Goal: Book appointment/travel/reservation

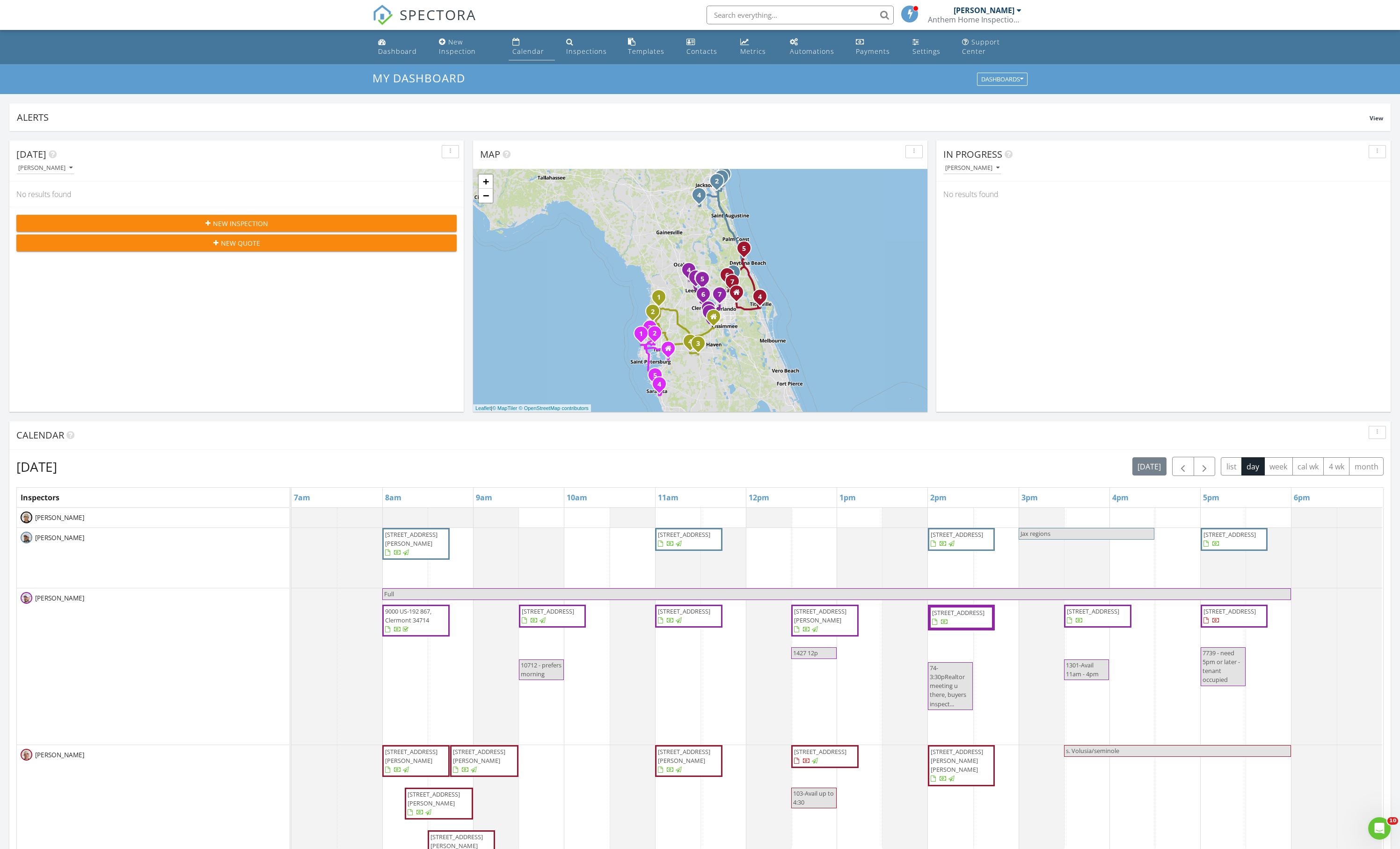
click at [518, 45] on div "Calendar" at bounding box center [516, 41] width 8 height 8
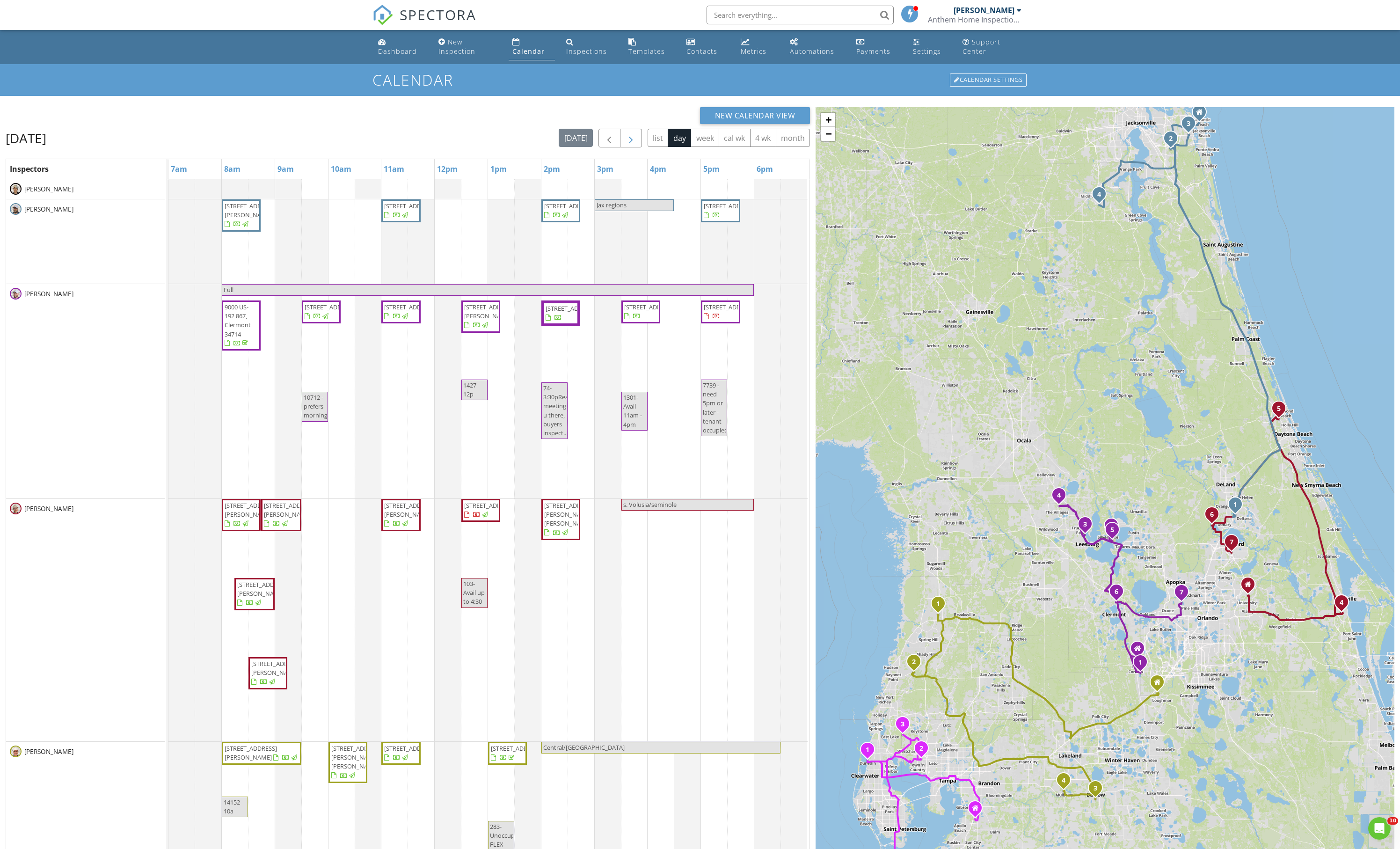
click at [625, 144] on span "button" at bounding box center [631, 138] width 11 height 11
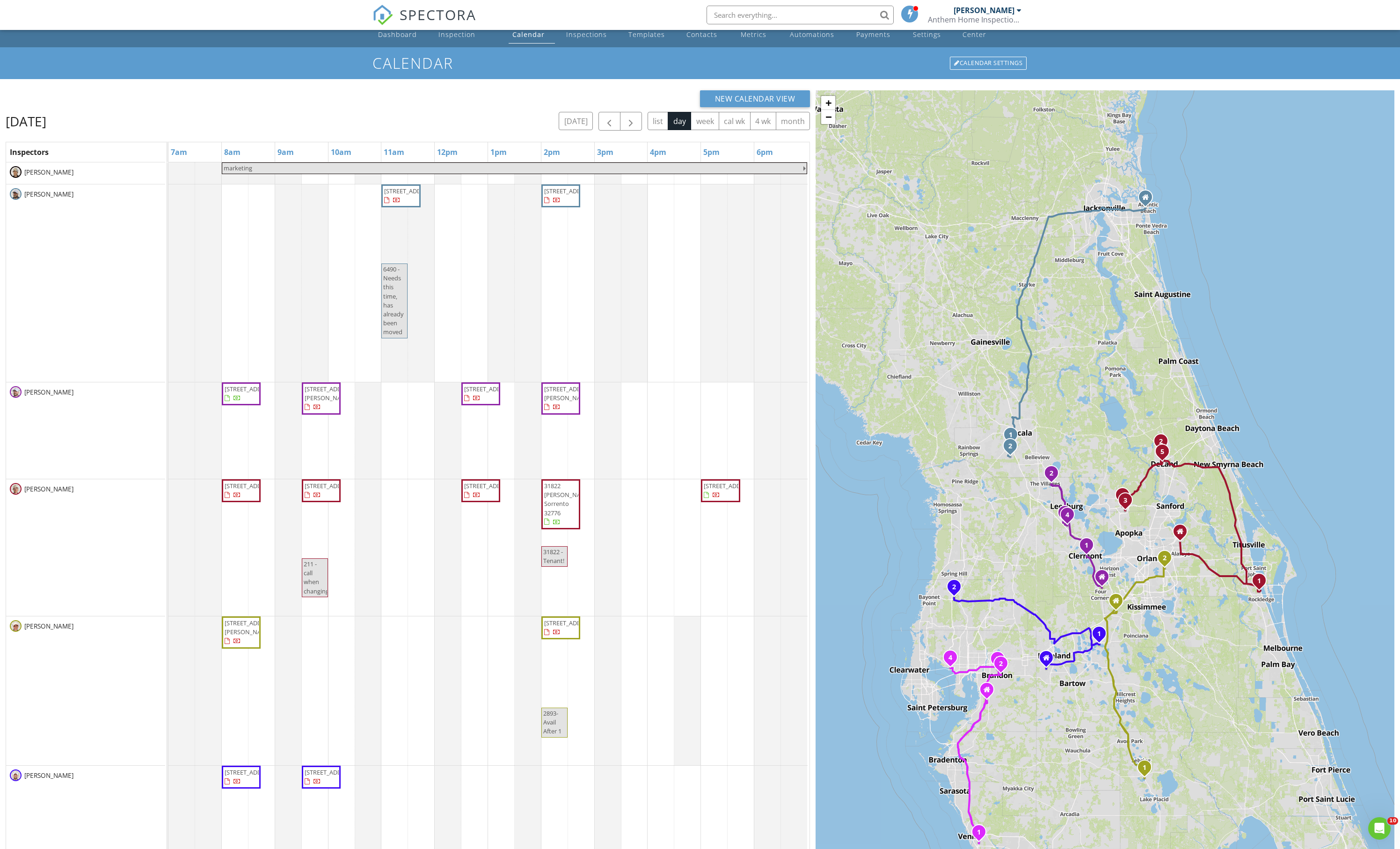
scroll to position [11, 0]
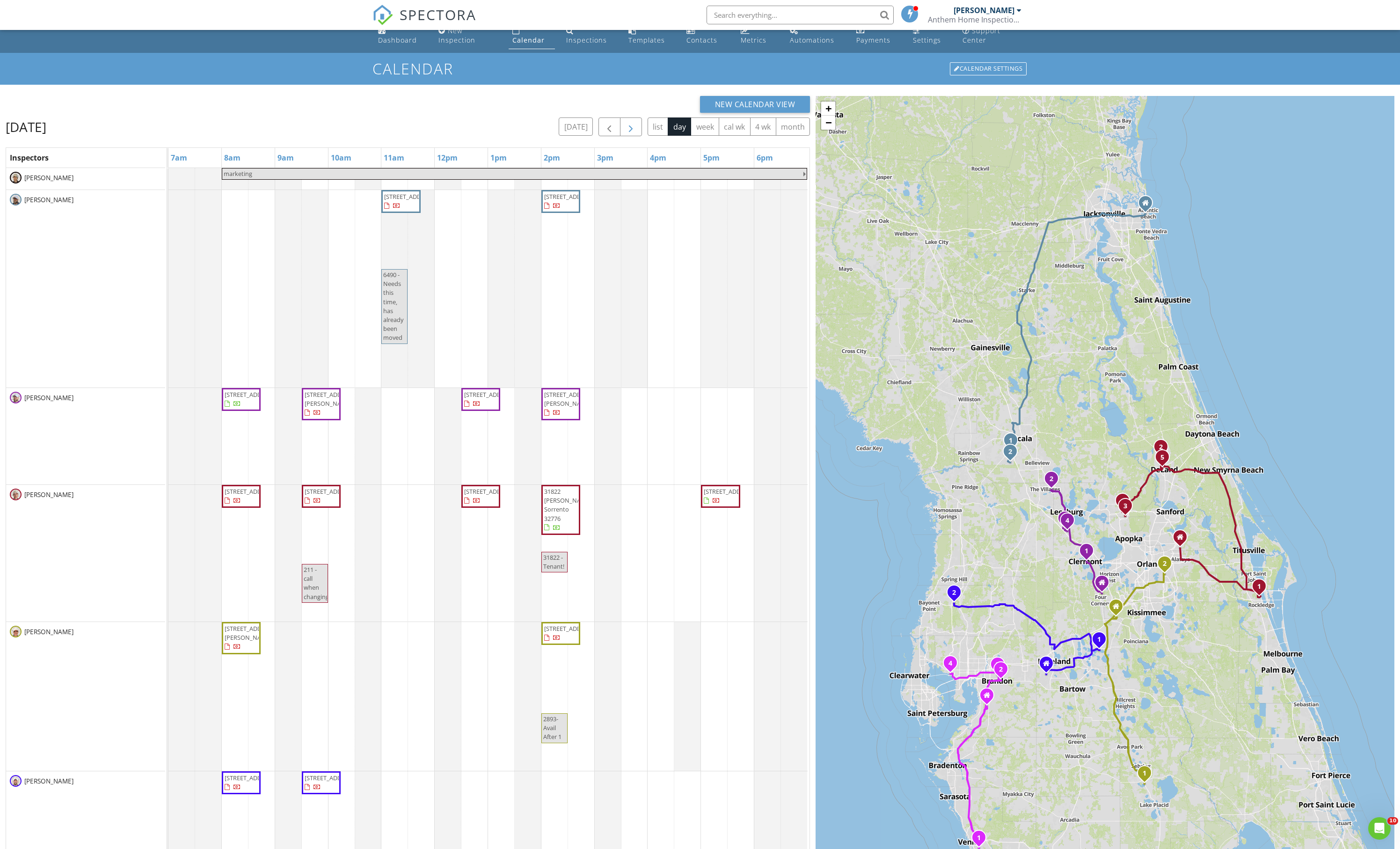
click at [625, 133] on span "button" at bounding box center [631, 127] width 11 height 11
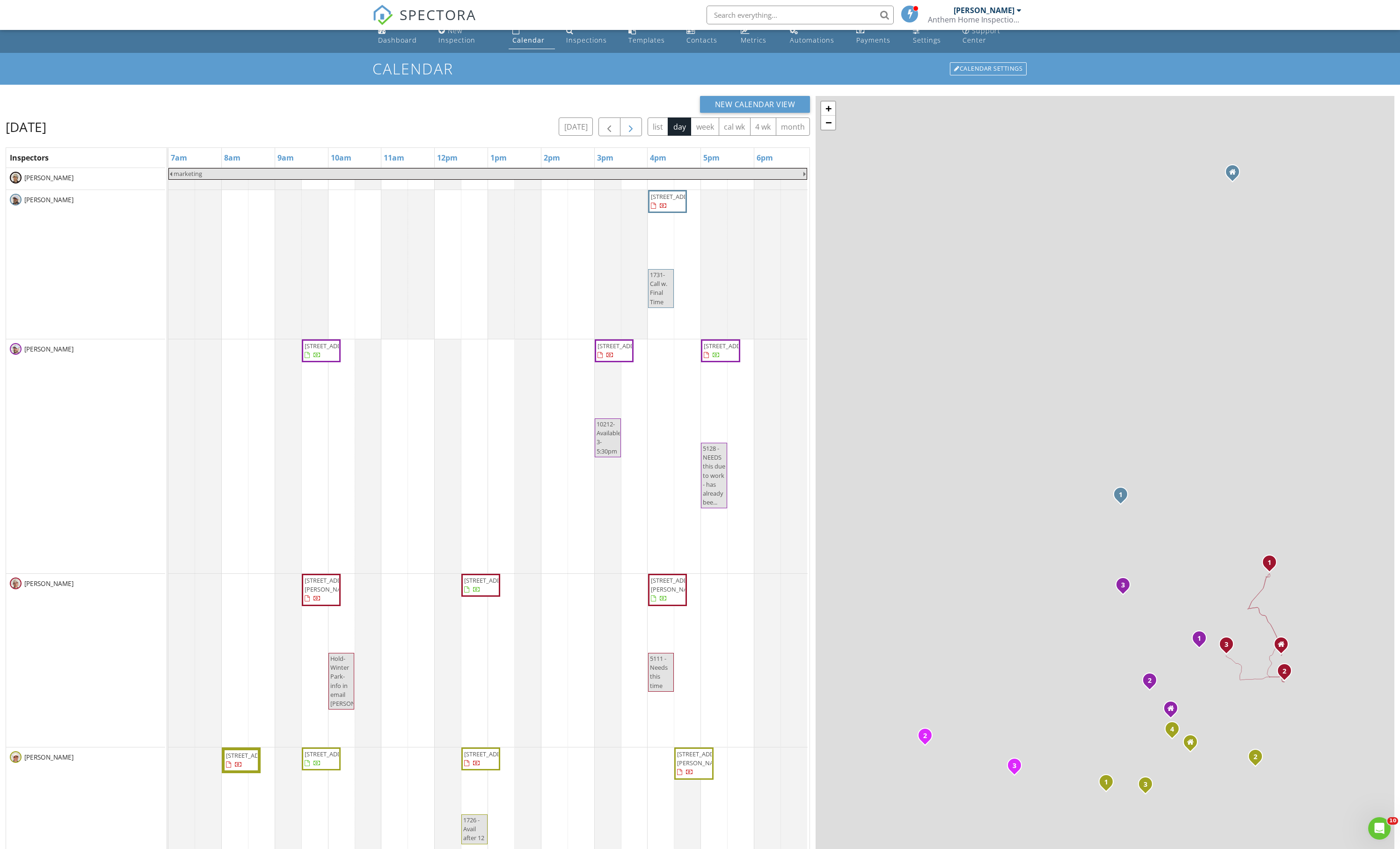
click at [625, 133] on span "button" at bounding box center [631, 127] width 11 height 11
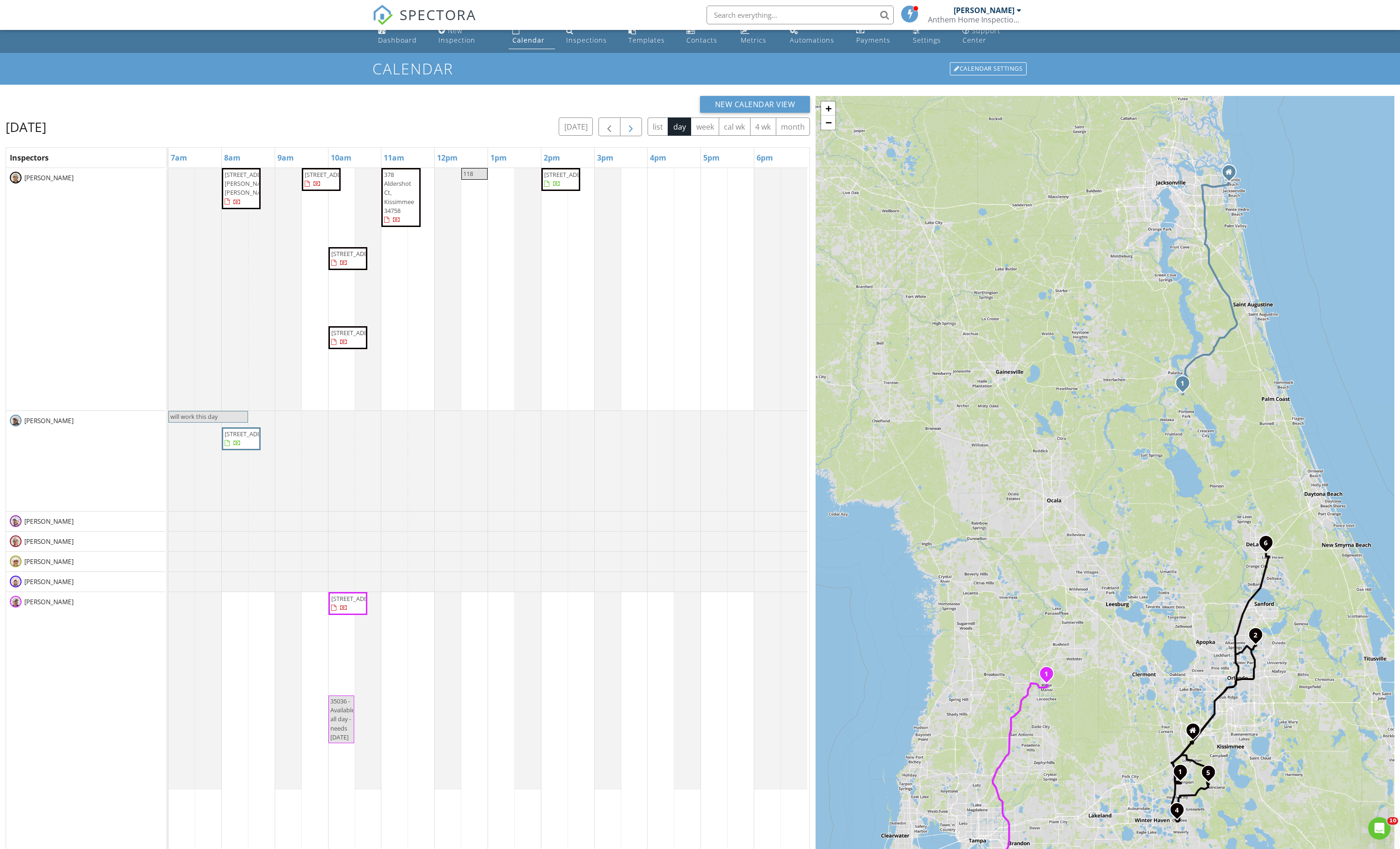
click at [625, 133] on span "button" at bounding box center [631, 127] width 11 height 11
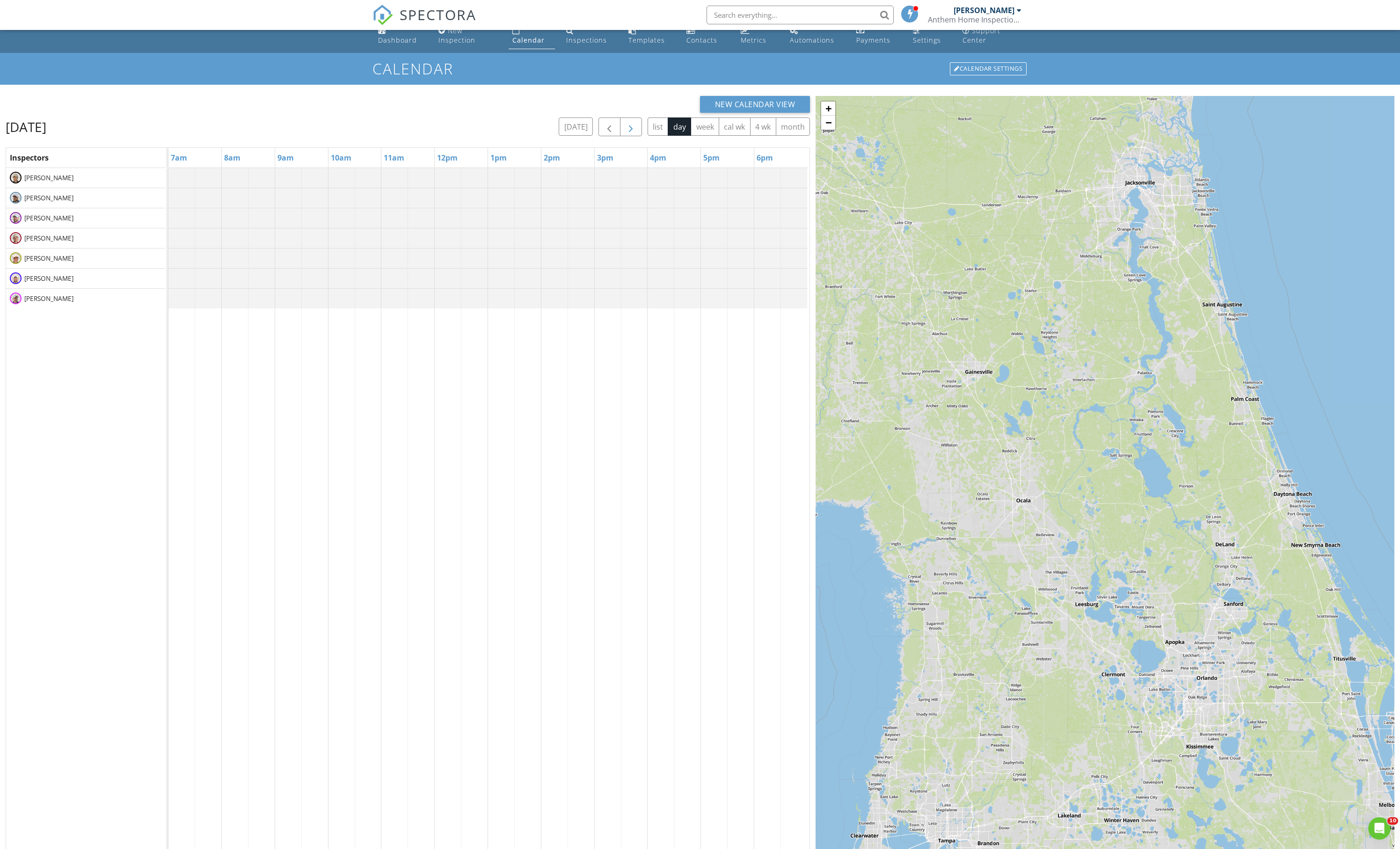
click at [625, 133] on span "button" at bounding box center [631, 127] width 11 height 11
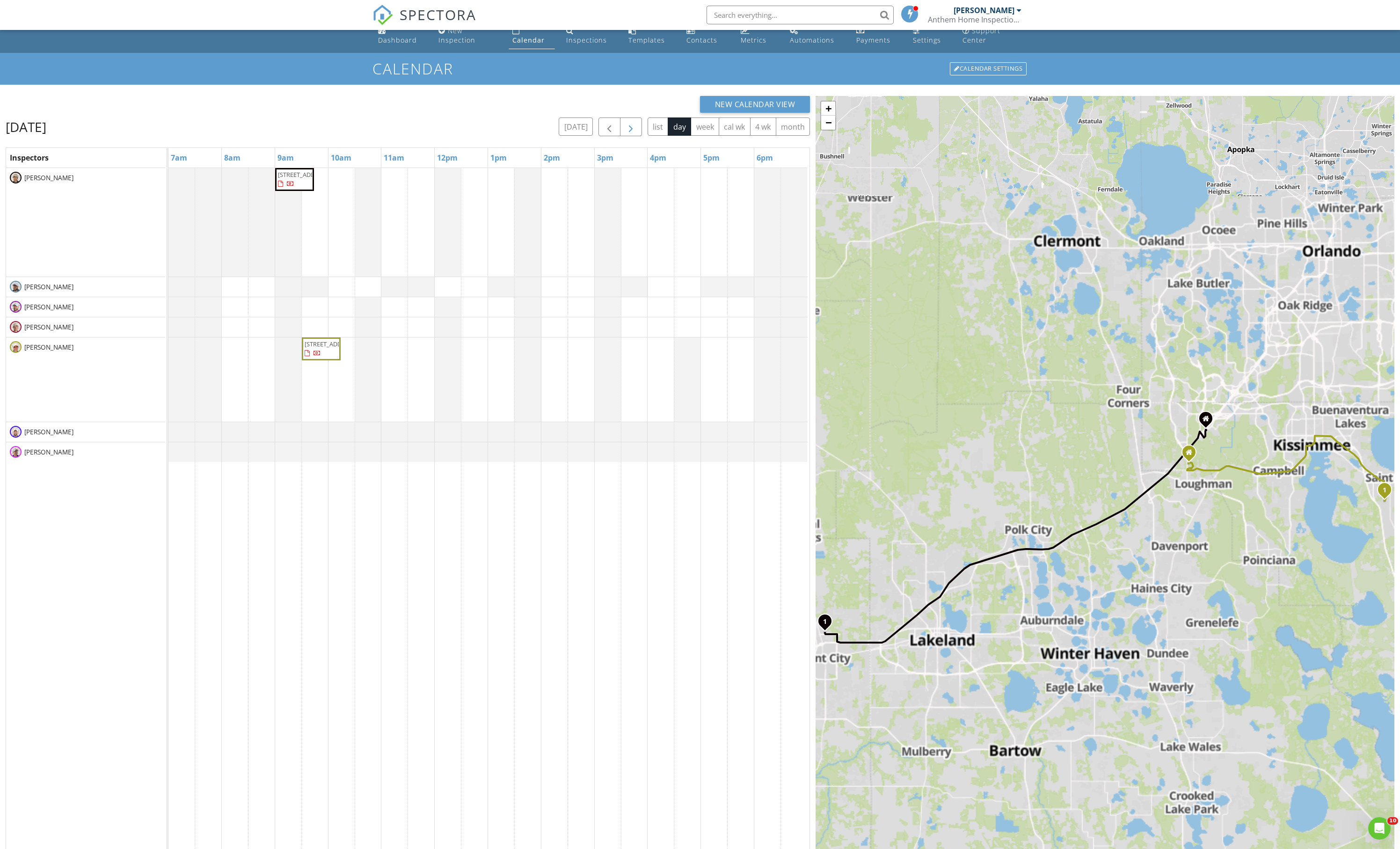
click at [625, 133] on span "button" at bounding box center [631, 127] width 11 height 11
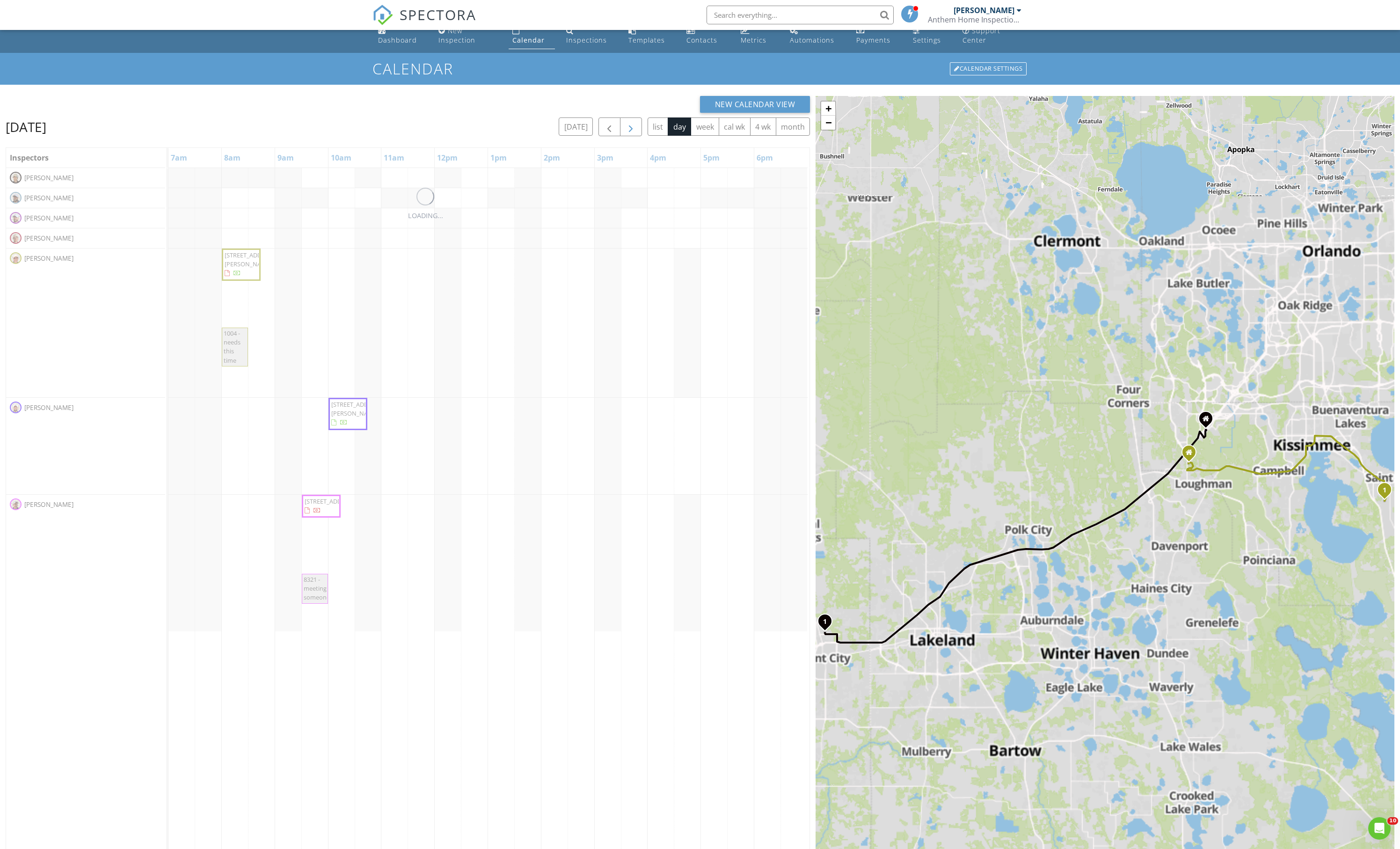
click at [625, 133] on span "button" at bounding box center [631, 127] width 11 height 11
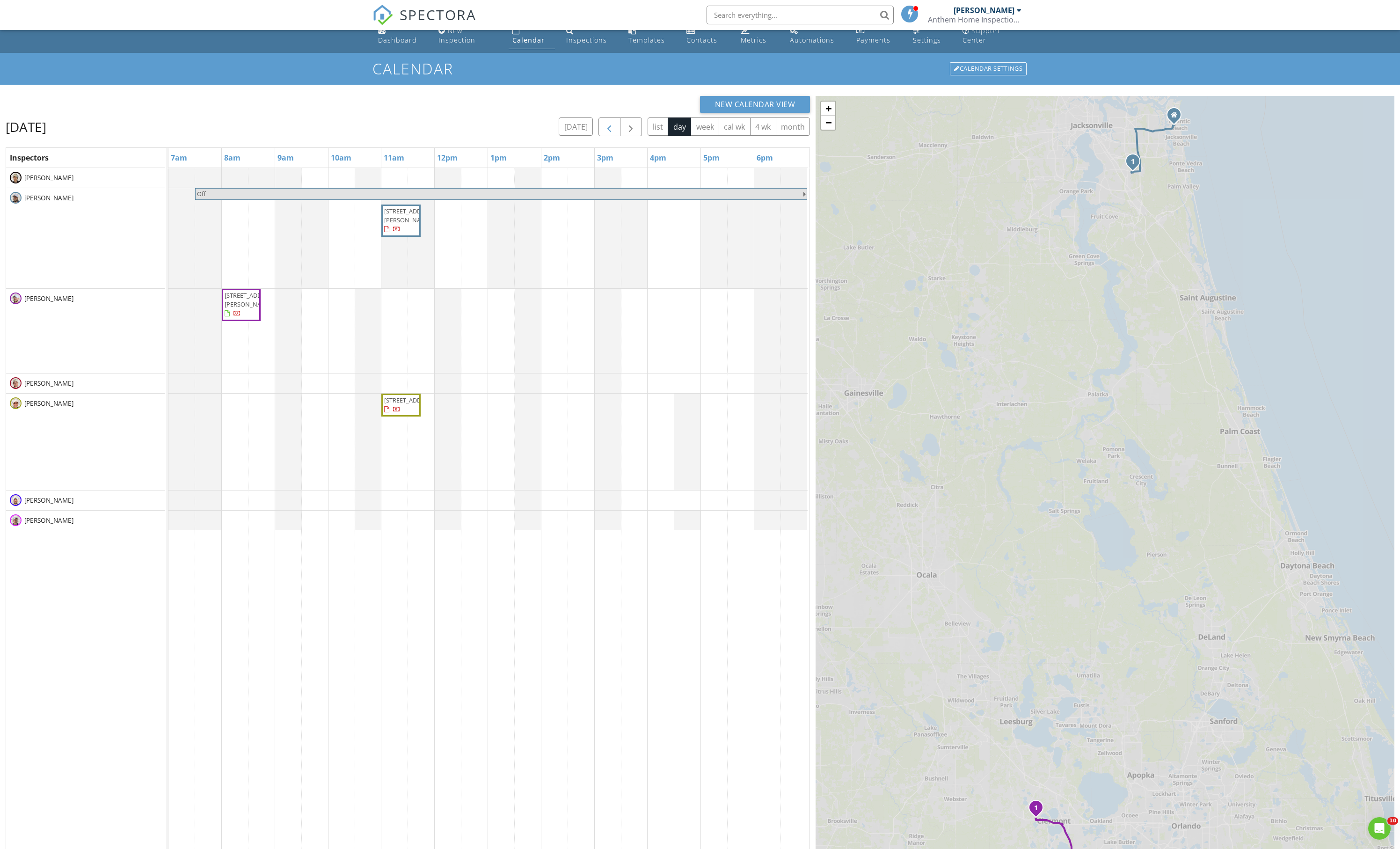
click at [604, 133] on span "button" at bounding box center [609, 127] width 11 height 11
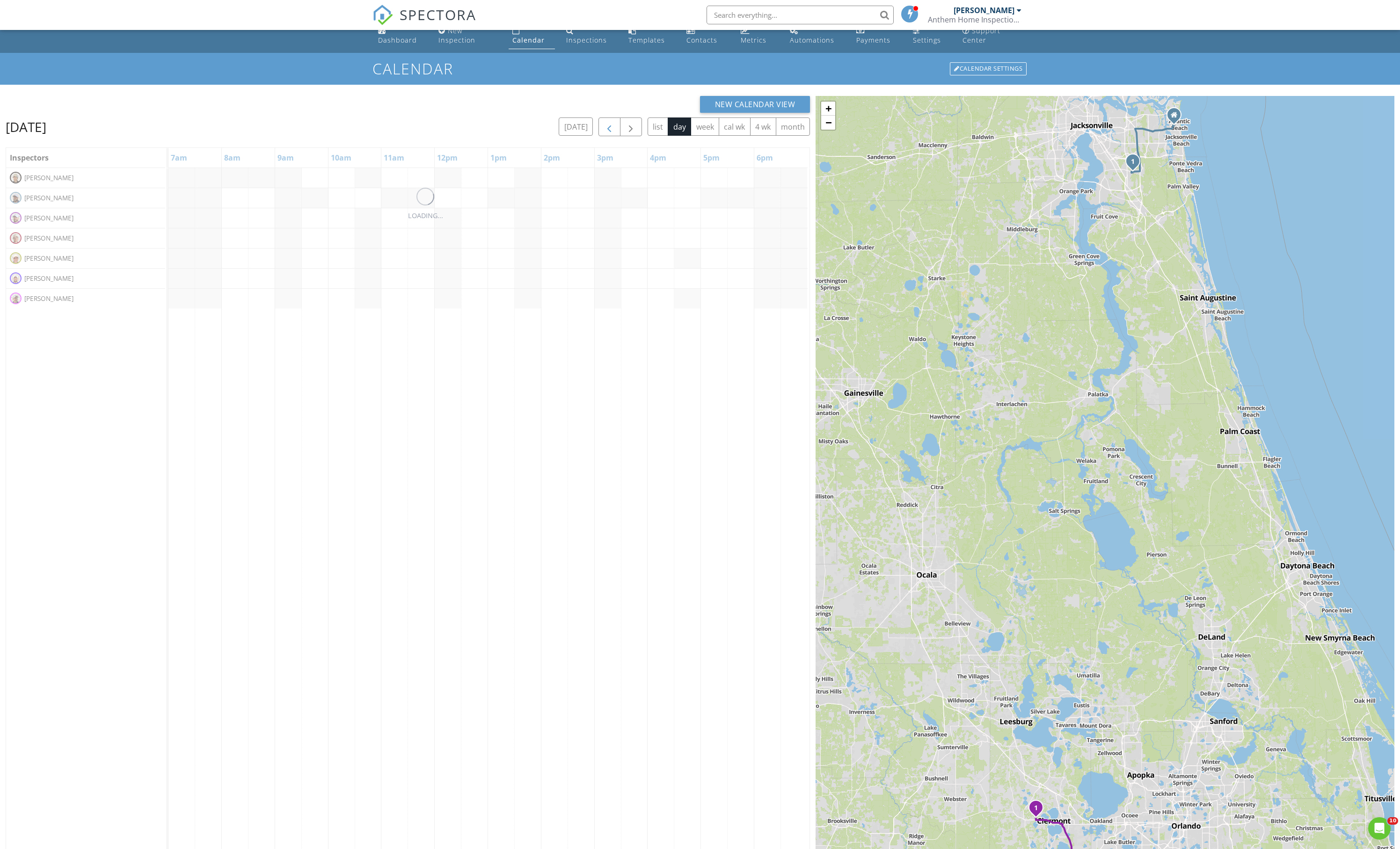
click at [604, 133] on span "button" at bounding box center [609, 127] width 11 height 11
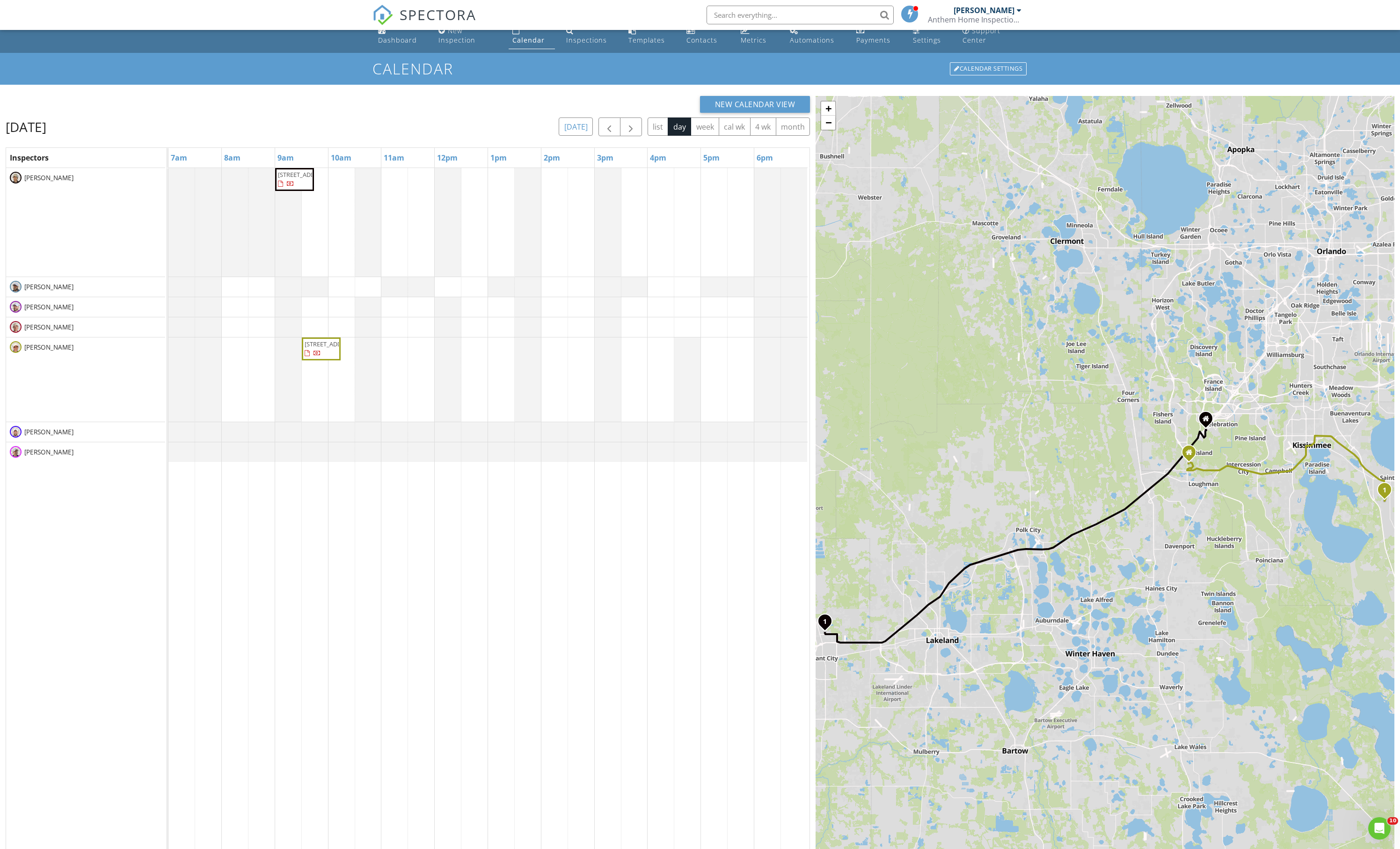
click at [559, 136] on button "[DATE]" at bounding box center [576, 126] width 34 height 18
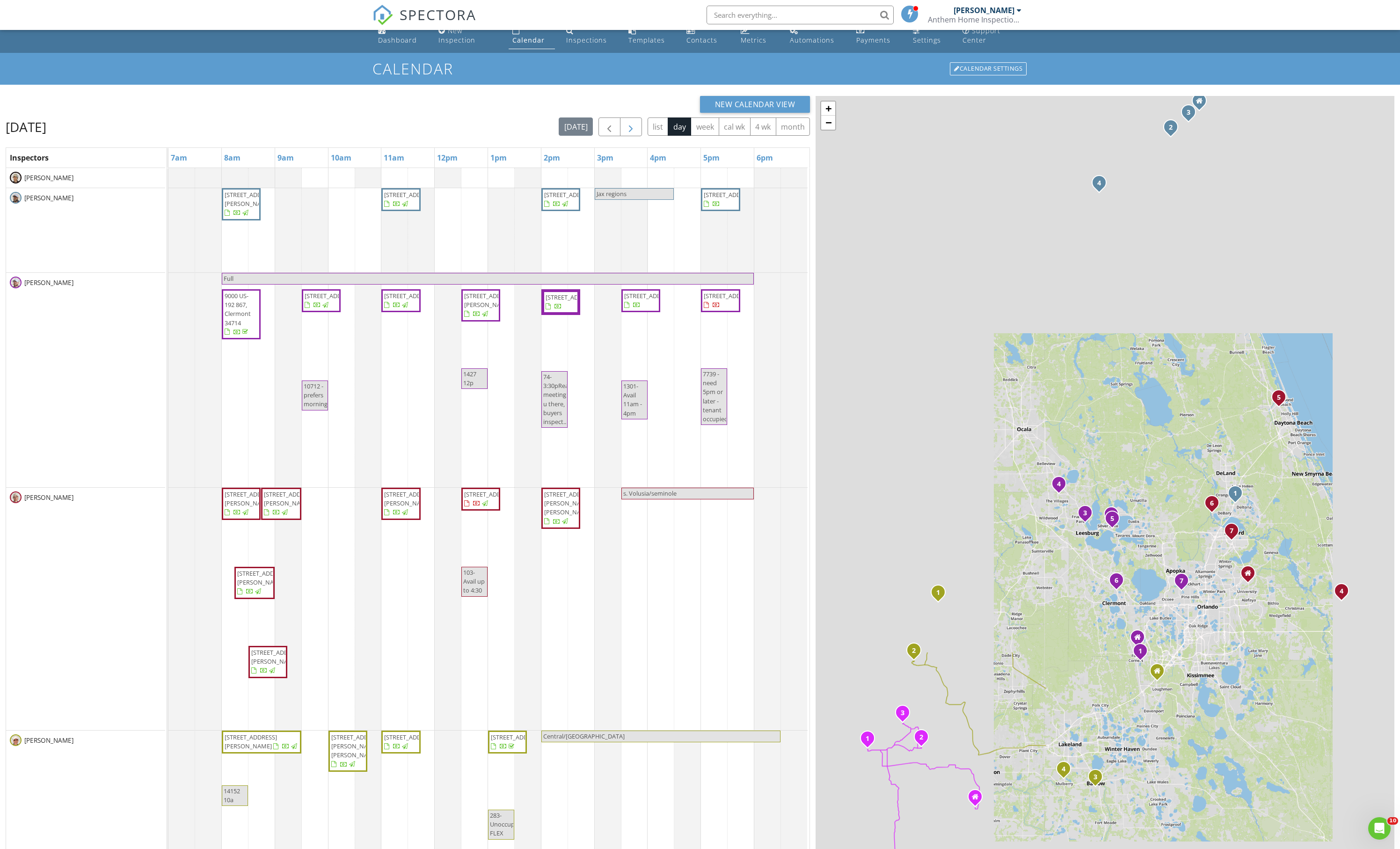
click at [625, 133] on span "button" at bounding box center [631, 127] width 11 height 11
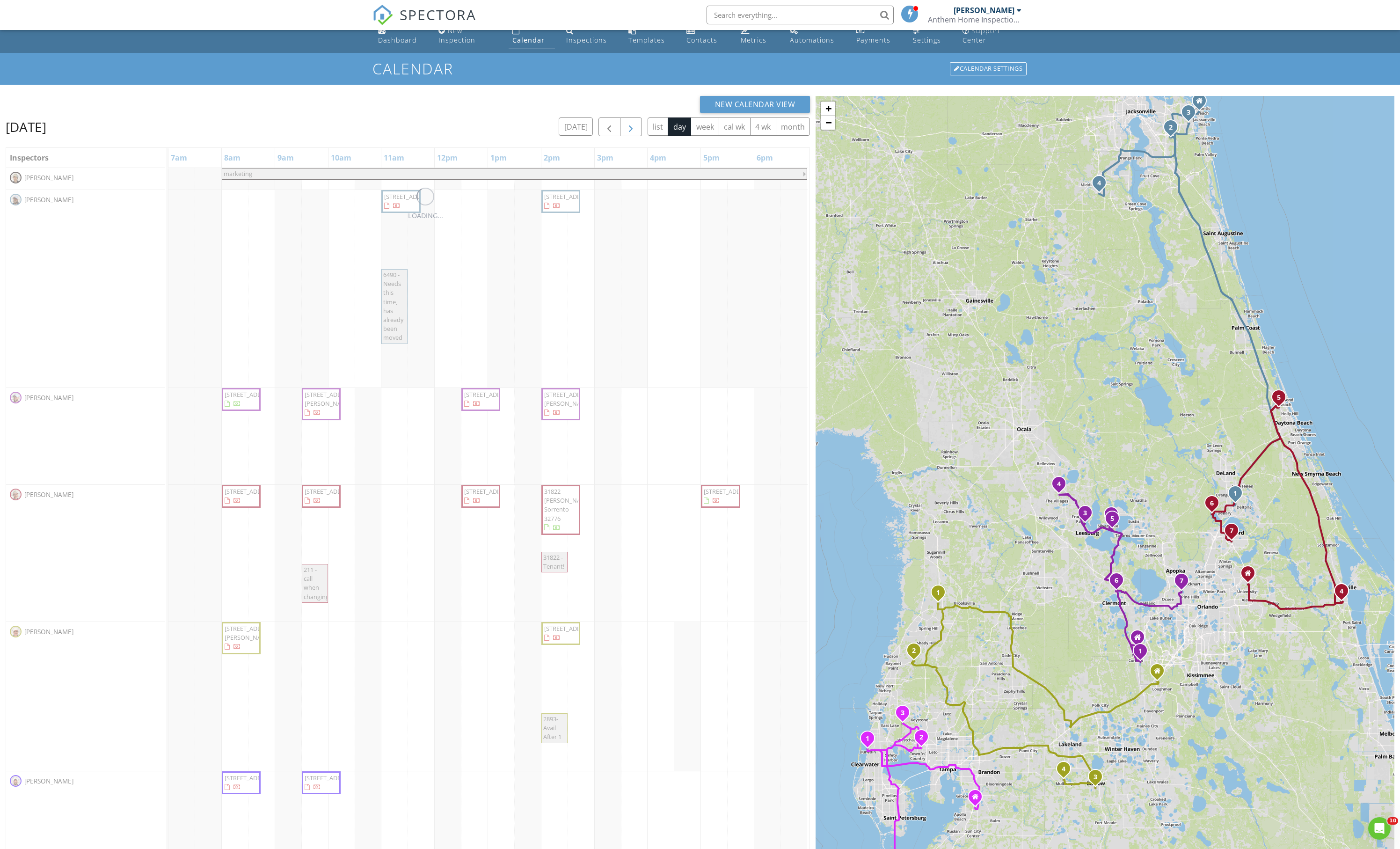
click at [625, 133] on span "button" at bounding box center [631, 127] width 11 height 11
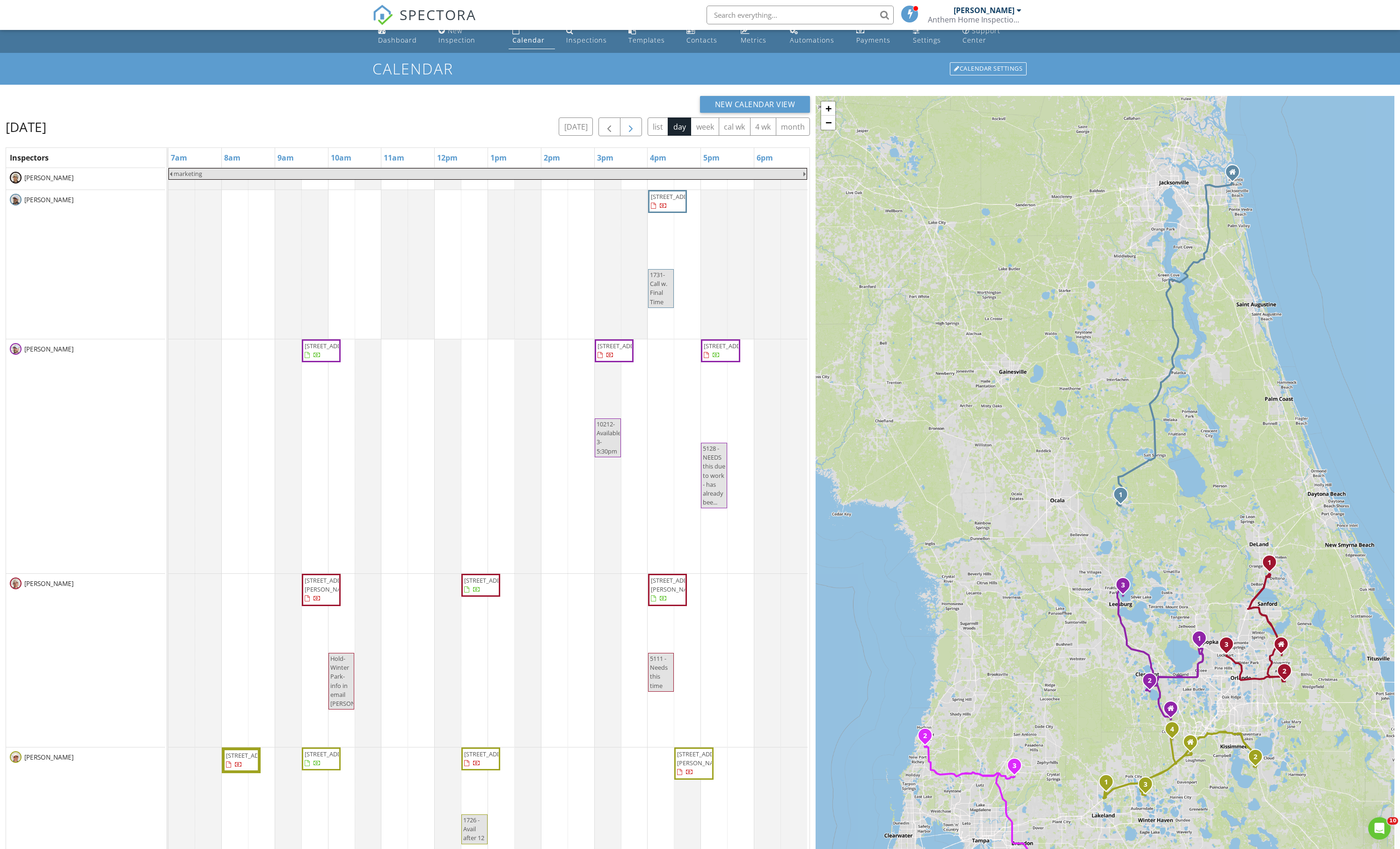
click at [625, 133] on span "button" at bounding box center [631, 127] width 11 height 11
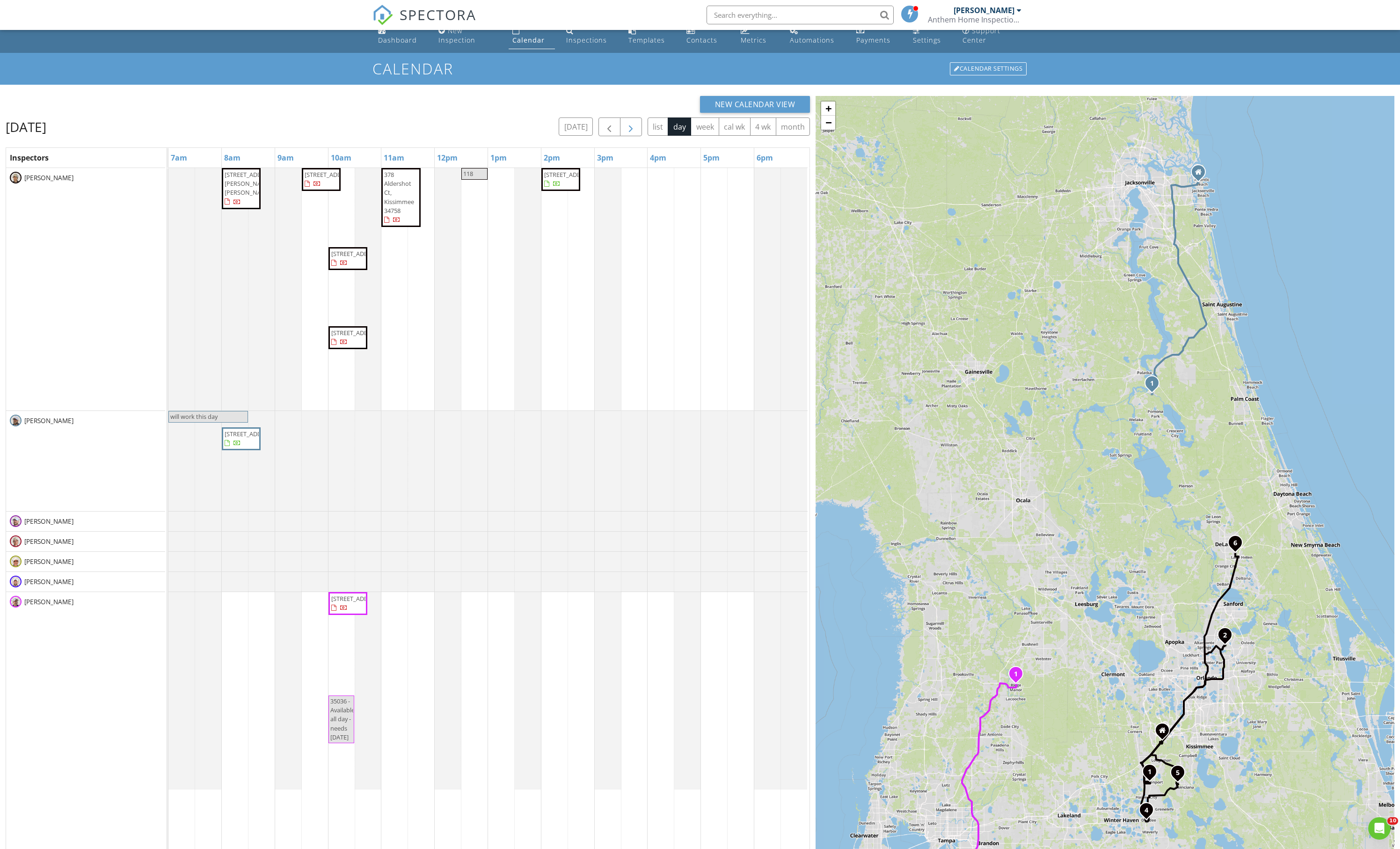
click at [620, 137] on button "button" at bounding box center [631, 127] width 22 height 19
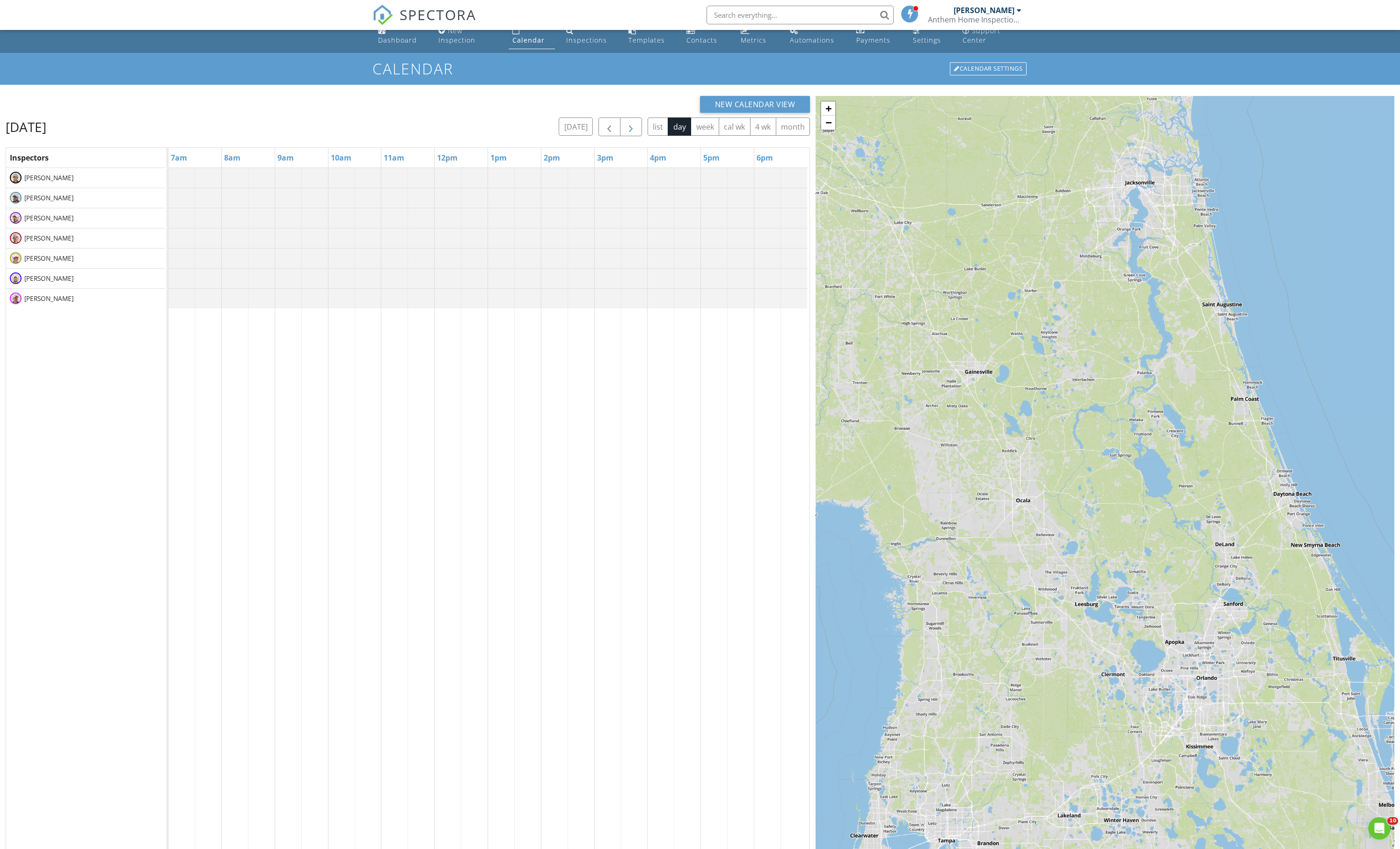
click at [620, 137] on button "button" at bounding box center [631, 127] width 22 height 19
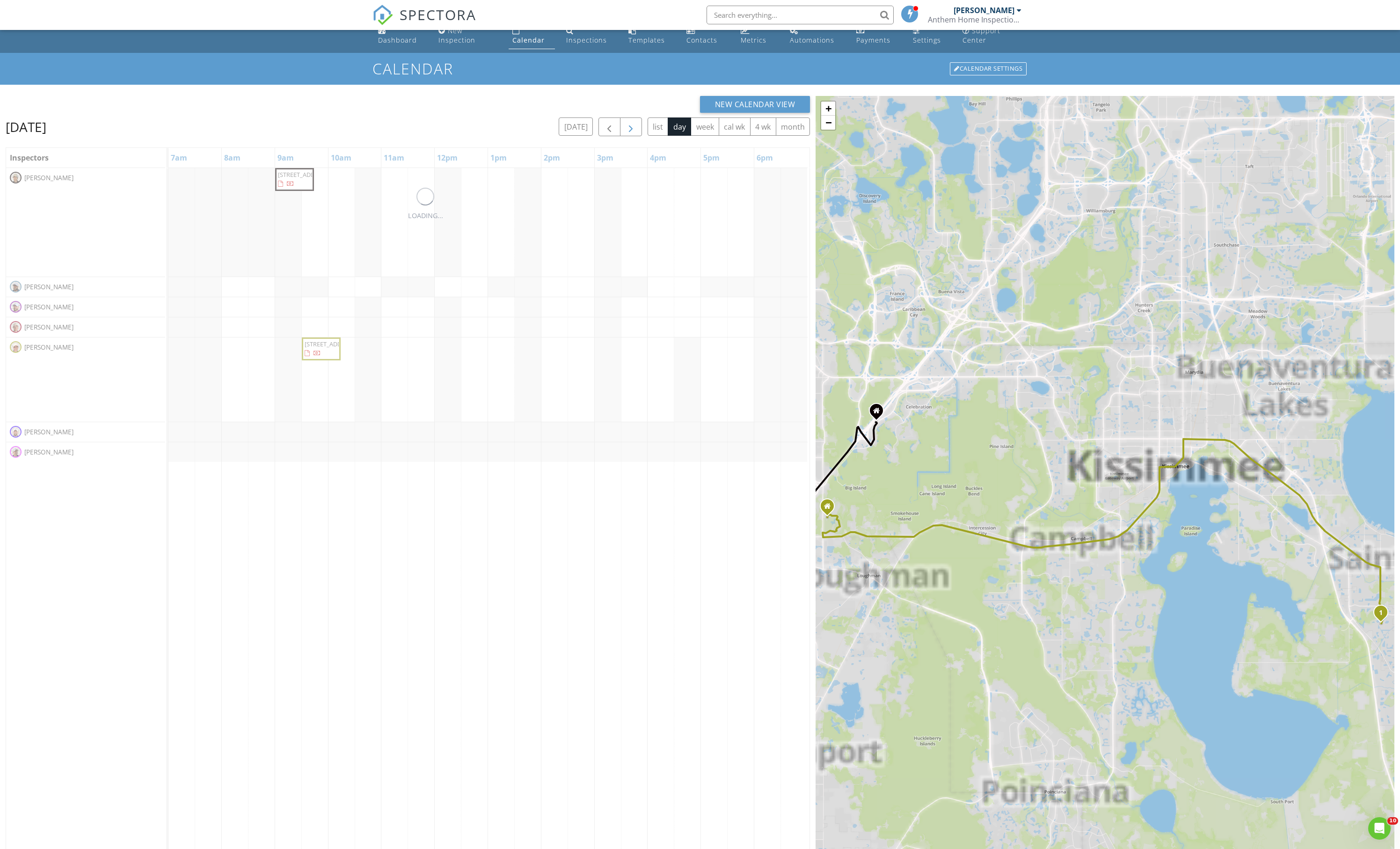
click at [620, 137] on button "button" at bounding box center [631, 127] width 22 height 19
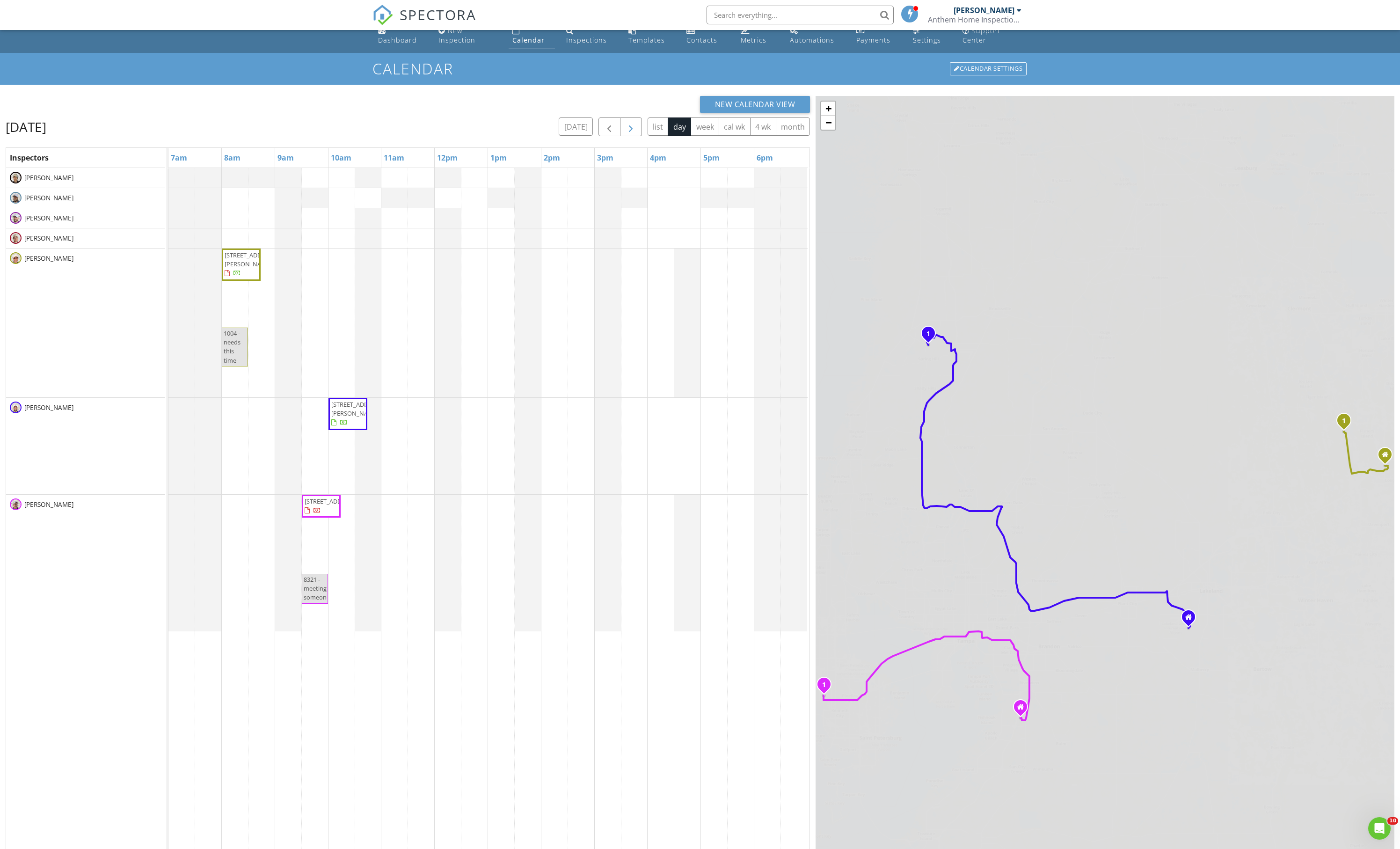
click at [620, 137] on button "button" at bounding box center [631, 127] width 22 height 19
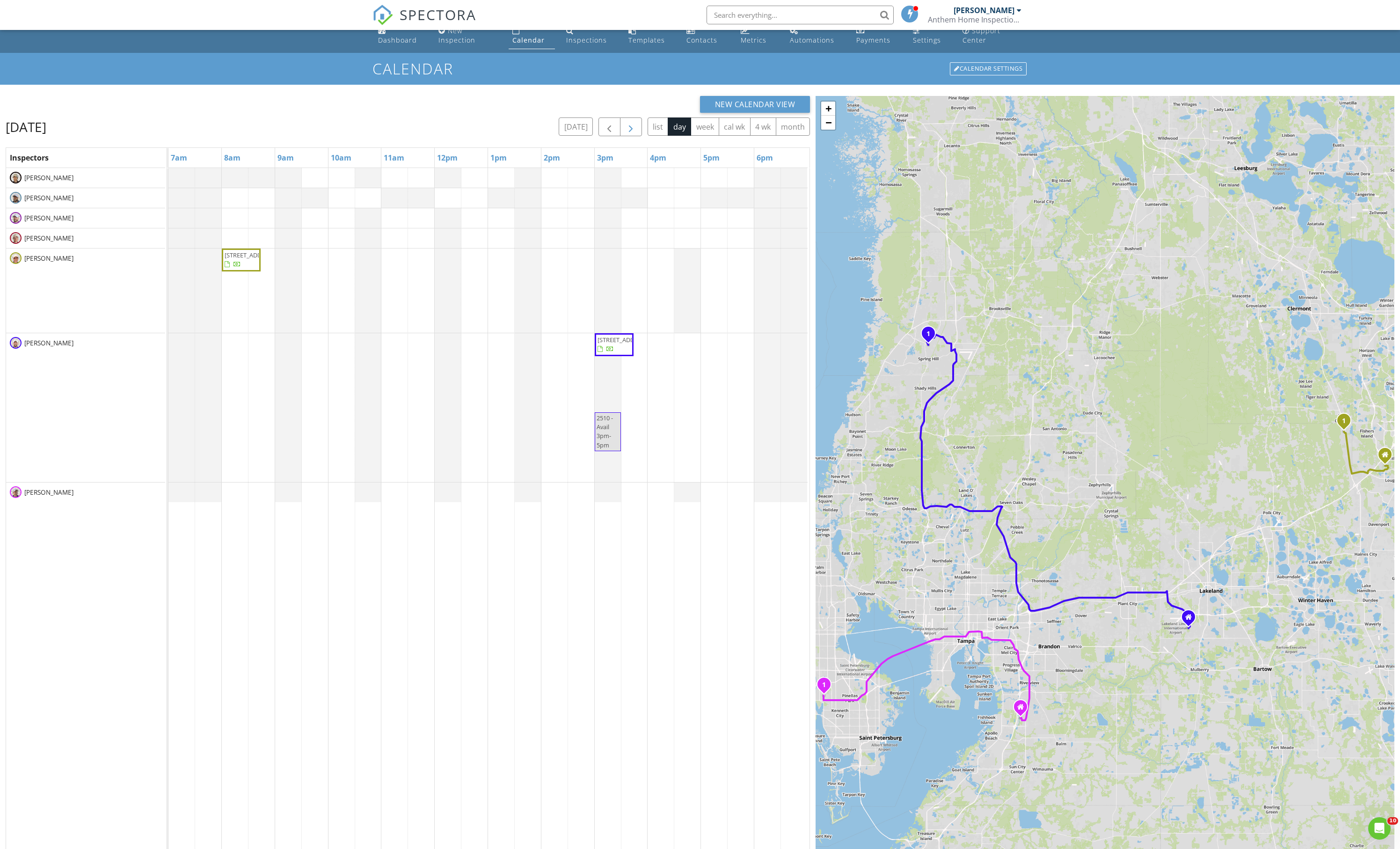
click at [620, 137] on button "button" at bounding box center [631, 127] width 22 height 19
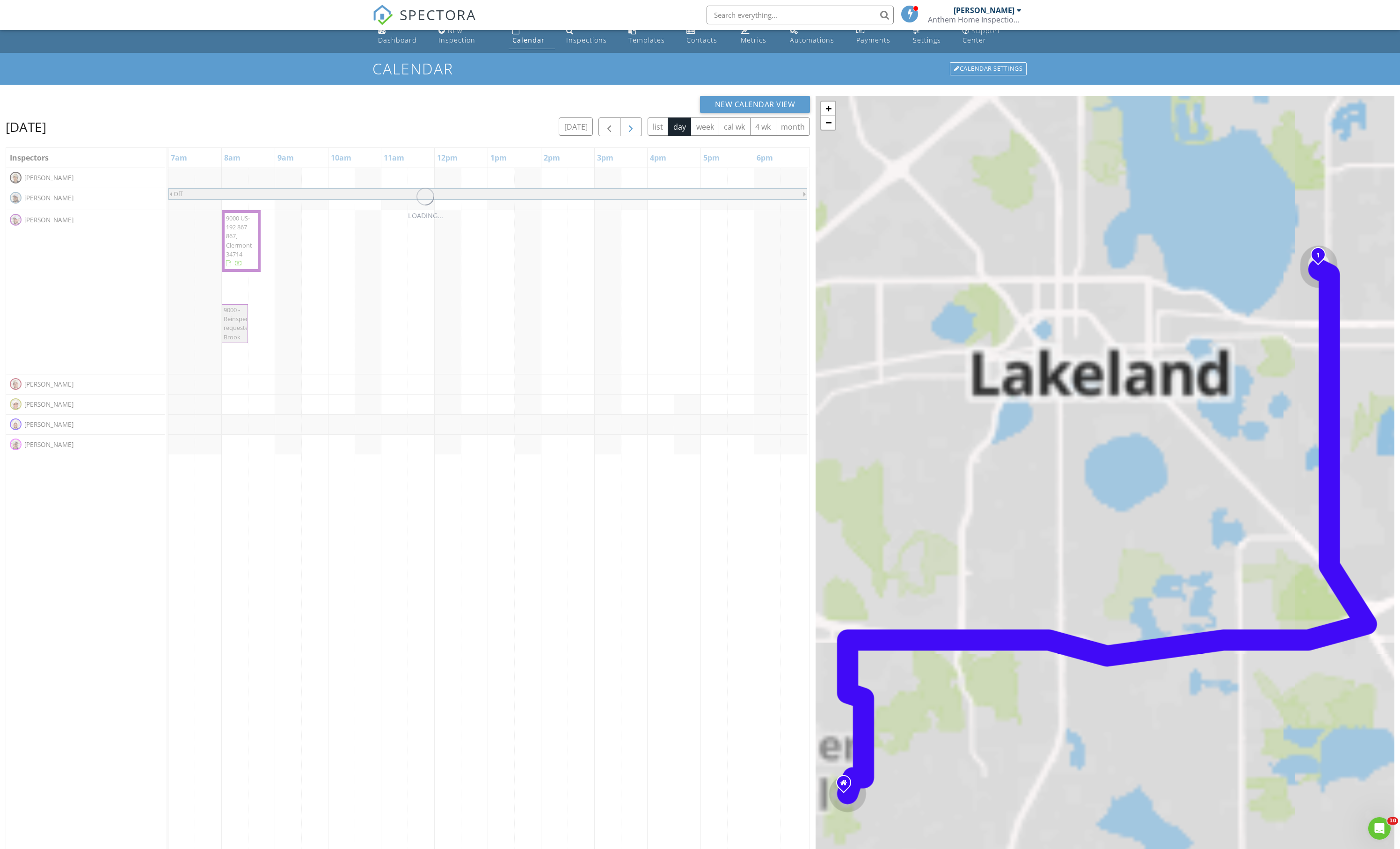
click at [620, 137] on button "button" at bounding box center [631, 127] width 22 height 19
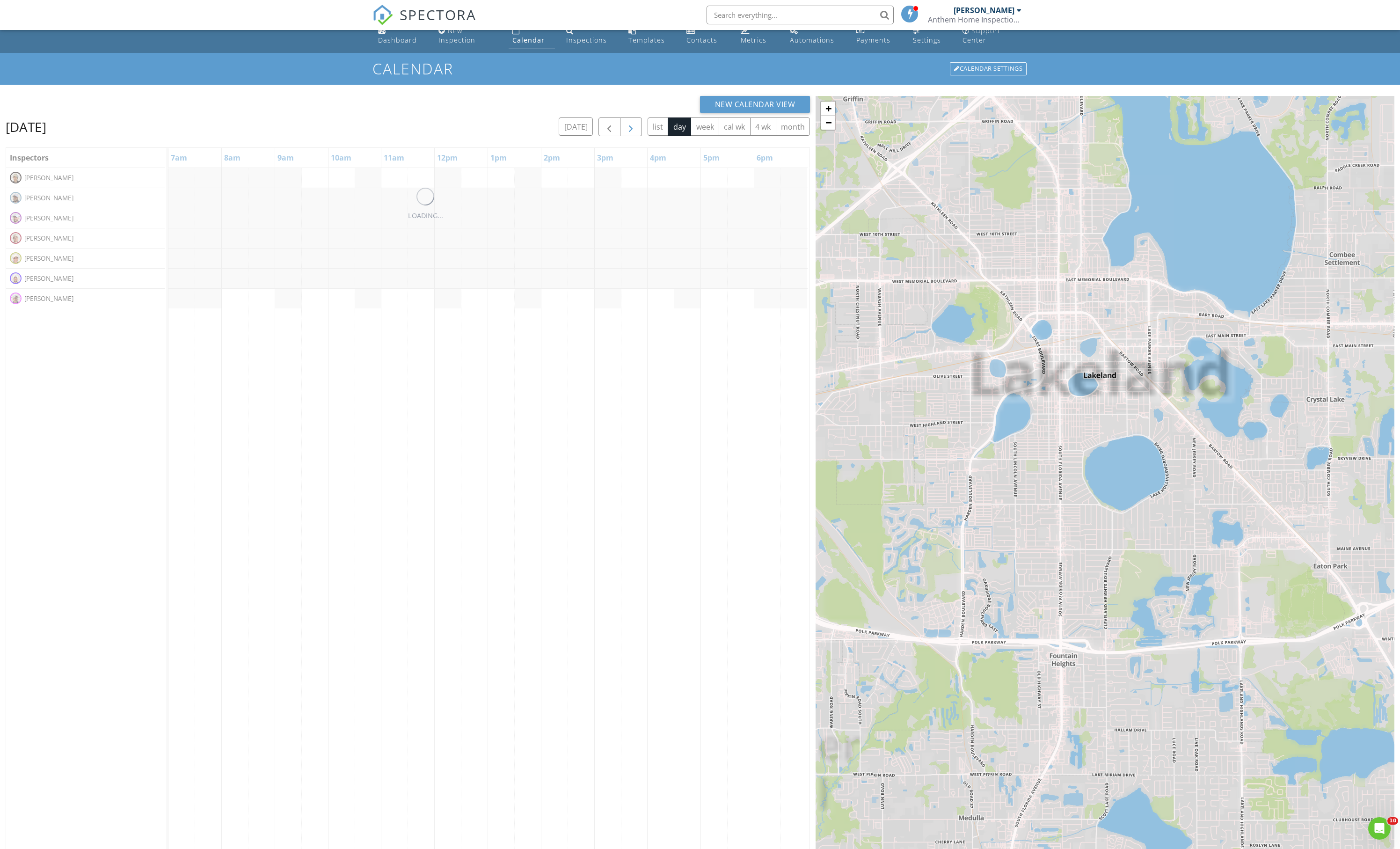
click at [620, 137] on button "button" at bounding box center [631, 127] width 22 height 19
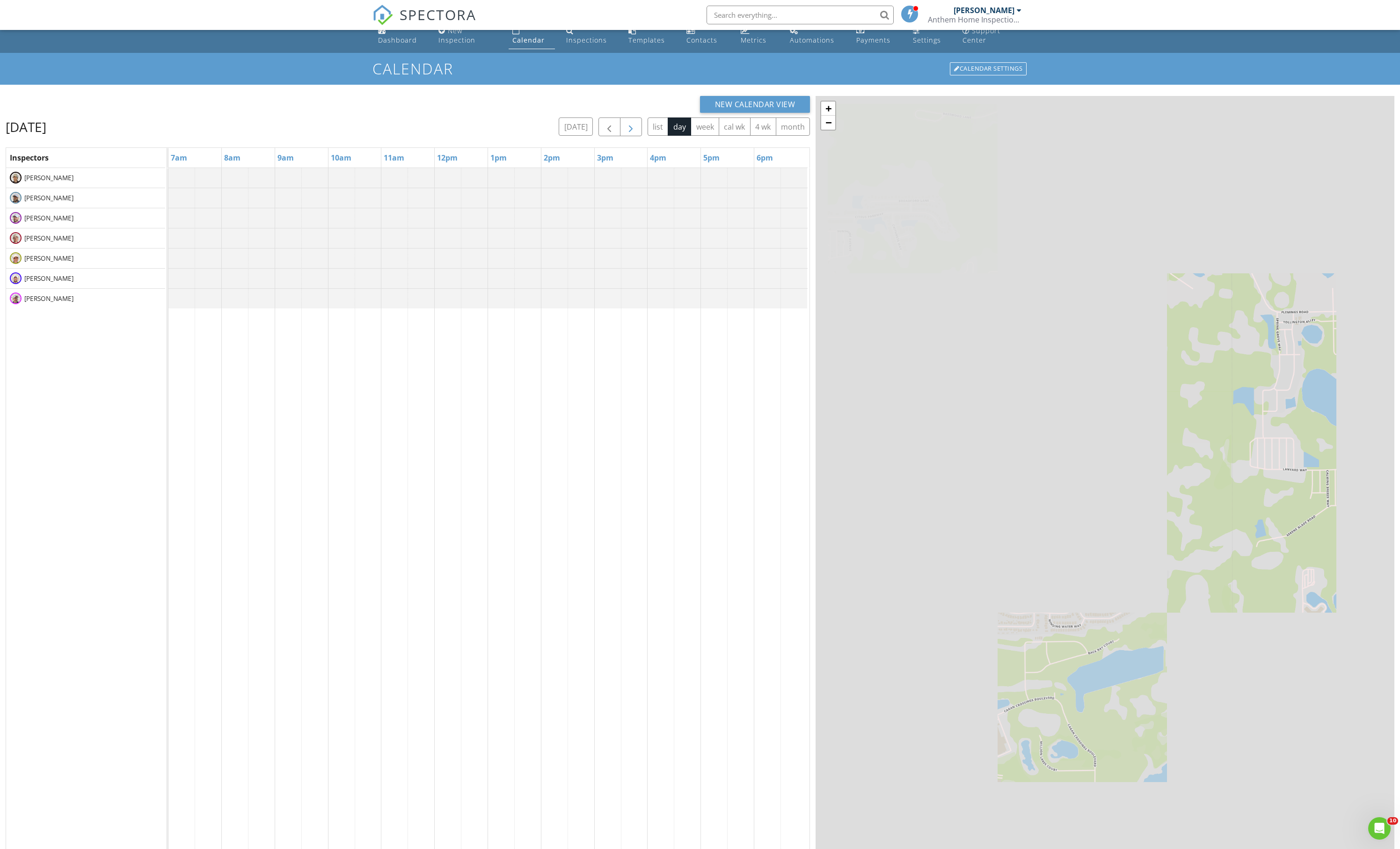
click at [620, 137] on button "button" at bounding box center [631, 127] width 22 height 19
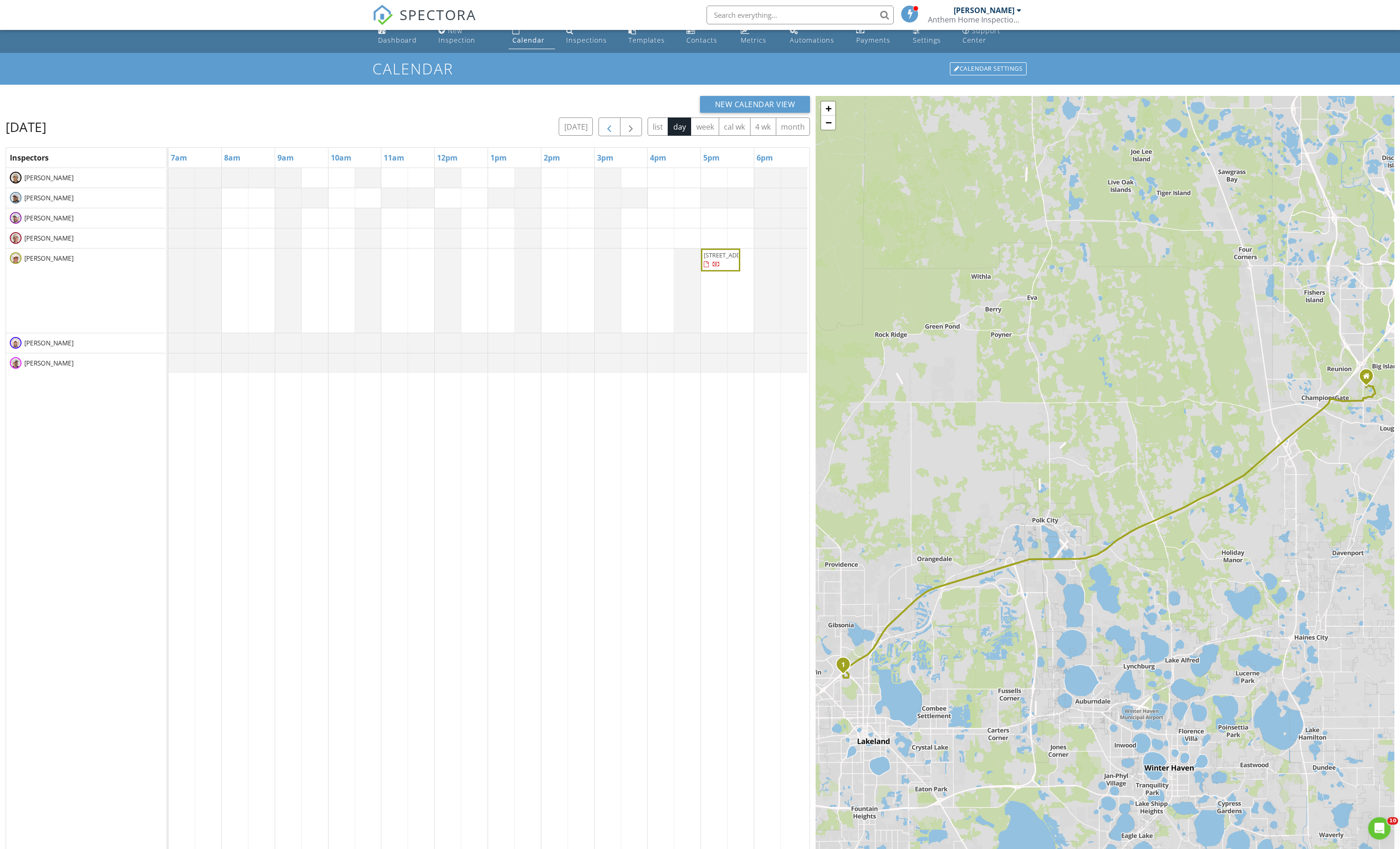
click at [604, 133] on span "button" at bounding box center [609, 127] width 11 height 11
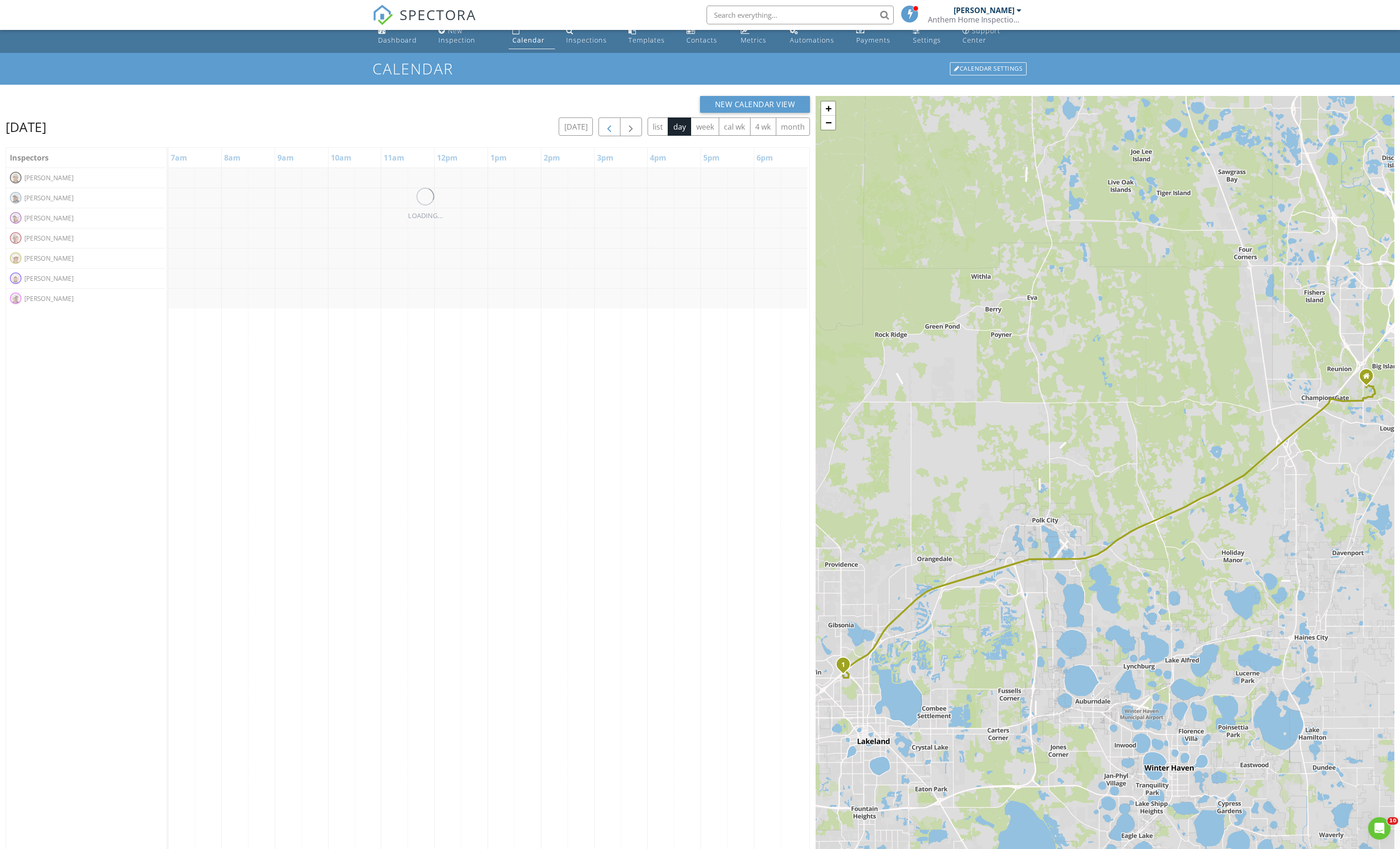
click at [604, 133] on span "button" at bounding box center [609, 127] width 11 height 11
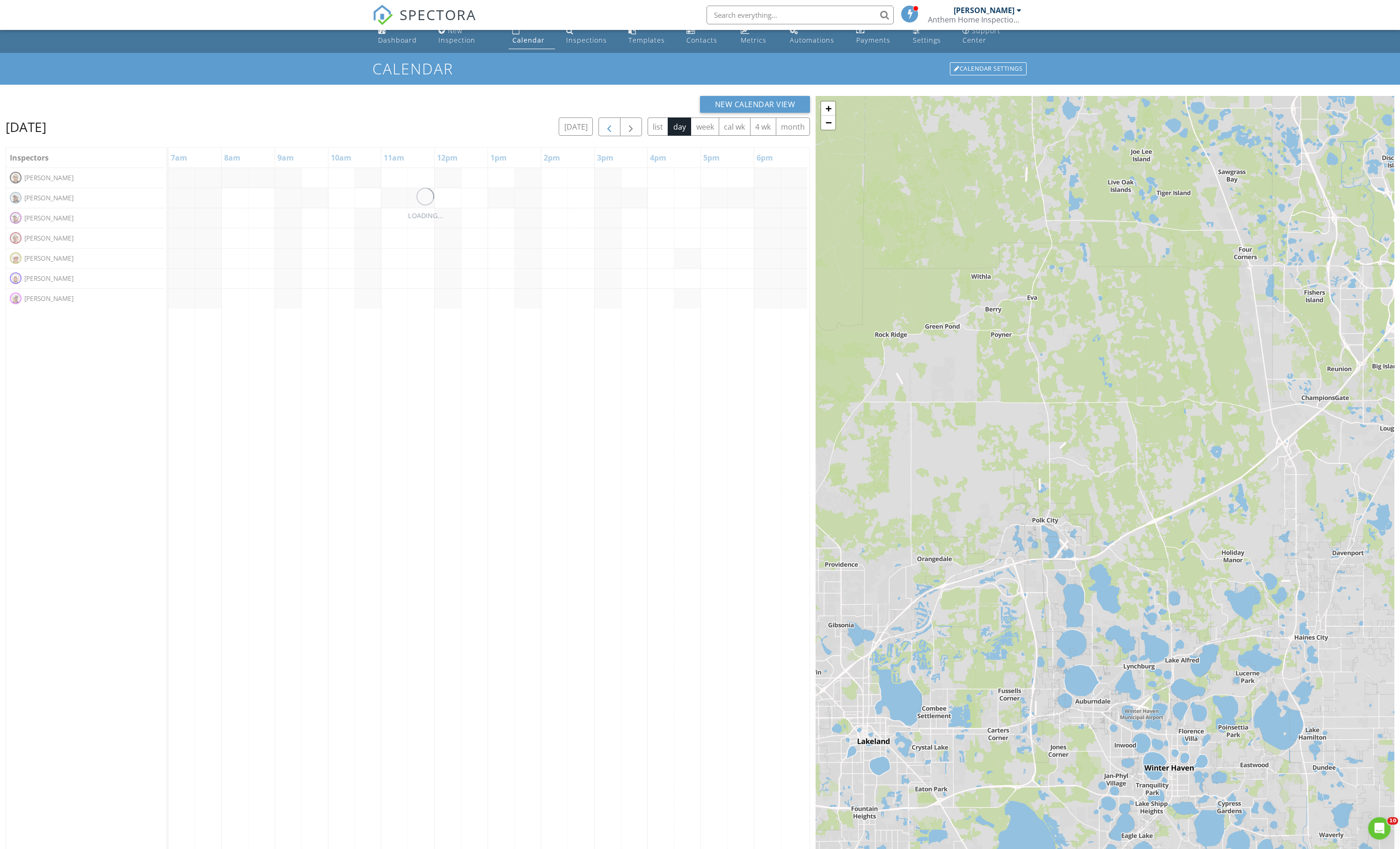
click at [604, 133] on span "button" at bounding box center [609, 127] width 11 height 11
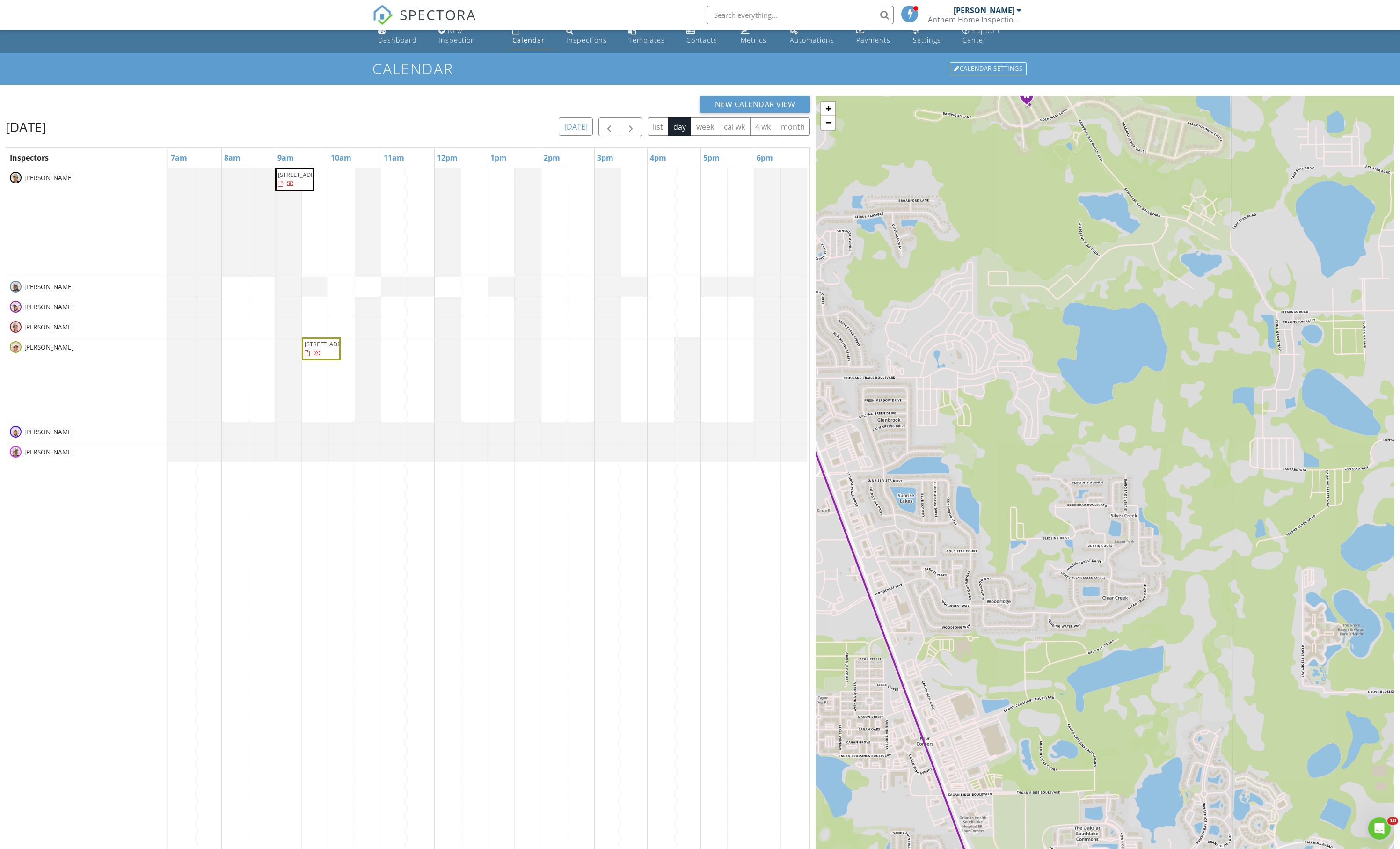
click at [559, 129] on button "[DATE]" at bounding box center [576, 126] width 34 height 18
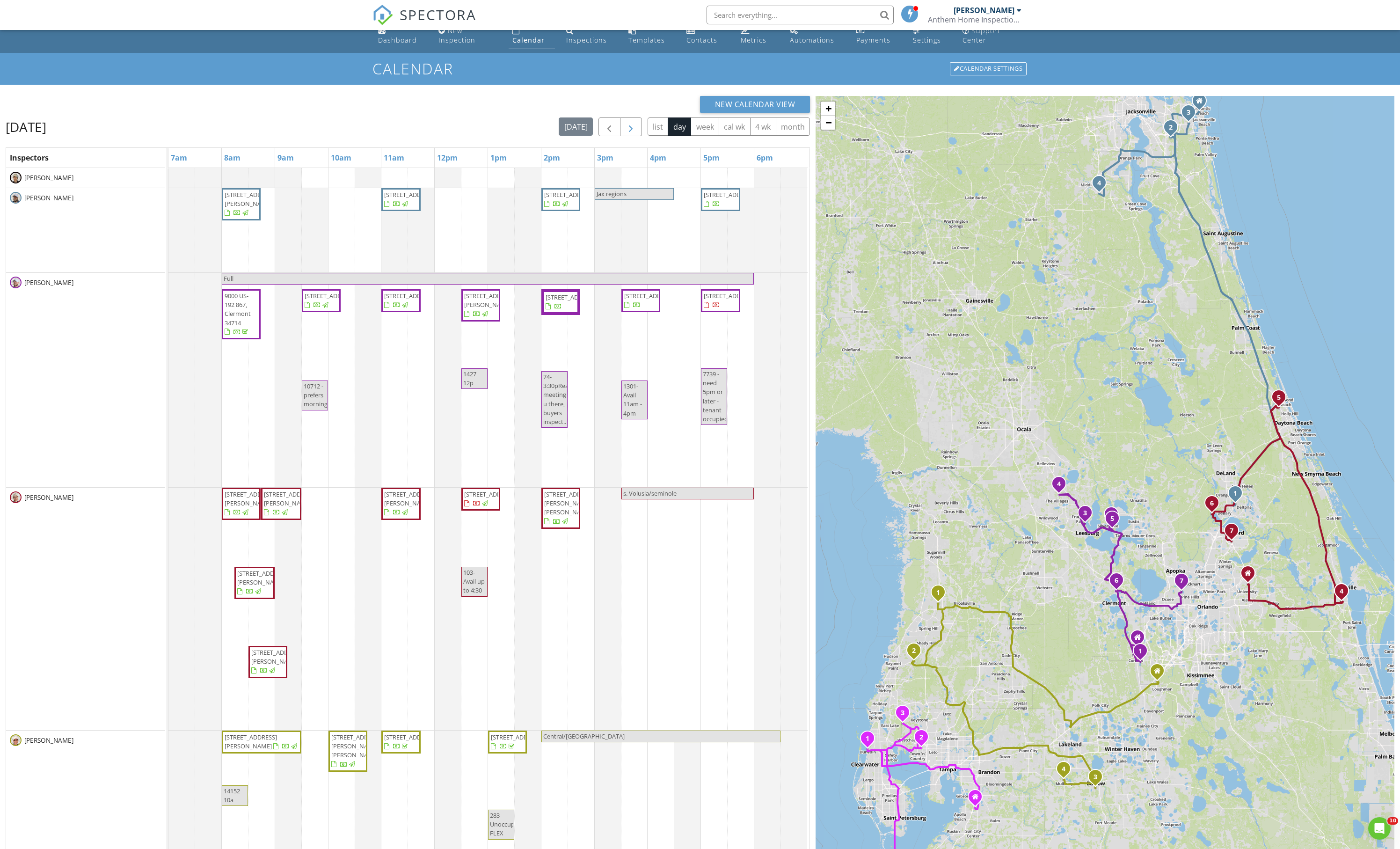
click at [625, 133] on span "button" at bounding box center [631, 127] width 11 height 11
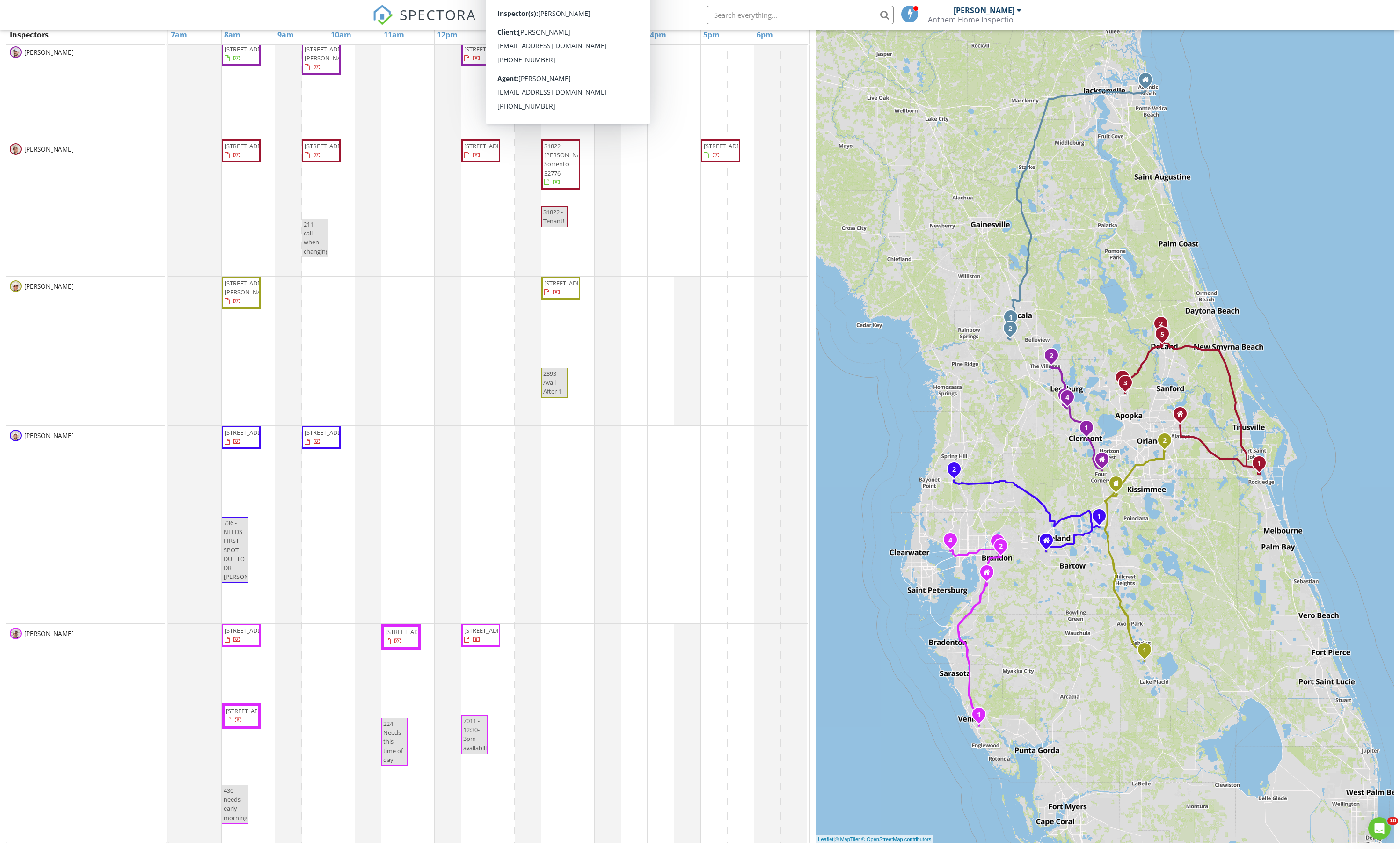
scroll to position [143, 0]
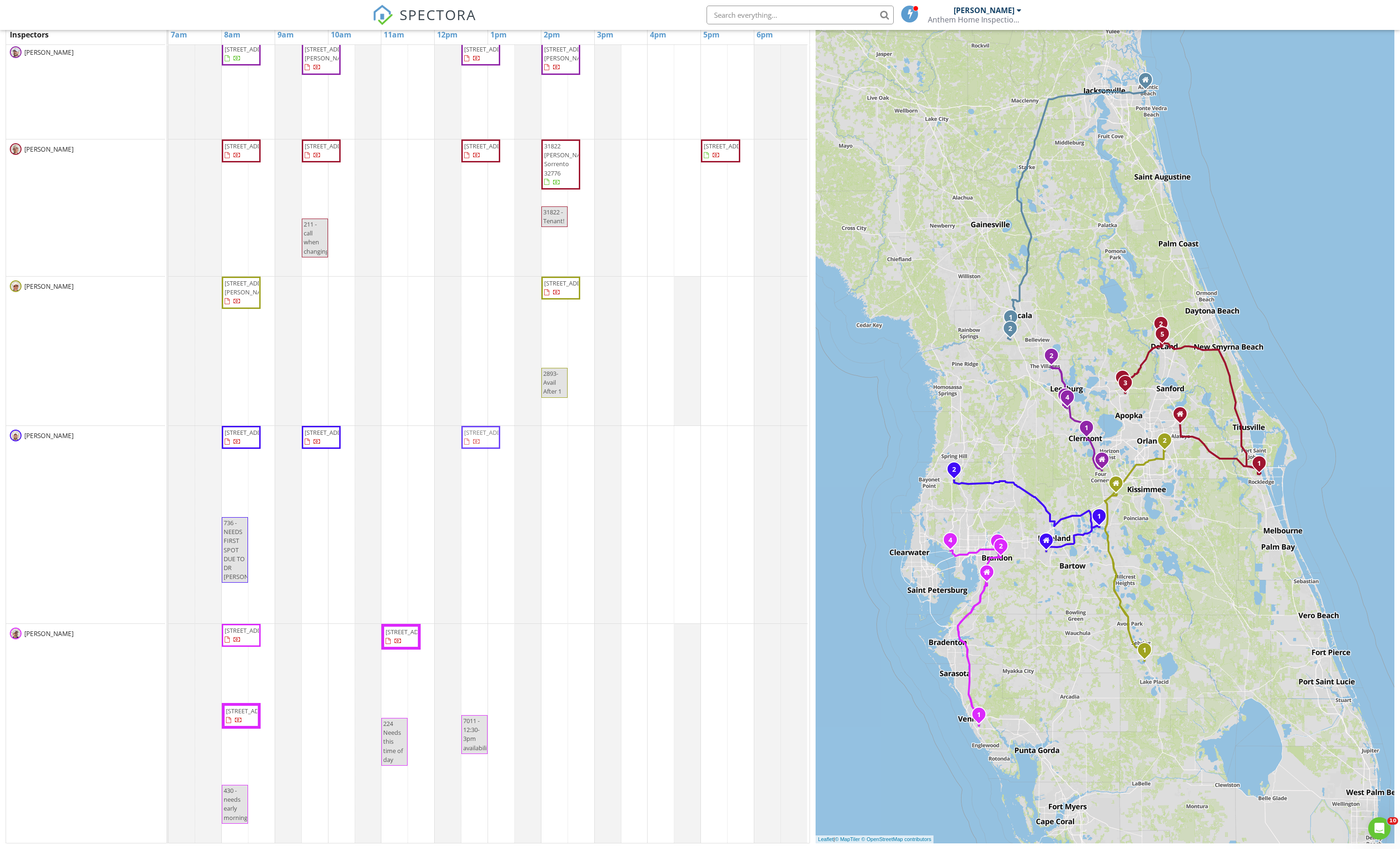
click at [486, 589] on div "marketing 6490 SW 51st Terrace, Ocala 34474 11107 SW 53rd Cir, Ocala 34476 6490…" at bounding box center [489, 332] width 642 height 1020
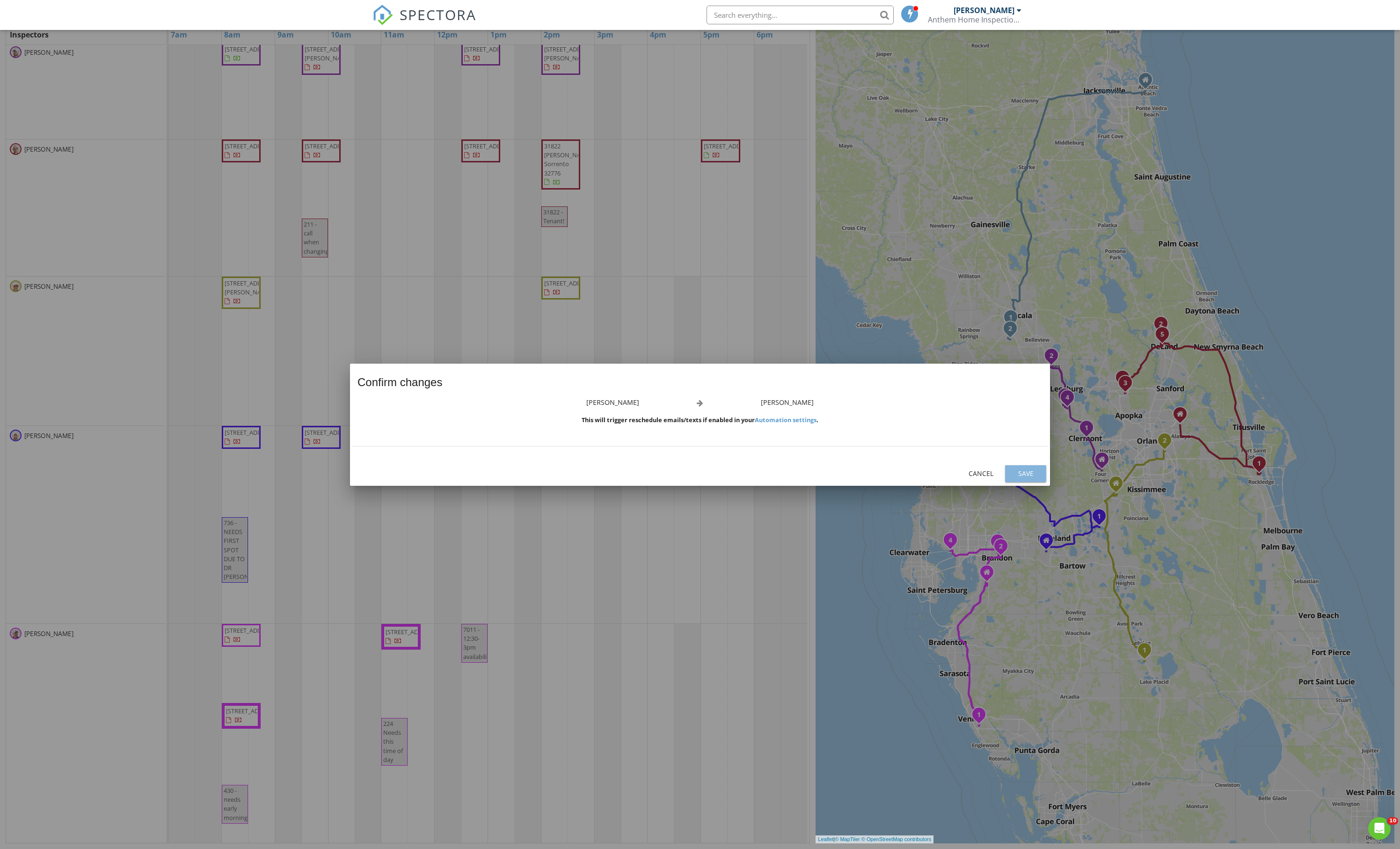
click at [1030, 473] on div "Save" at bounding box center [1026, 473] width 26 height 10
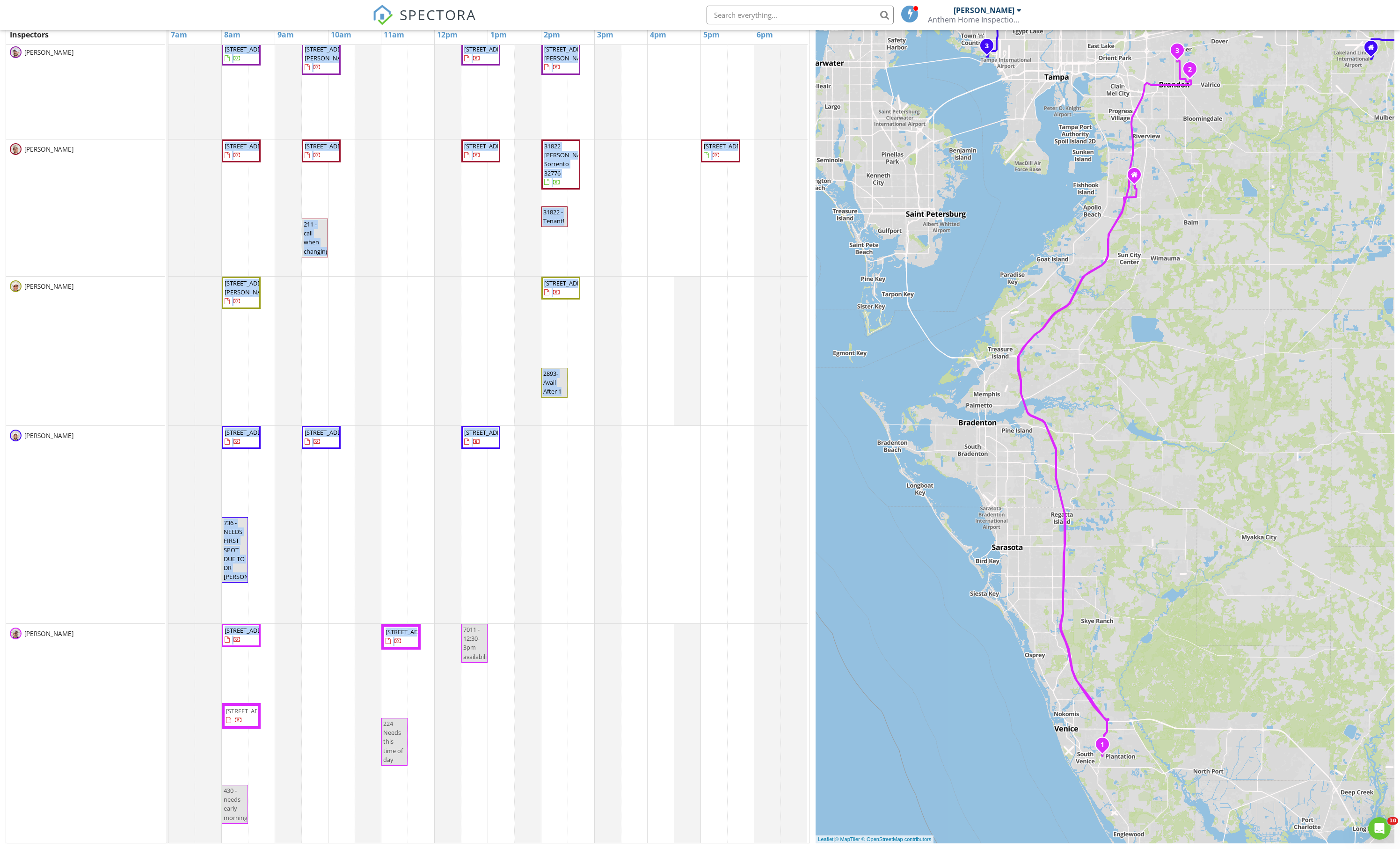
click at [168, 687] on div at bounding box center [168, 733] width 0 height 219
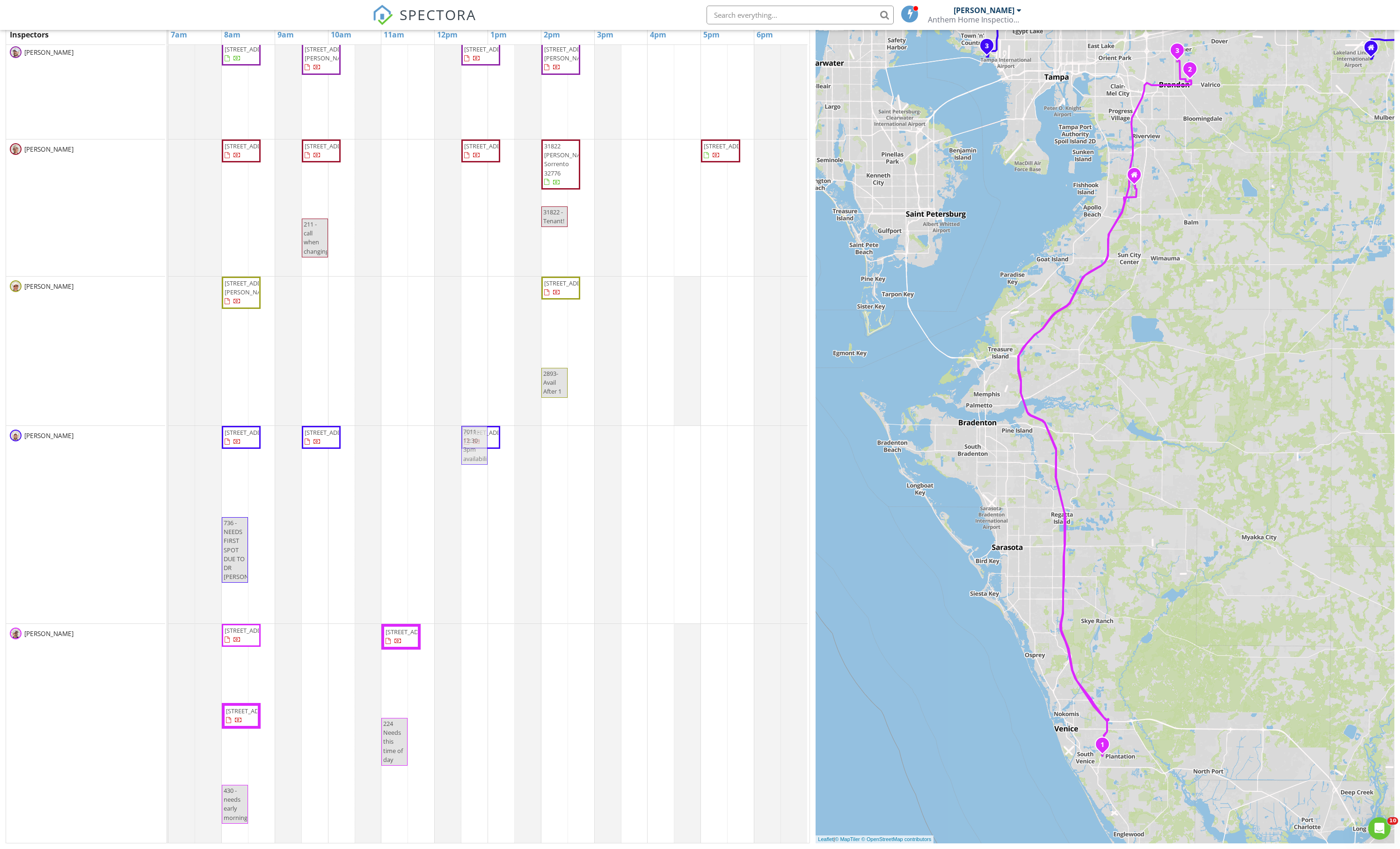
drag, startPoint x: 478, startPoint y: 661, endPoint x: 476, endPoint y: 615, distance: 46.0
click at [476, 615] on div "marketing 6490 SW 51st Terrace, Ocala 34474 11107 SW 53rd Cir, Ocala 34476 6490…" at bounding box center [489, 332] width 642 height 1020
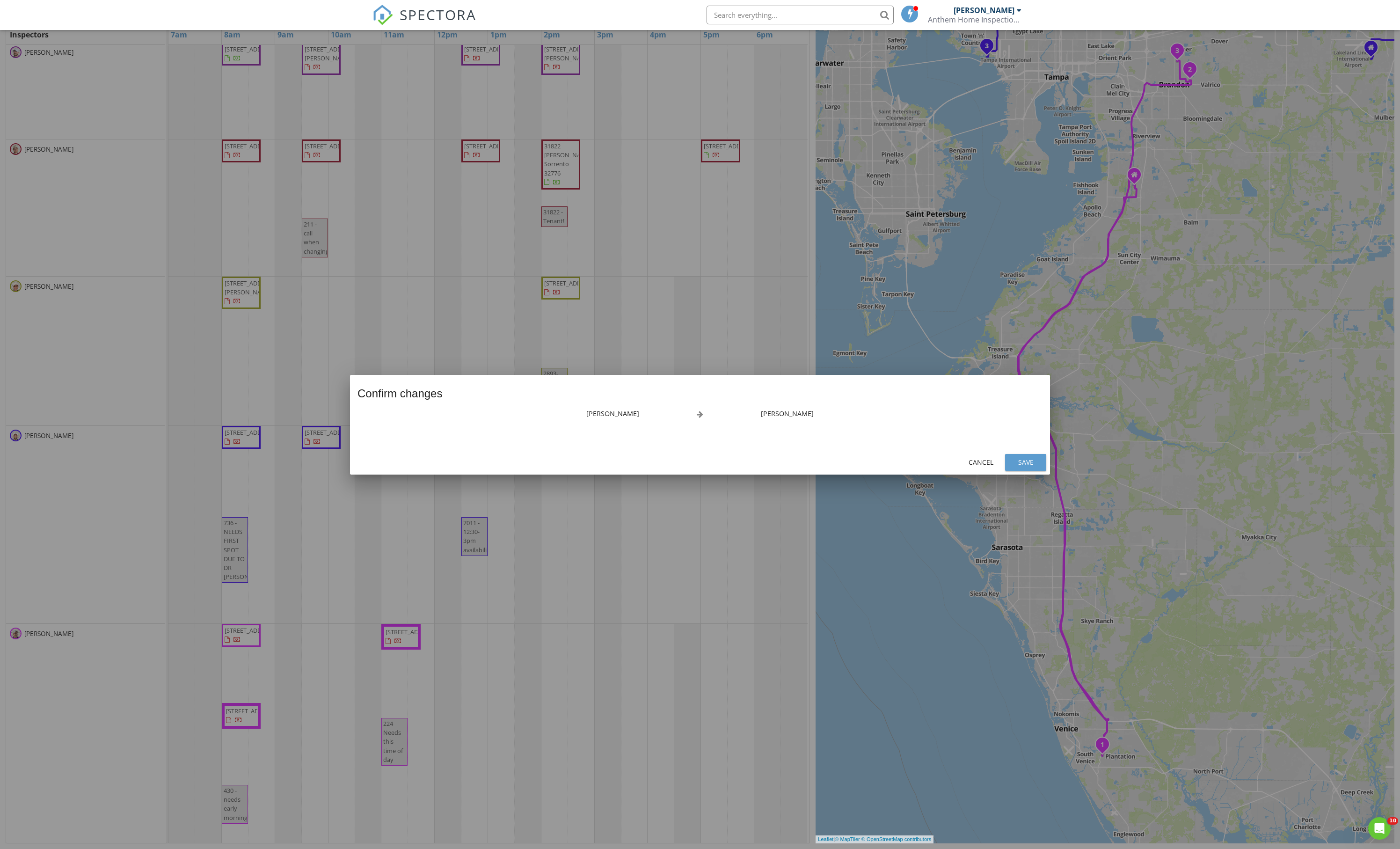
click at [1024, 465] on div "Save" at bounding box center [1026, 462] width 26 height 10
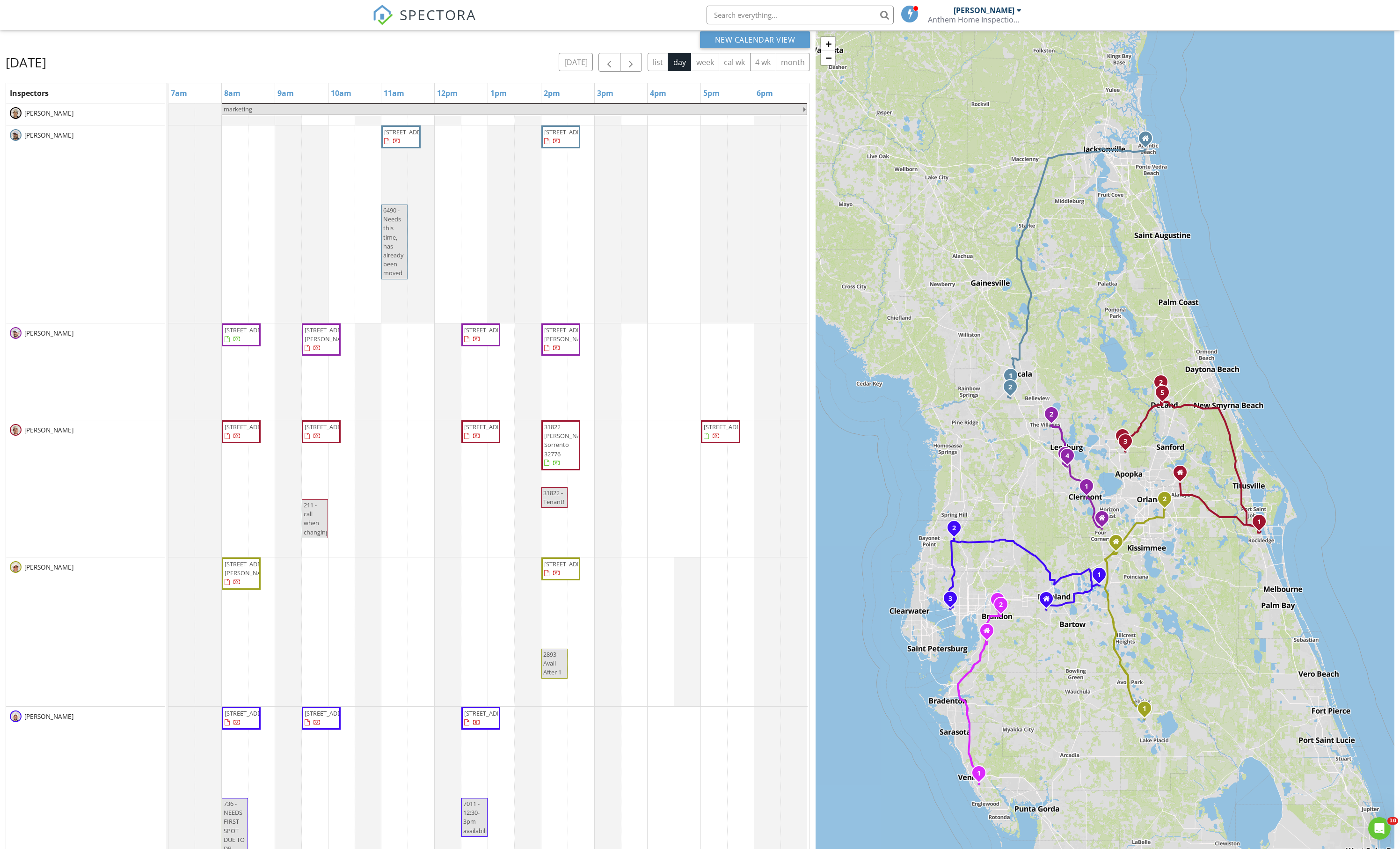
scroll to position [62, 0]
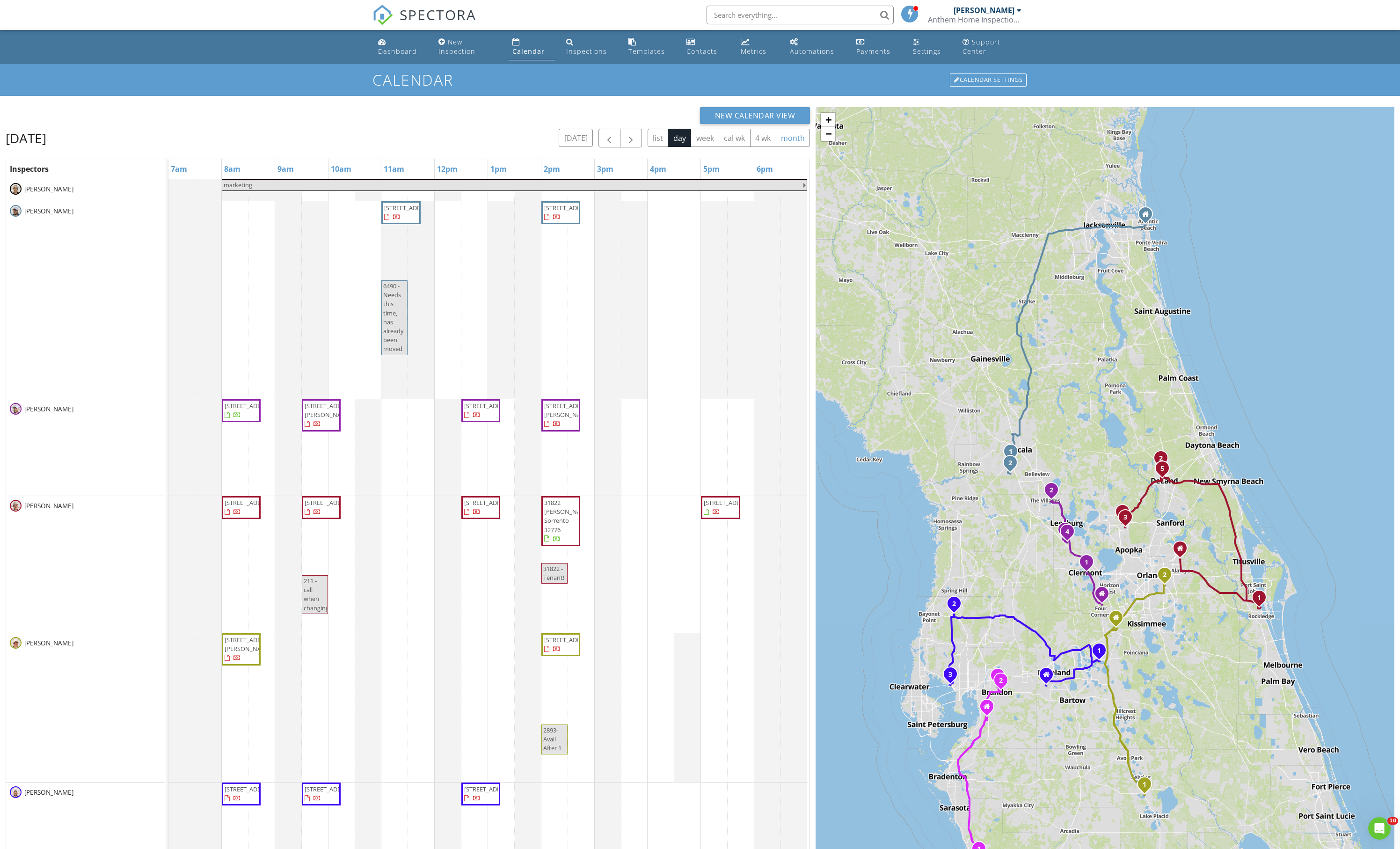
click at [800, 144] on button "month" at bounding box center [793, 137] width 34 height 18
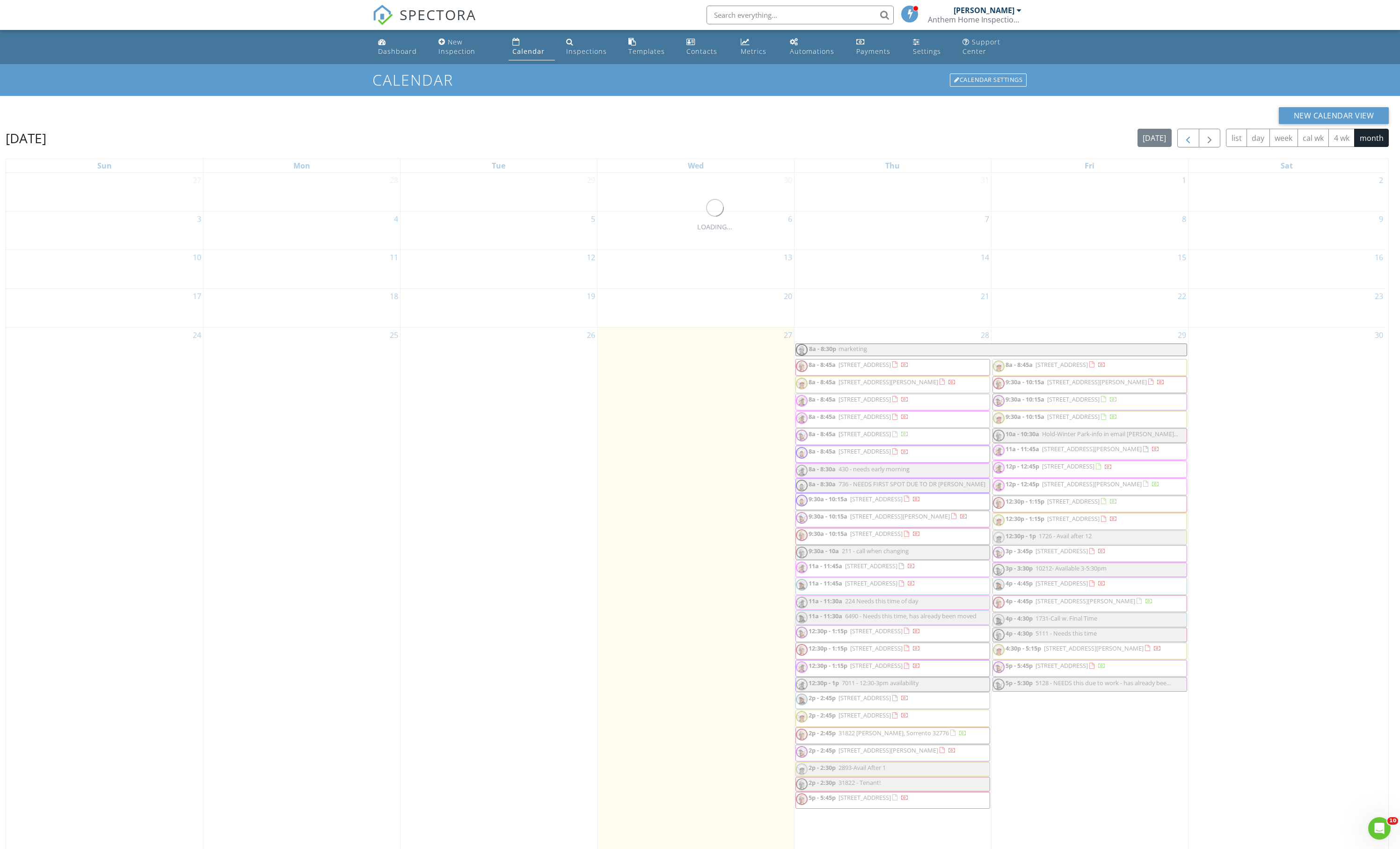
click at [1183, 144] on span "button" at bounding box center [1188, 138] width 11 height 11
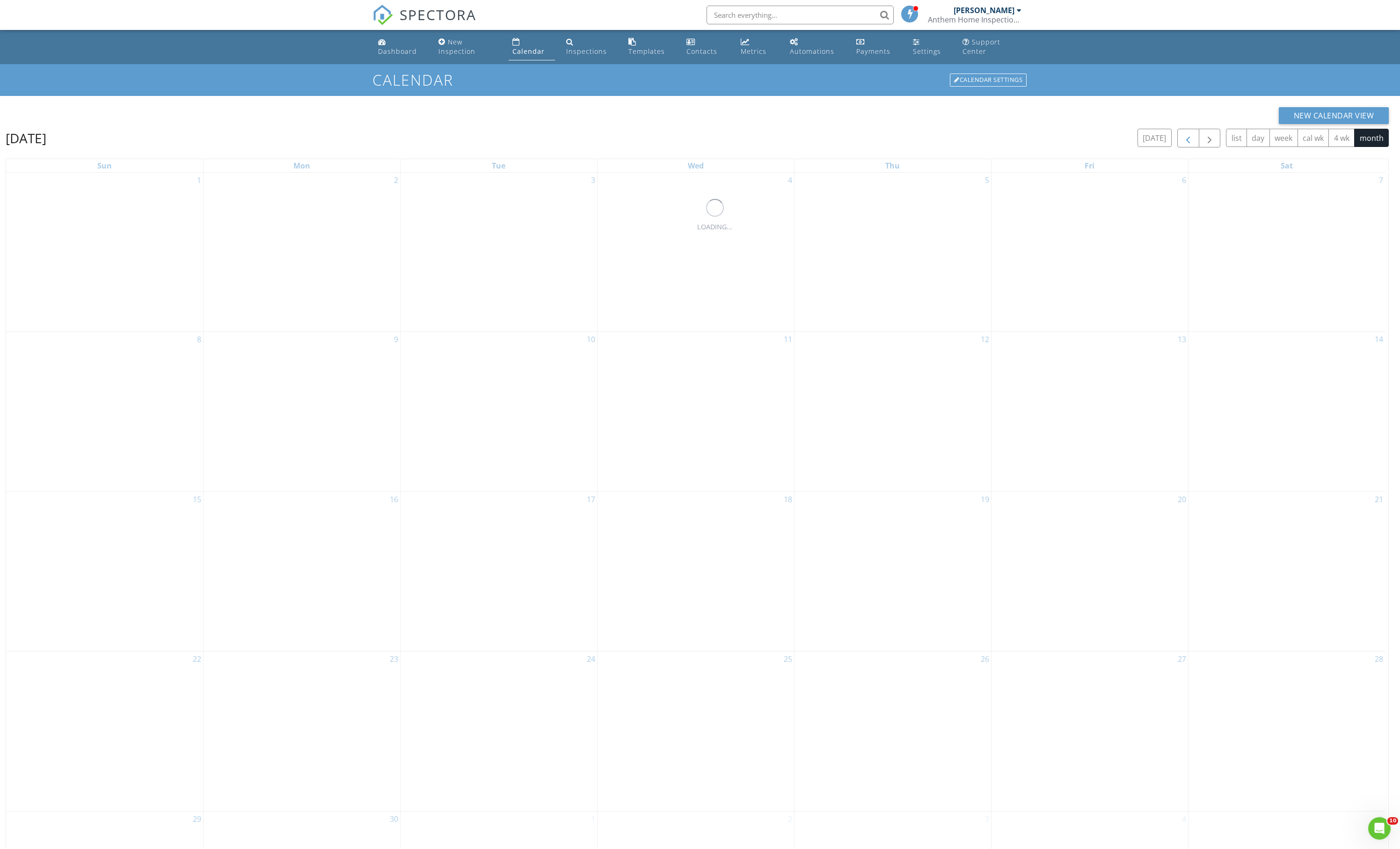
click at [1183, 144] on span "button" at bounding box center [1188, 138] width 11 height 11
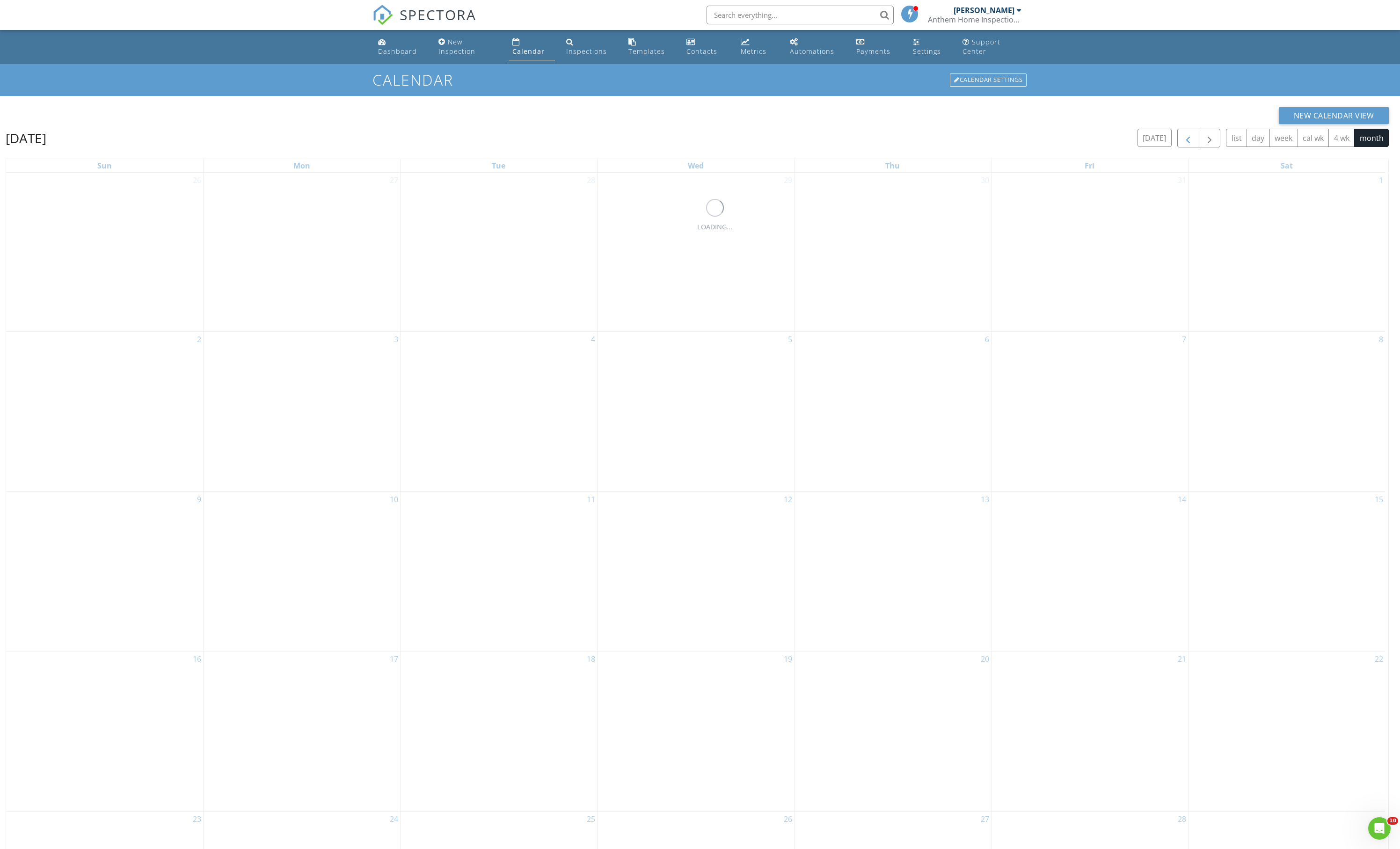
click at [1183, 144] on span "button" at bounding box center [1188, 138] width 11 height 11
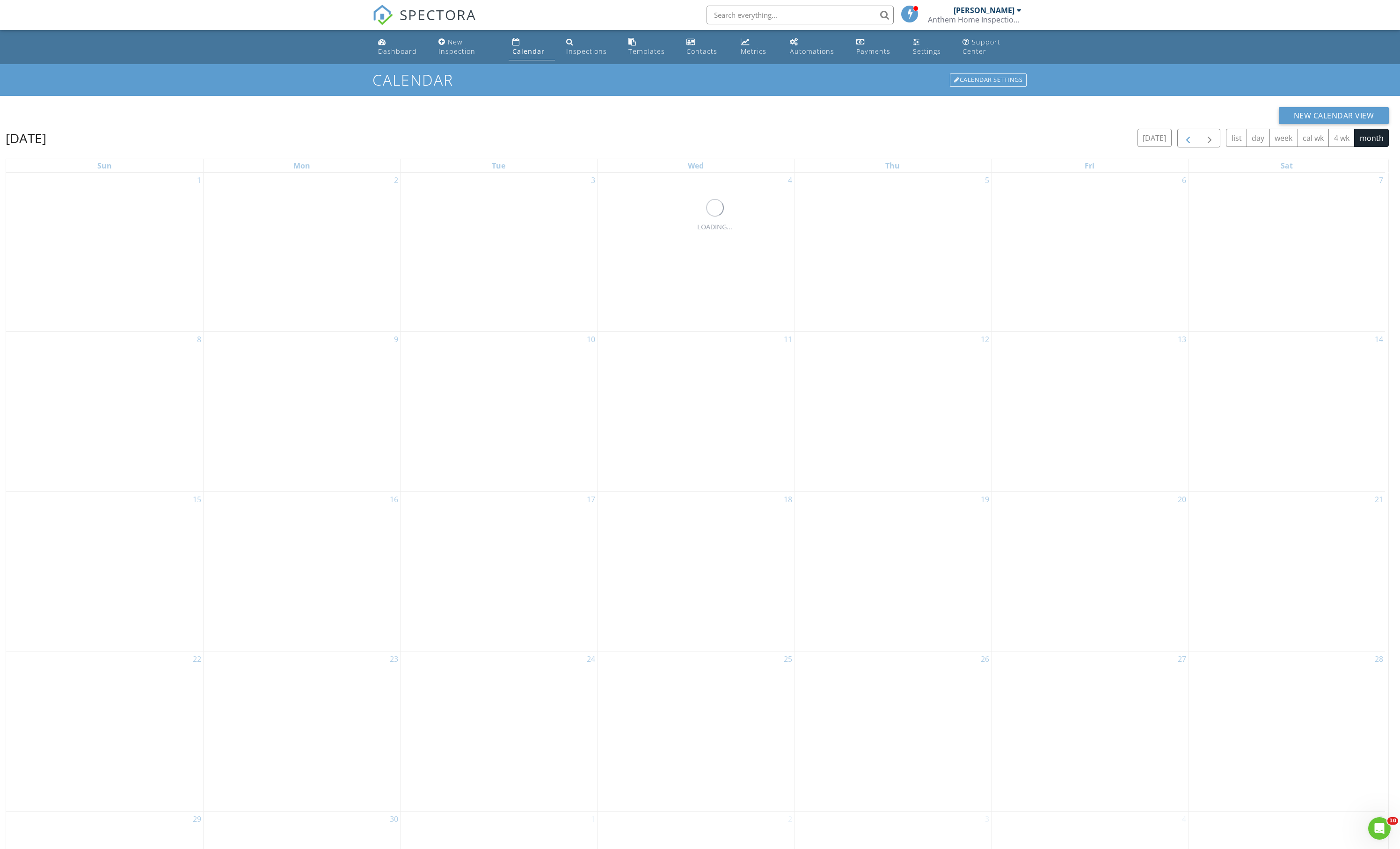
click at [1183, 144] on span "button" at bounding box center [1188, 138] width 11 height 11
click at [1204, 144] on span "button" at bounding box center [1210, 138] width 11 height 11
click at [1178, 148] on button "button" at bounding box center [1189, 138] width 22 height 19
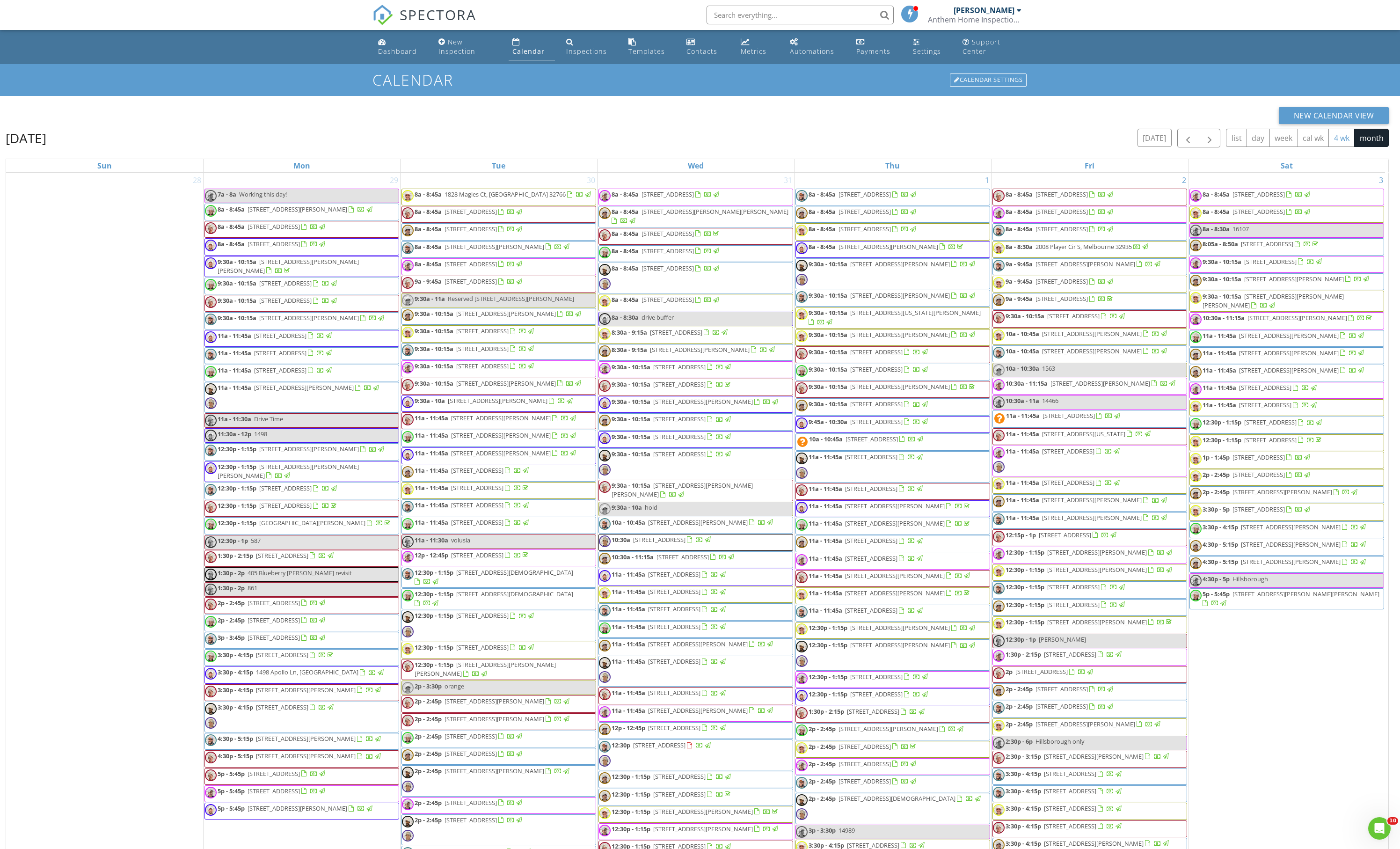
click at [1333, 147] on button "4 wk" at bounding box center [1342, 137] width 26 height 18
click at [1271, 147] on button "week" at bounding box center [1284, 137] width 29 height 18
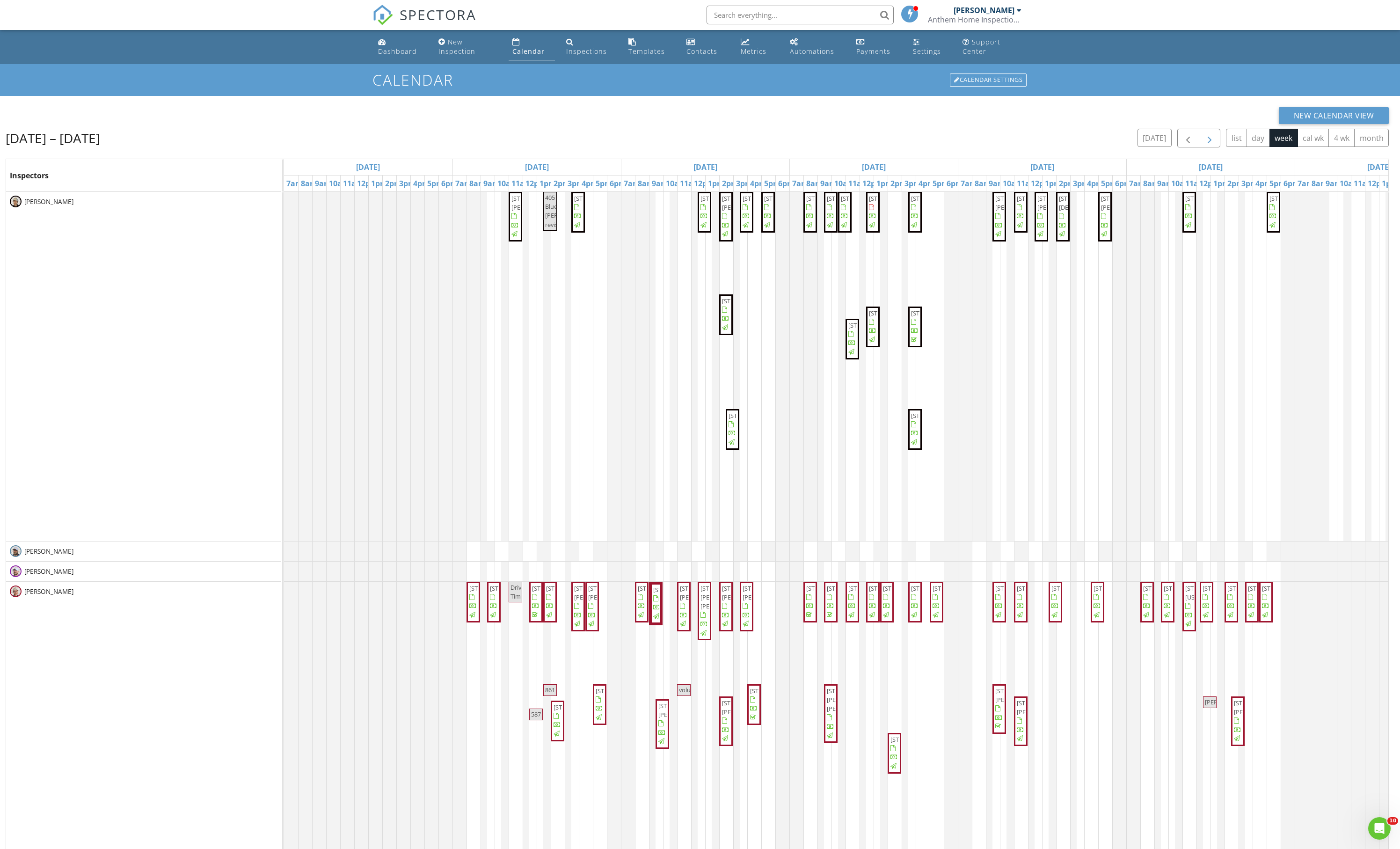
click at [1199, 148] on button "button" at bounding box center [1210, 138] width 22 height 19
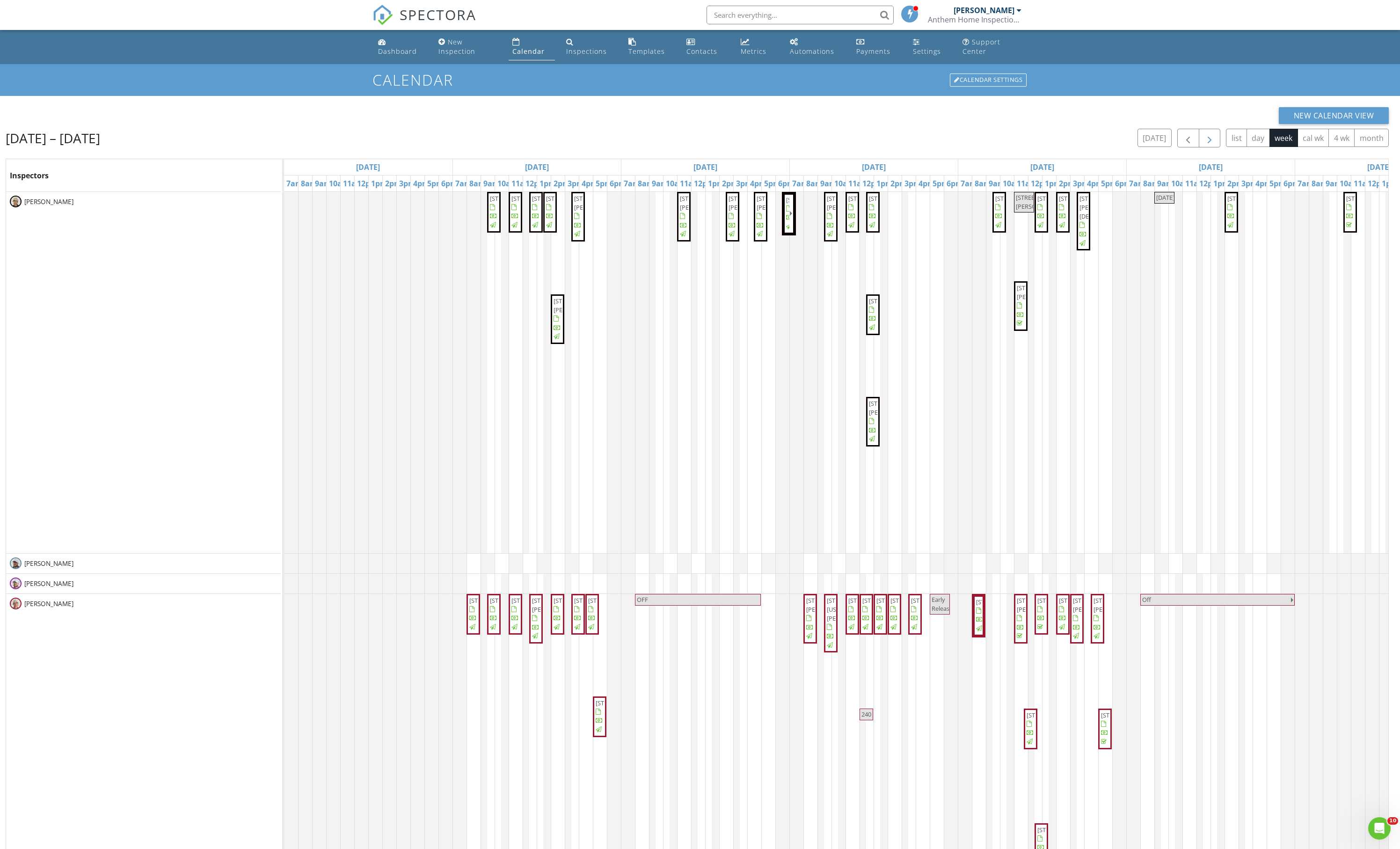
click at [1204, 144] on span "button" at bounding box center [1210, 138] width 11 height 11
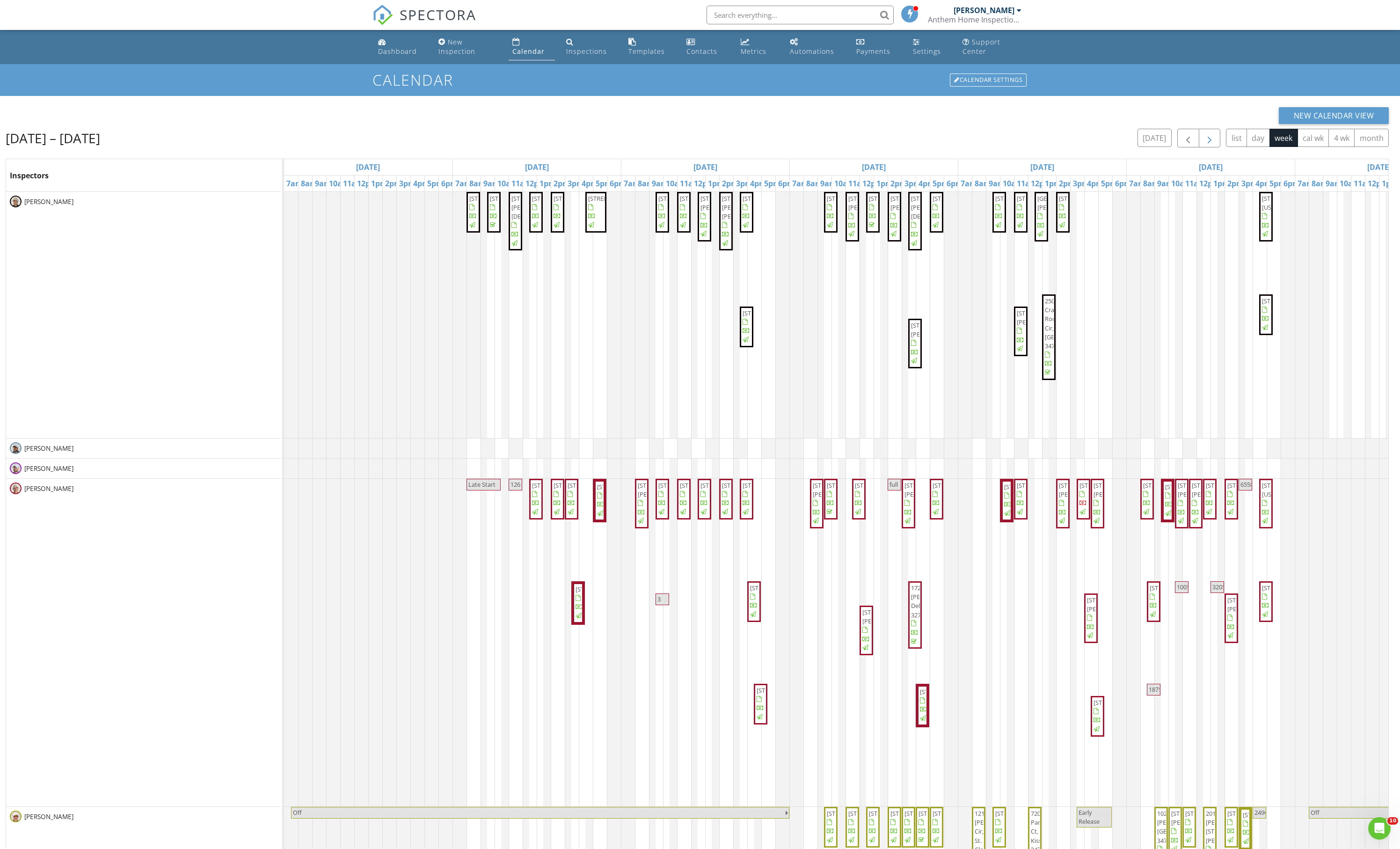
click at [1204, 144] on span "button" at bounding box center [1210, 138] width 11 height 11
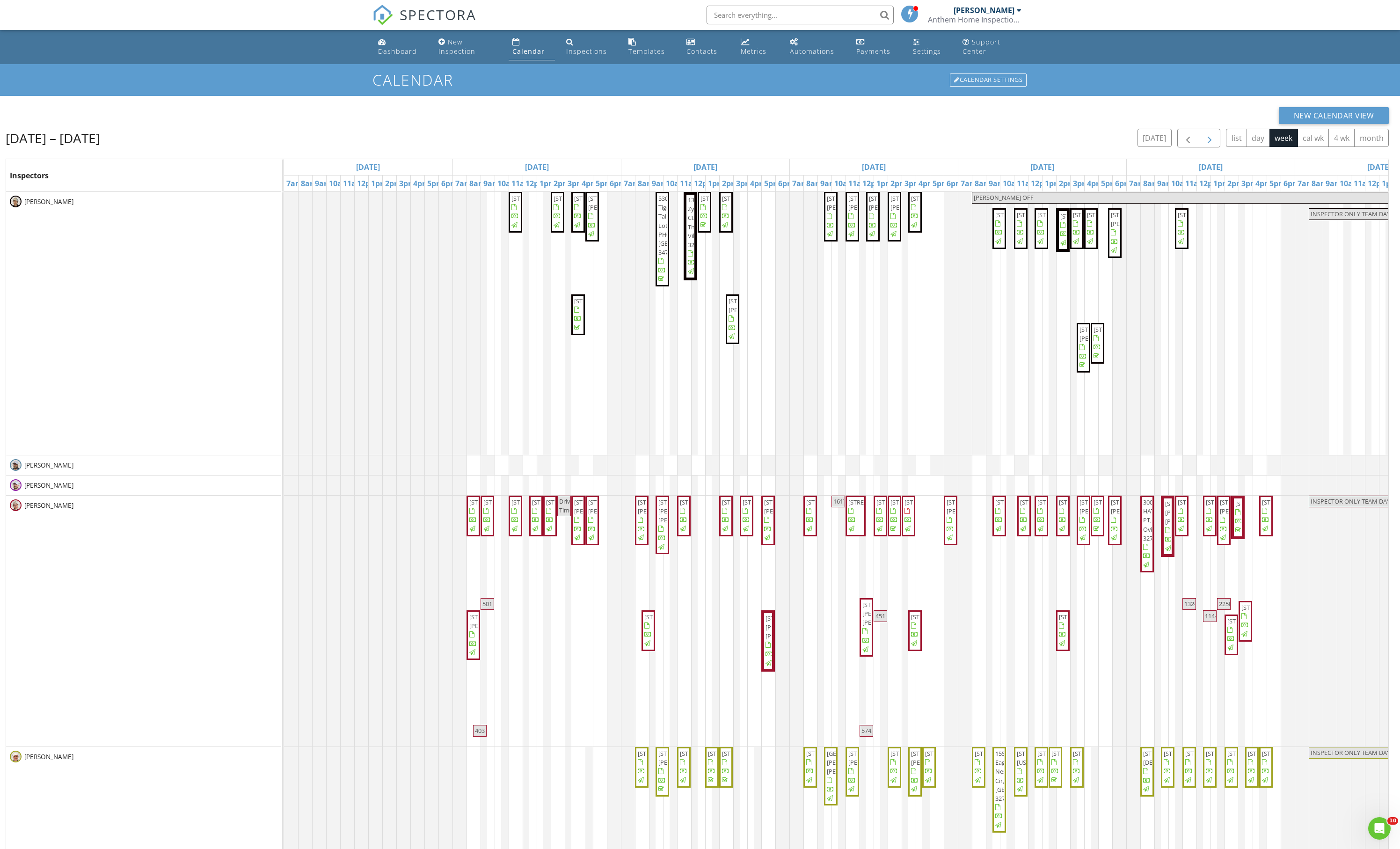
click at [1204, 144] on span "button" at bounding box center [1210, 138] width 11 height 11
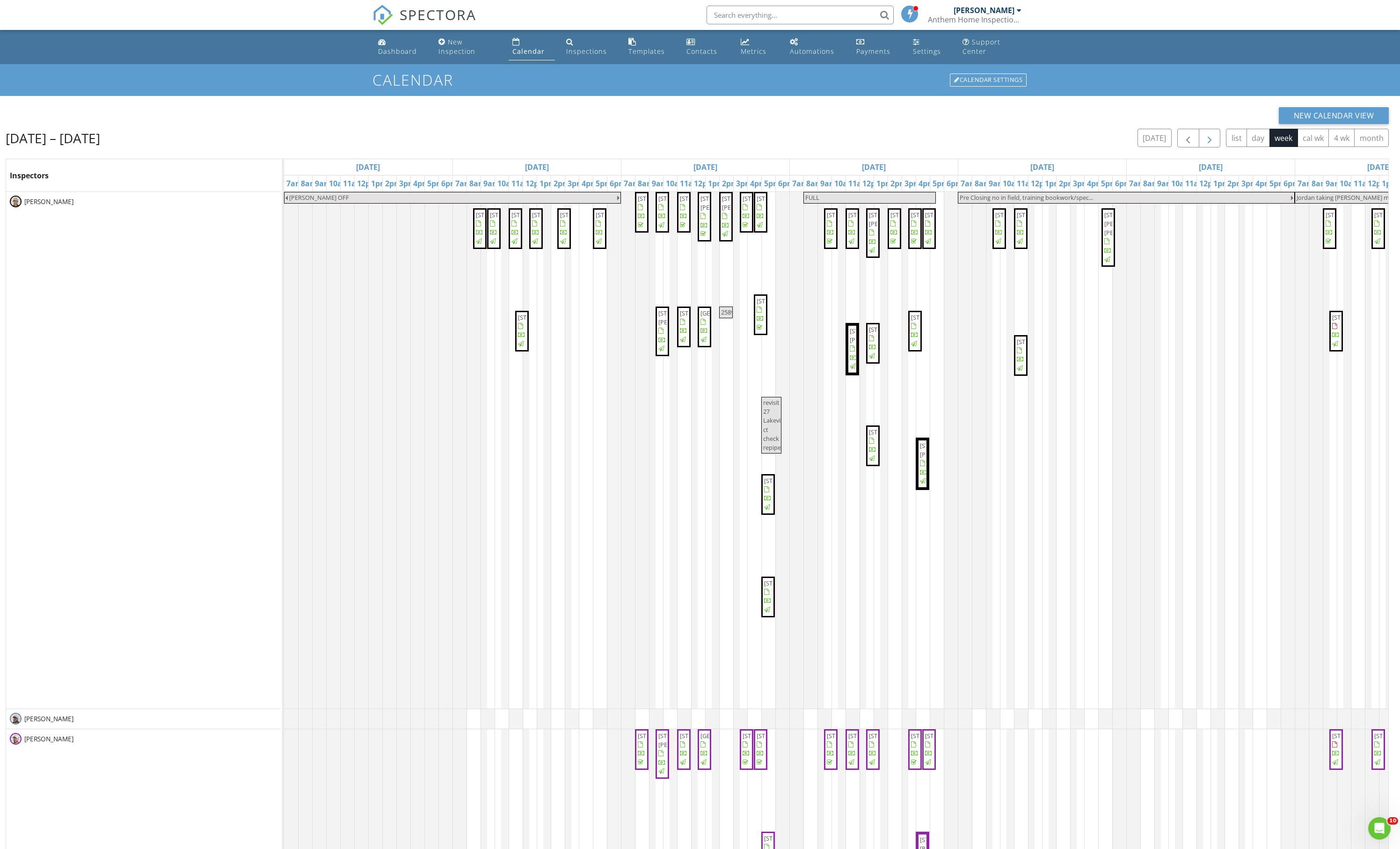
click at [1204, 144] on span "button" at bounding box center [1210, 138] width 11 height 11
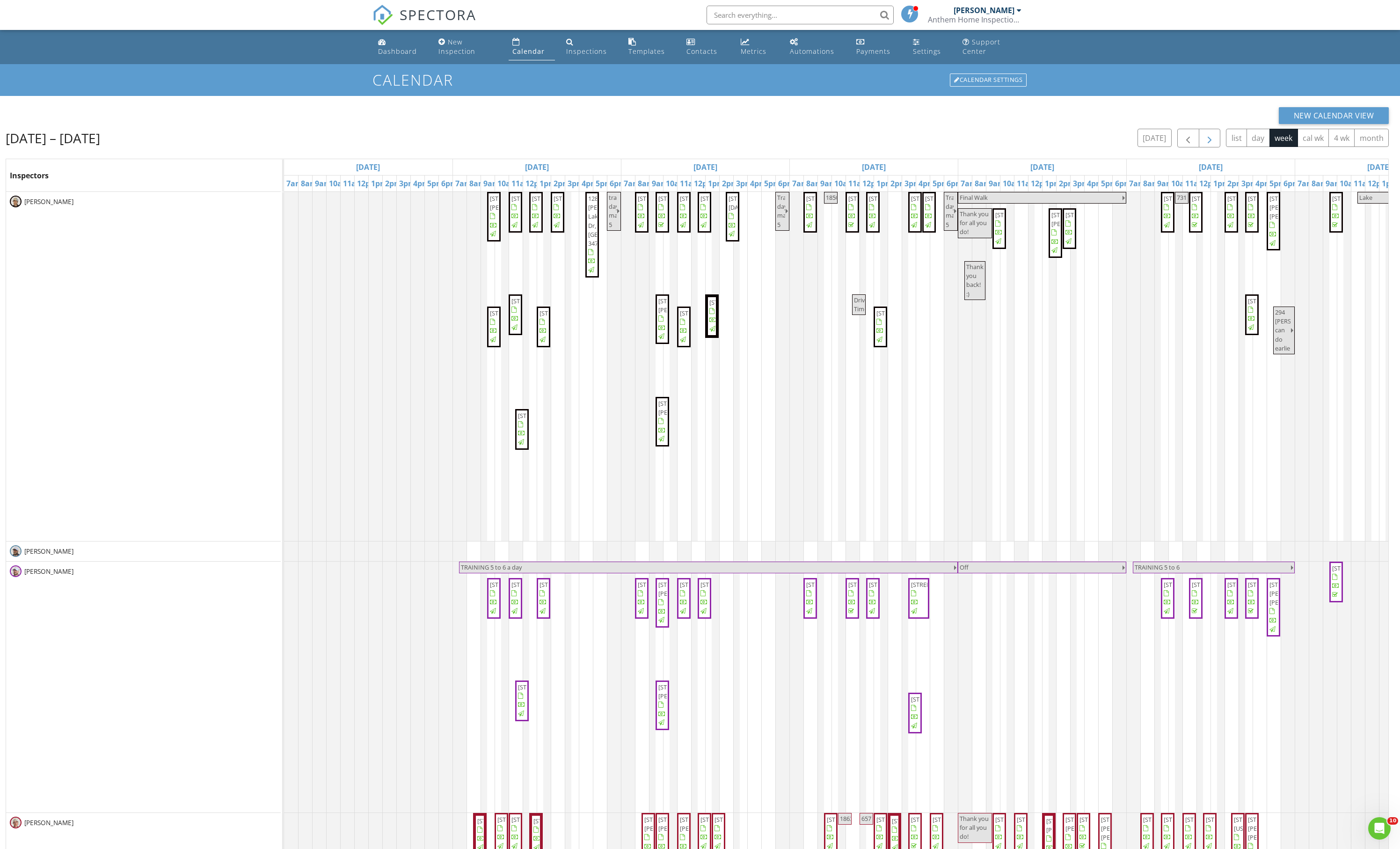
click at [1204, 144] on span "button" at bounding box center [1210, 138] width 11 height 11
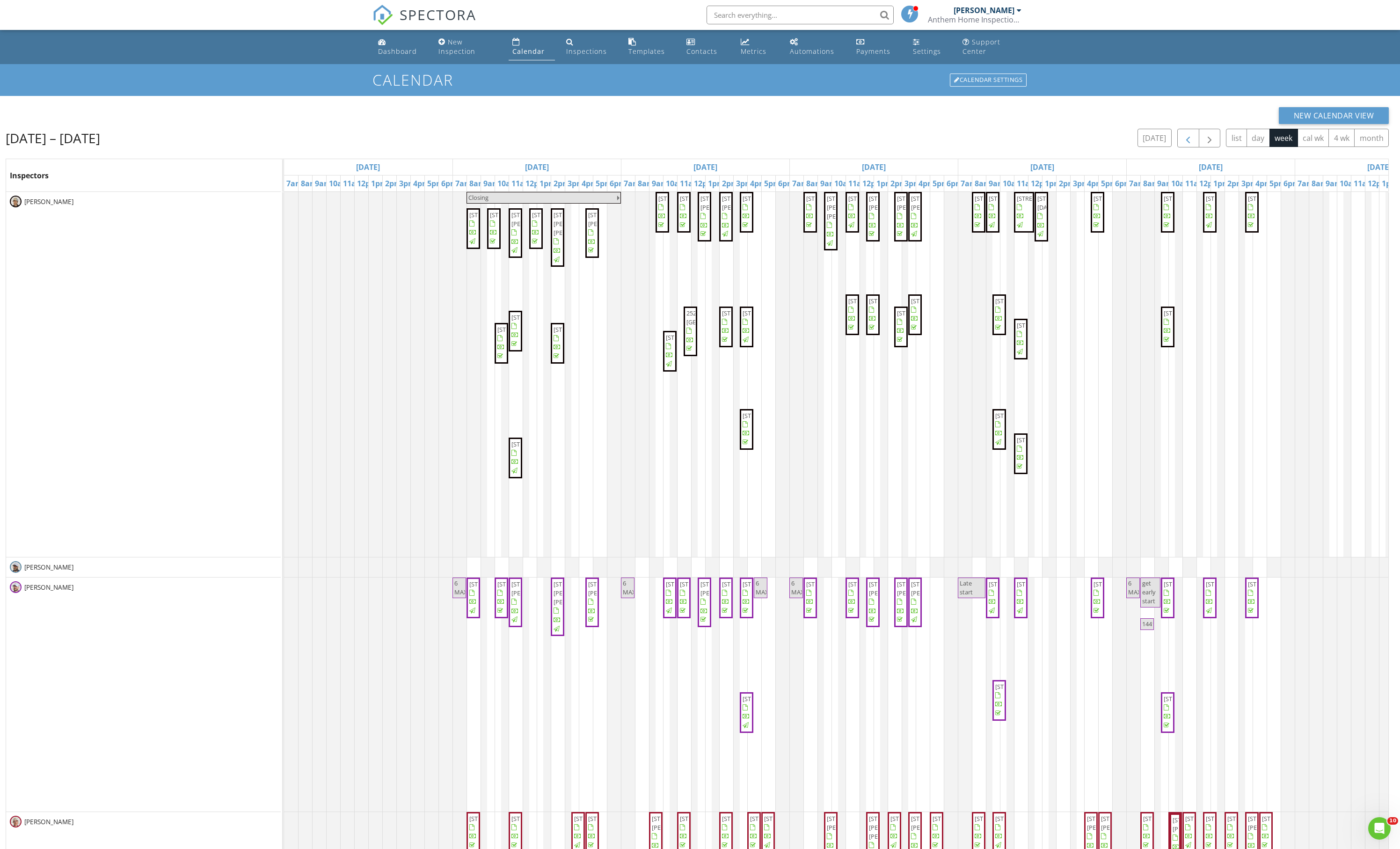
click at [1183, 144] on span "button" at bounding box center [1188, 138] width 11 height 11
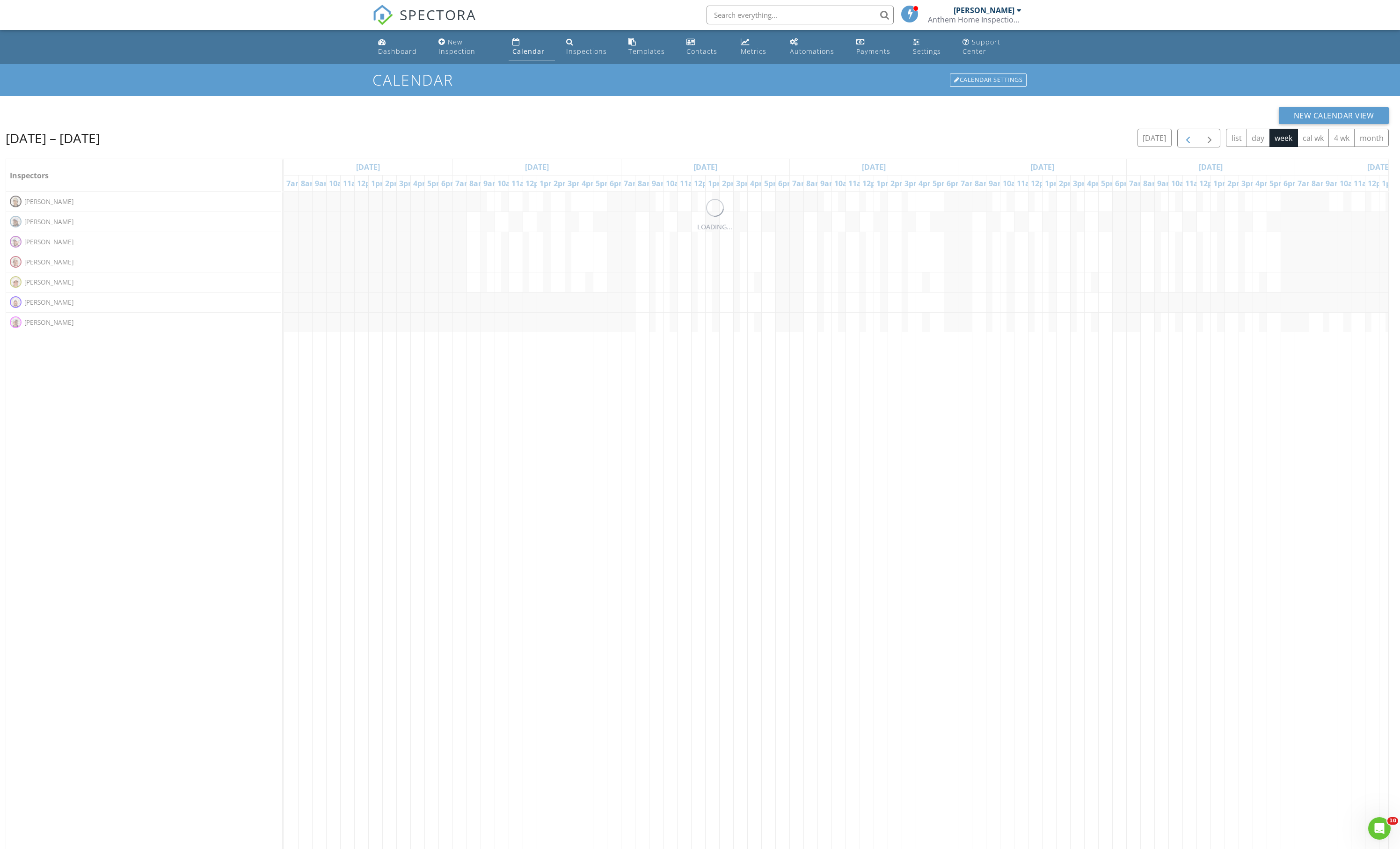
click at [1183, 144] on span "button" at bounding box center [1188, 138] width 11 height 11
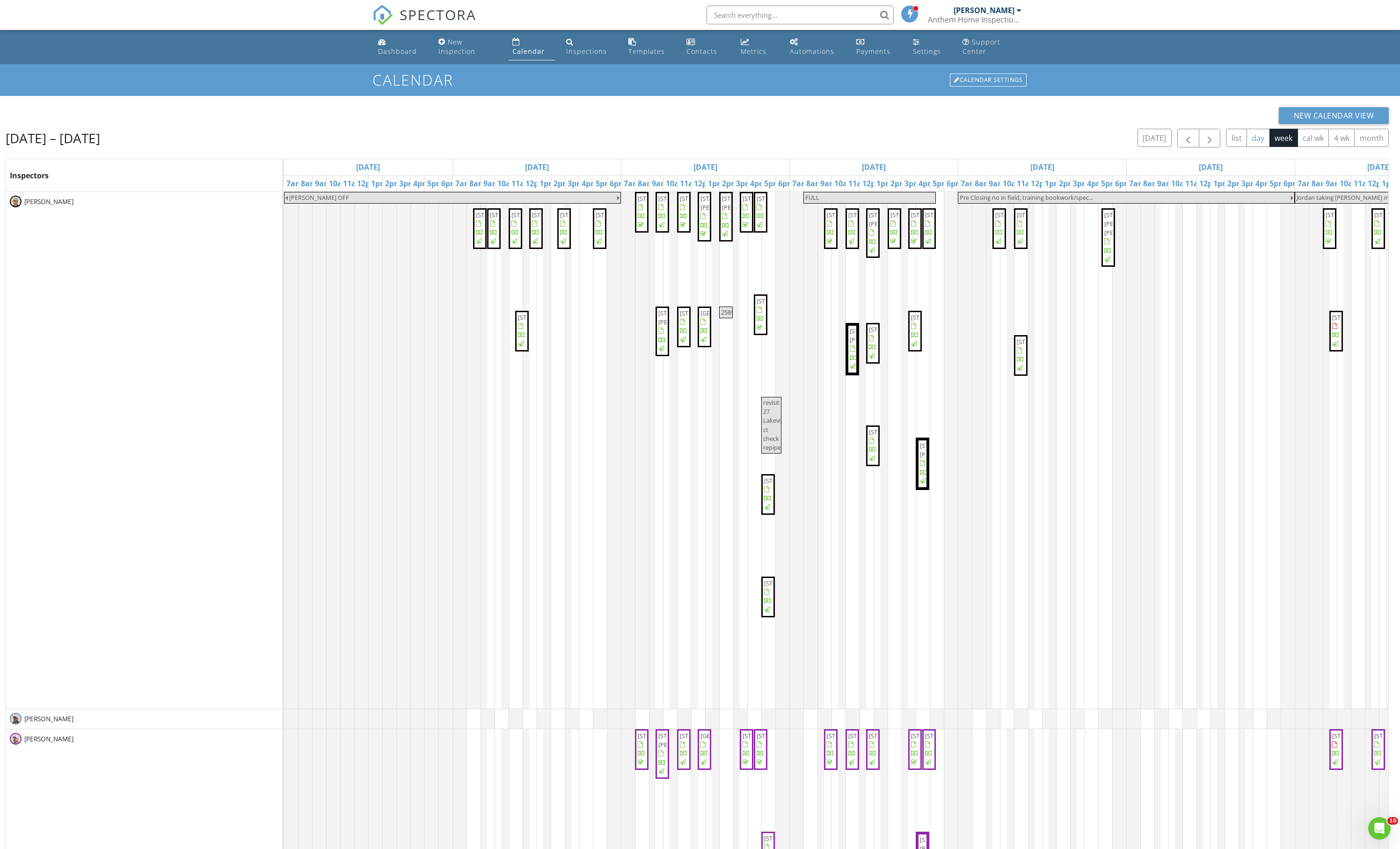
click at [1247, 147] on button "day" at bounding box center [1258, 137] width 23 height 18
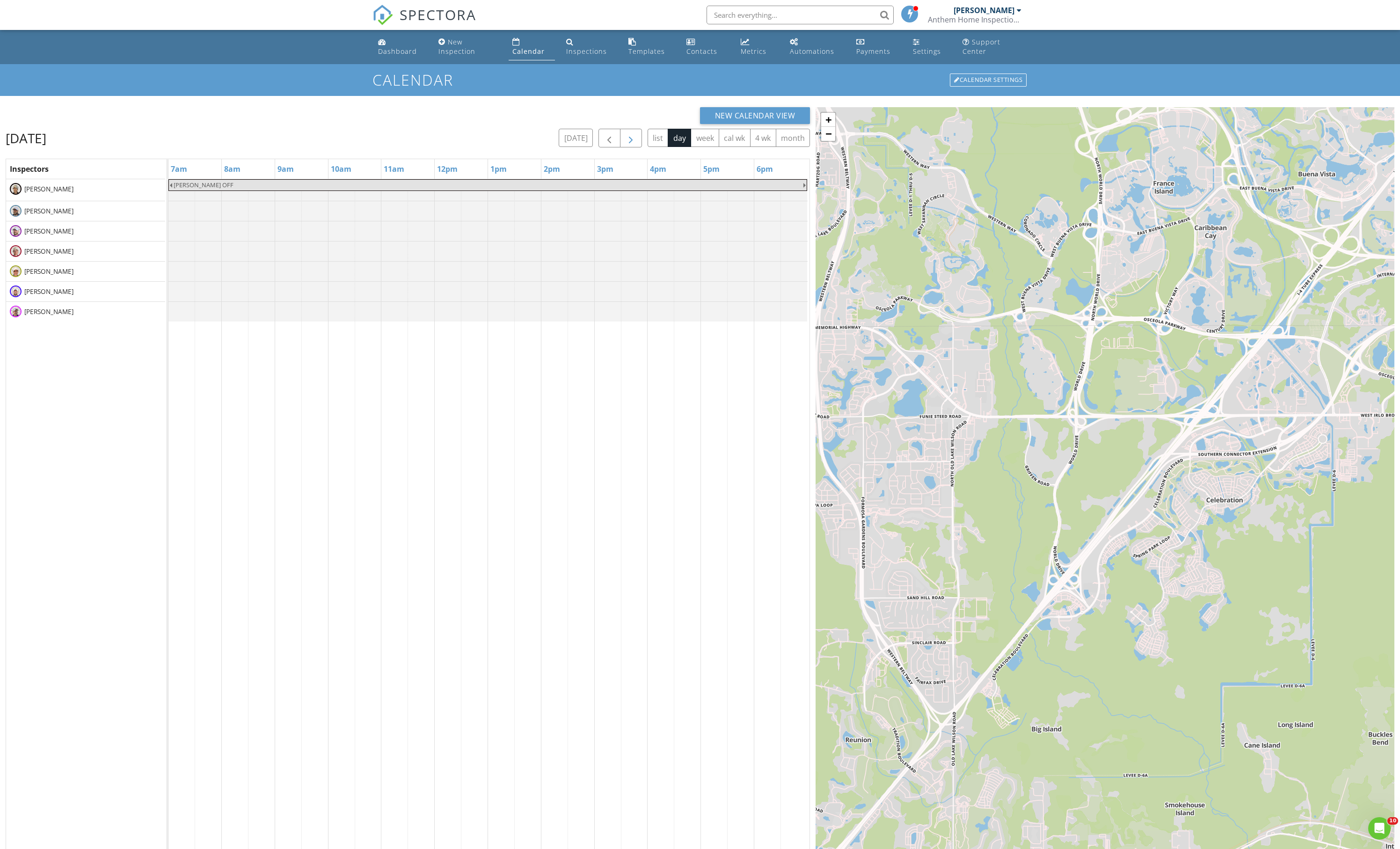
click at [625, 144] on span "button" at bounding box center [631, 138] width 11 height 11
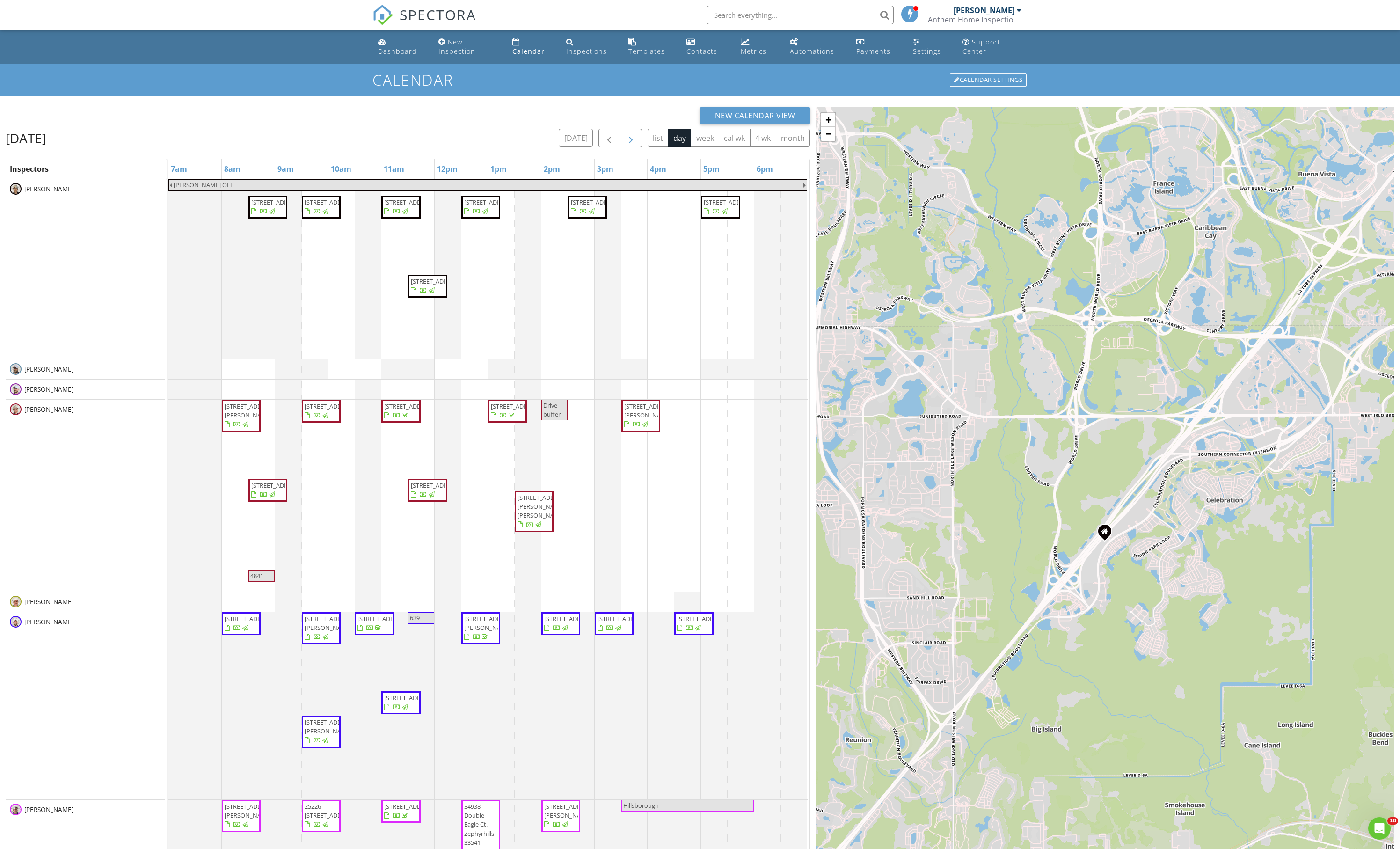
click at [625, 144] on span "button" at bounding box center [631, 138] width 11 height 11
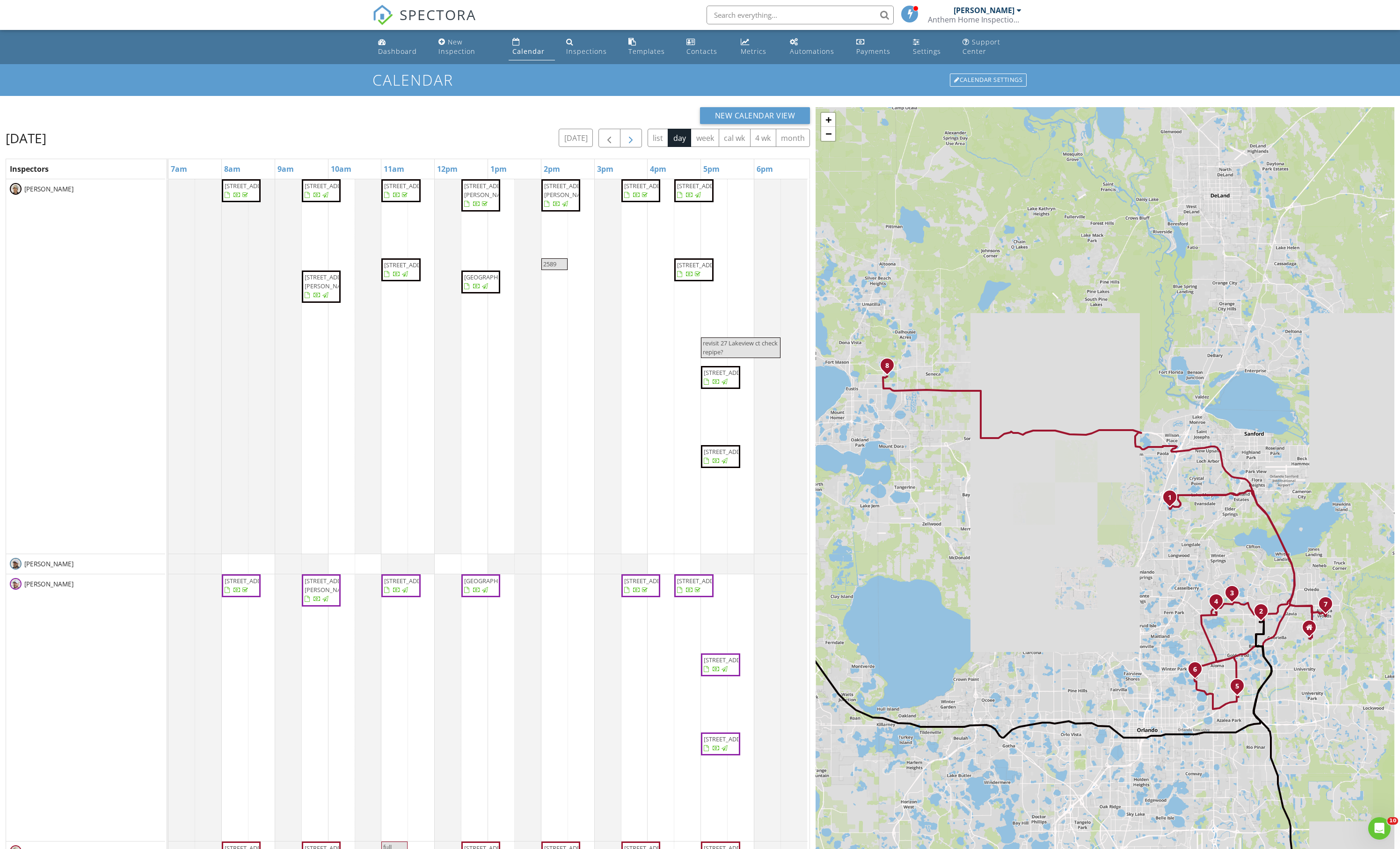
click at [625, 144] on span "button" at bounding box center [631, 138] width 11 height 11
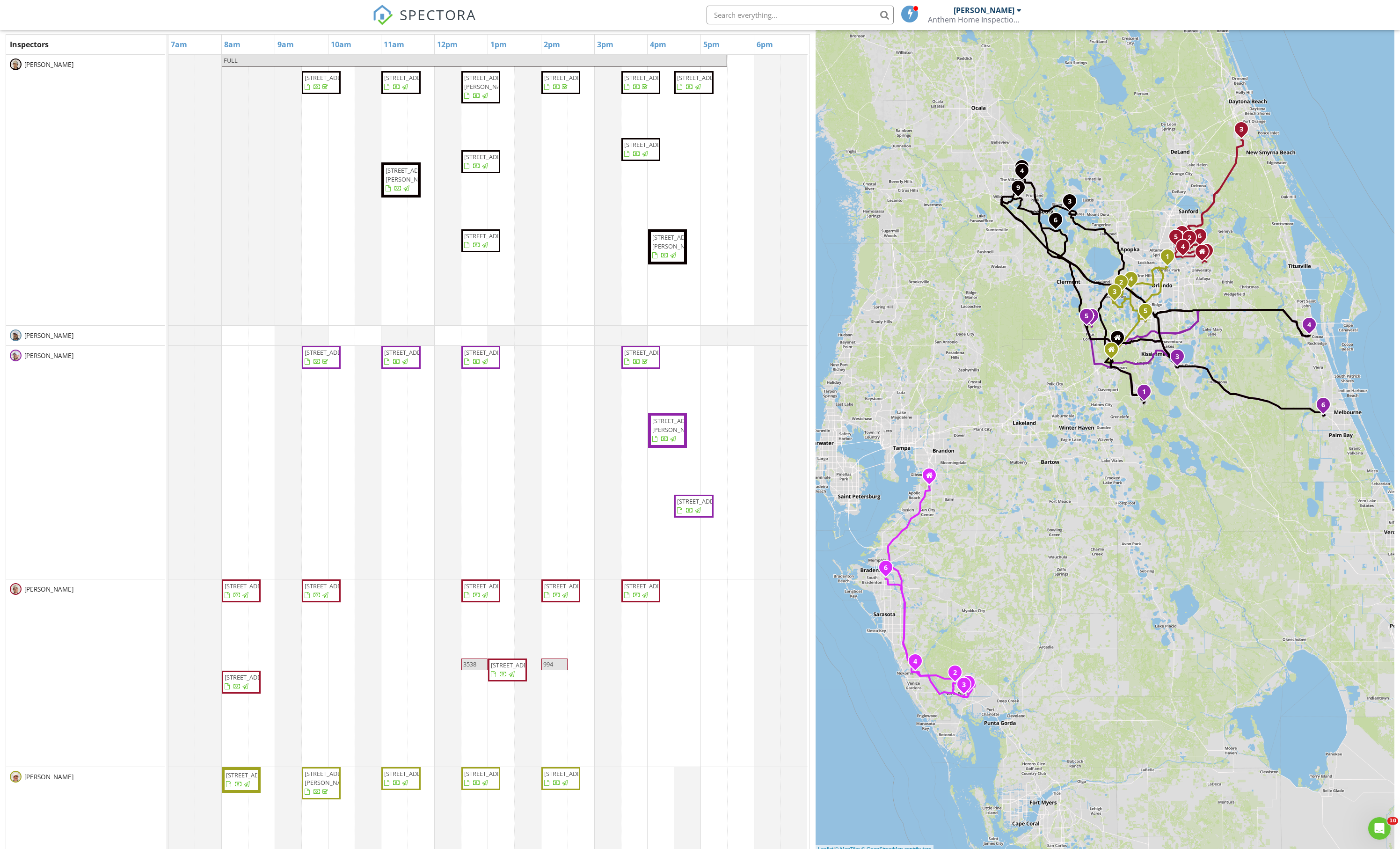
scroll to position [-9, 0]
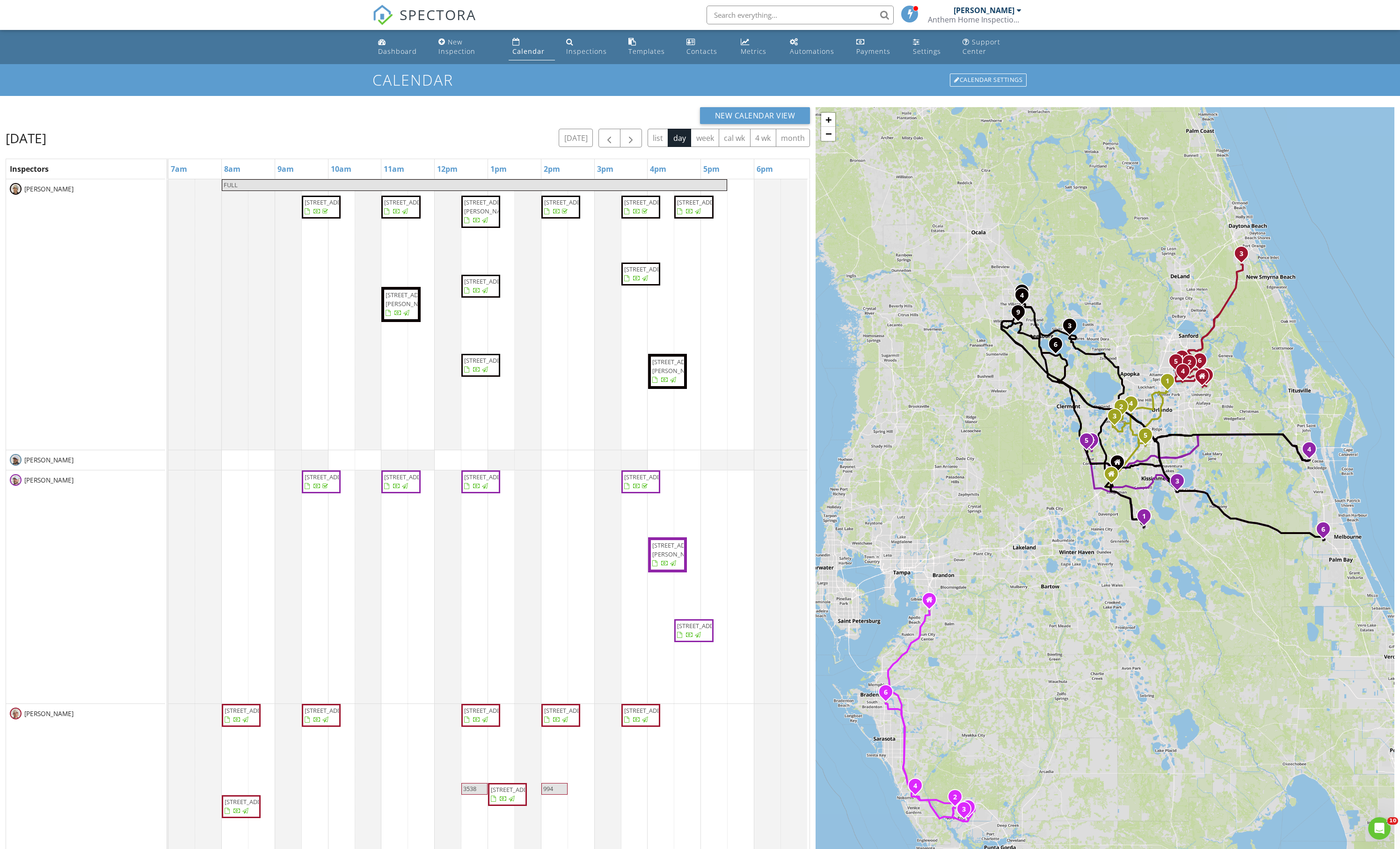
click at [668, 147] on button "day" at bounding box center [680, 137] width 23 height 18
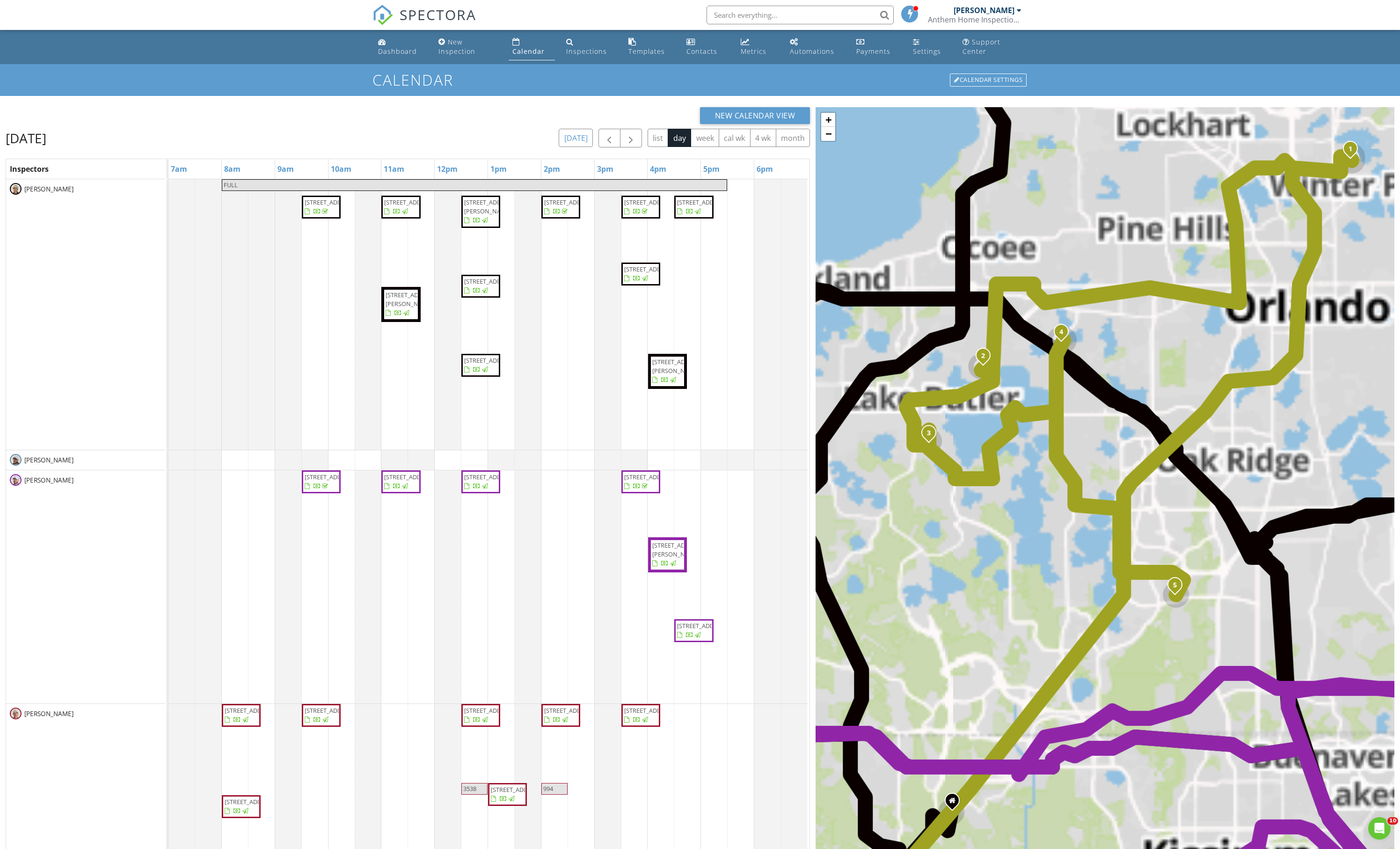
click at [559, 147] on button "[DATE]" at bounding box center [576, 137] width 34 height 18
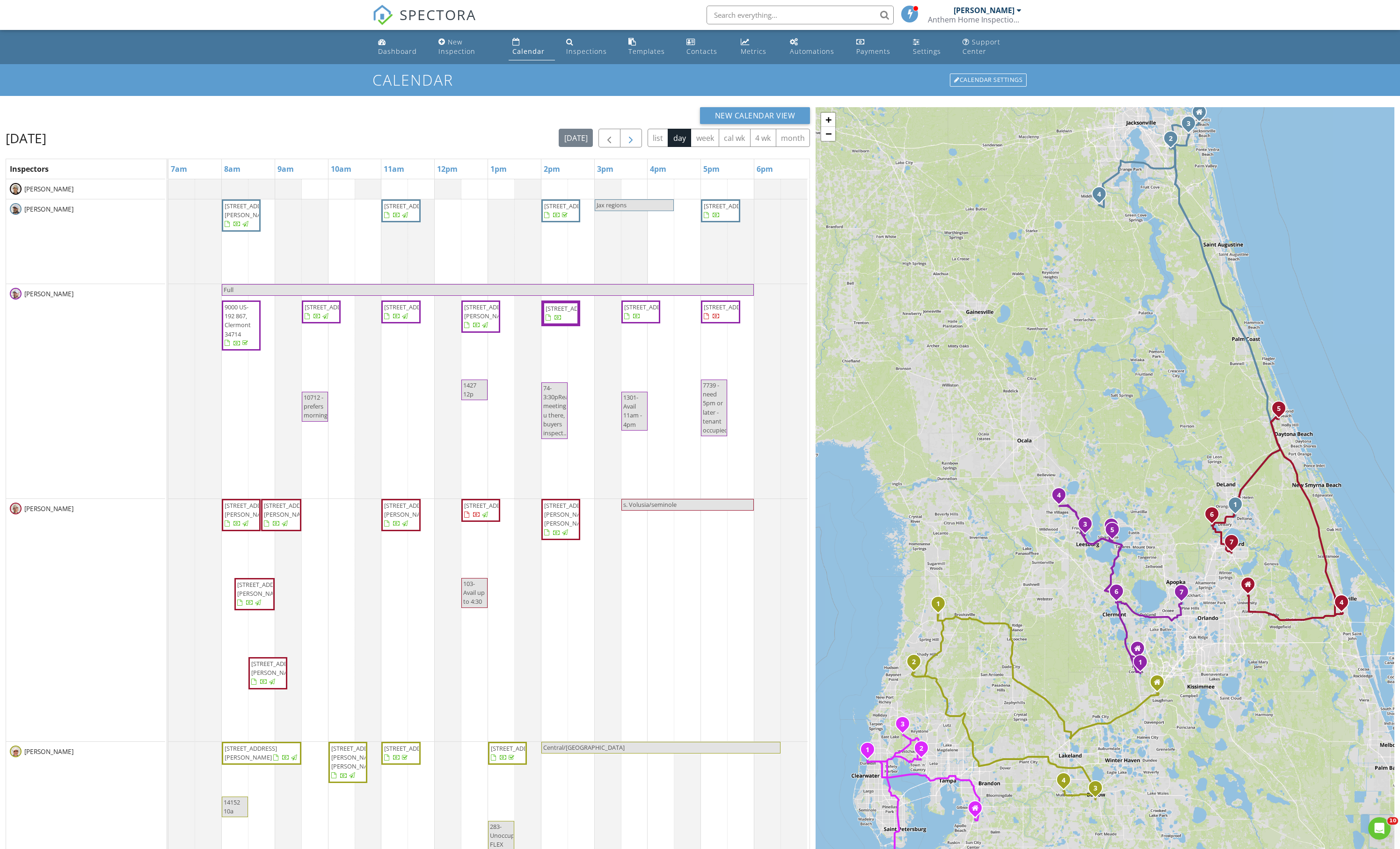
click at [625, 144] on span "button" at bounding box center [631, 138] width 11 height 11
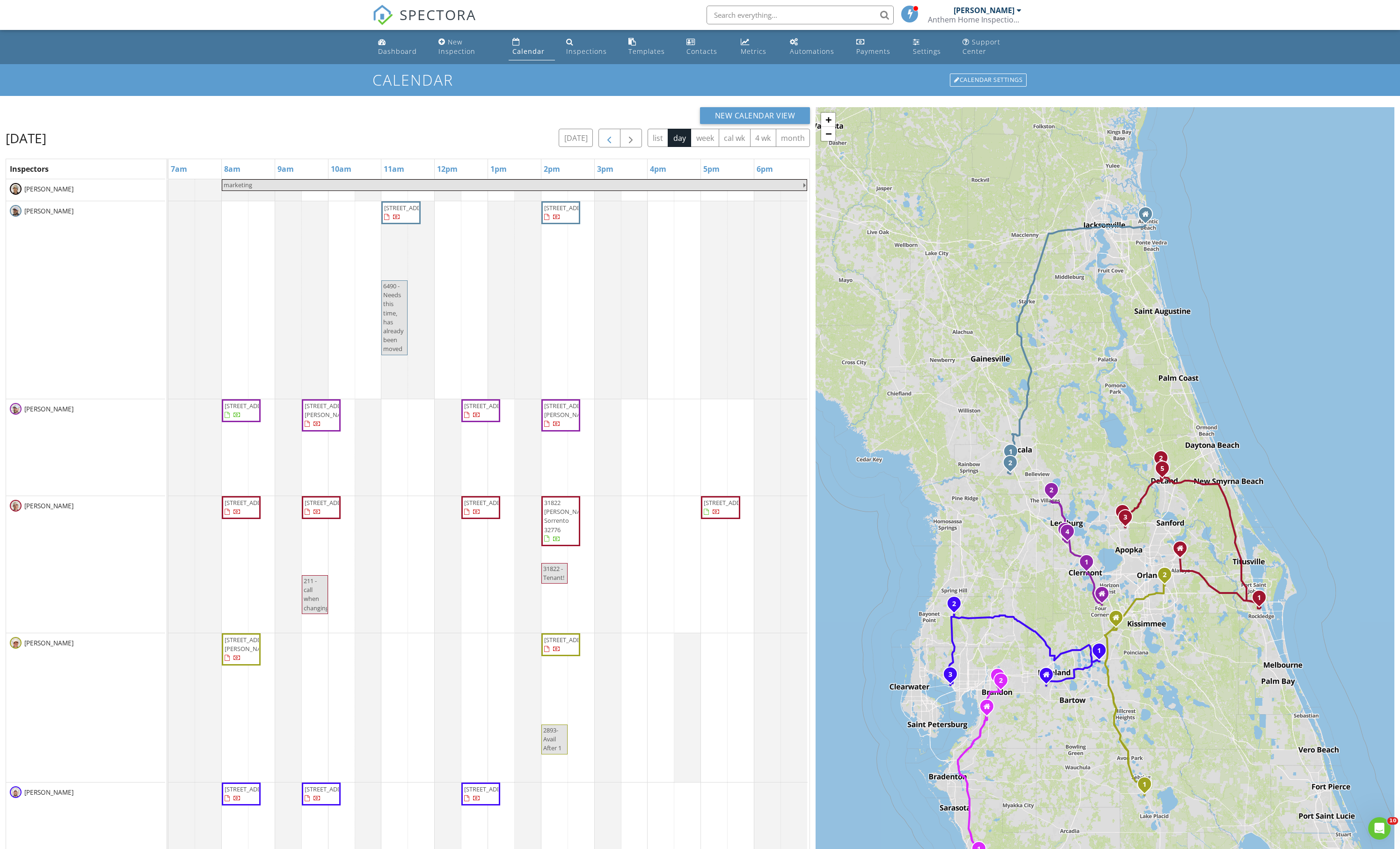
click at [604, 144] on span "button" at bounding box center [609, 138] width 11 height 11
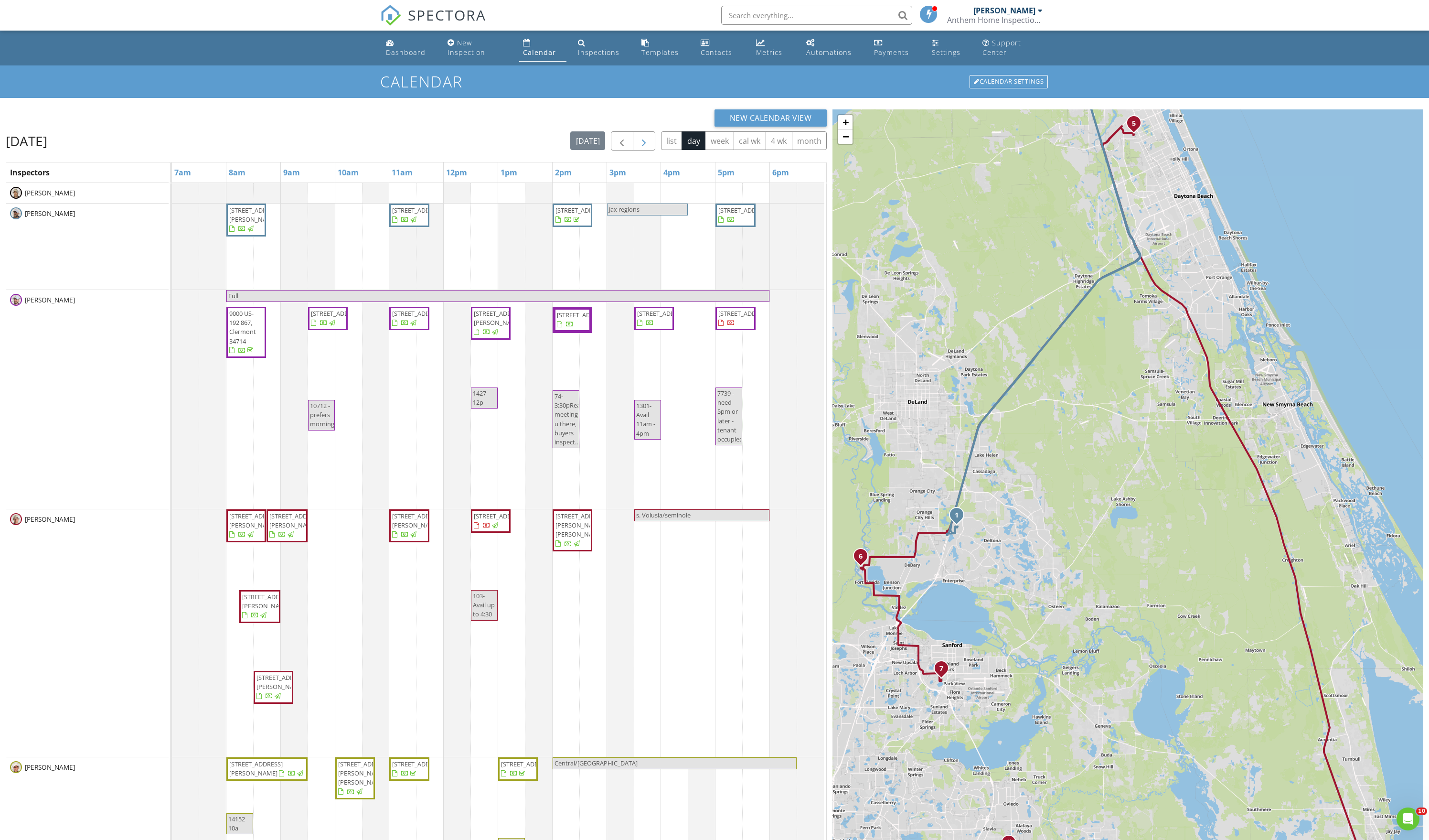
click at [638, 147] on span "button" at bounding box center [644, 141] width 11 height 11
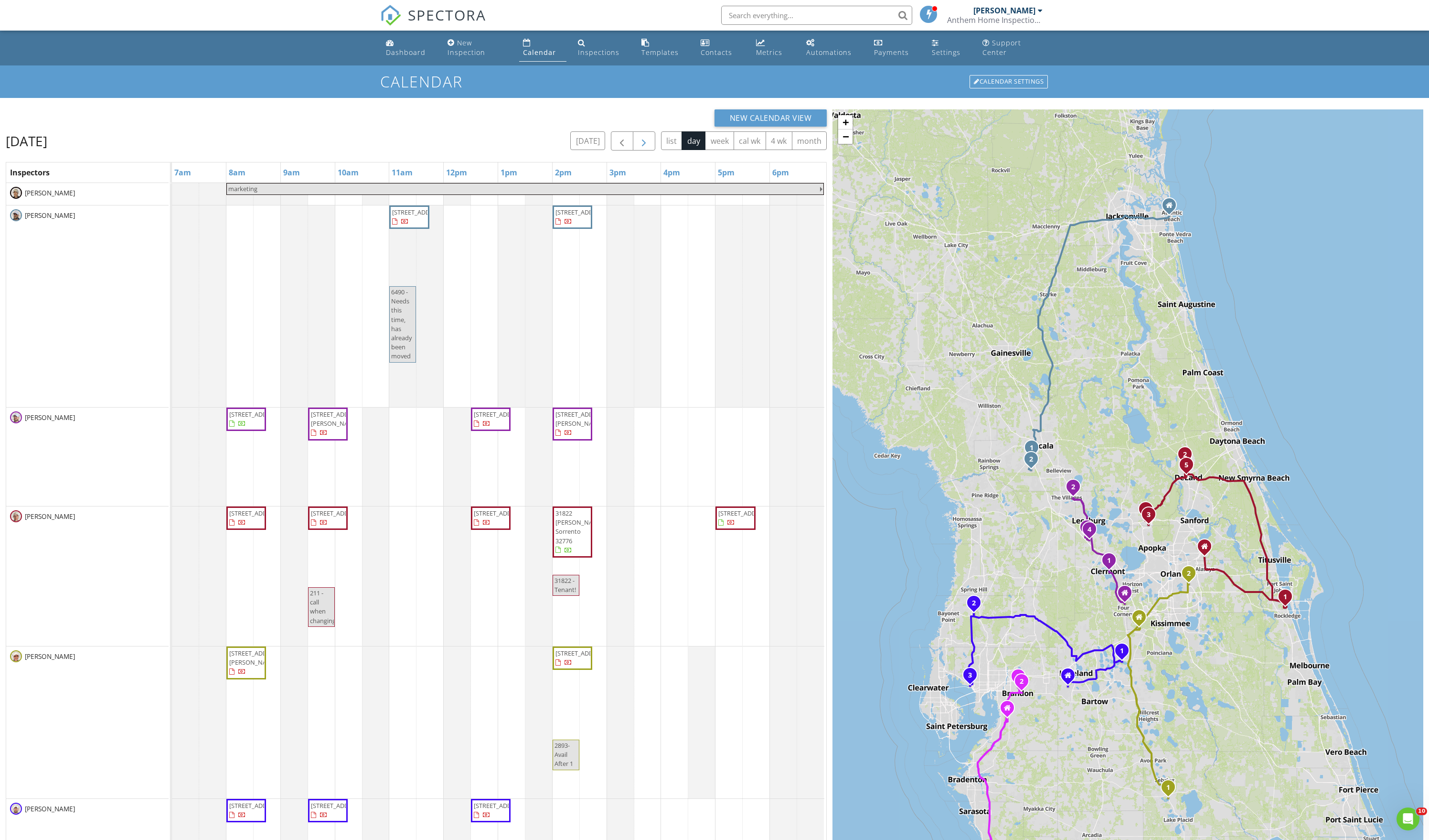
click at [638, 147] on span "button" at bounding box center [644, 141] width 11 height 11
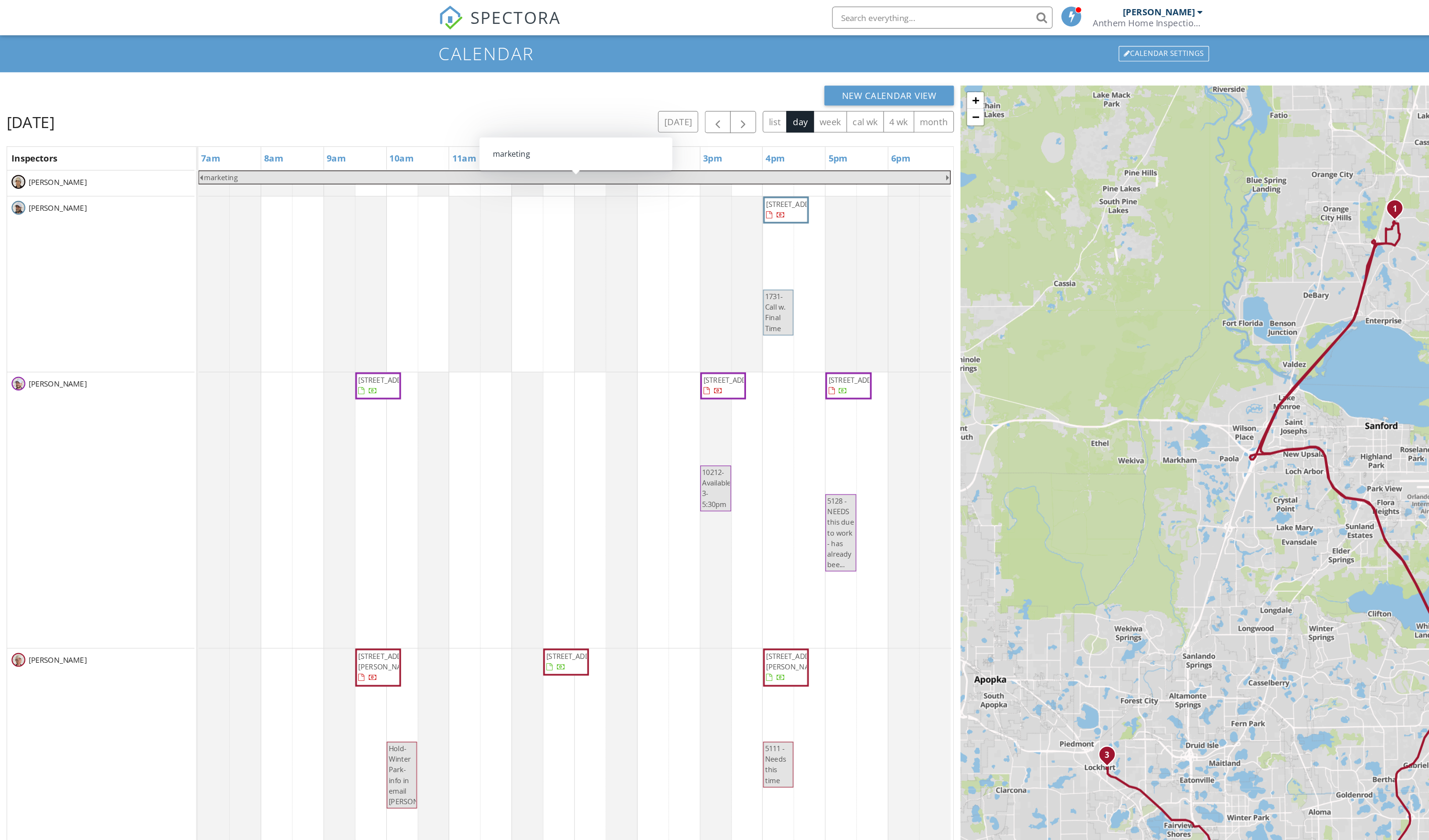
scroll to position [6, 0]
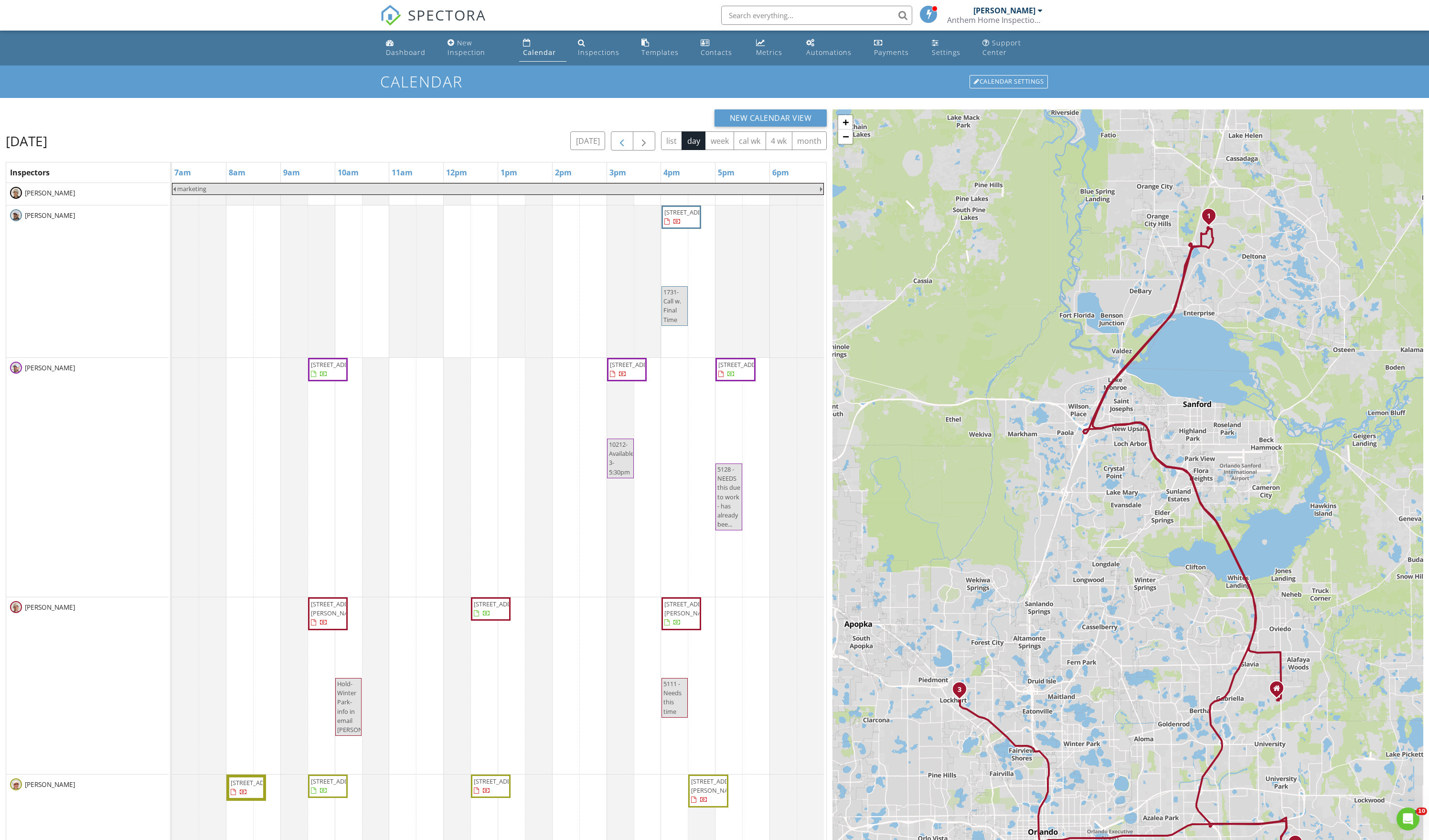
click at [611, 143] on button "button" at bounding box center [622, 141] width 23 height 20
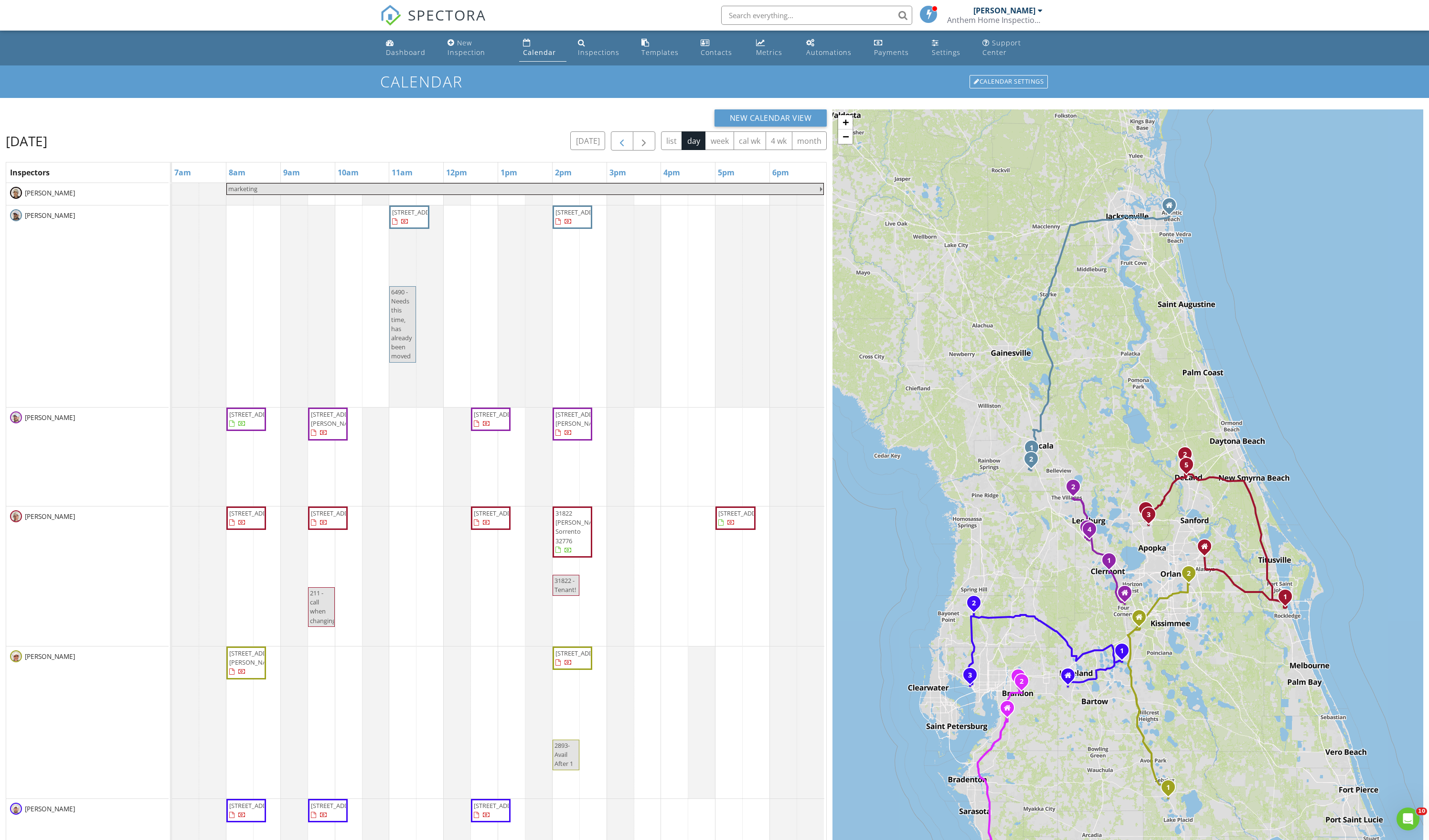
click at [616, 147] on span "button" at bounding box center [622, 141] width 11 height 11
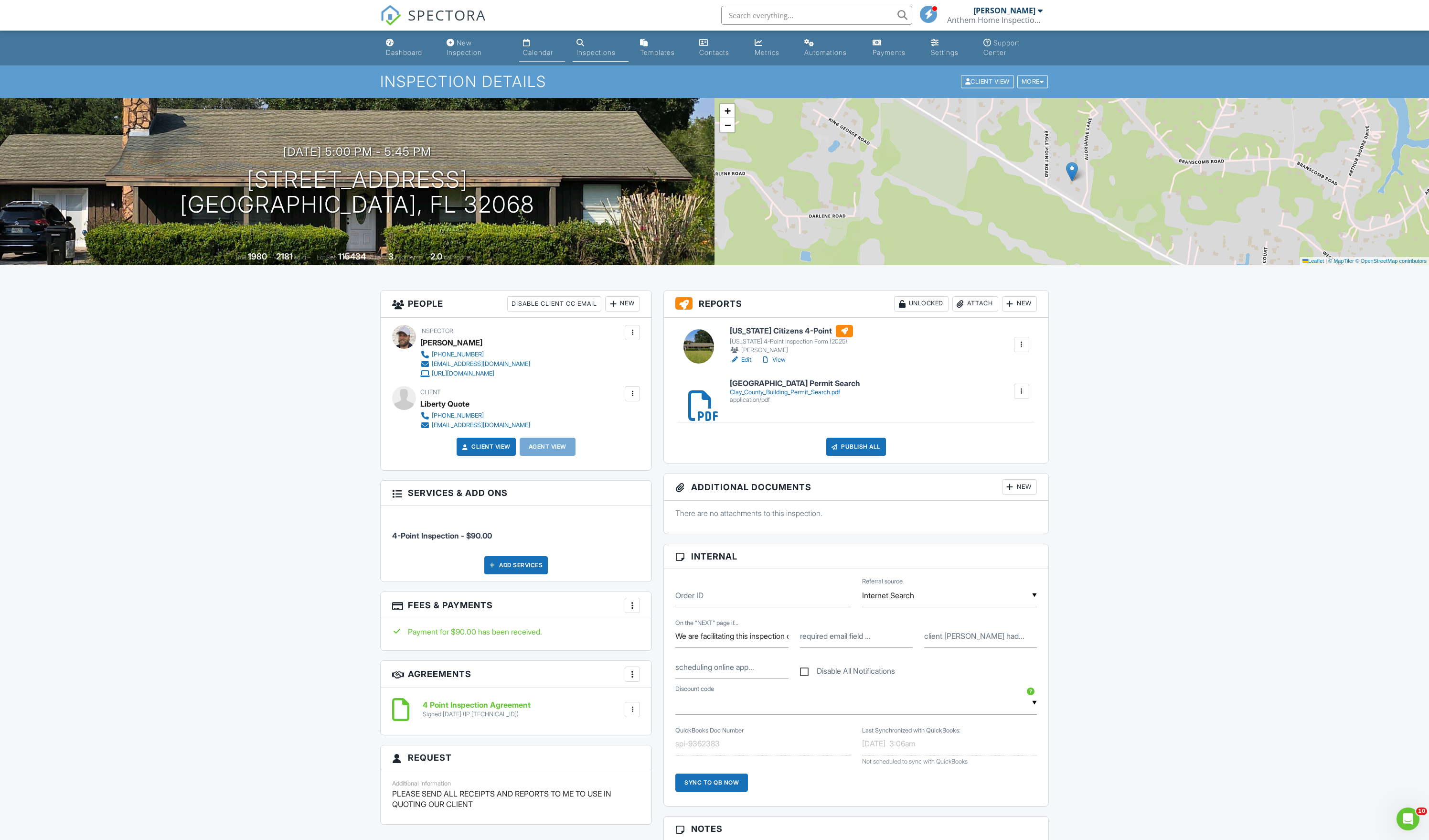
click at [531, 56] on div "Calendar" at bounding box center [538, 52] width 30 height 8
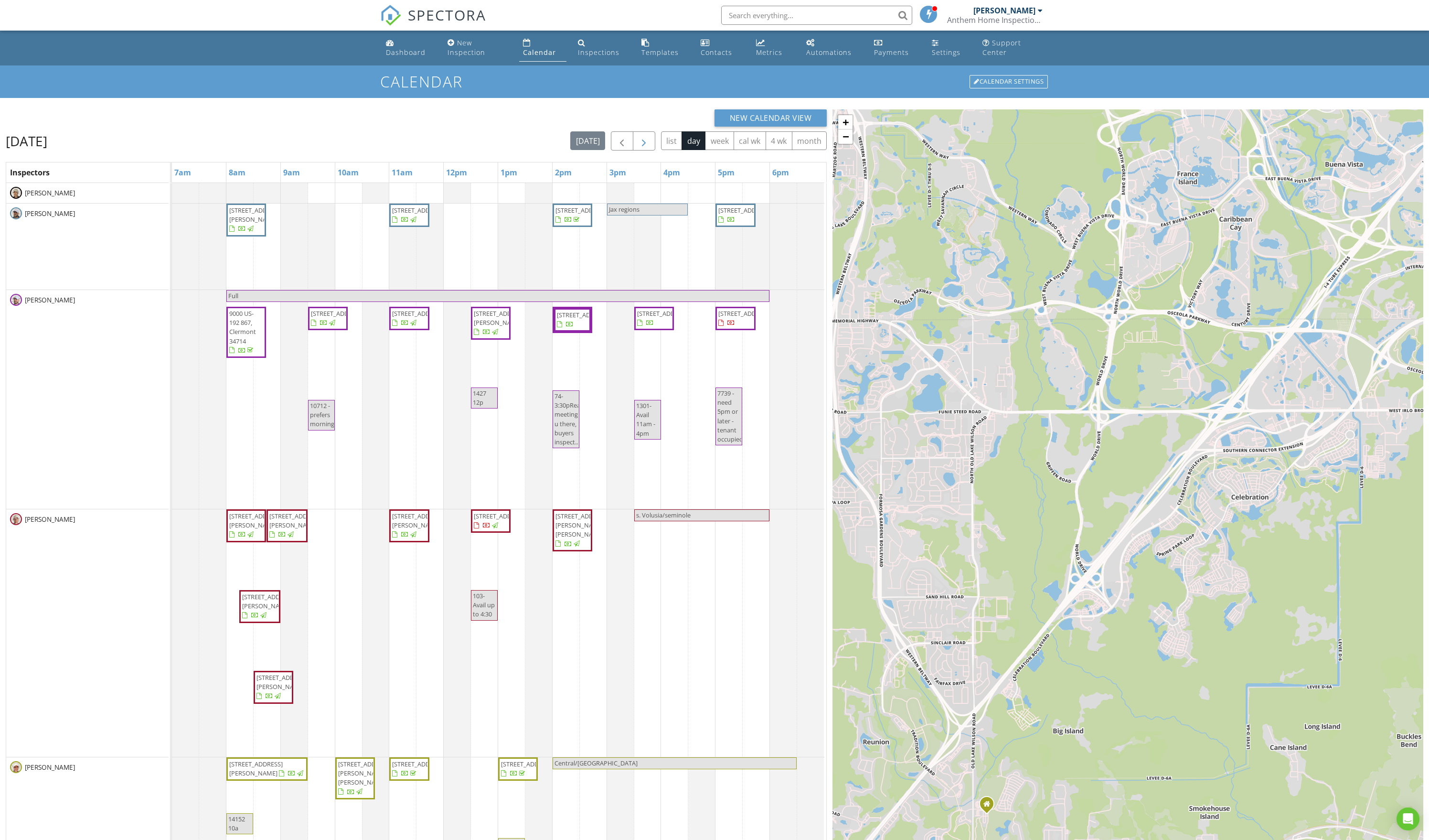
click at [638, 147] on span "button" at bounding box center [644, 141] width 11 height 11
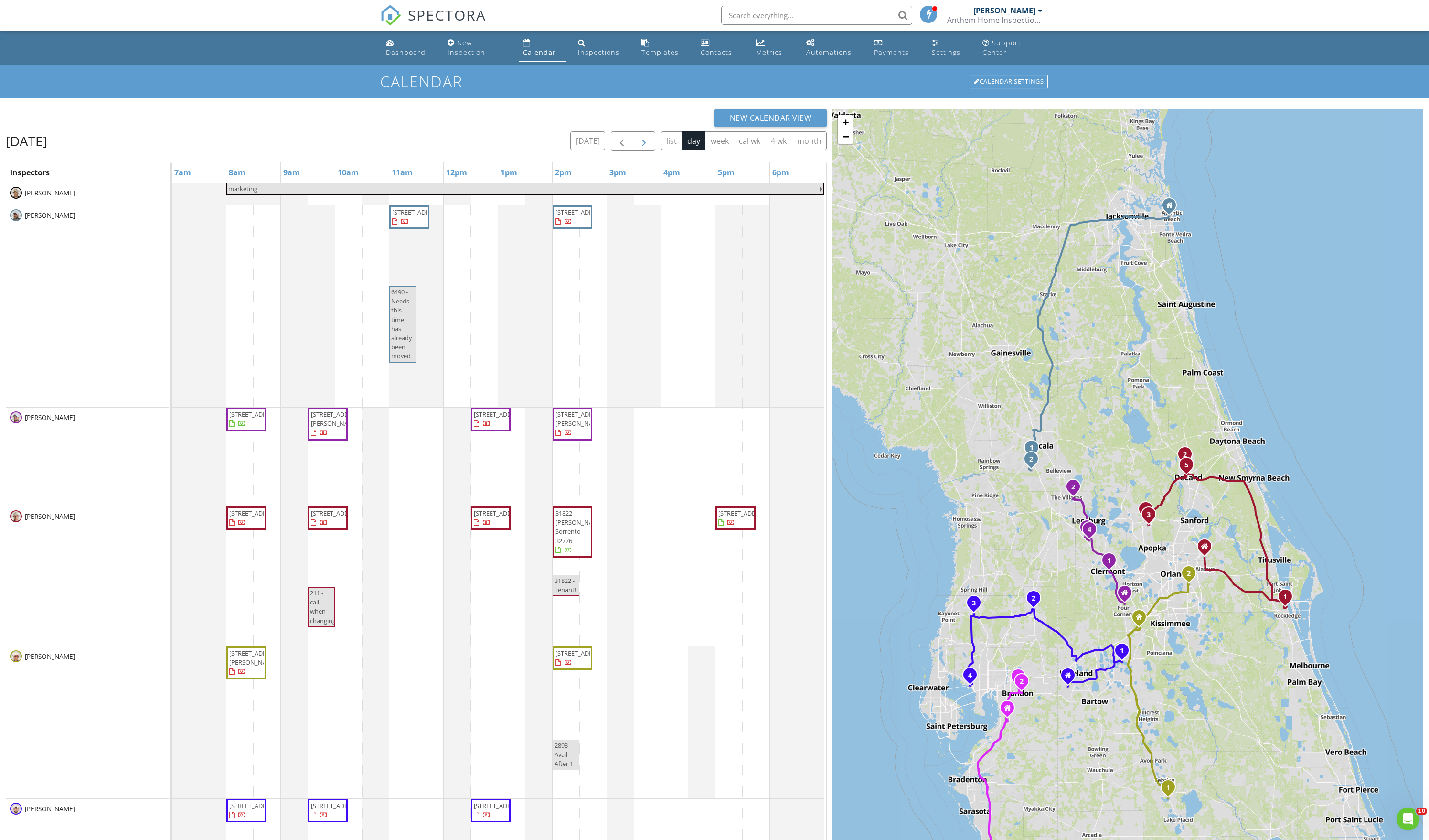
click at [638, 147] on span "button" at bounding box center [644, 141] width 11 height 11
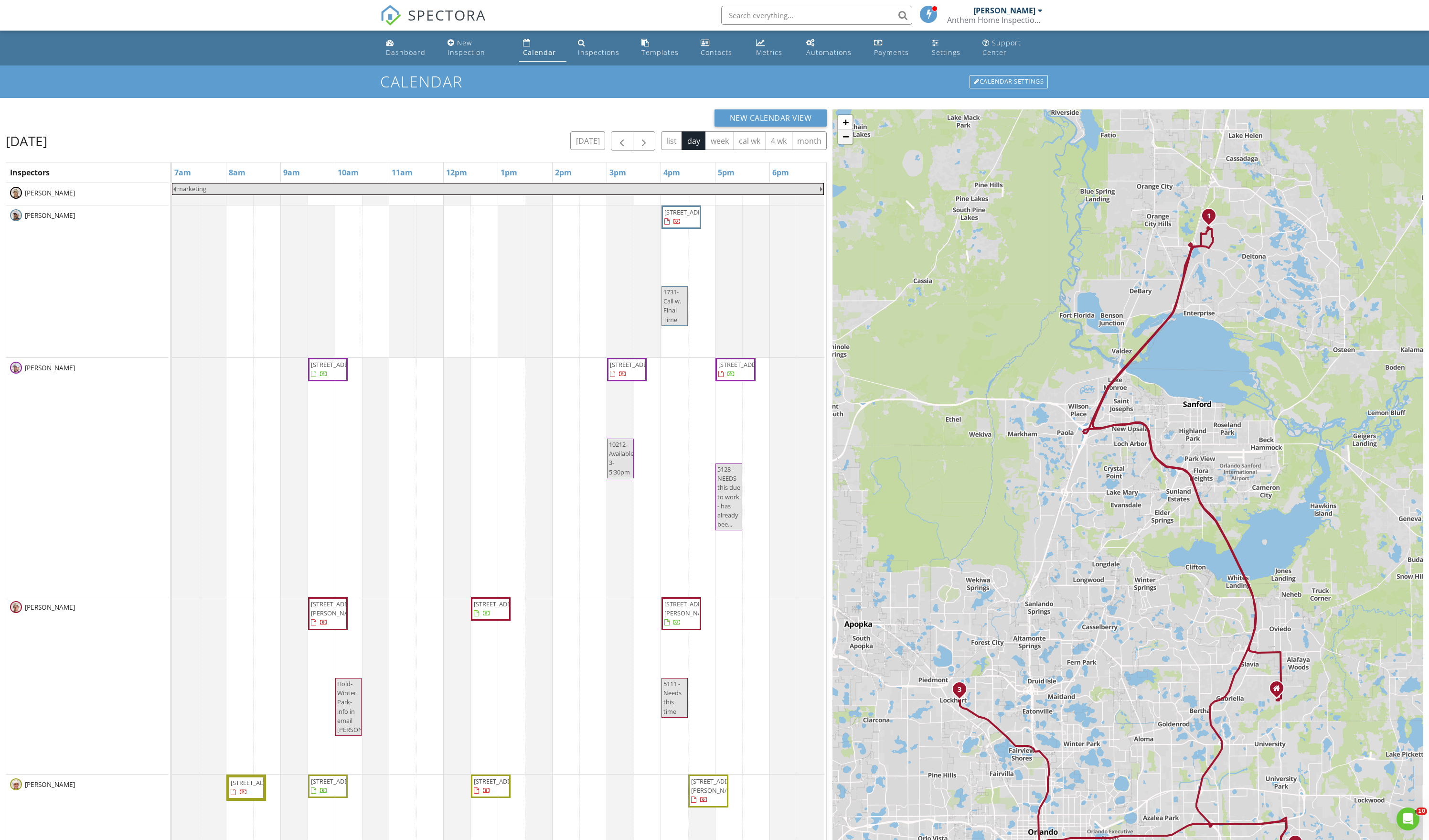
click at [848, 144] on link "−" at bounding box center [845, 137] width 14 height 14
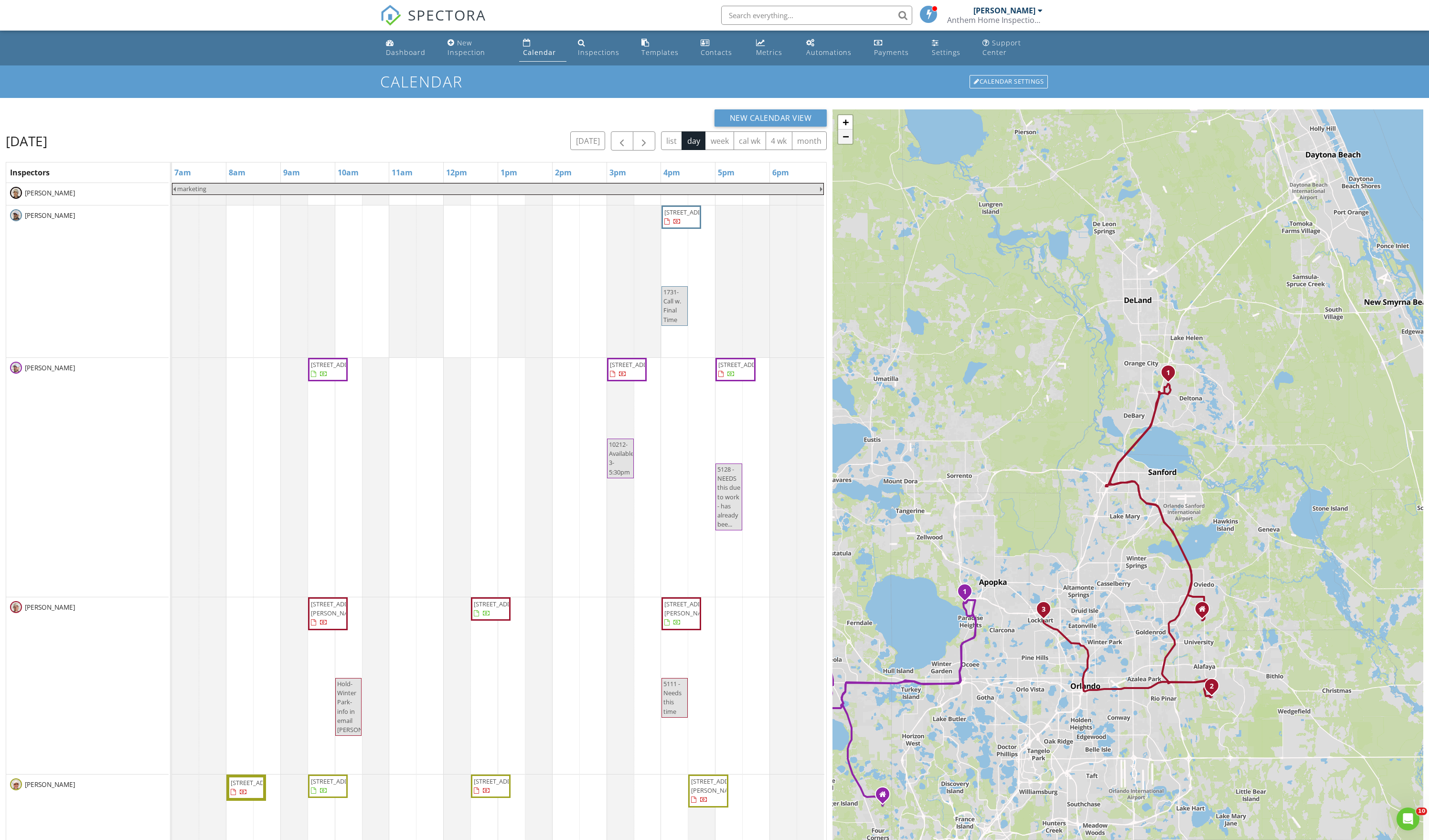
click at [848, 144] on link "−" at bounding box center [845, 137] width 14 height 14
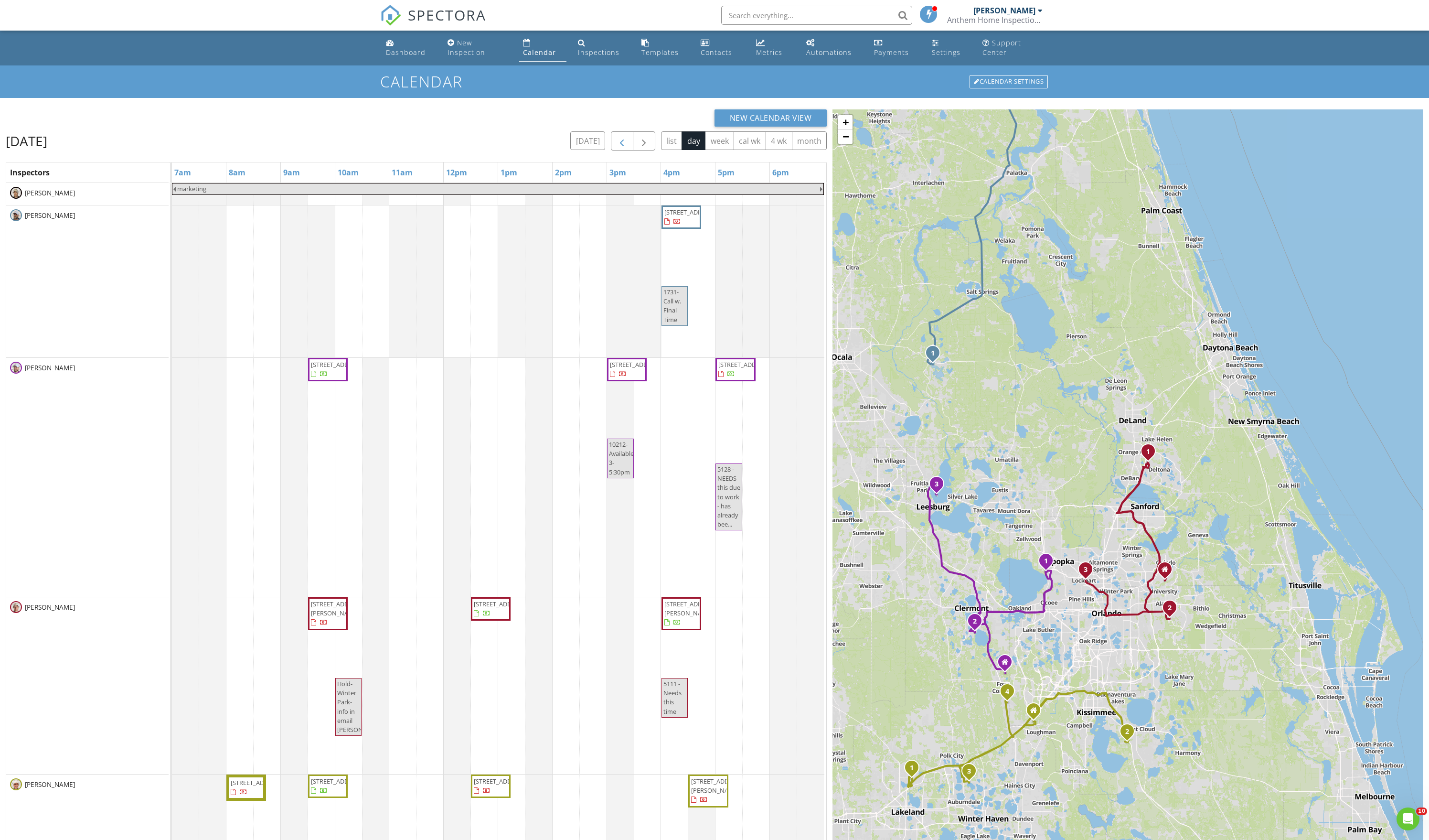
click at [616, 147] on span "button" at bounding box center [622, 141] width 11 height 11
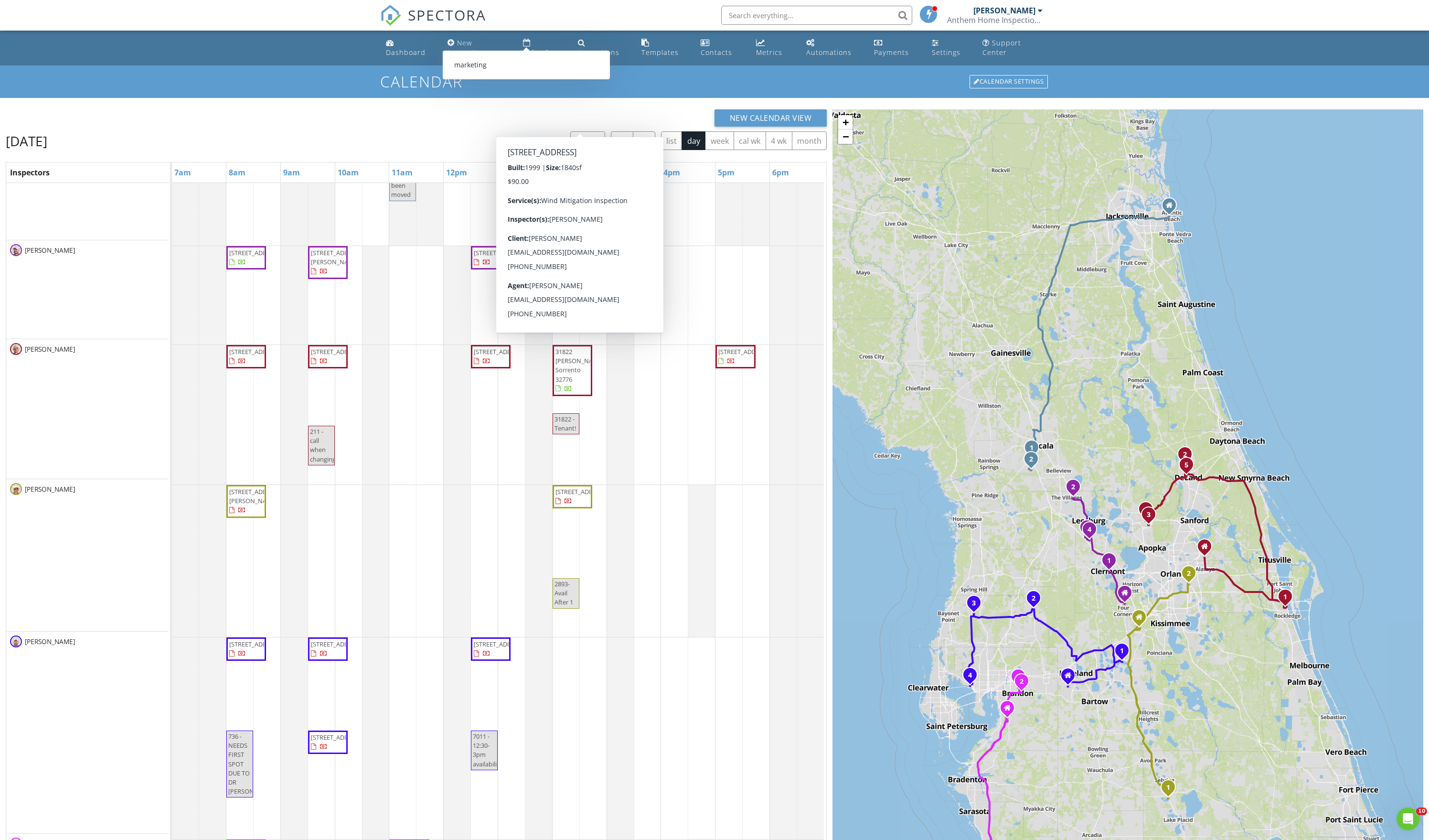
scroll to position [95, 0]
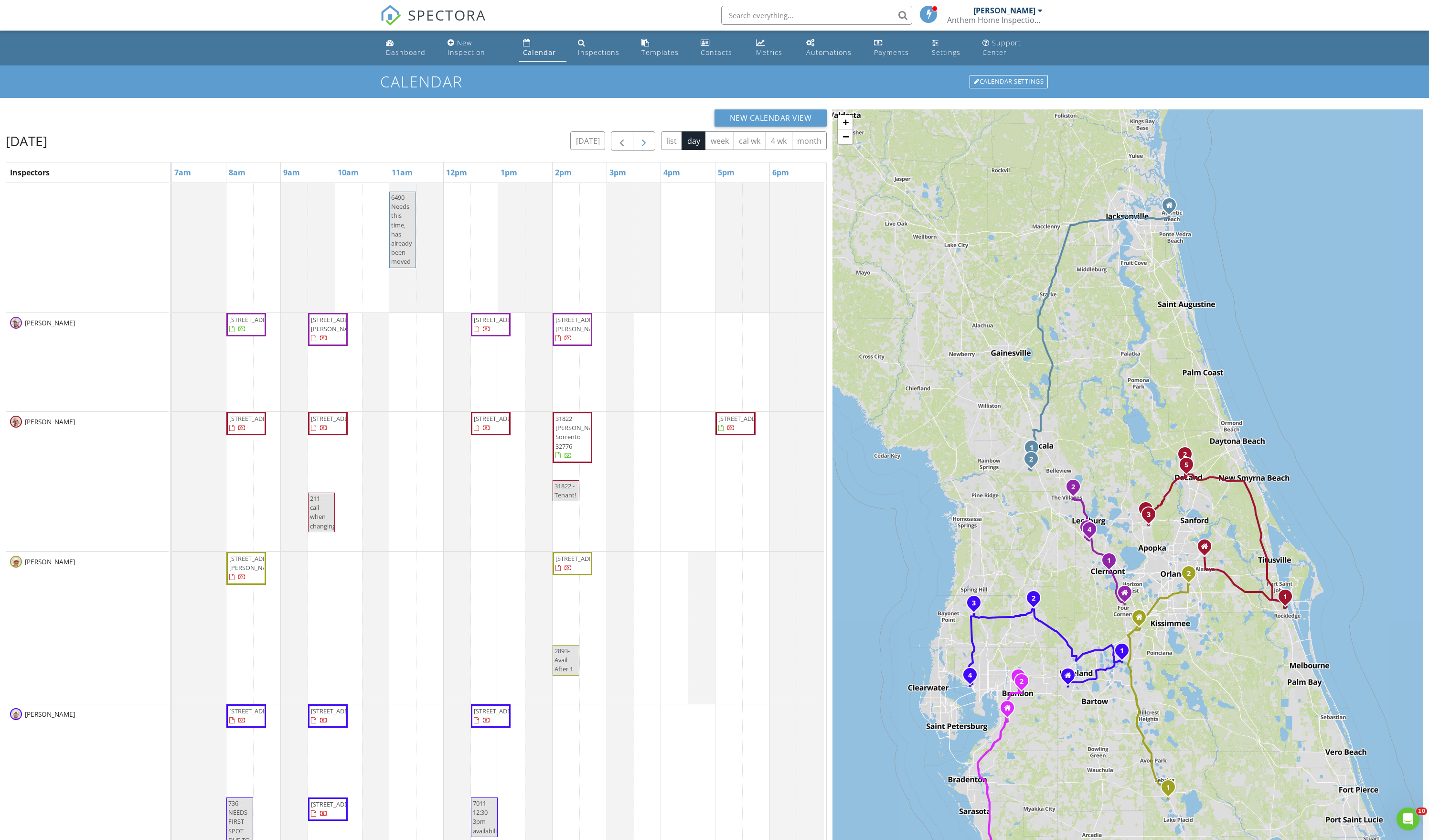
click at [638, 147] on span "button" at bounding box center [644, 141] width 11 height 11
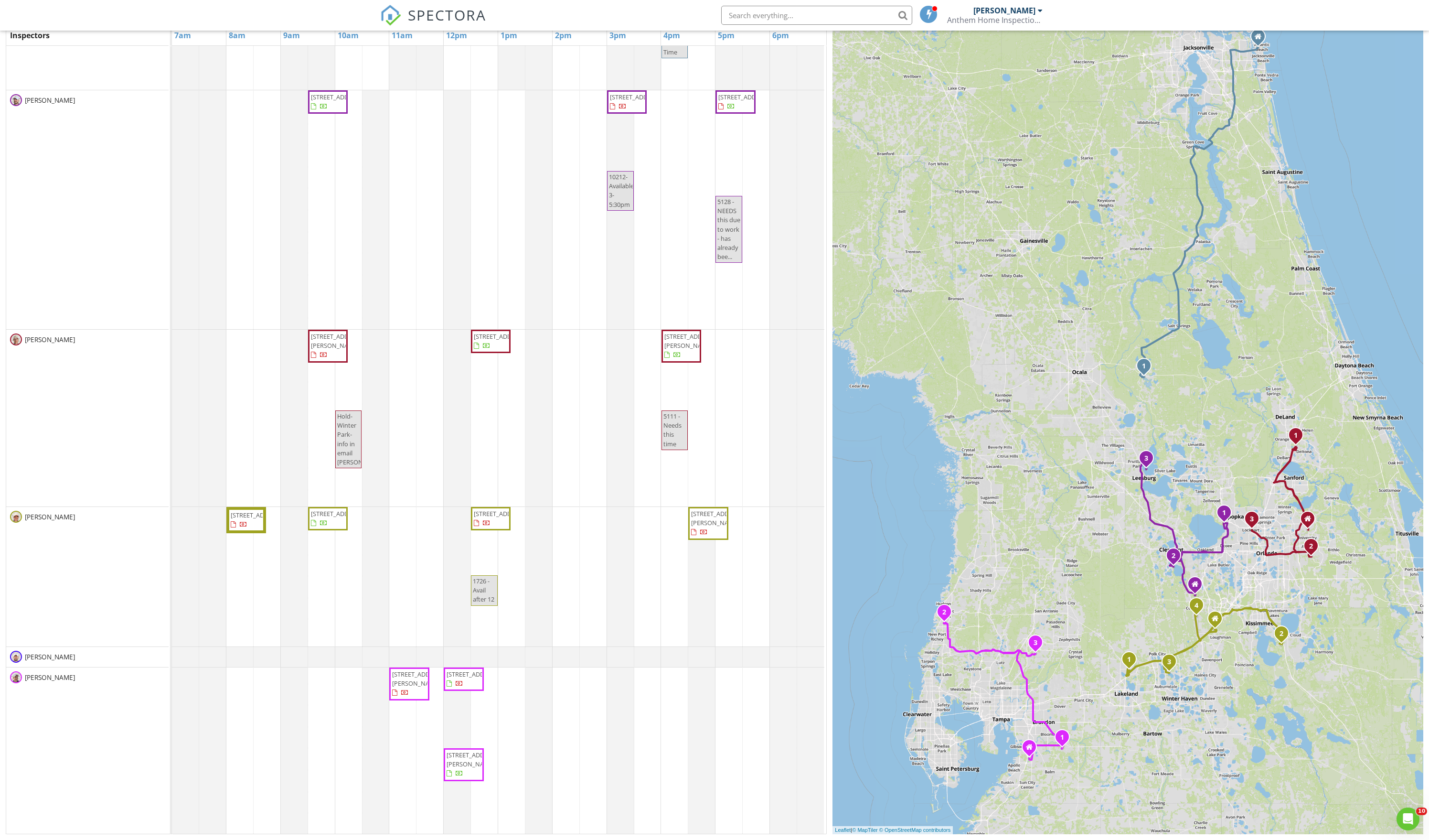
scroll to position [-97, 0]
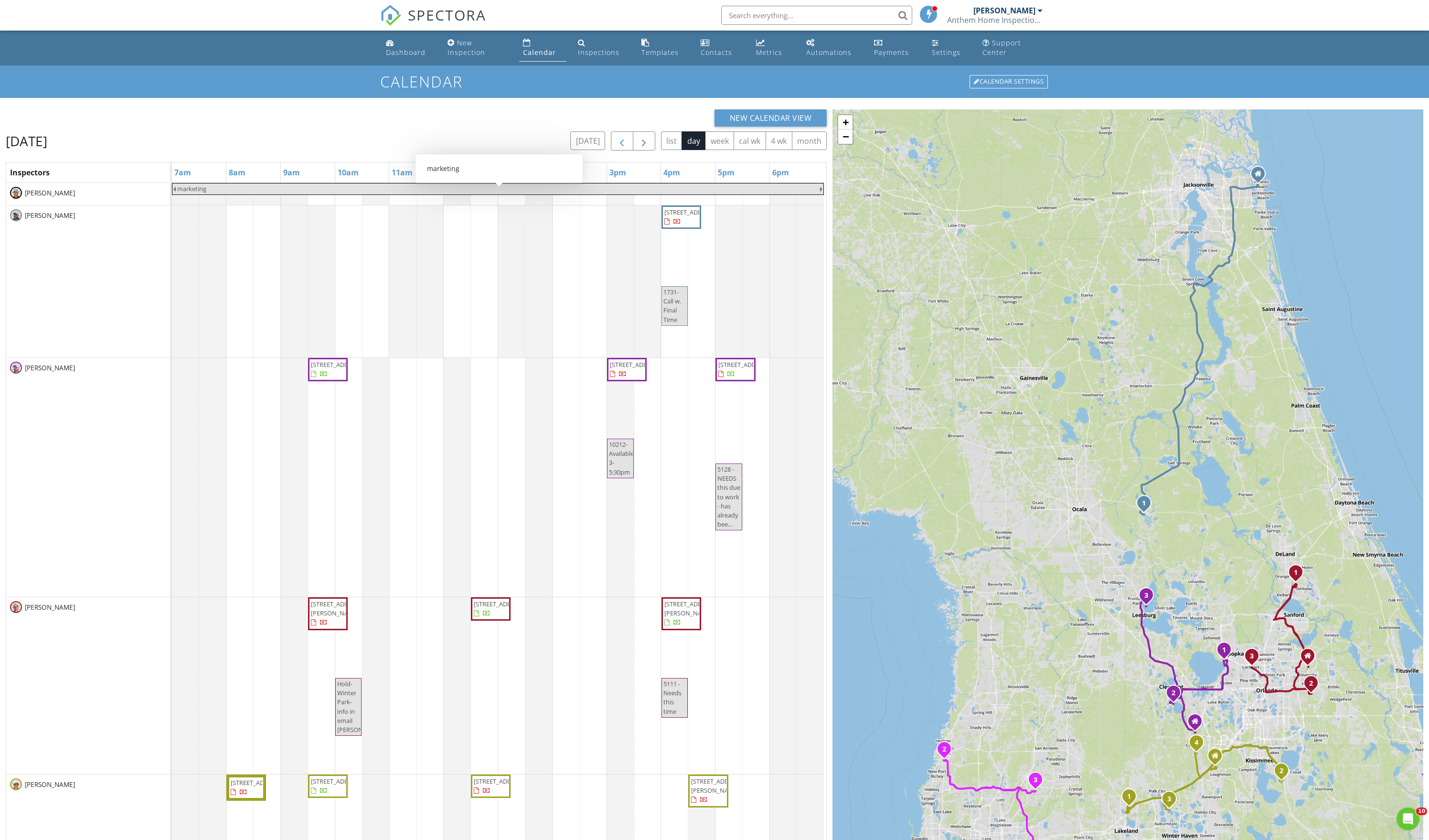
click at [611, 151] on button "button" at bounding box center [622, 141] width 23 height 20
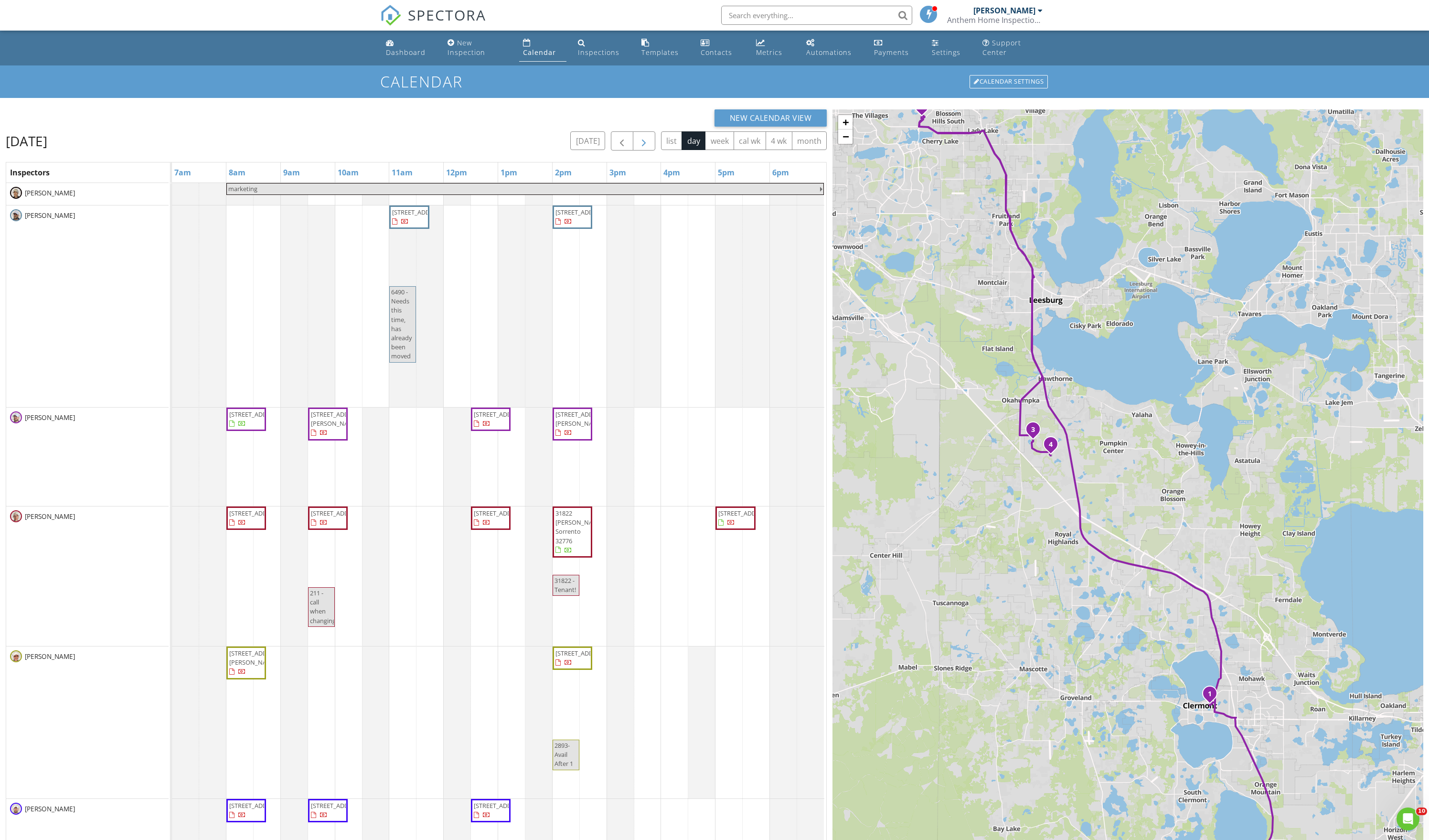
click at [638, 147] on span "button" at bounding box center [644, 141] width 11 height 11
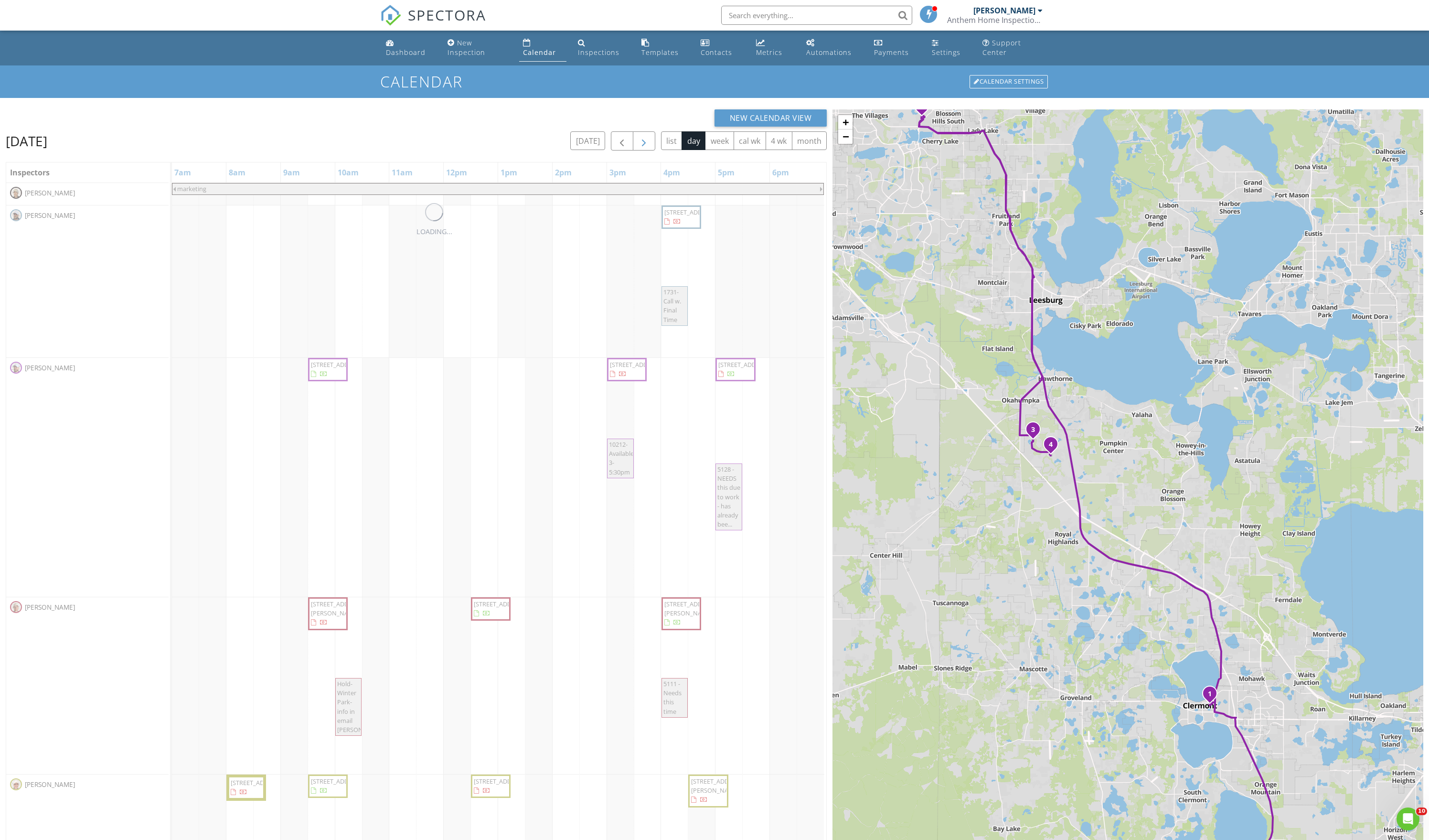
click at [638, 147] on span "button" at bounding box center [644, 141] width 11 height 11
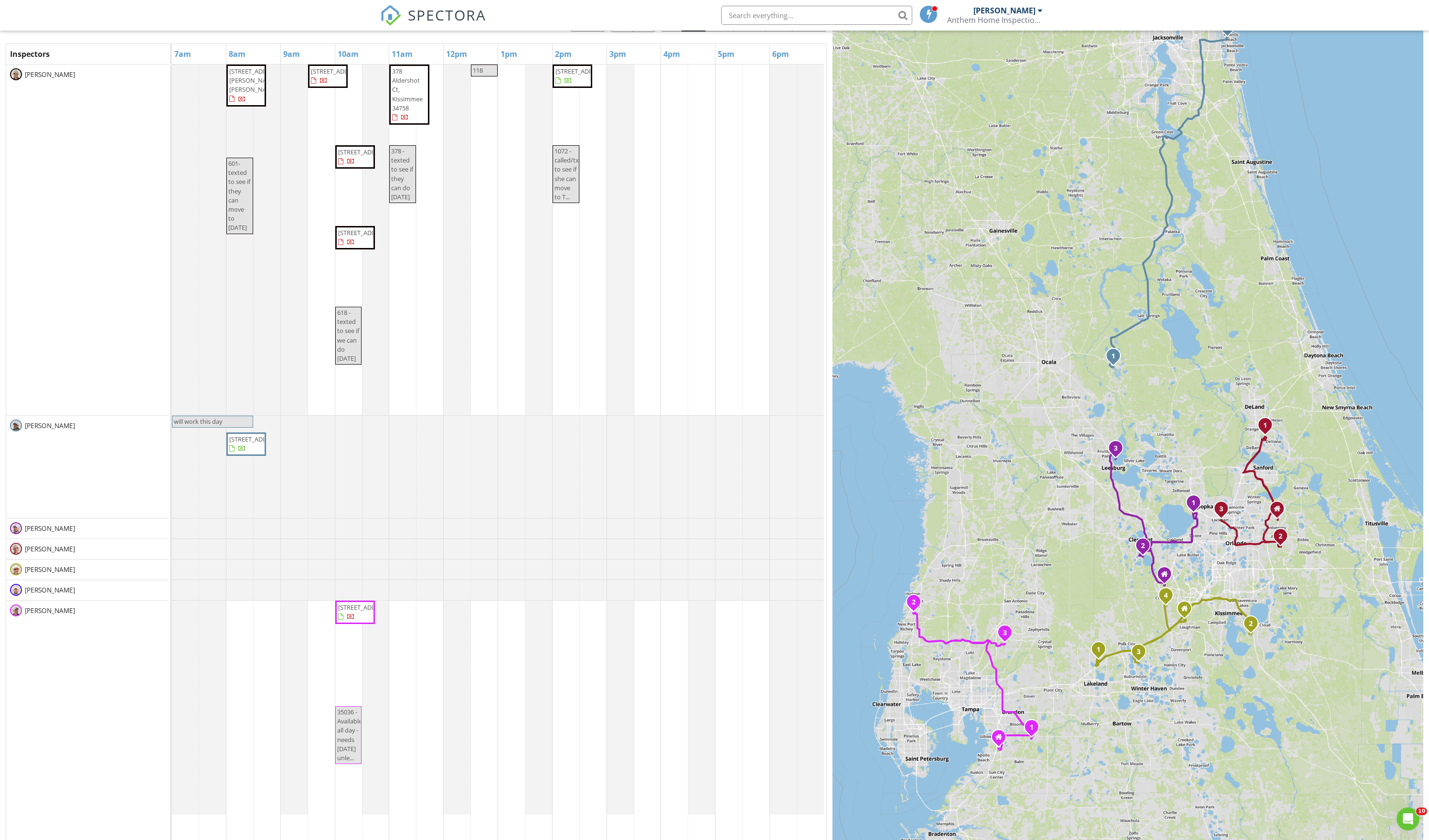
click at [977, 509] on div "1 1 2 3 1 2 3 1 2 3 4 1 2 3 + − US 17, FL 19 171.0 km, 2 h 37 min Head east 15 …" at bounding box center [1128, 422] width 591 height 862
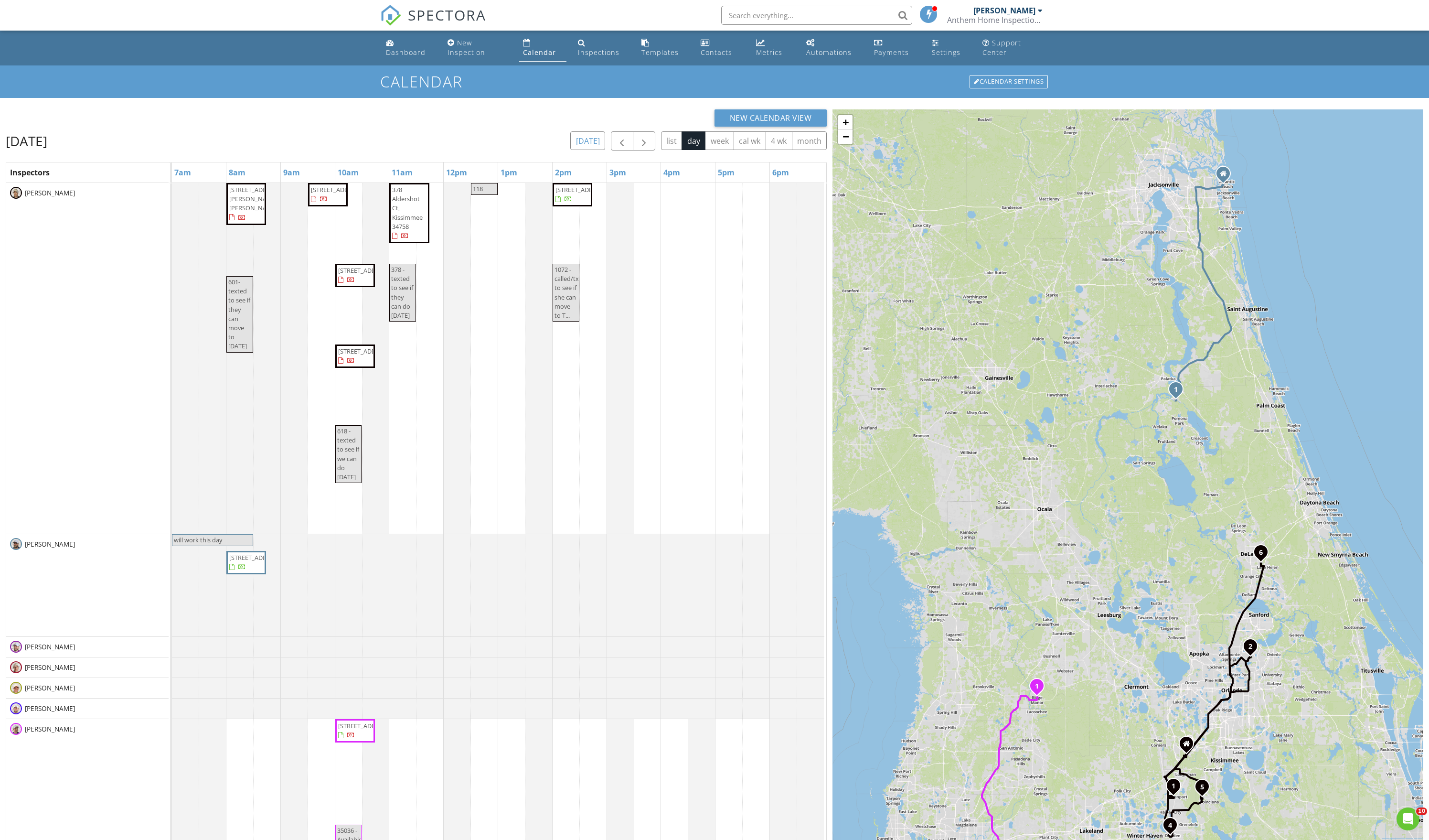
click at [571, 150] on button "[DATE]" at bounding box center [588, 140] width 35 height 18
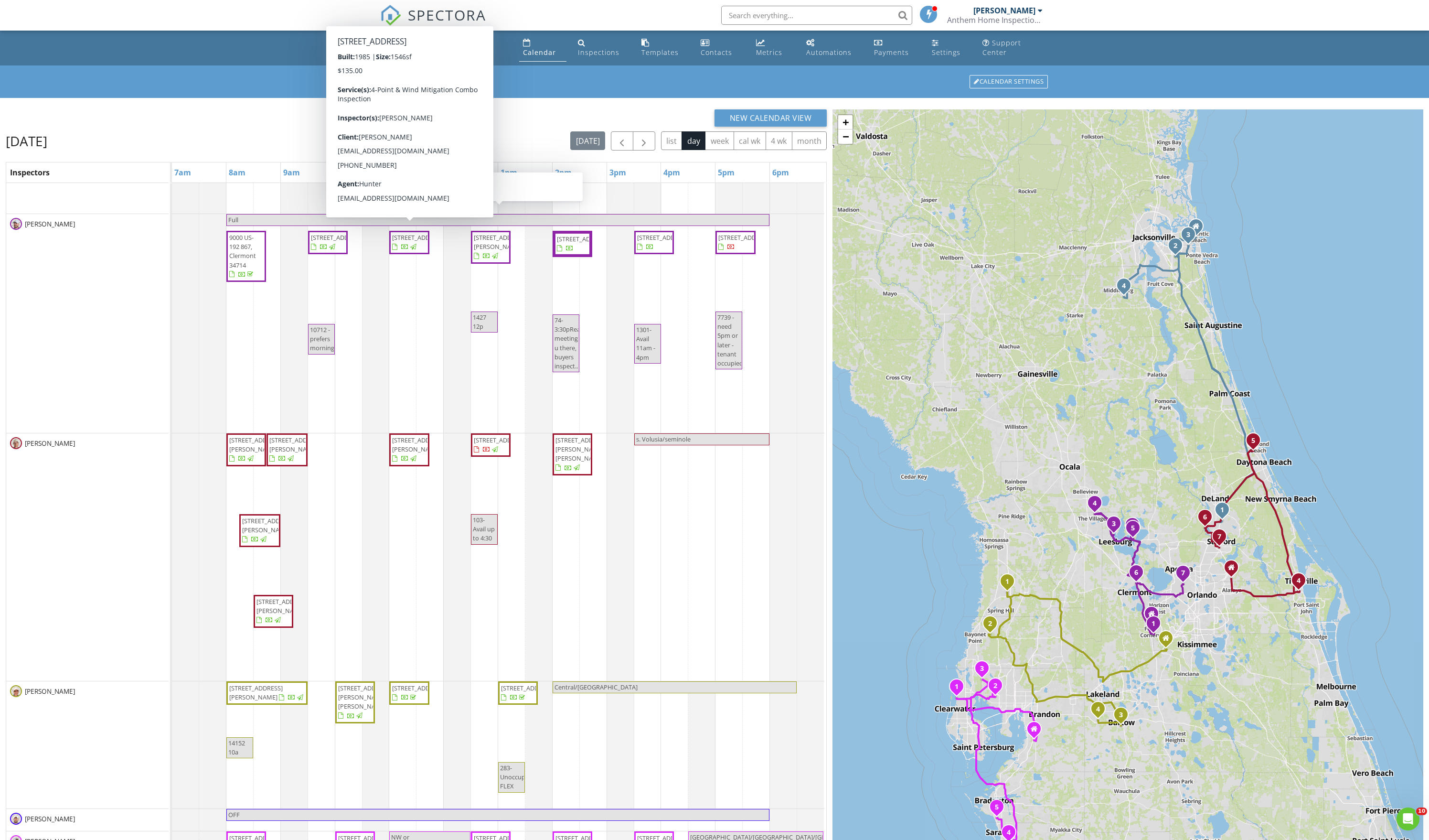
scroll to position [85, 0]
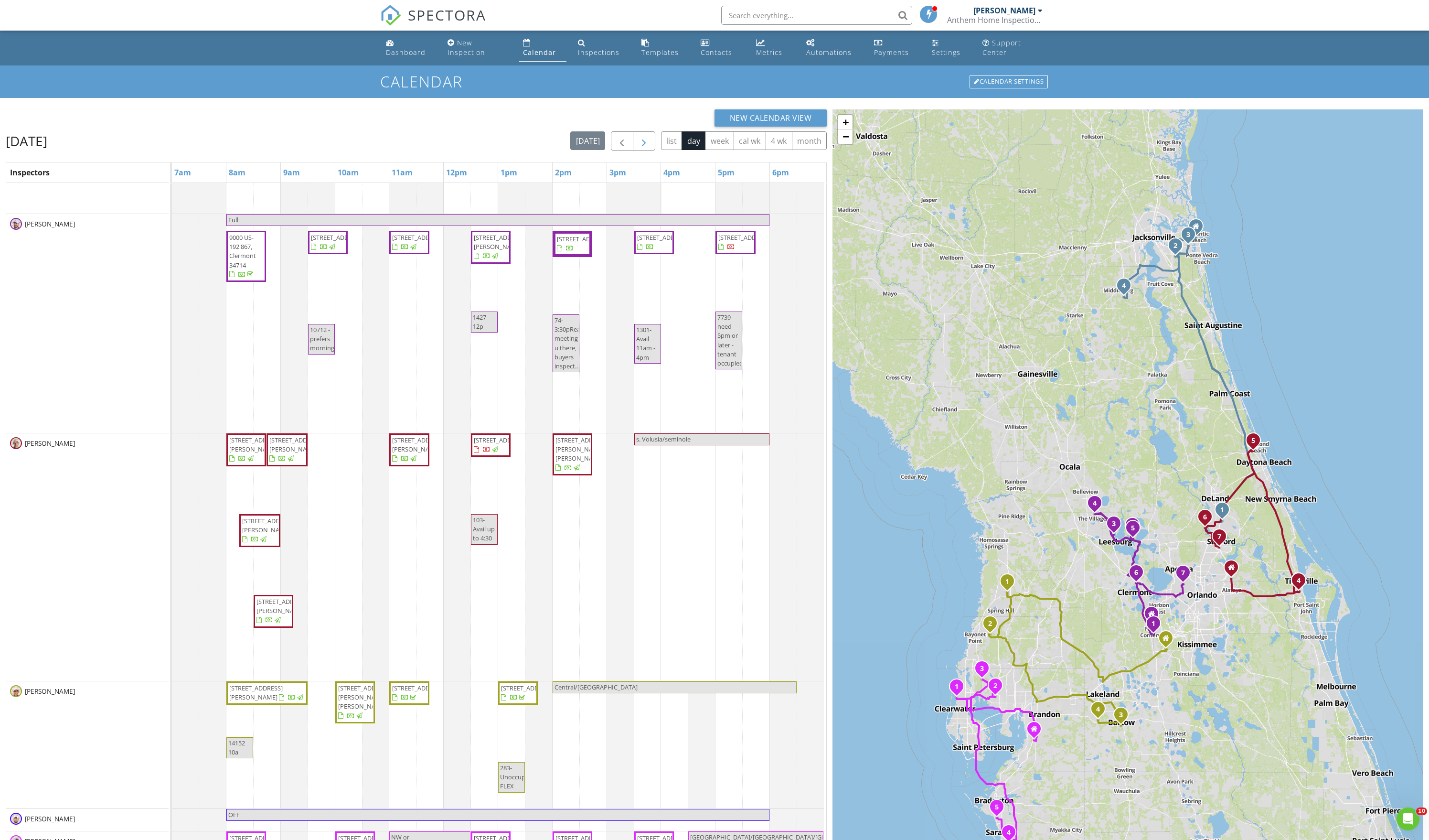
click at [638, 147] on span "button" at bounding box center [644, 141] width 11 height 11
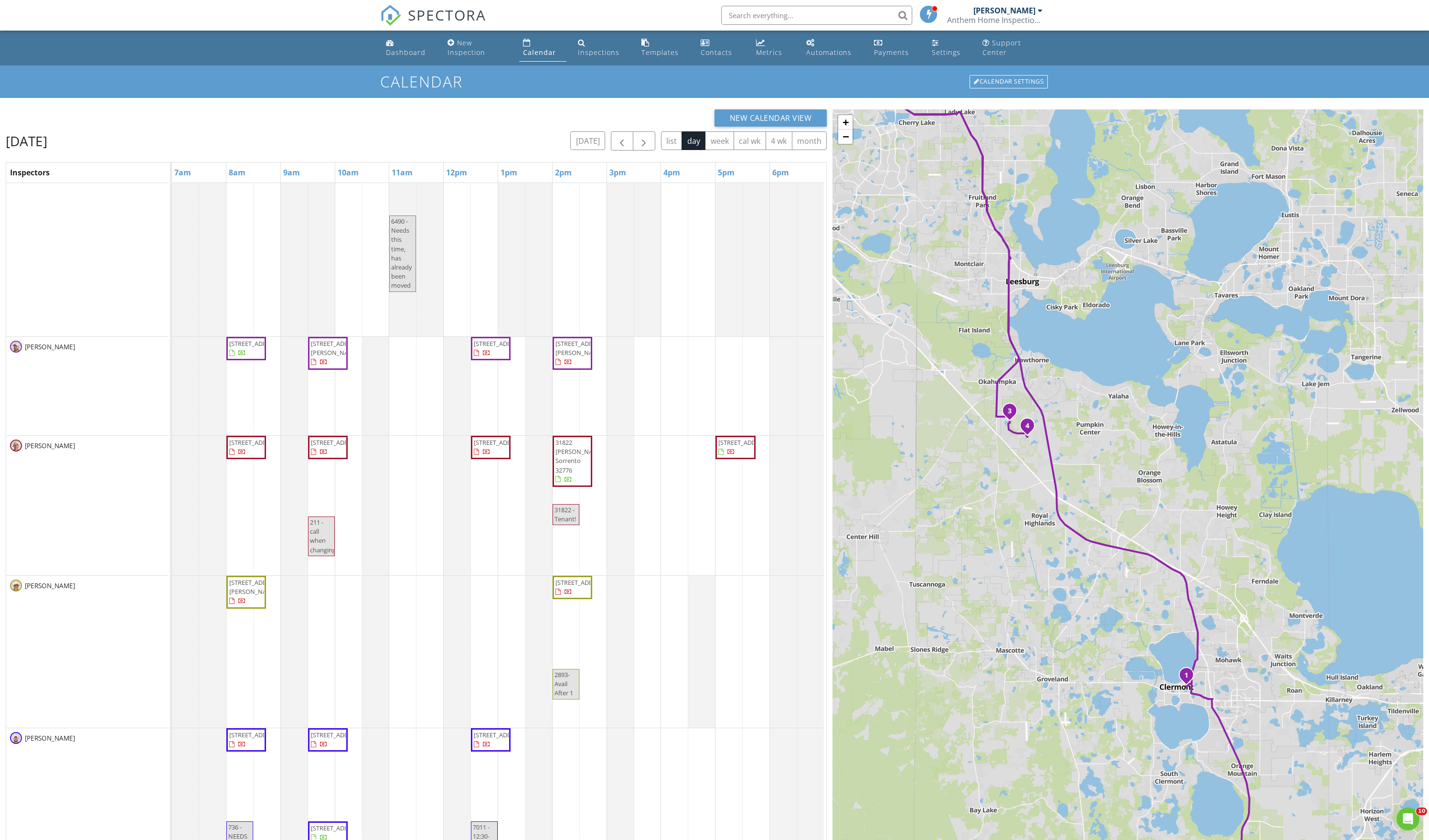
scroll to position [110, 0]
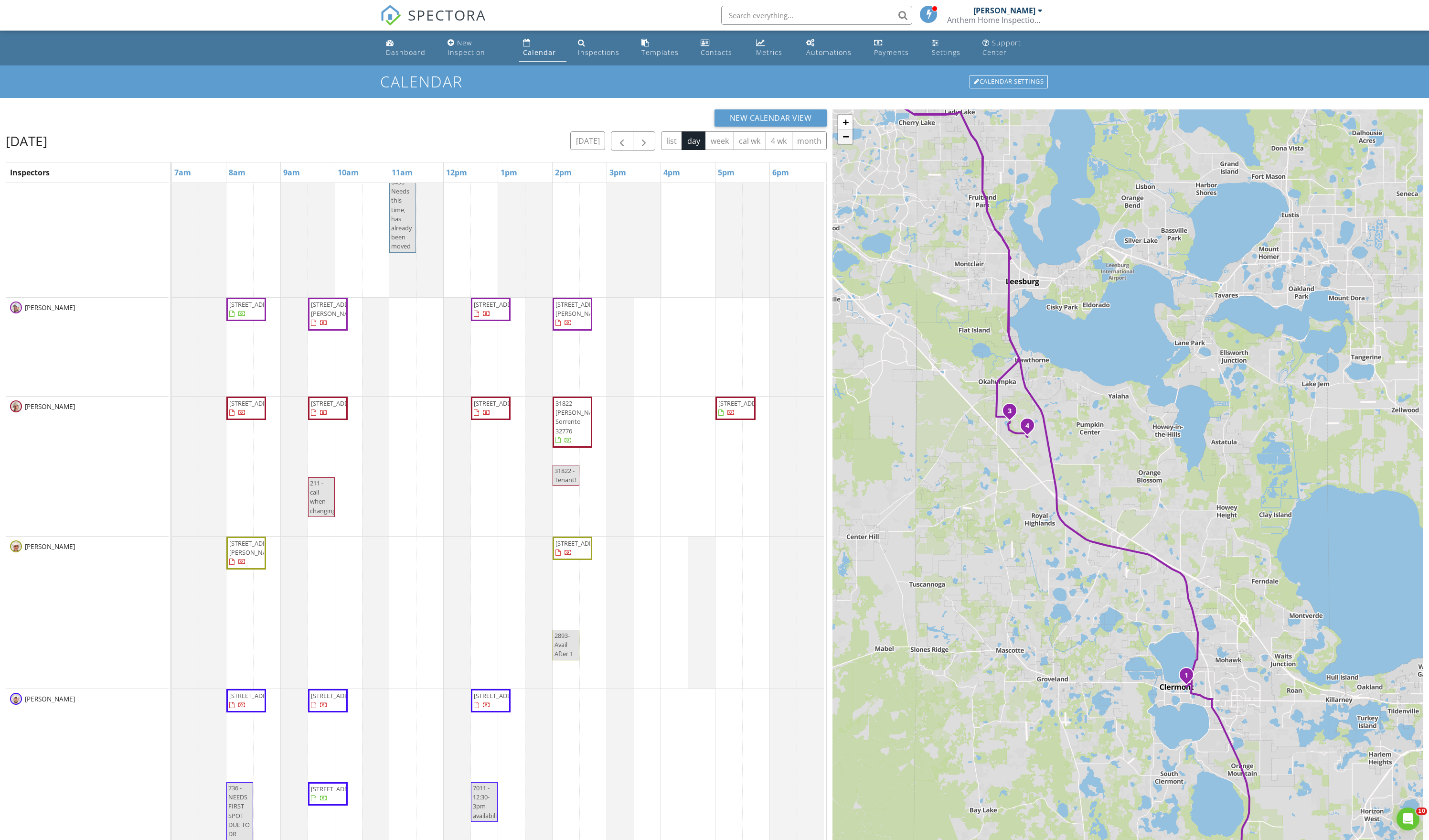
click at [848, 144] on link "−" at bounding box center [845, 137] width 14 height 14
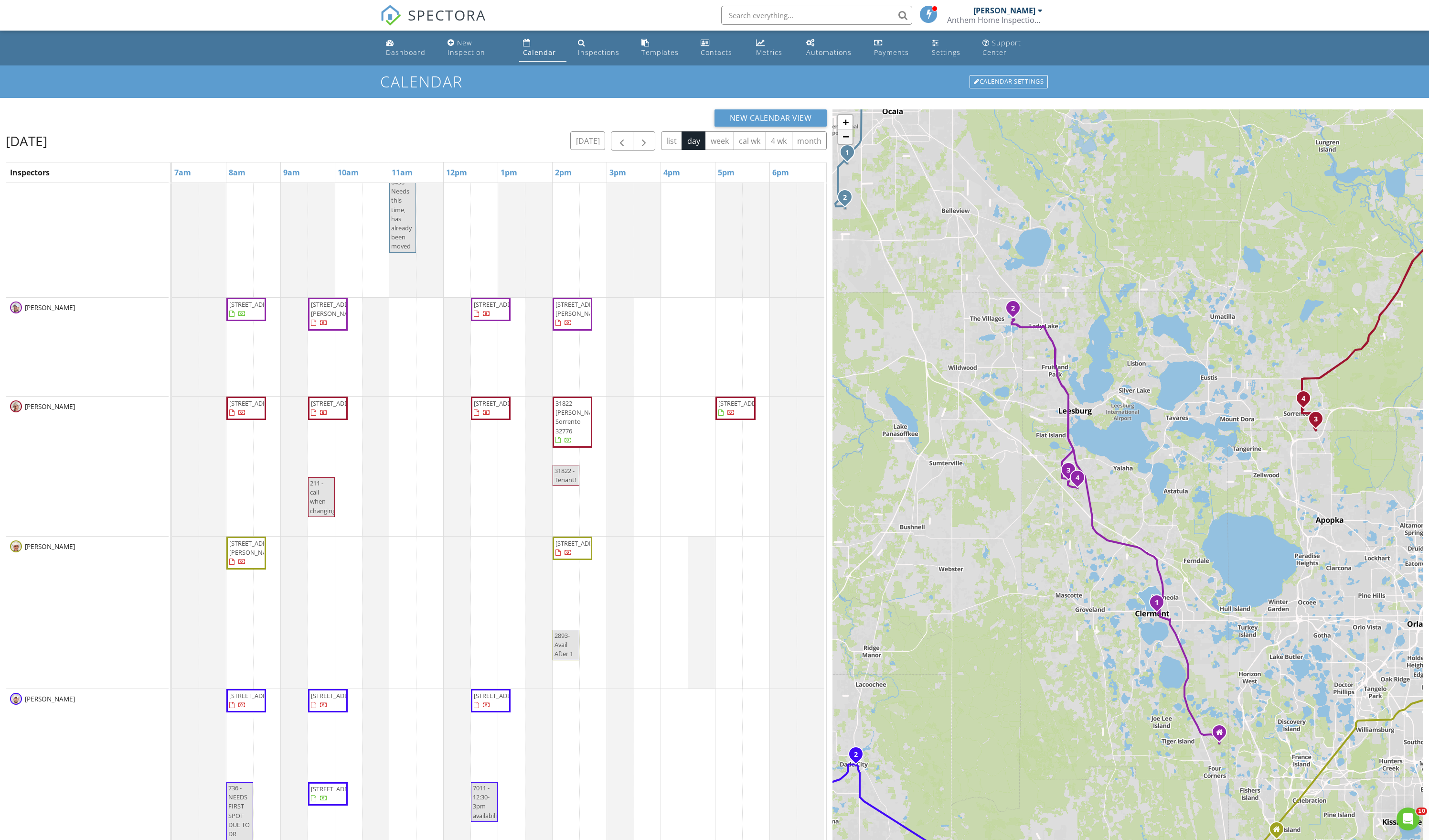
click at [848, 144] on link "−" at bounding box center [845, 137] width 14 height 14
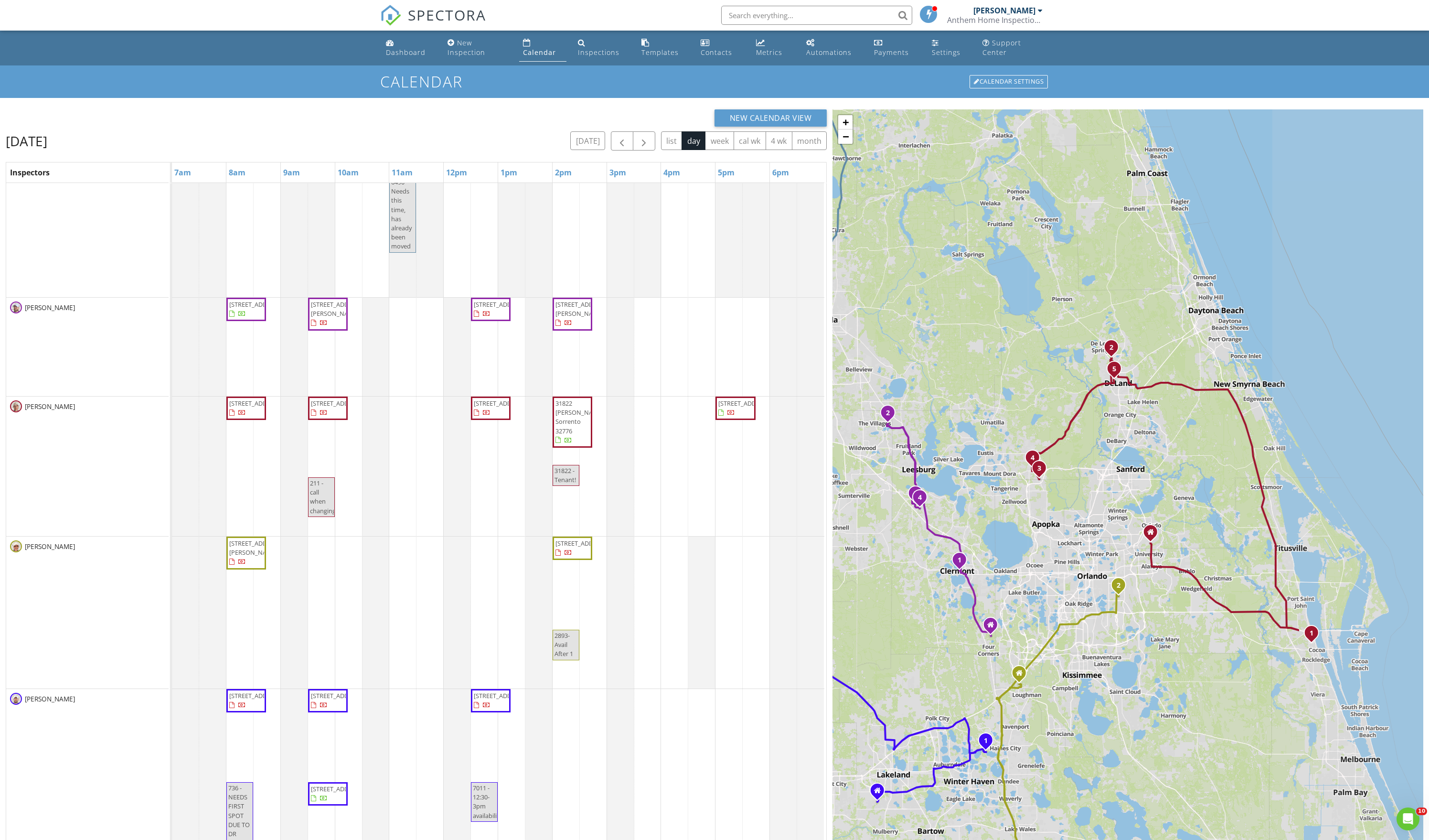
click at [1003, 364] on div "1 2 1 2 3 4 1 2 3 4 5 1 2 1 2 3 4 1 2 3 + − US 301, Sid Martin Highway, Southwe…" at bounding box center [1128, 540] width 591 height 862
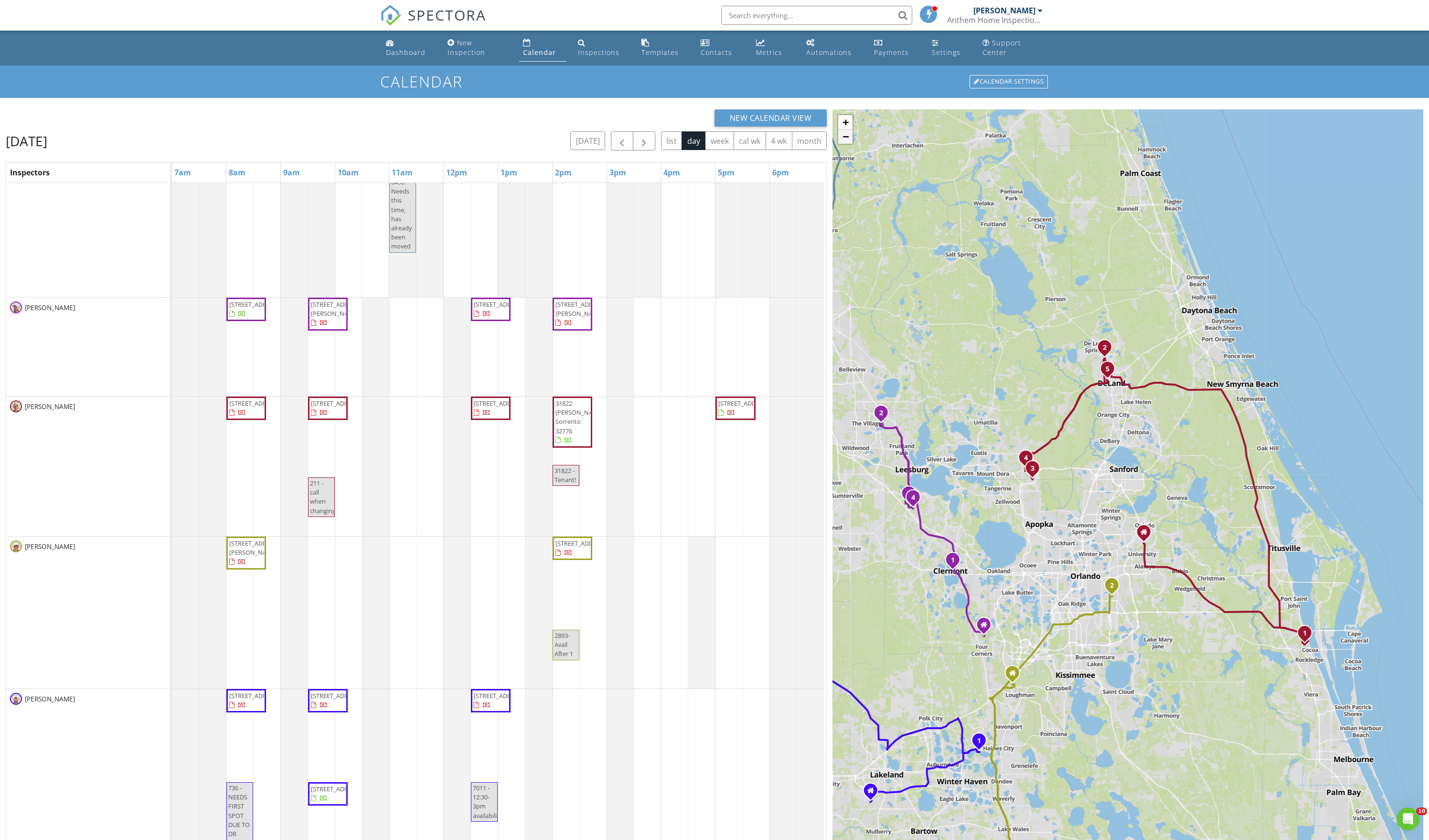
click at [848, 144] on link "−" at bounding box center [845, 137] width 14 height 14
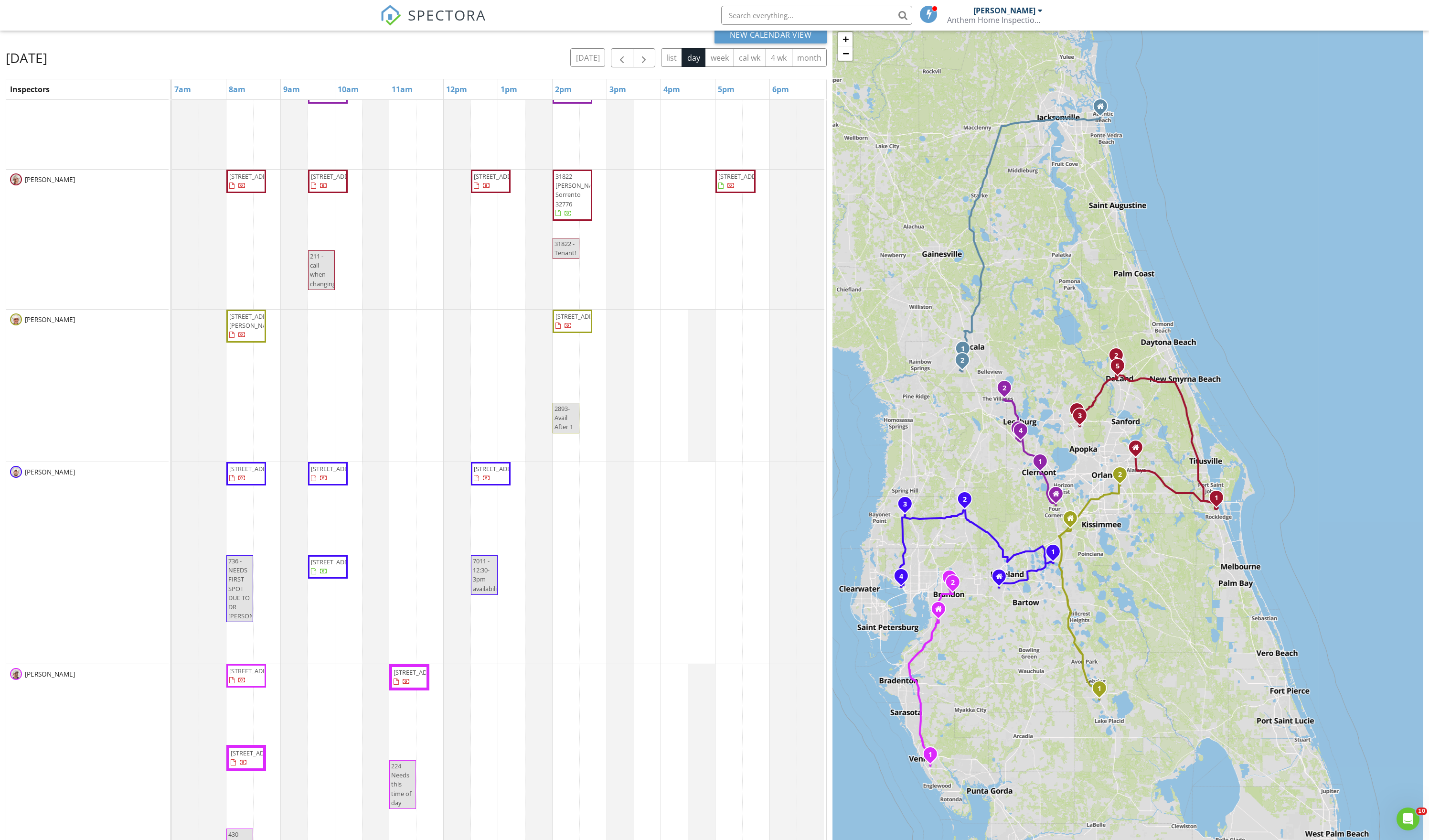
scroll to position [263, 0]
click at [402, 510] on div "marketing 6490 SW 51st Terrace, Ocala 34474 11107 SW 53rd Cir, Ocala 34476 6490…" at bounding box center [499, 367] width 655 height 1042
click at [402, 483] on link "Event" at bounding box center [404, 476] width 49 height 15
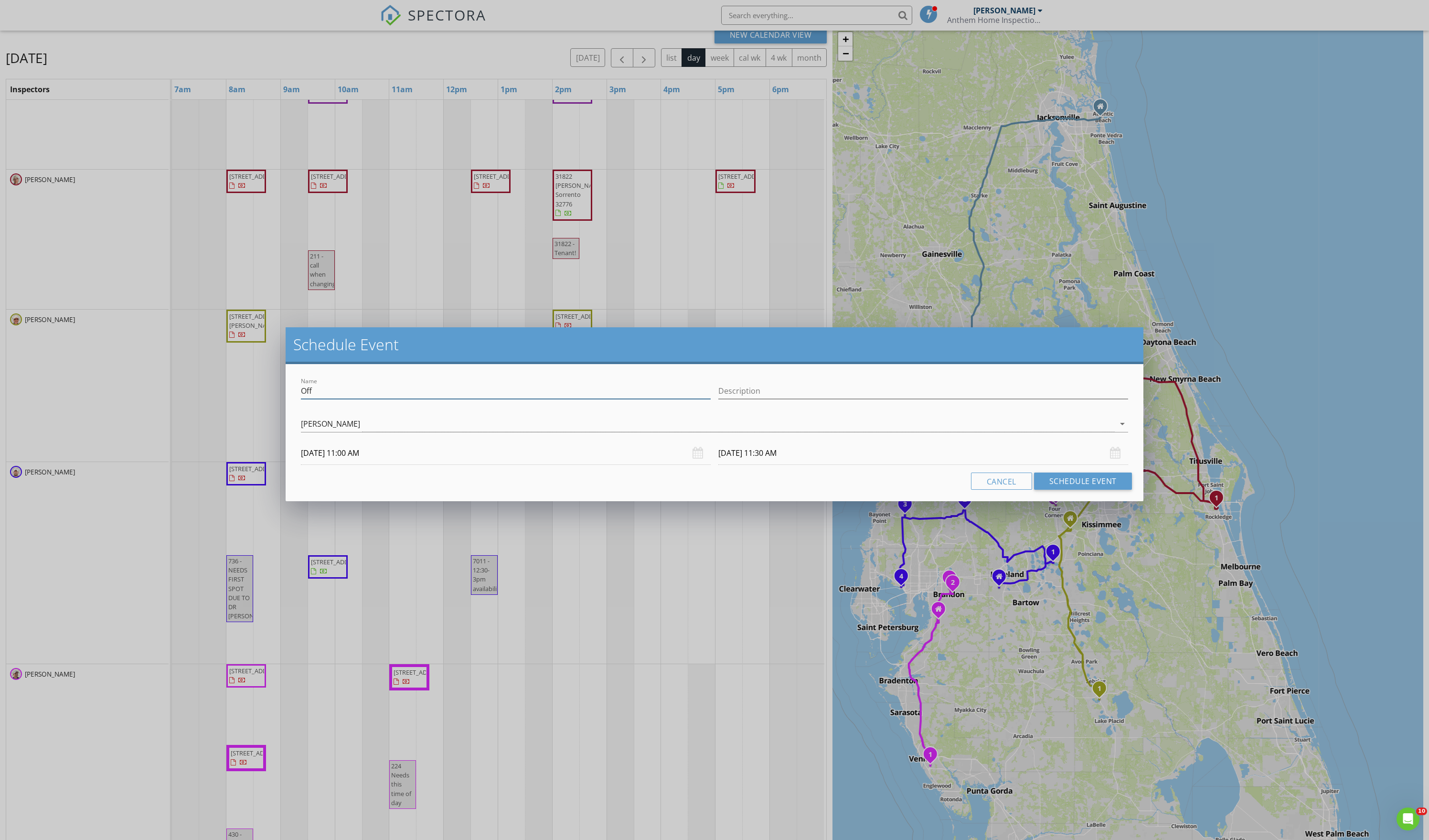
click at [362, 398] on input "Off" at bounding box center [506, 391] width 410 height 16
type input "12638 9:30a"
click at [1063, 490] on button "Schedule Event" at bounding box center [1083, 481] width 98 height 17
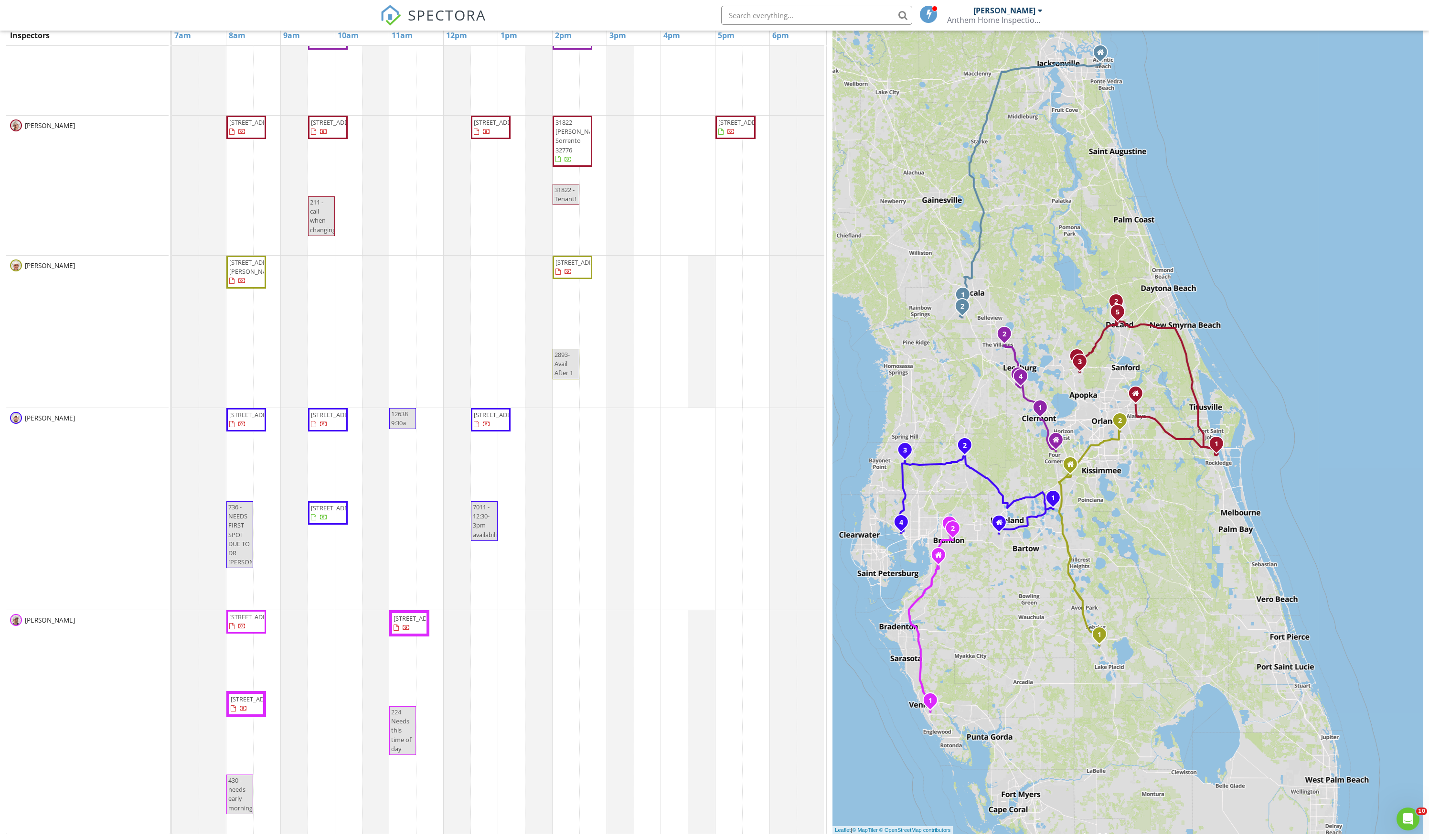
scroll to position [146, 0]
click at [172, 738] on div "1809 Plum Ln, Venice 34293 224 Ball Park Ave, Seffner 33584 430 Summerlyn Dr, V…" at bounding box center [172, 721] width 0 height 223
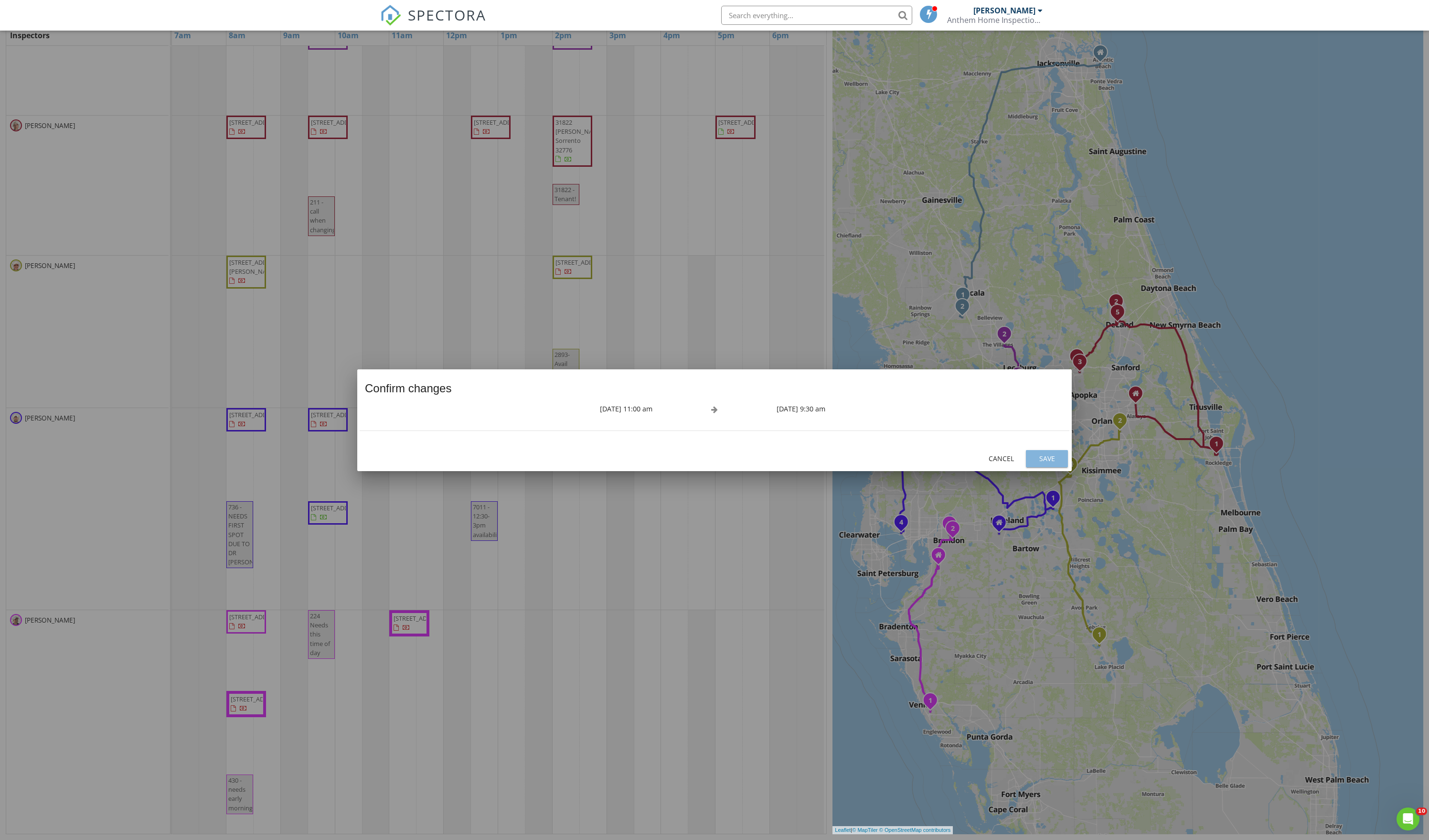
click at [1043, 458] on div "Save" at bounding box center [1047, 458] width 27 height 10
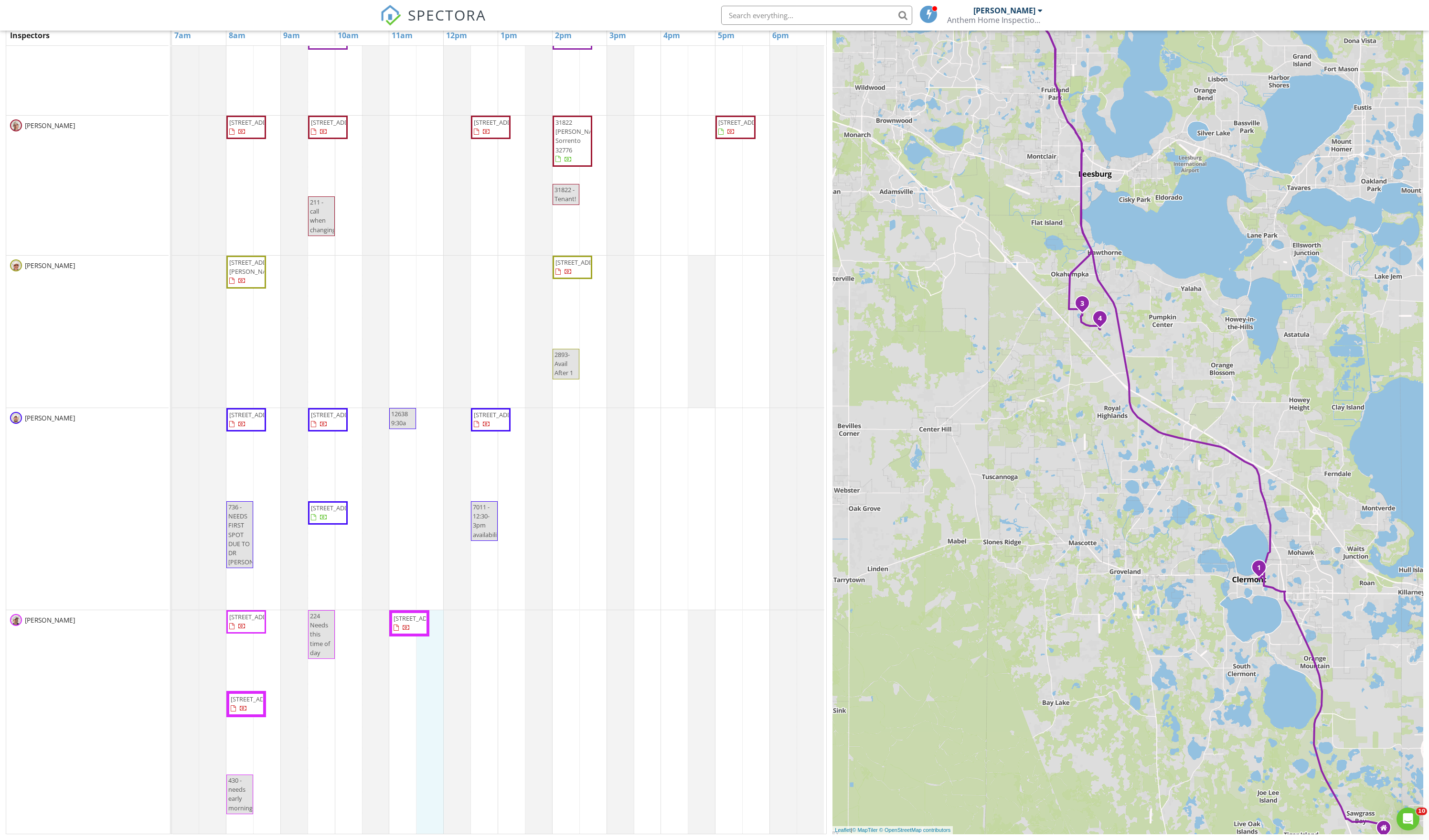
click at [436, 749] on div "marketing 6490 SW 51st Terrace, Ocala 34474 11107 SW 53rd Cir, Ocala 34476 6490…" at bounding box center [499, 313] width 655 height 1042
click at [448, 719] on link "Event" at bounding box center [432, 724] width 49 height 15
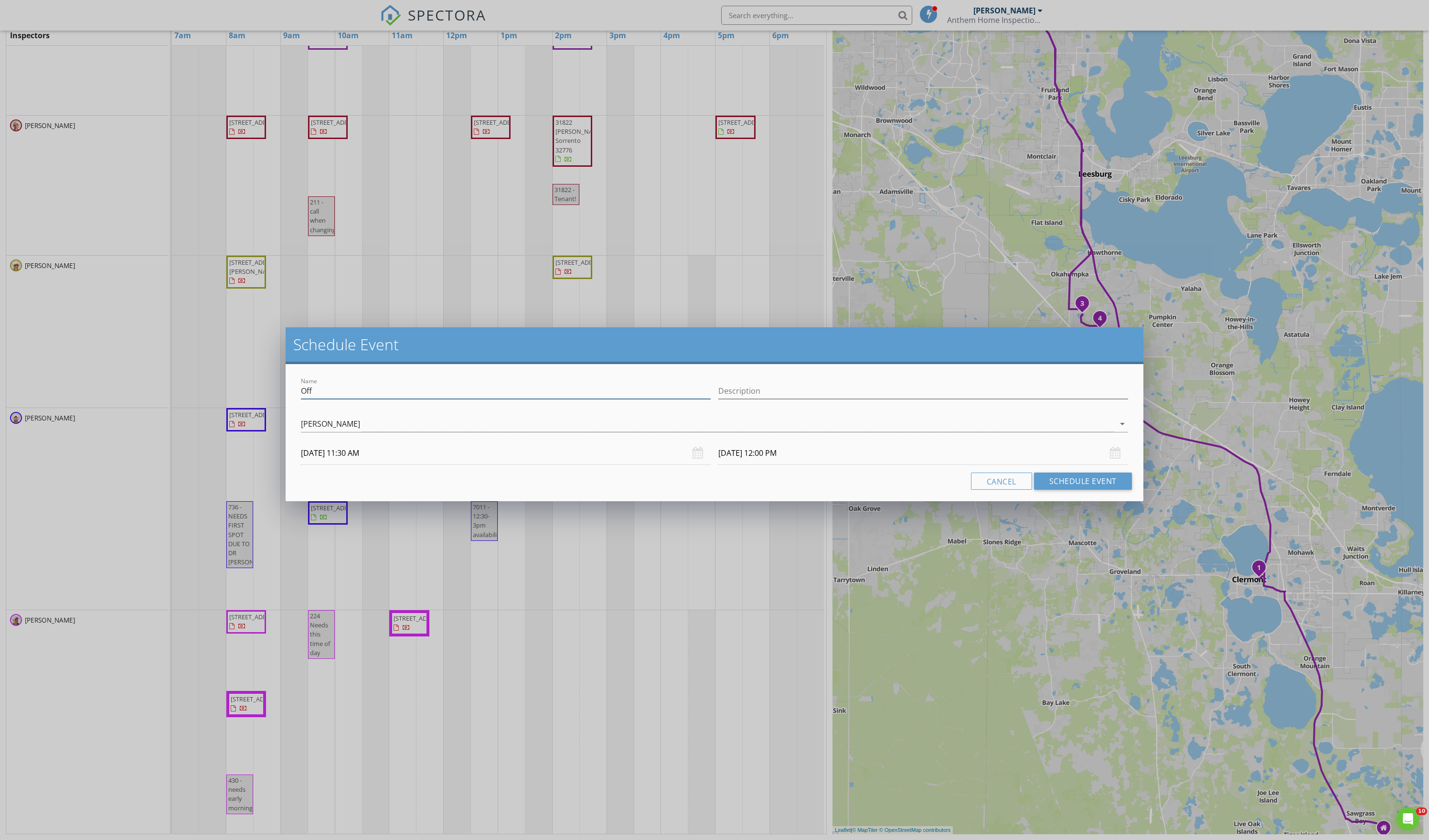
click at [510, 390] on input "Off" at bounding box center [506, 391] width 410 height 16
type input "1809 8am"
click at [1059, 490] on button "Schedule Event" at bounding box center [1083, 481] width 98 height 17
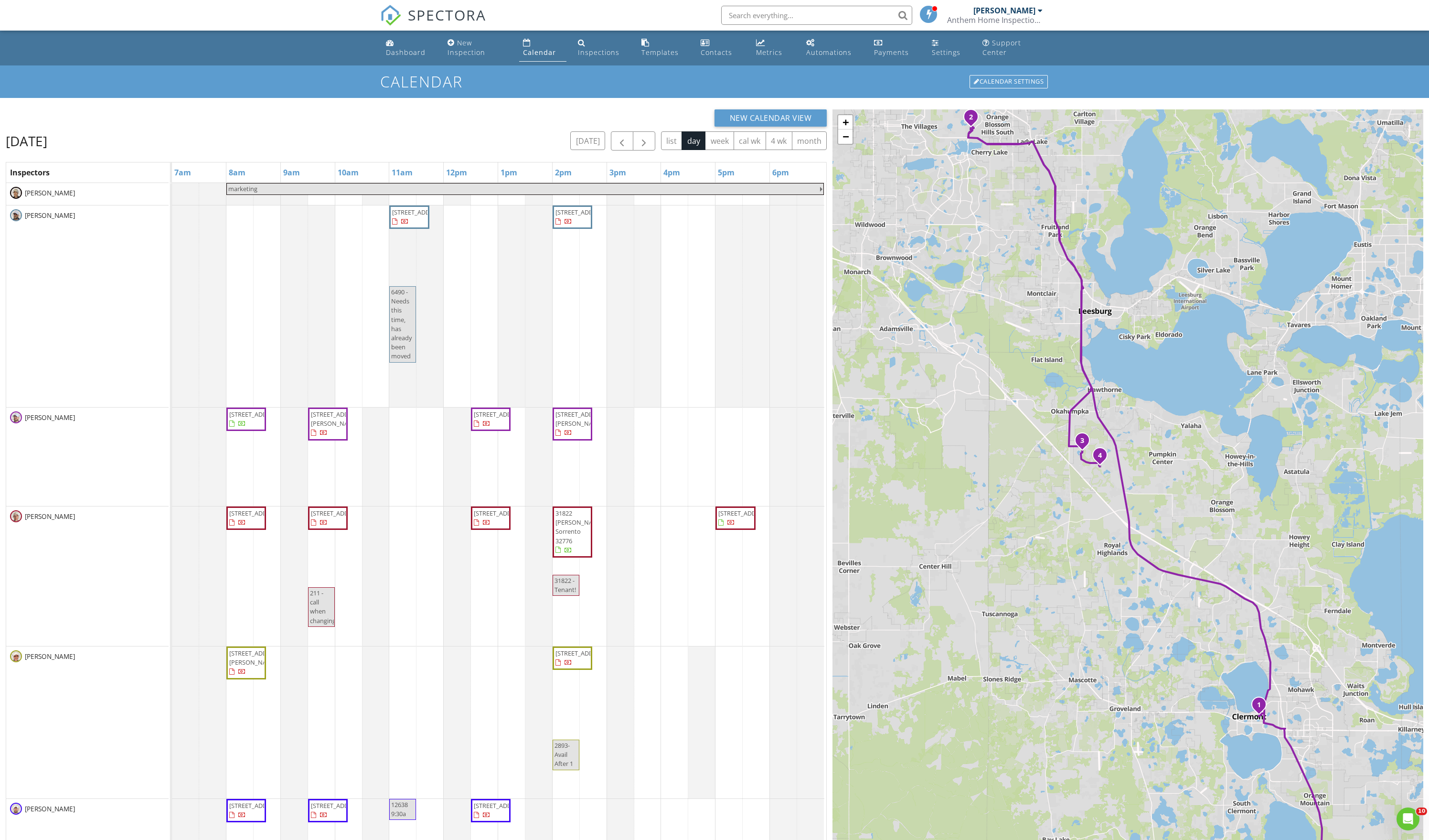
scroll to position [0, 0]
click at [638, 147] on span "button" at bounding box center [644, 141] width 11 height 11
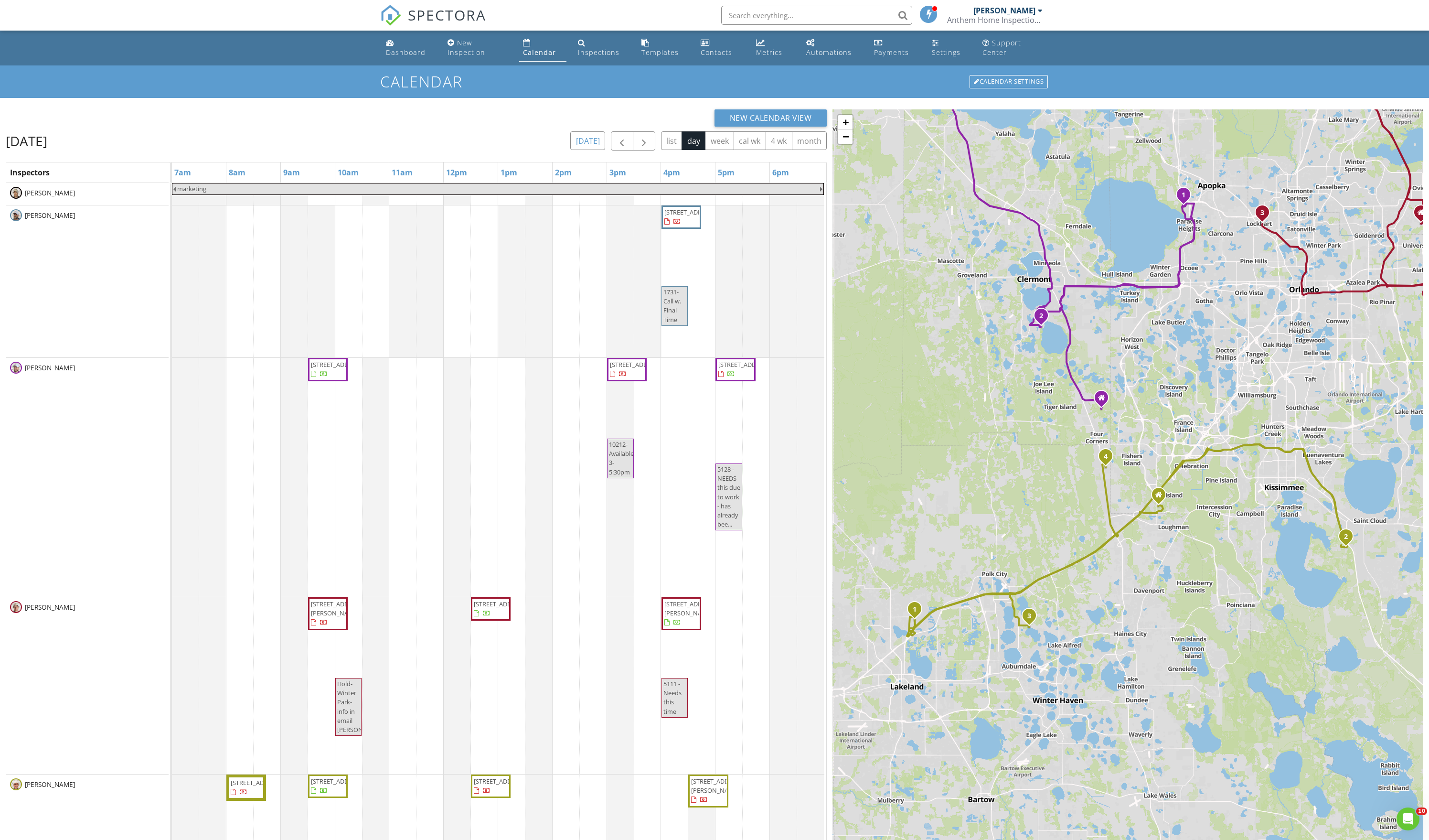
click at [571, 150] on button "[DATE]" at bounding box center [588, 140] width 35 height 18
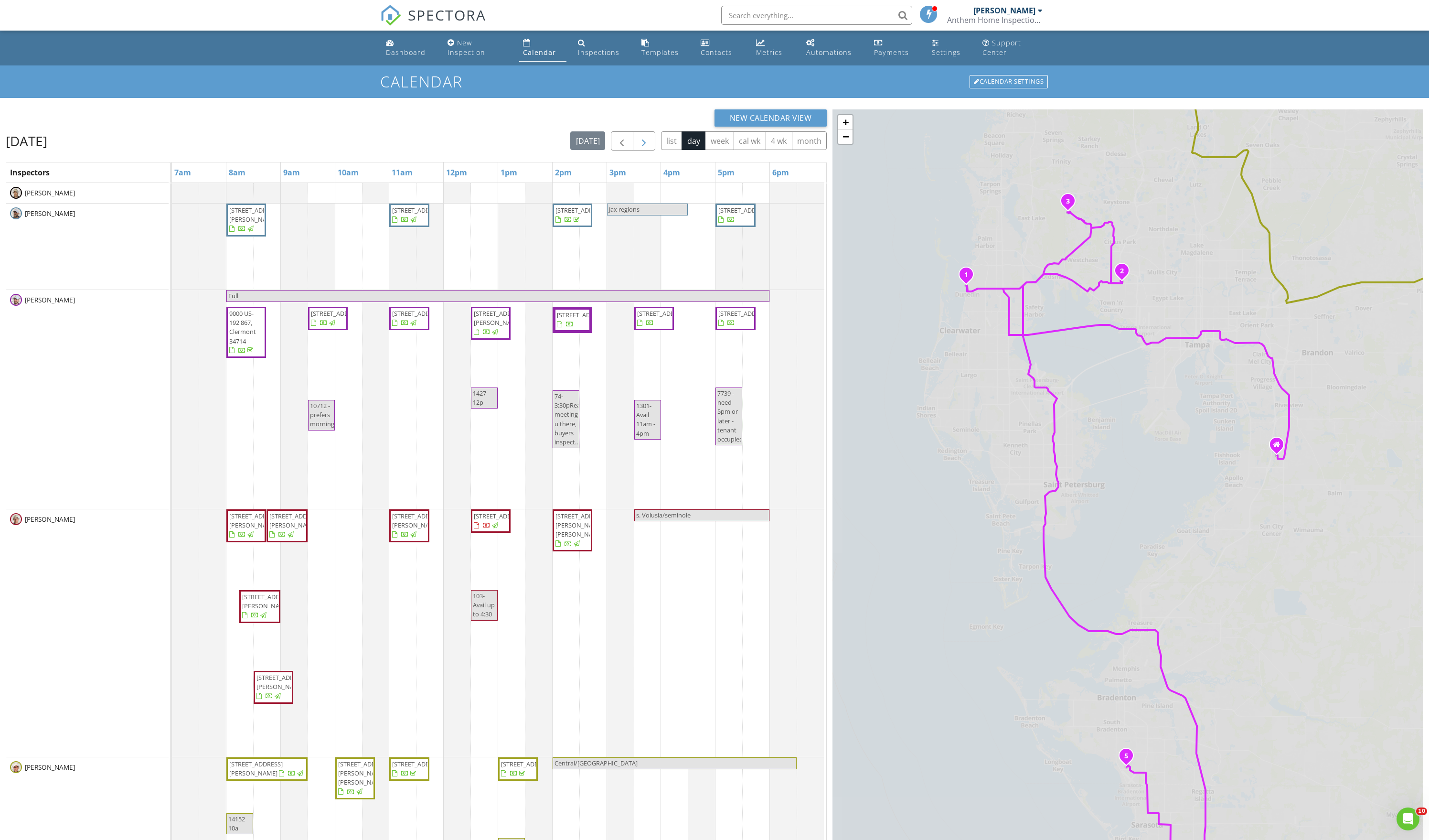
click at [638, 147] on span "button" at bounding box center [644, 141] width 11 height 11
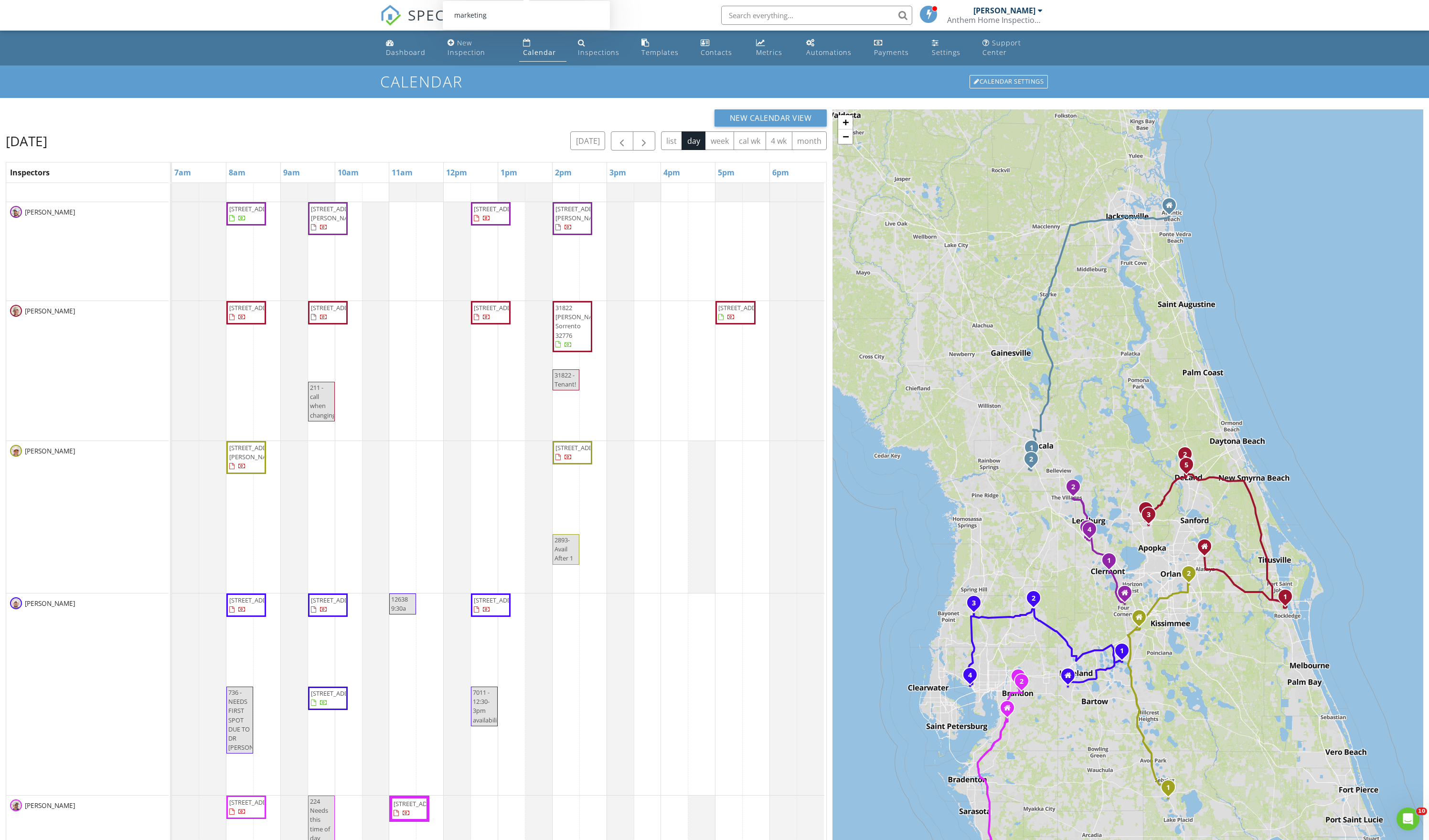
scroll to position [257, 0]
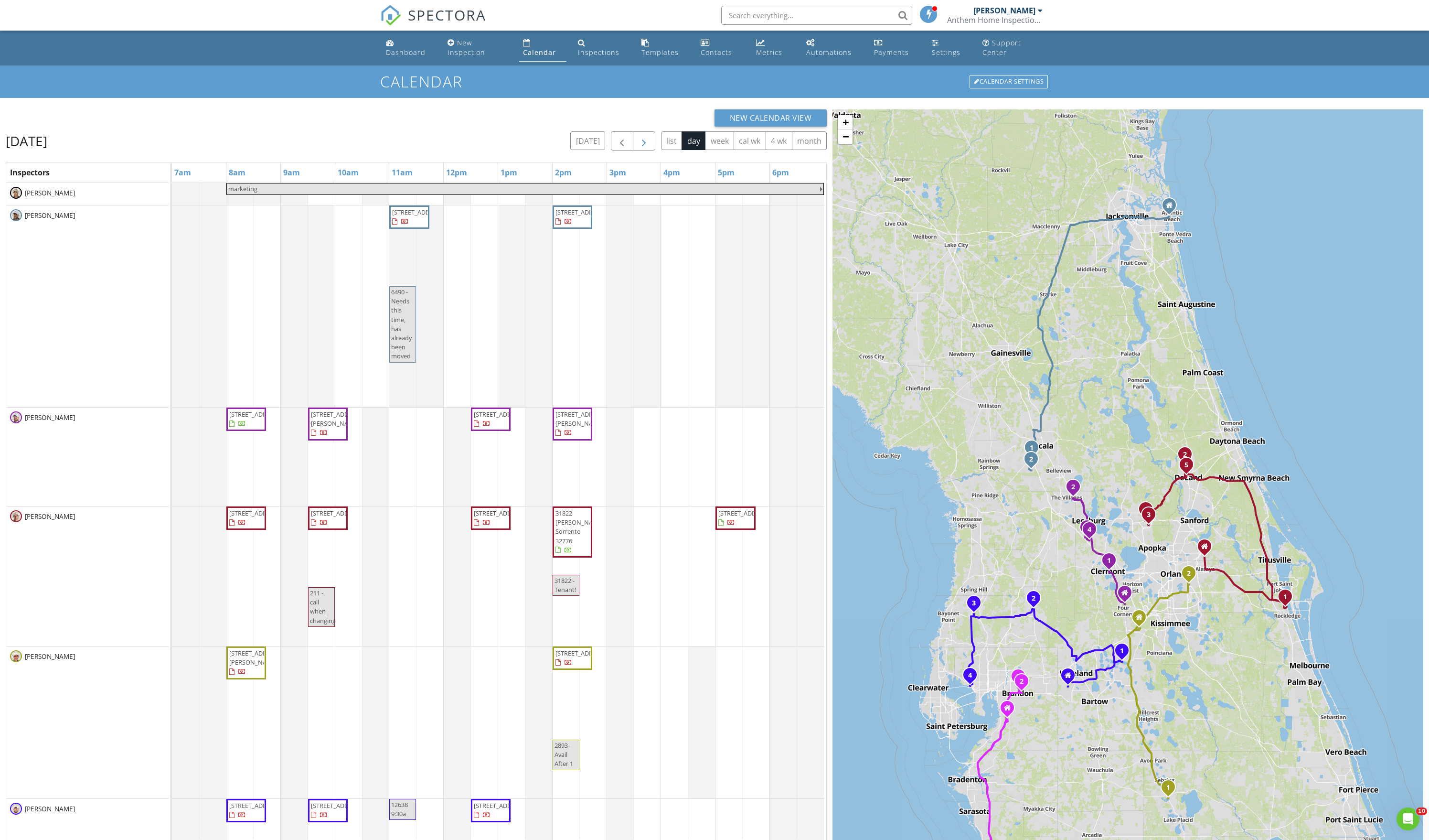
click at [638, 147] on span "button" at bounding box center [644, 141] width 11 height 11
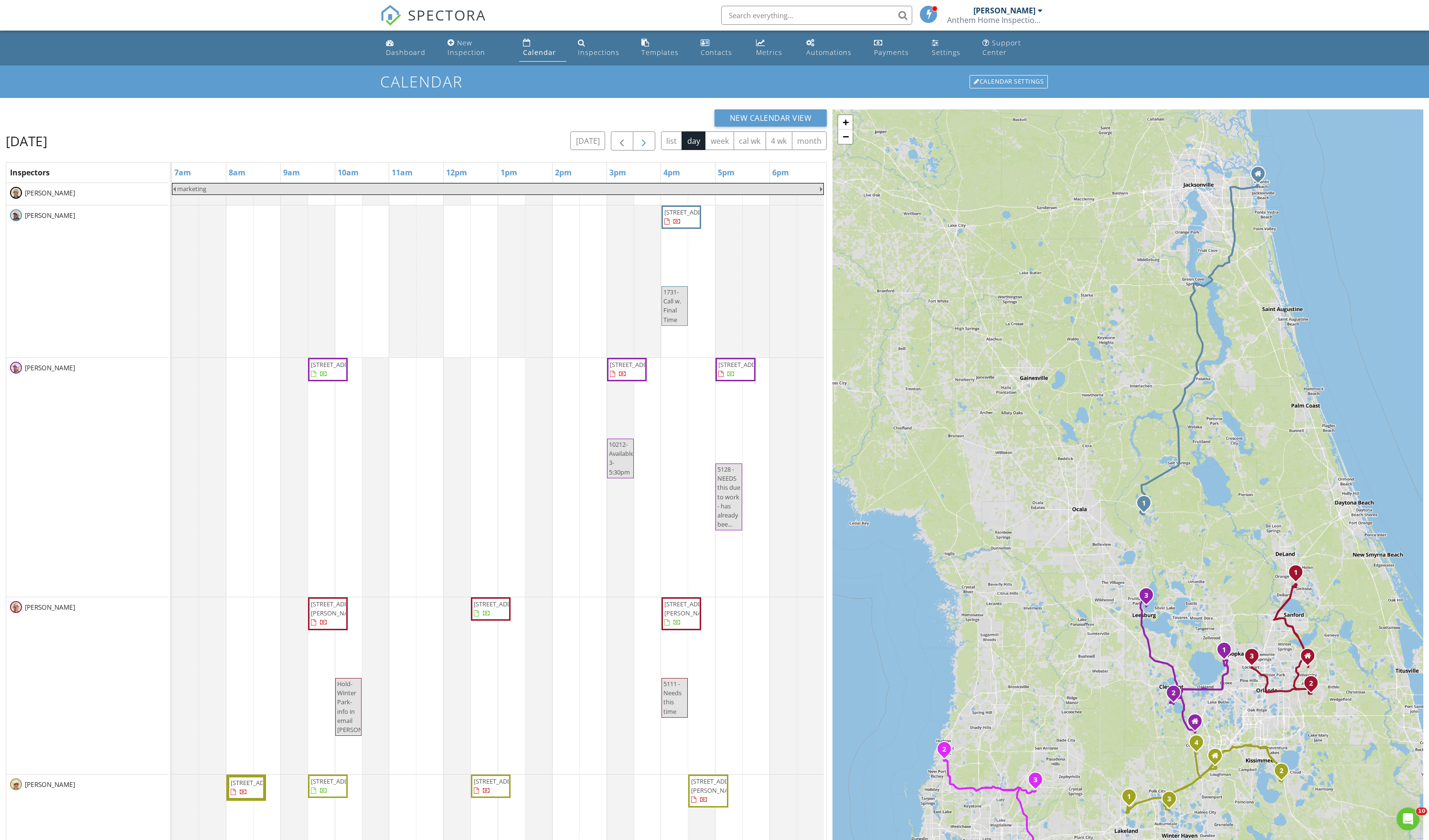
click at [633, 151] on button "button" at bounding box center [644, 141] width 23 height 20
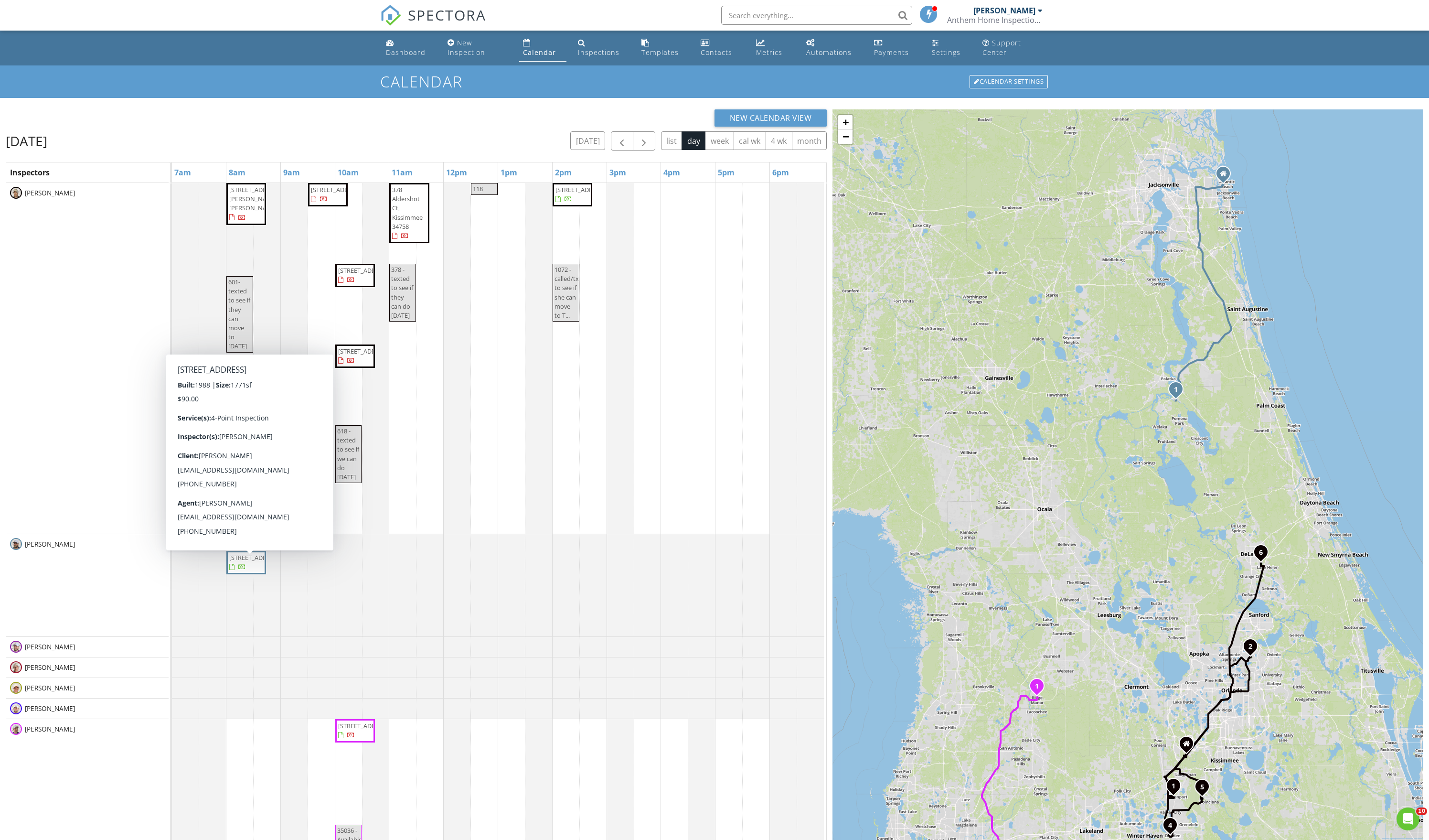
click at [251, 572] on span "107 Edgewater Rd, Satsuma 32189" at bounding box center [246, 562] width 36 height 18
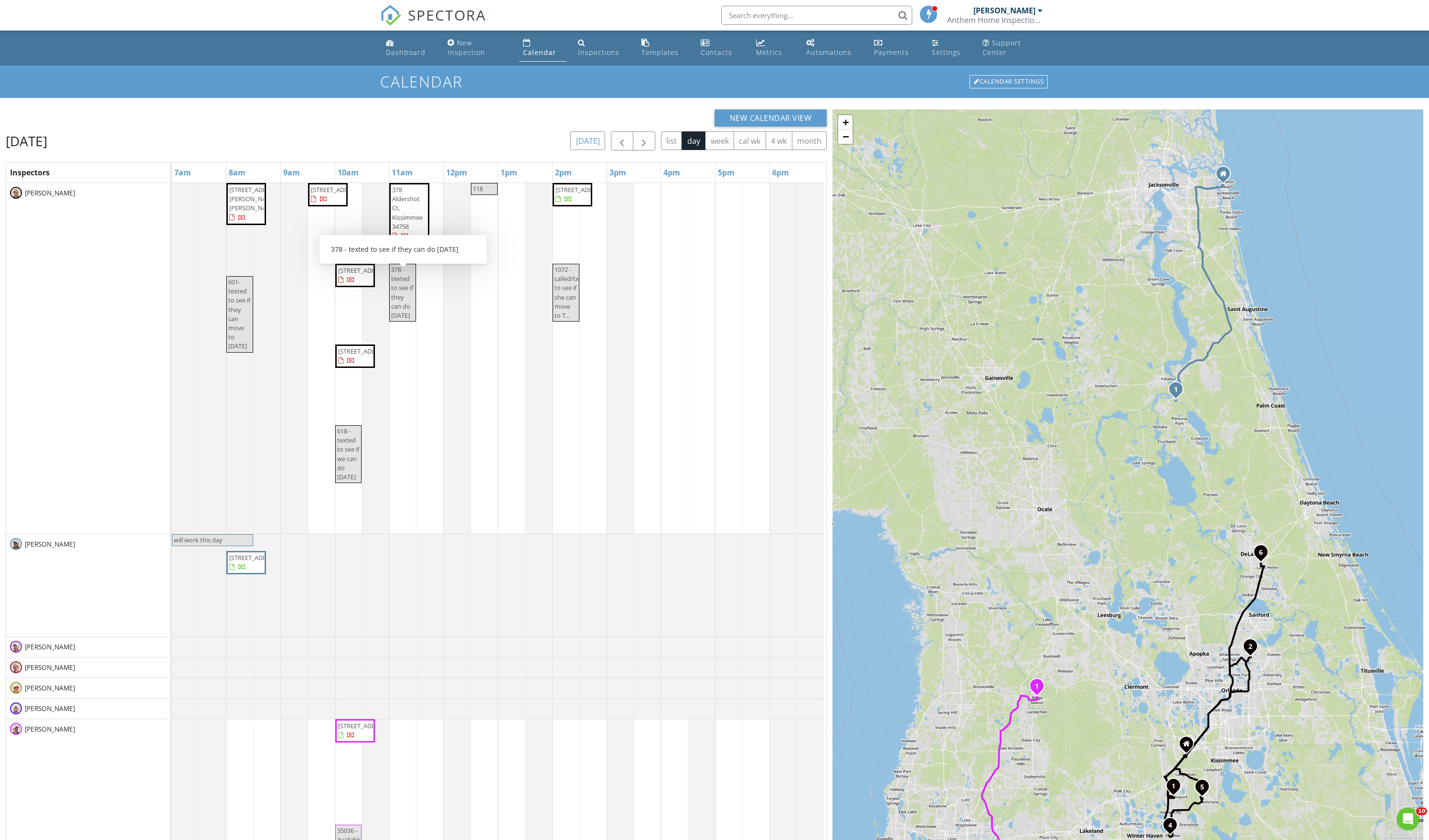
click at [571, 150] on button "[DATE]" at bounding box center [588, 140] width 35 height 18
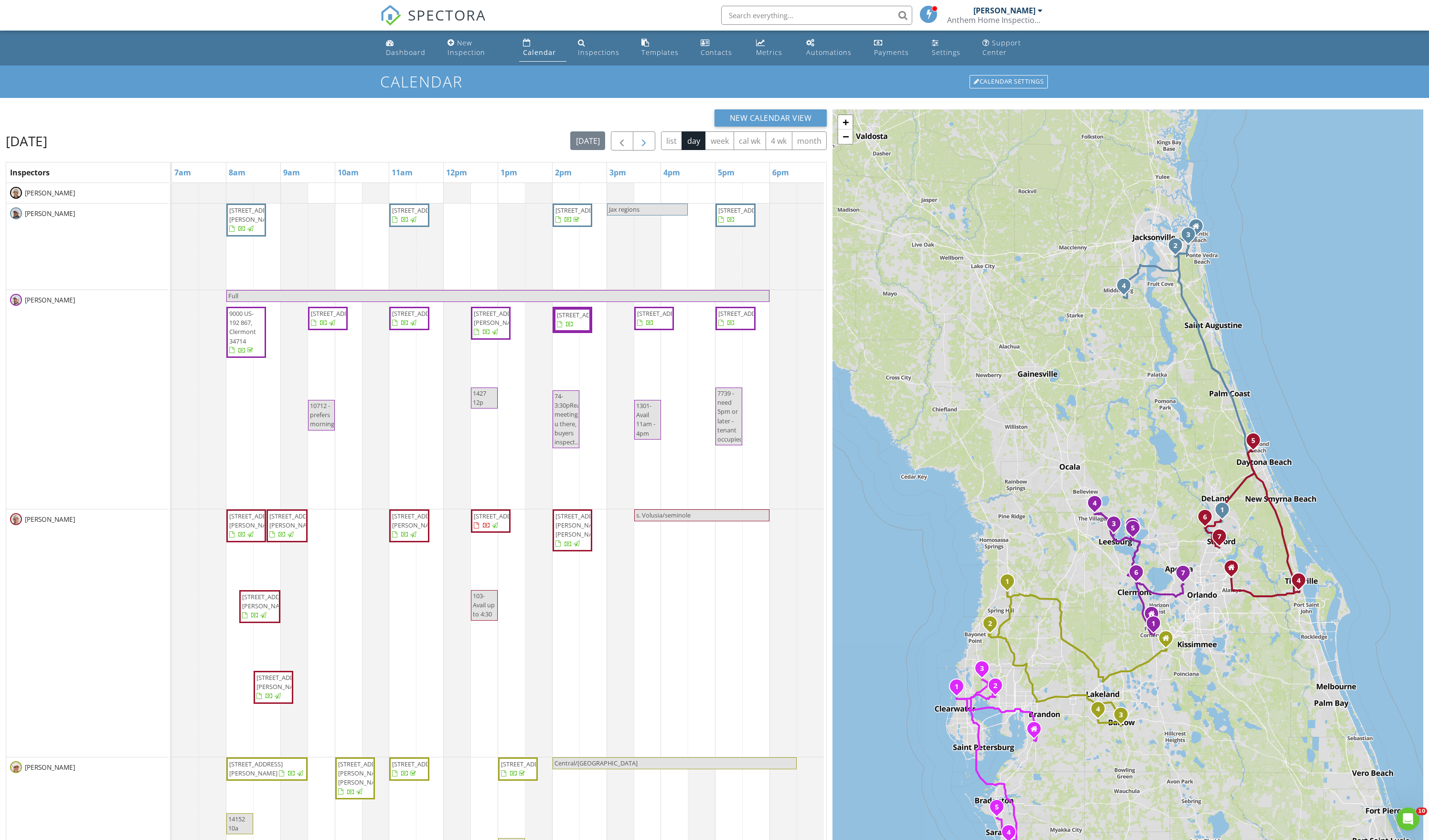
click at [638, 147] on span "button" at bounding box center [644, 141] width 11 height 11
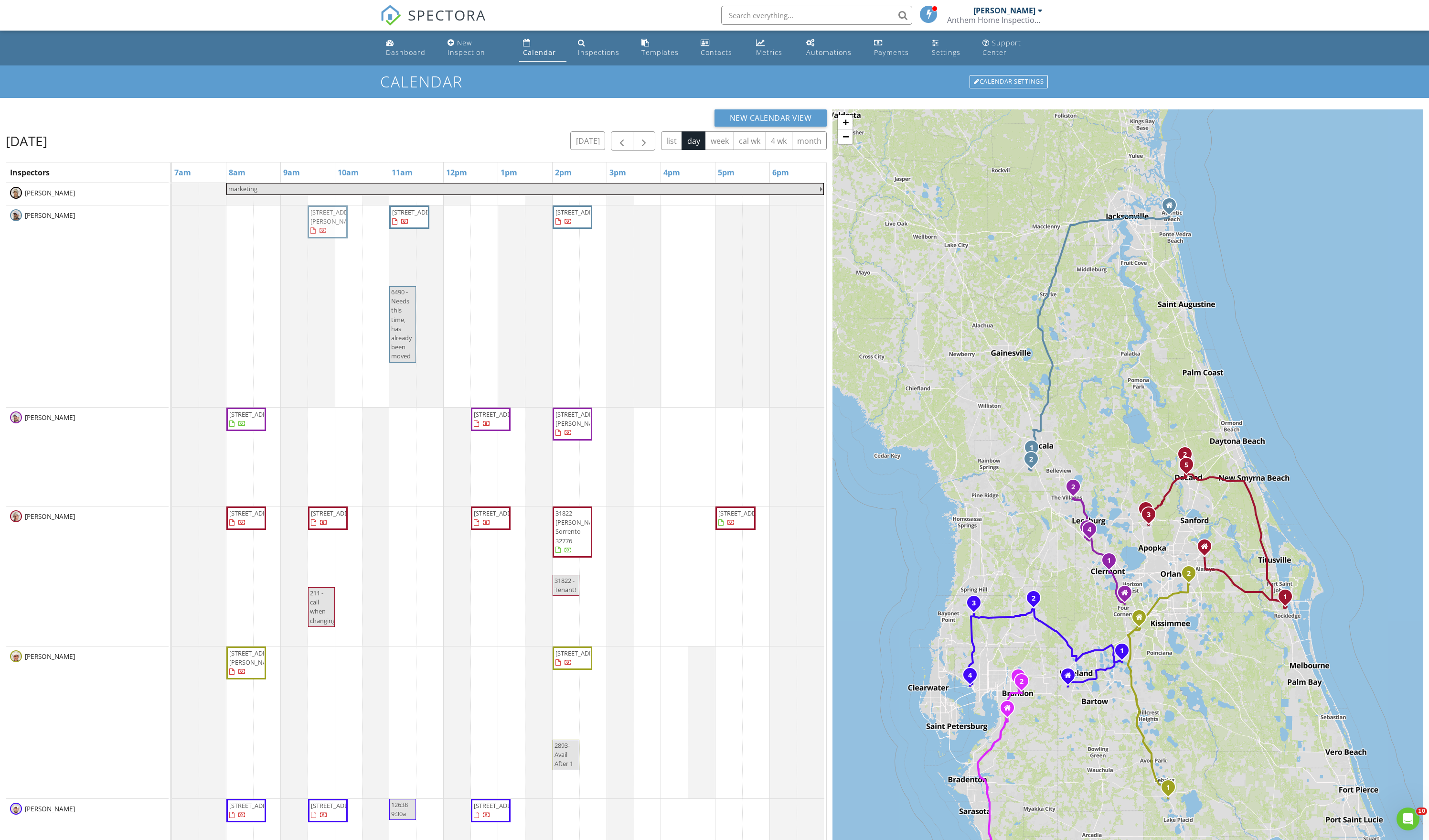
click at [320, 402] on tbody "marketing 6490 SW 51st Terrace, Ocala 34474 11107 SW 53rd Cir, Ocala 34476 6490…" at bounding box center [498, 704] width 653 height 1042
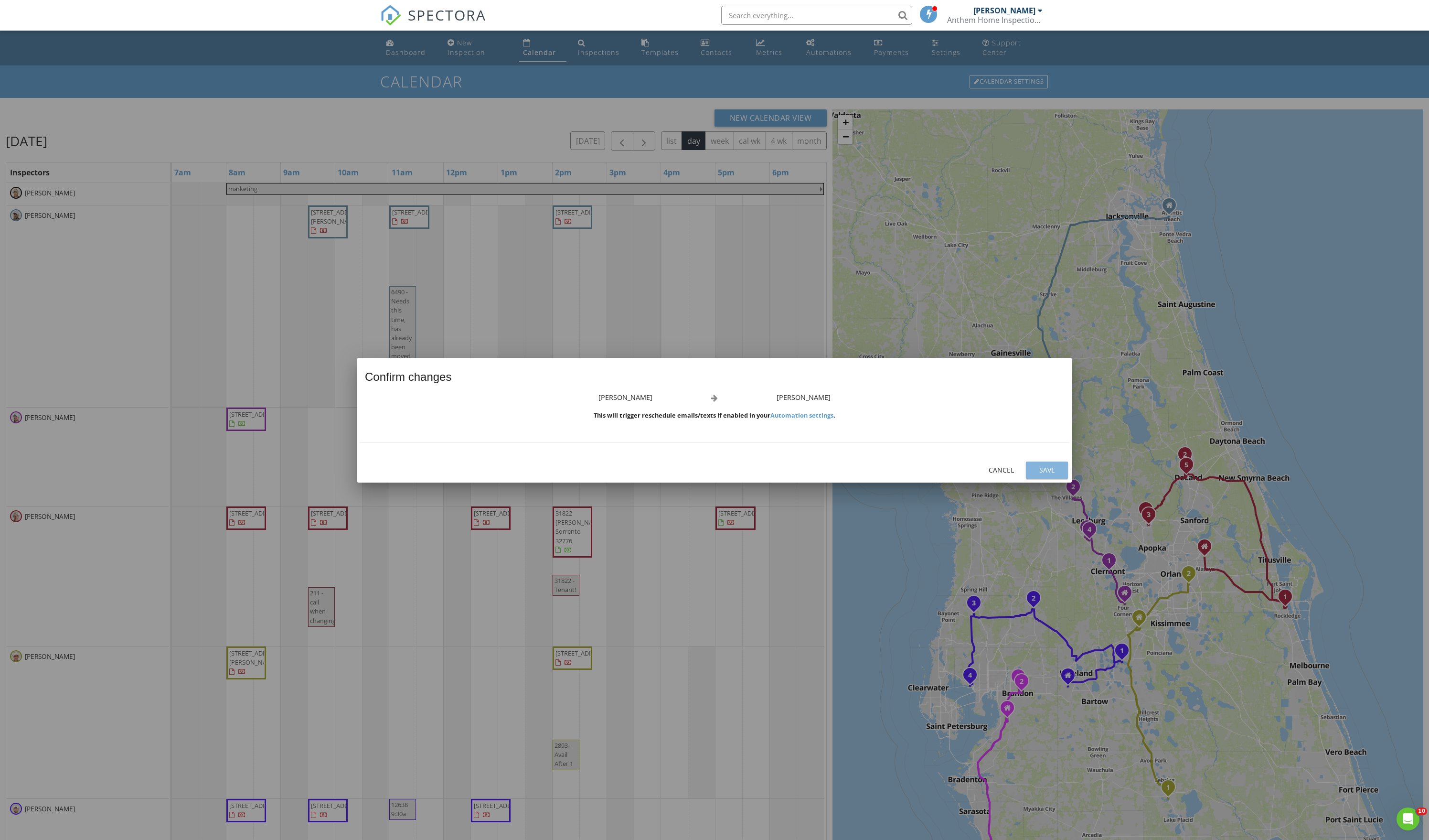
click at [1043, 475] on div "Save" at bounding box center [1047, 470] width 27 height 10
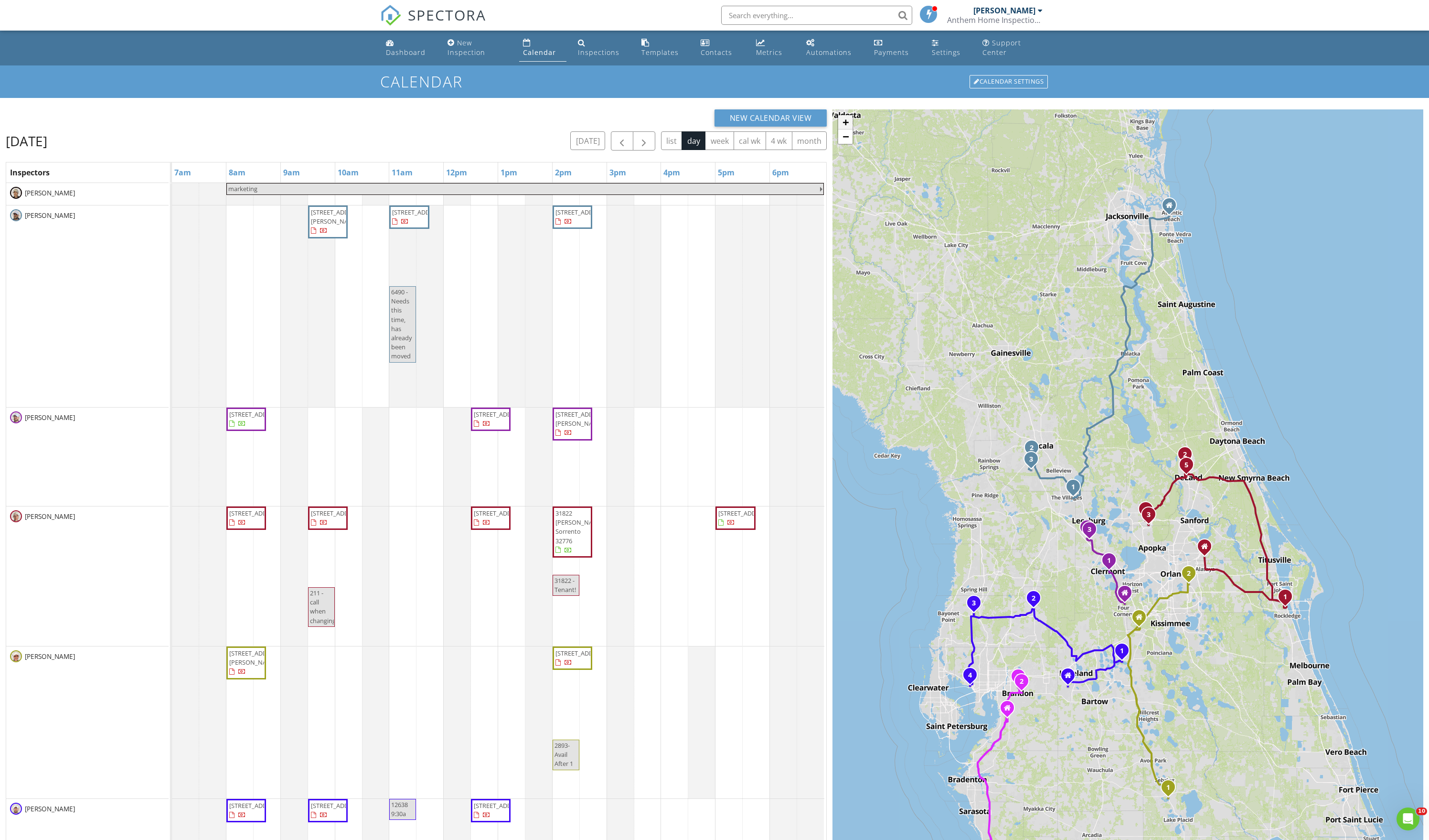
click at [843, 129] on link "+" at bounding box center [845, 122] width 14 height 14
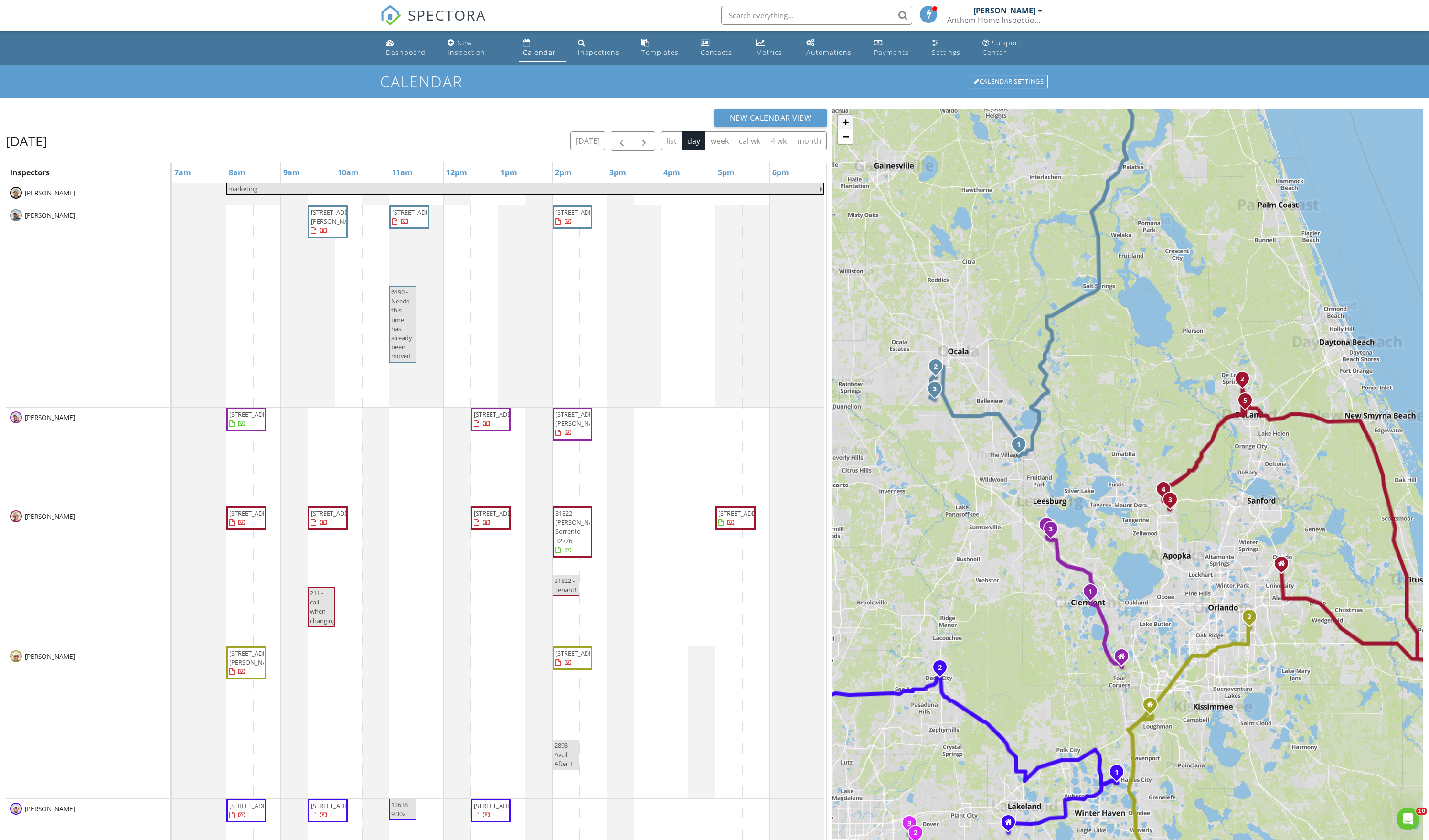
click at [843, 129] on link "+" at bounding box center [845, 122] width 14 height 14
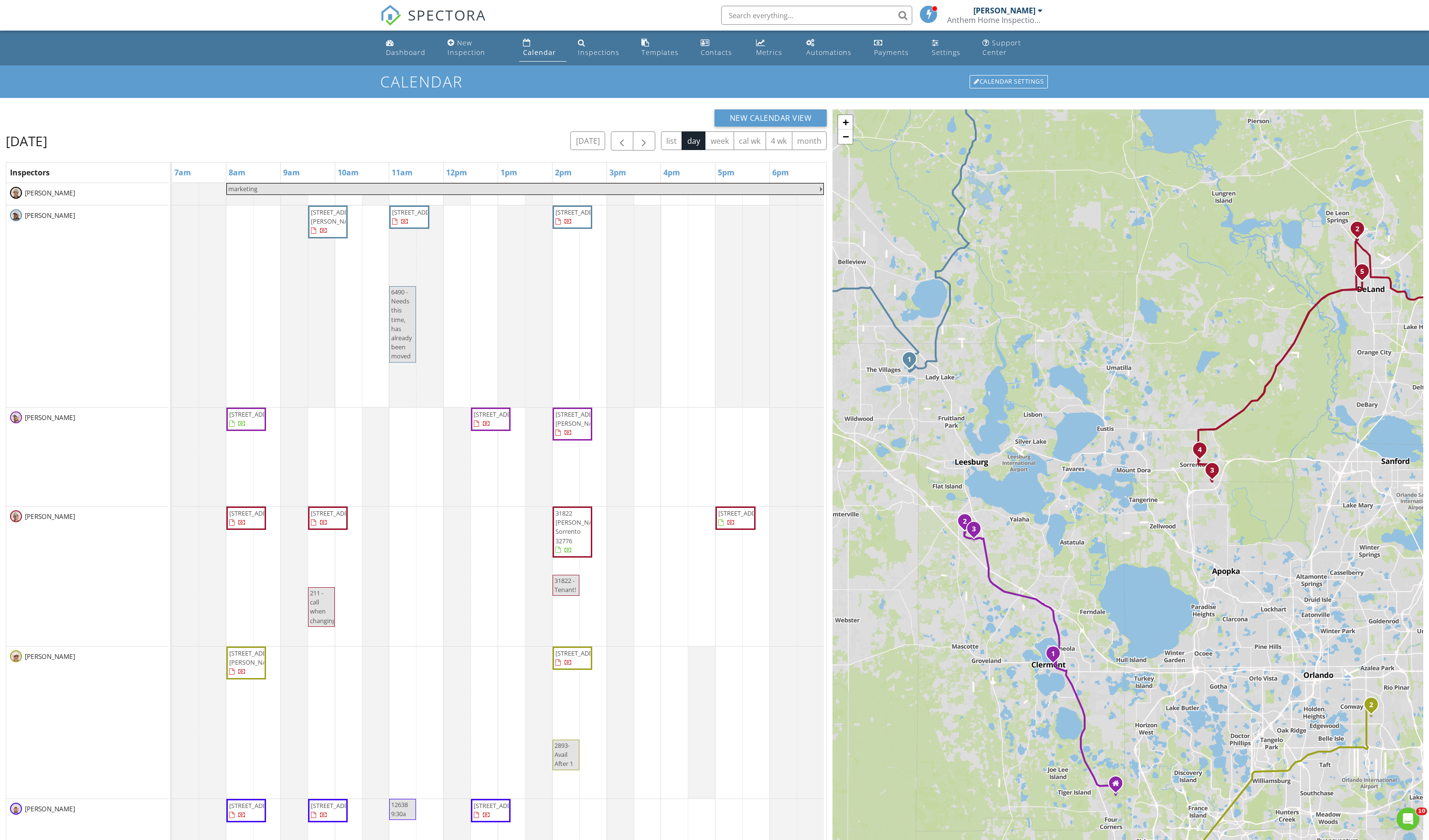
drag, startPoint x: 500, startPoint y: 571, endPoint x: 501, endPoint y: 527, distance: 44.0
click at [501, 527] on div "marketing 1720 Moreno Pl, The Villages 32159 6490 SW 51st Terrace, Ocala 34474 …" at bounding box center [499, 704] width 655 height 1042
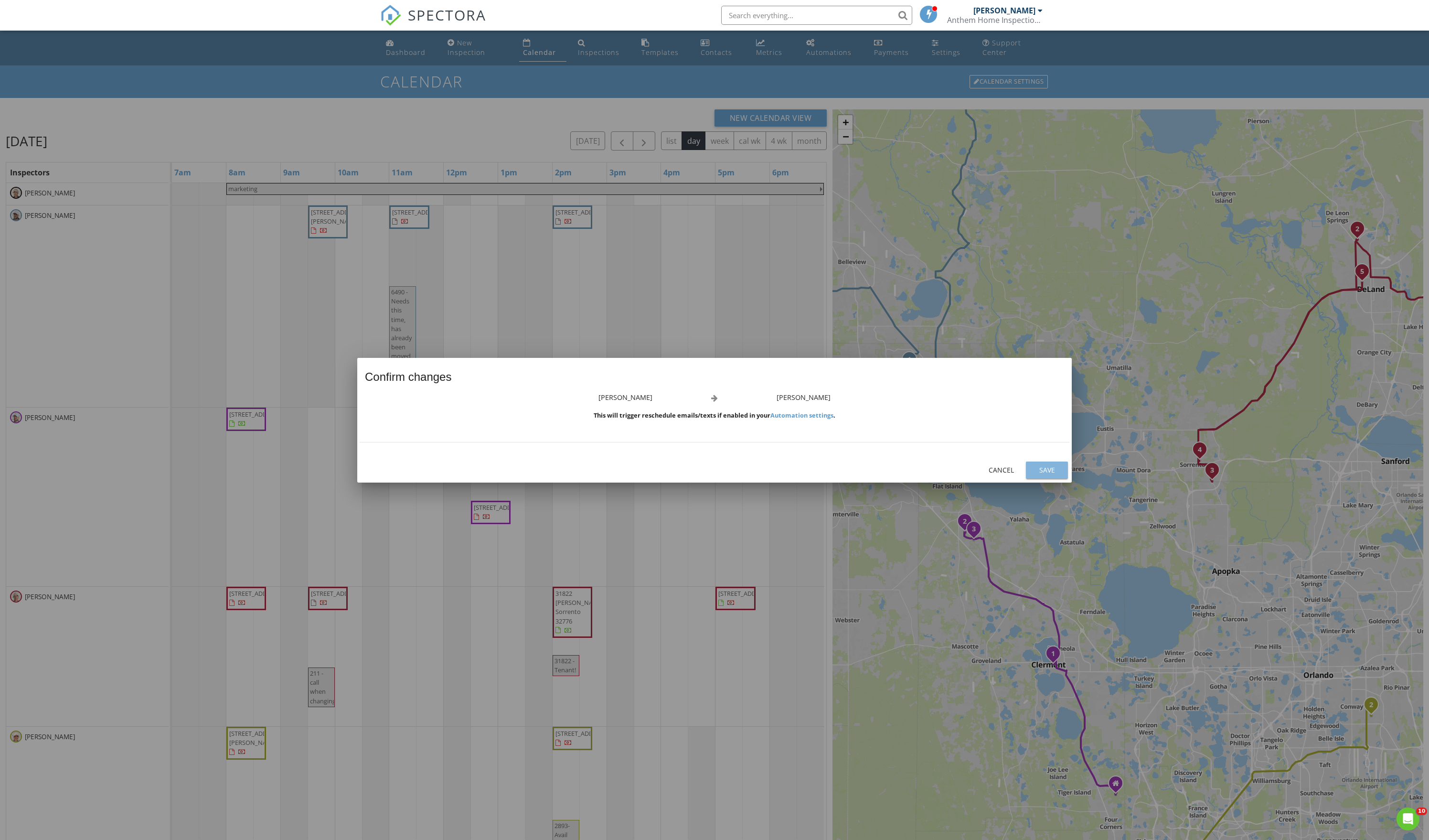
click at [1034, 471] on div "Save" at bounding box center [1047, 470] width 27 height 10
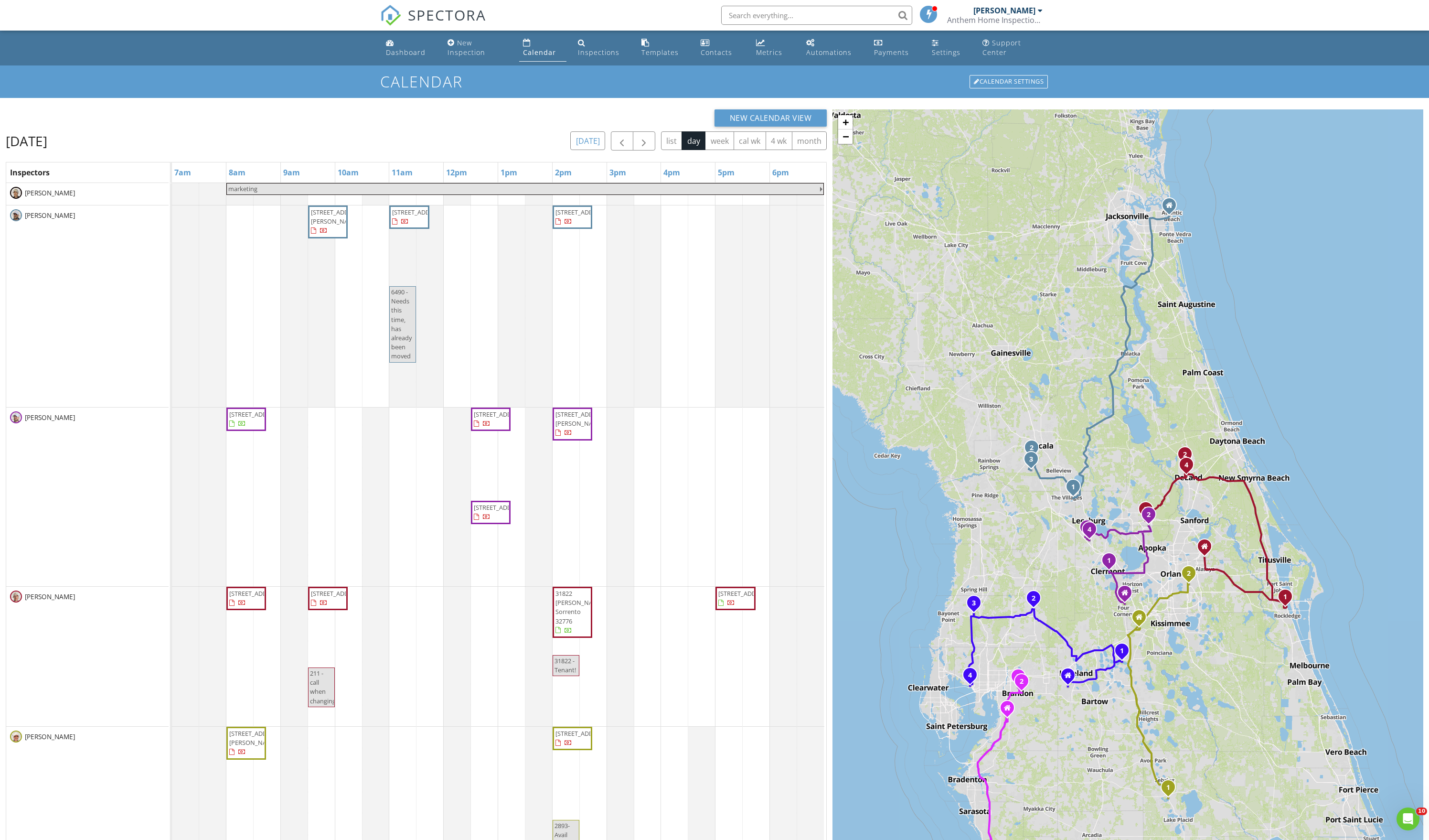
click at [571, 150] on button "[DATE]" at bounding box center [588, 140] width 35 height 18
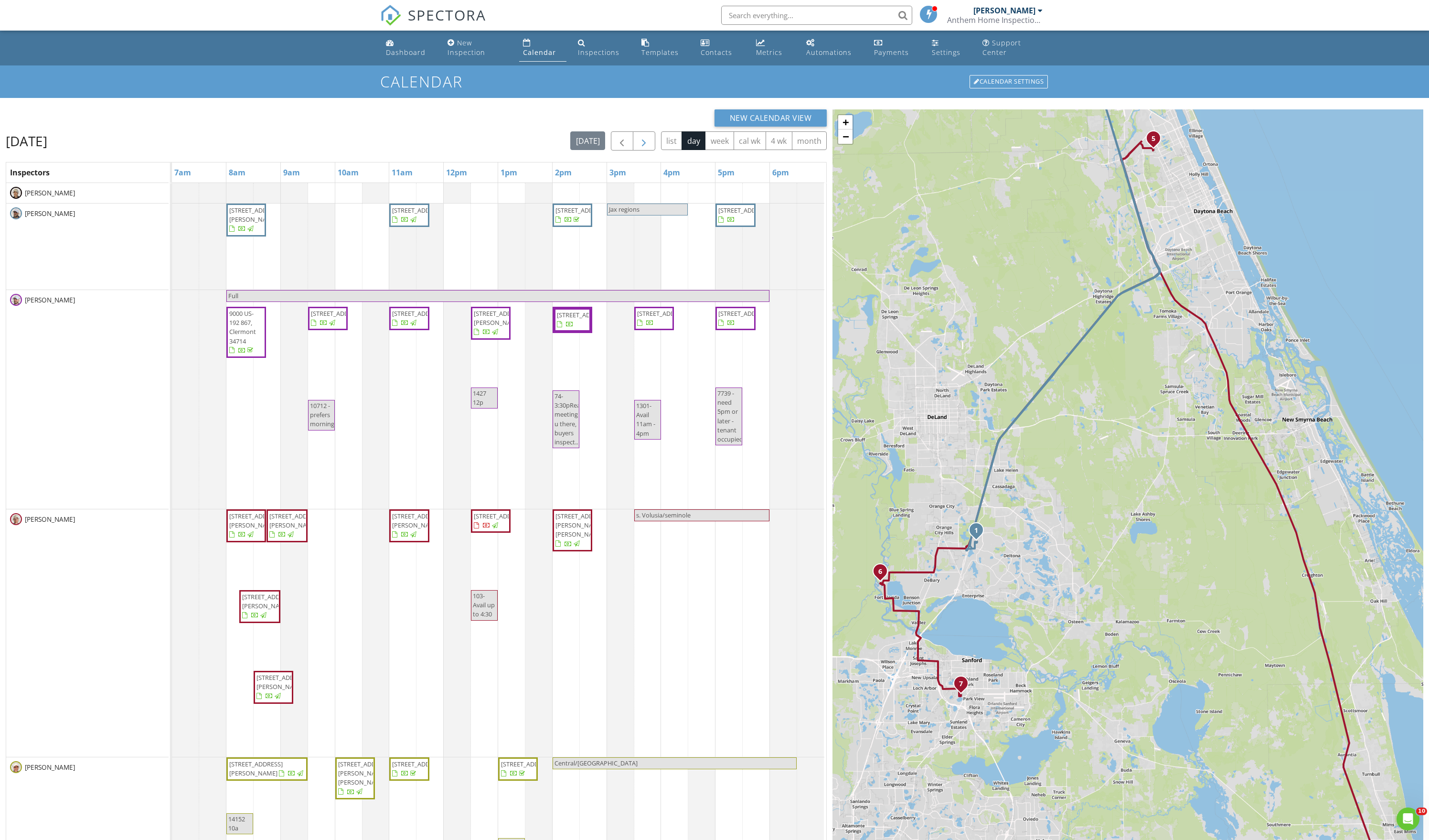
click at [638, 147] on span "button" at bounding box center [644, 141] width 11 height 11
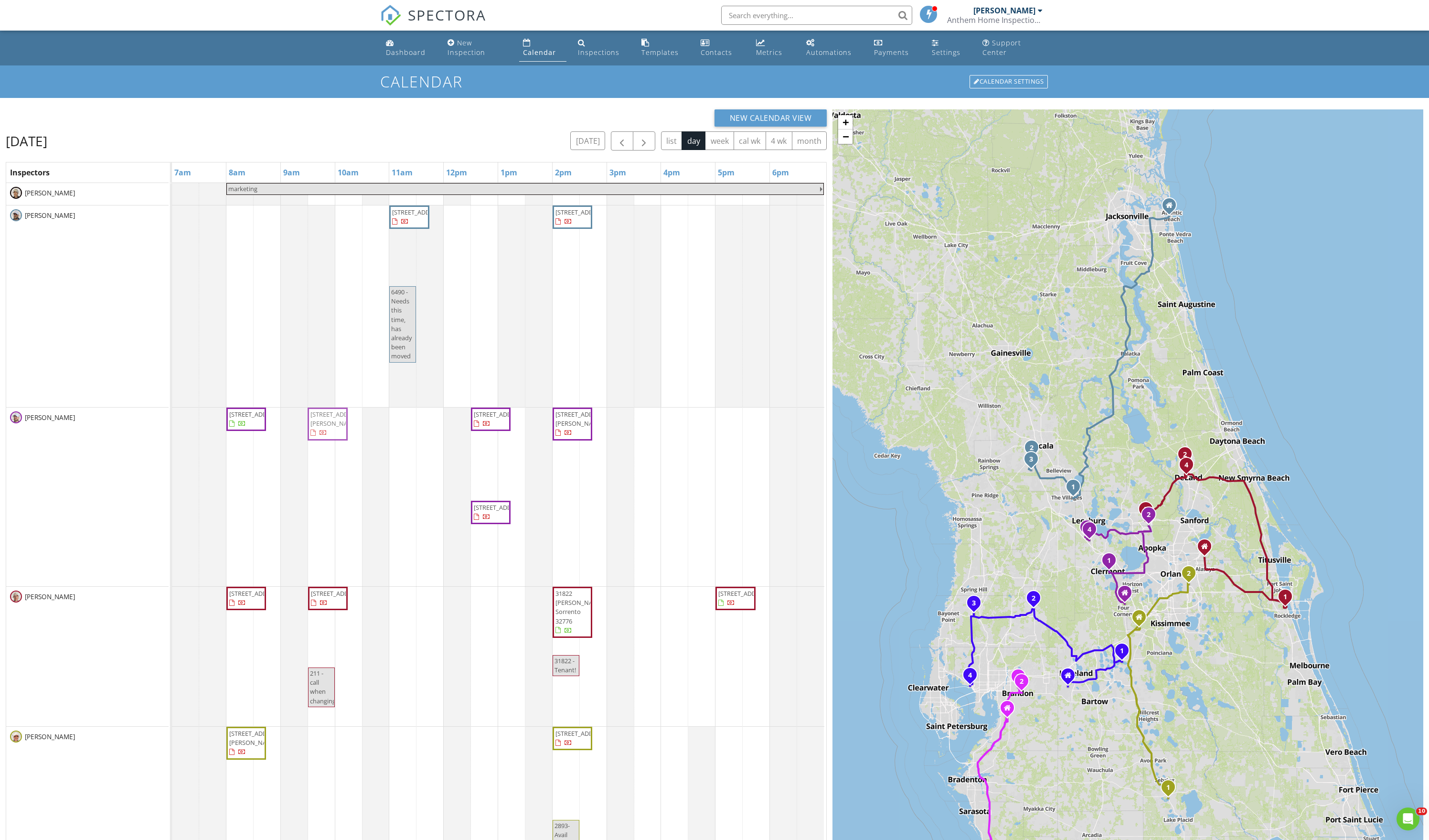
click at [331, 439] on tbody "marketing 1720 Moreno Pl, The Villages 32159 6490 SW 51st Terrace, Ocala 34474 …" at bounding box center [498, 744] width 653 height 1122
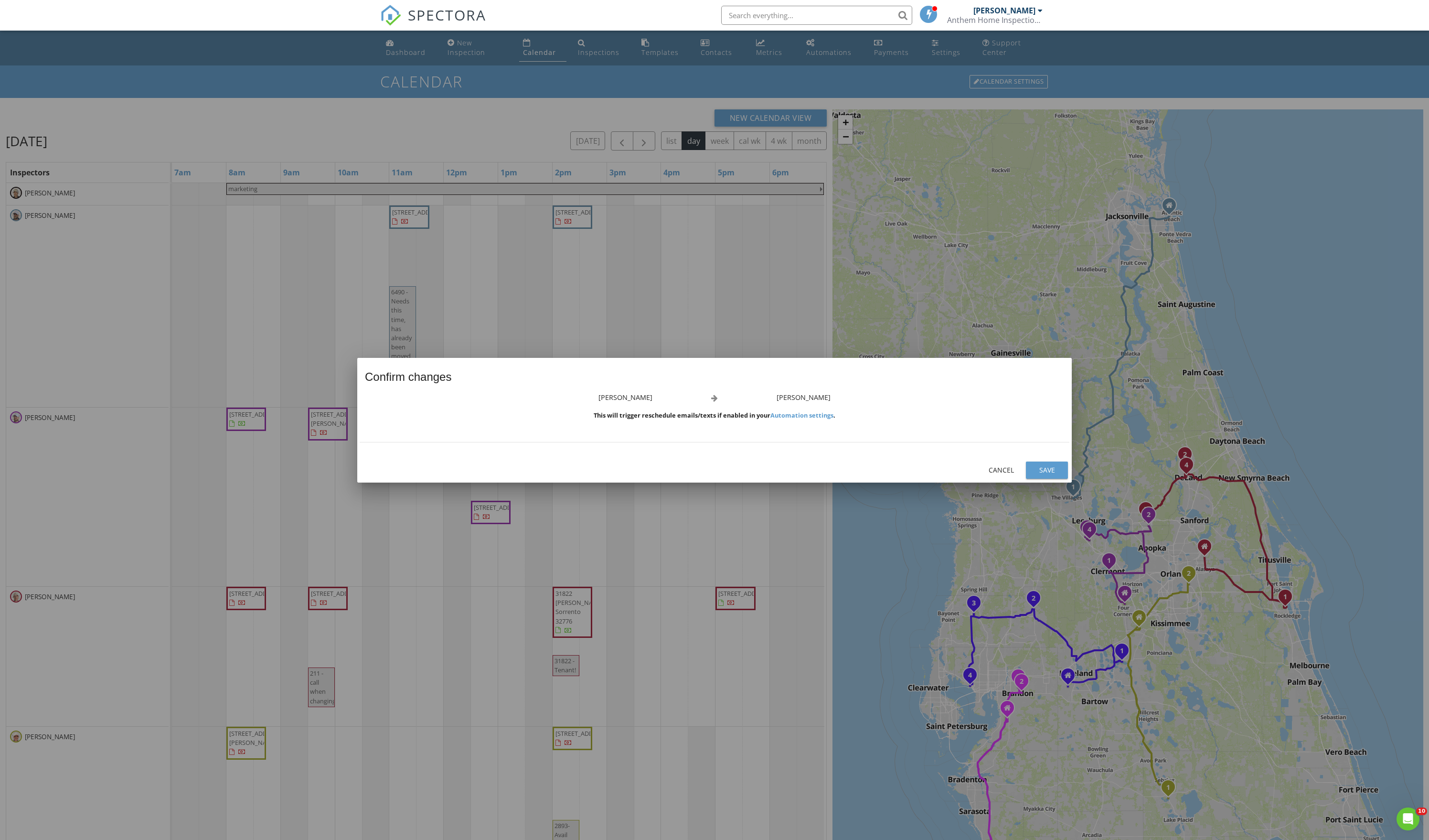
click at [1062, 476] on button "Save" at bounding box center [1047, 470] width 42 height 17
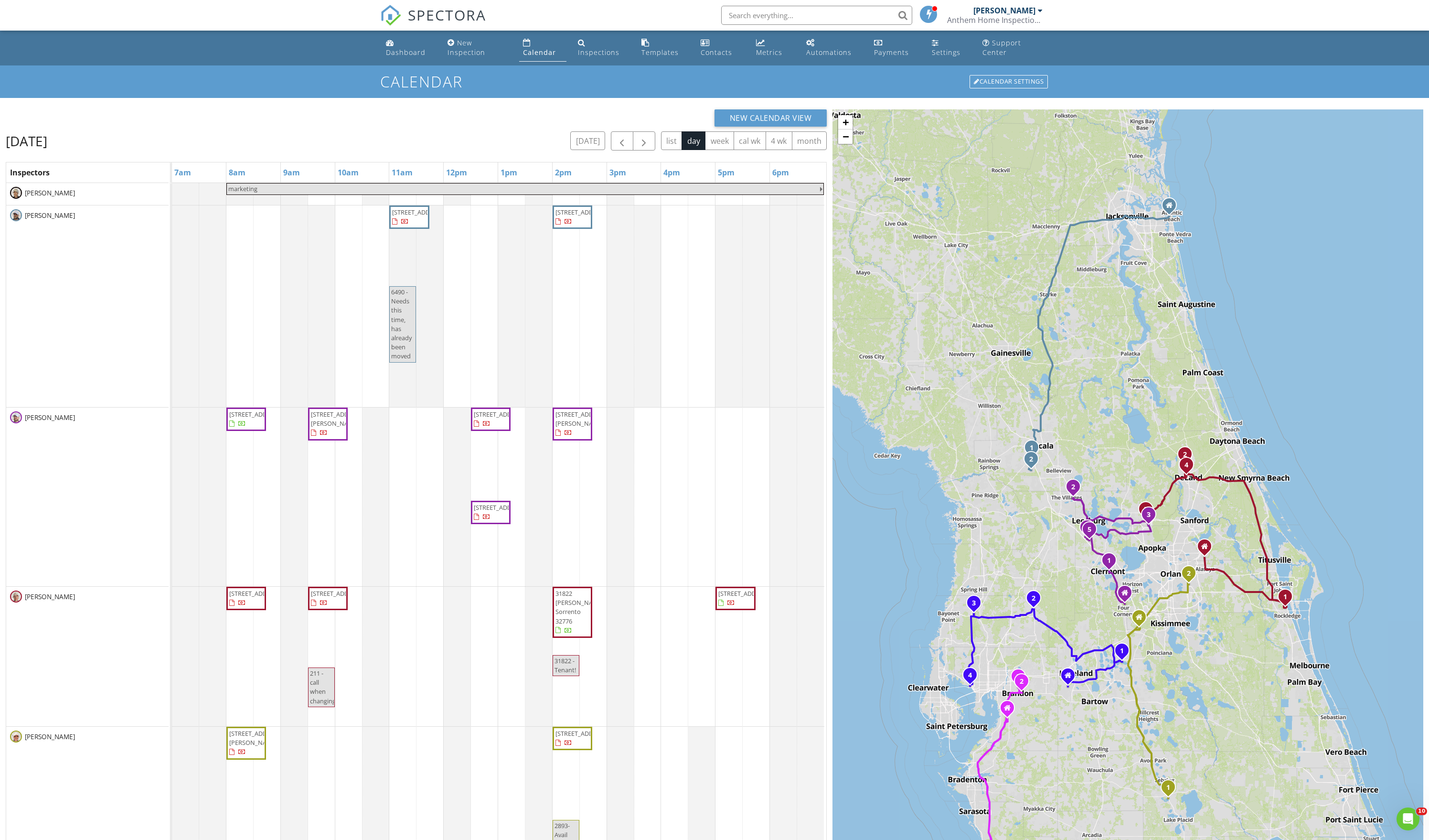
scroll to position [118, 0]
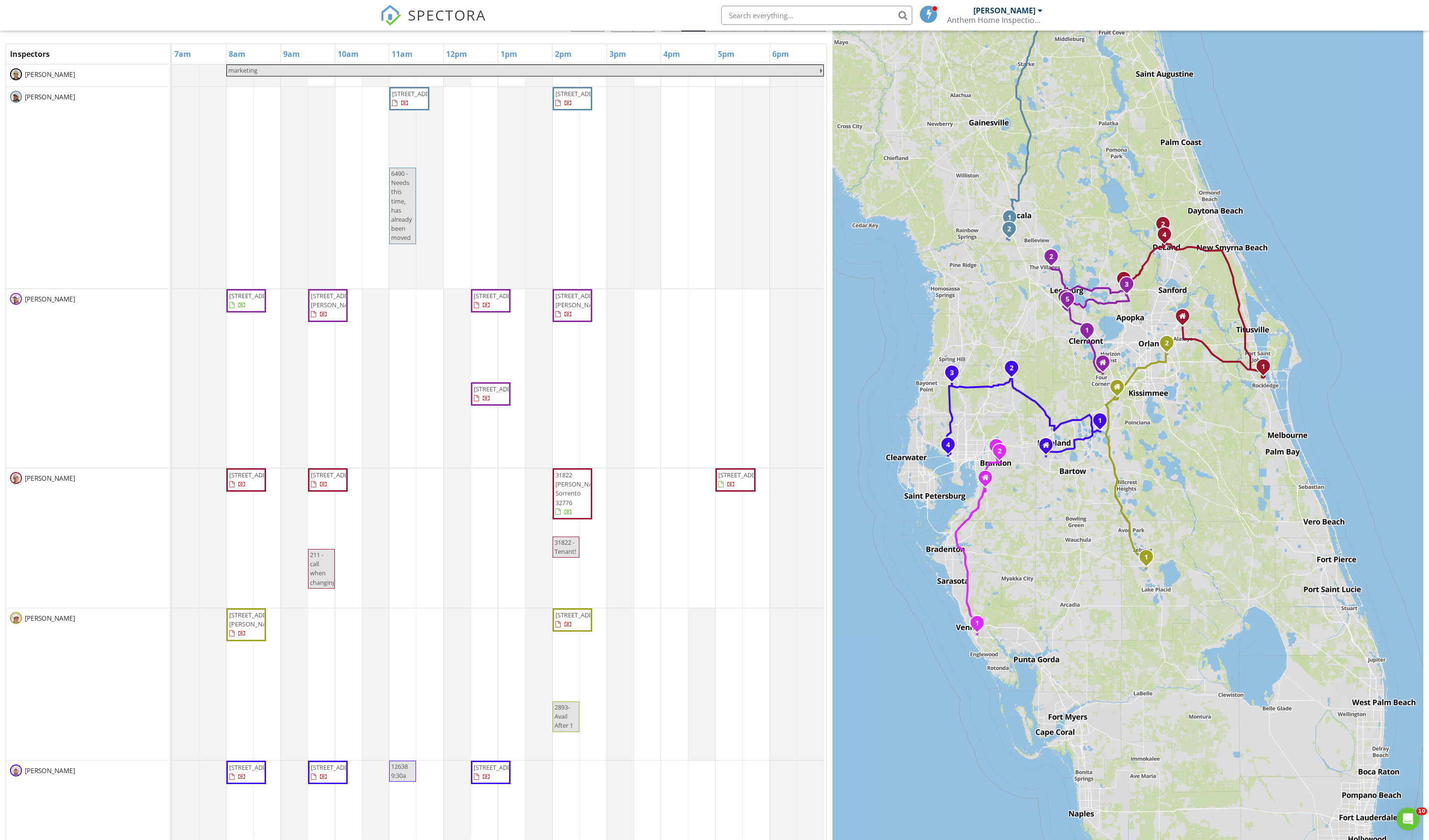
click at [996, 435] on div "1 2 1 2 3 4 5 1 2 3 4 1 2 1 2 3 4 1 2 3 + − US 301, Sid Martin Highway, Southwe…" at bounding box center [1128, 422] width 591 height 862
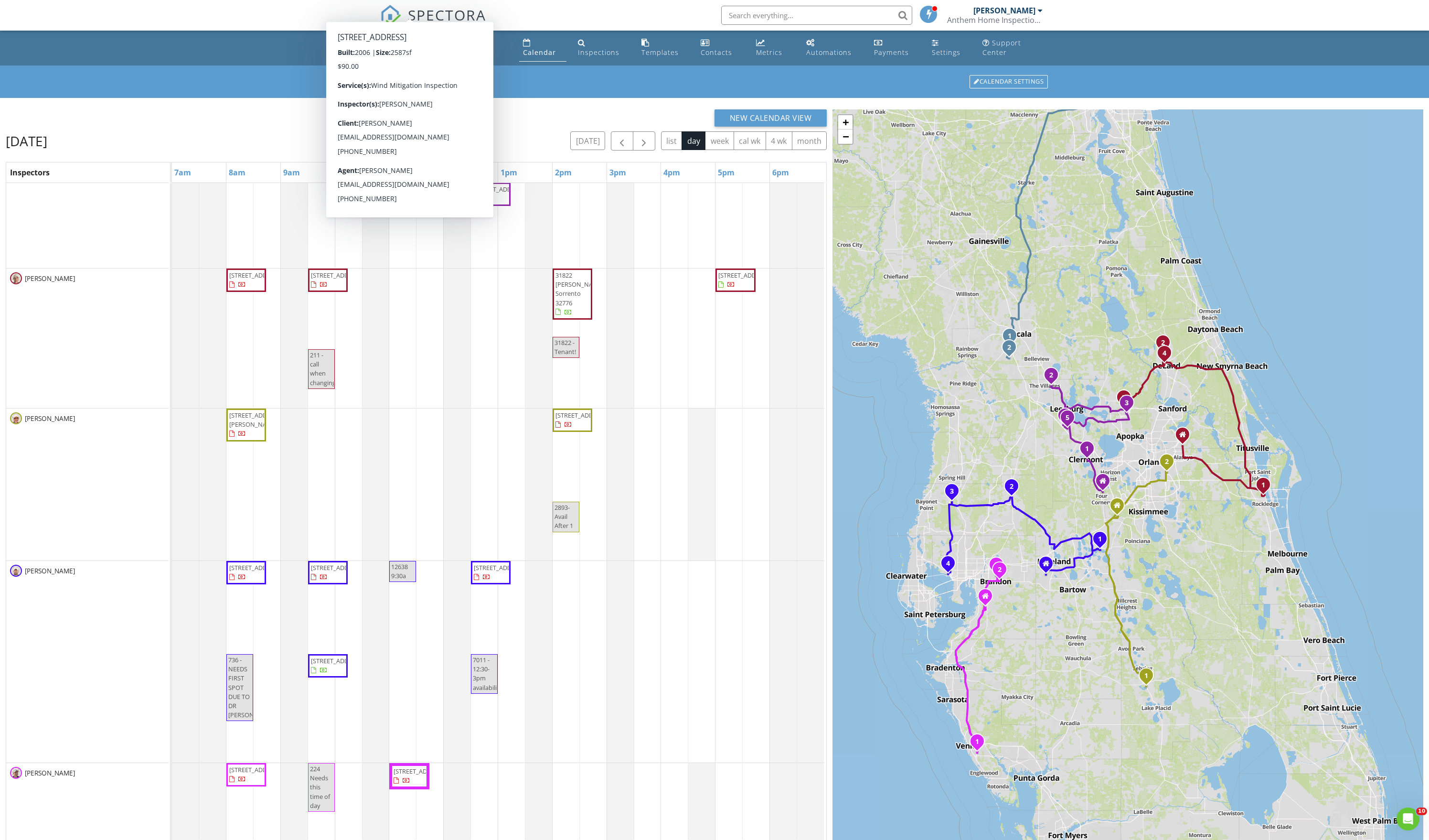
scroll to position [337, 0]
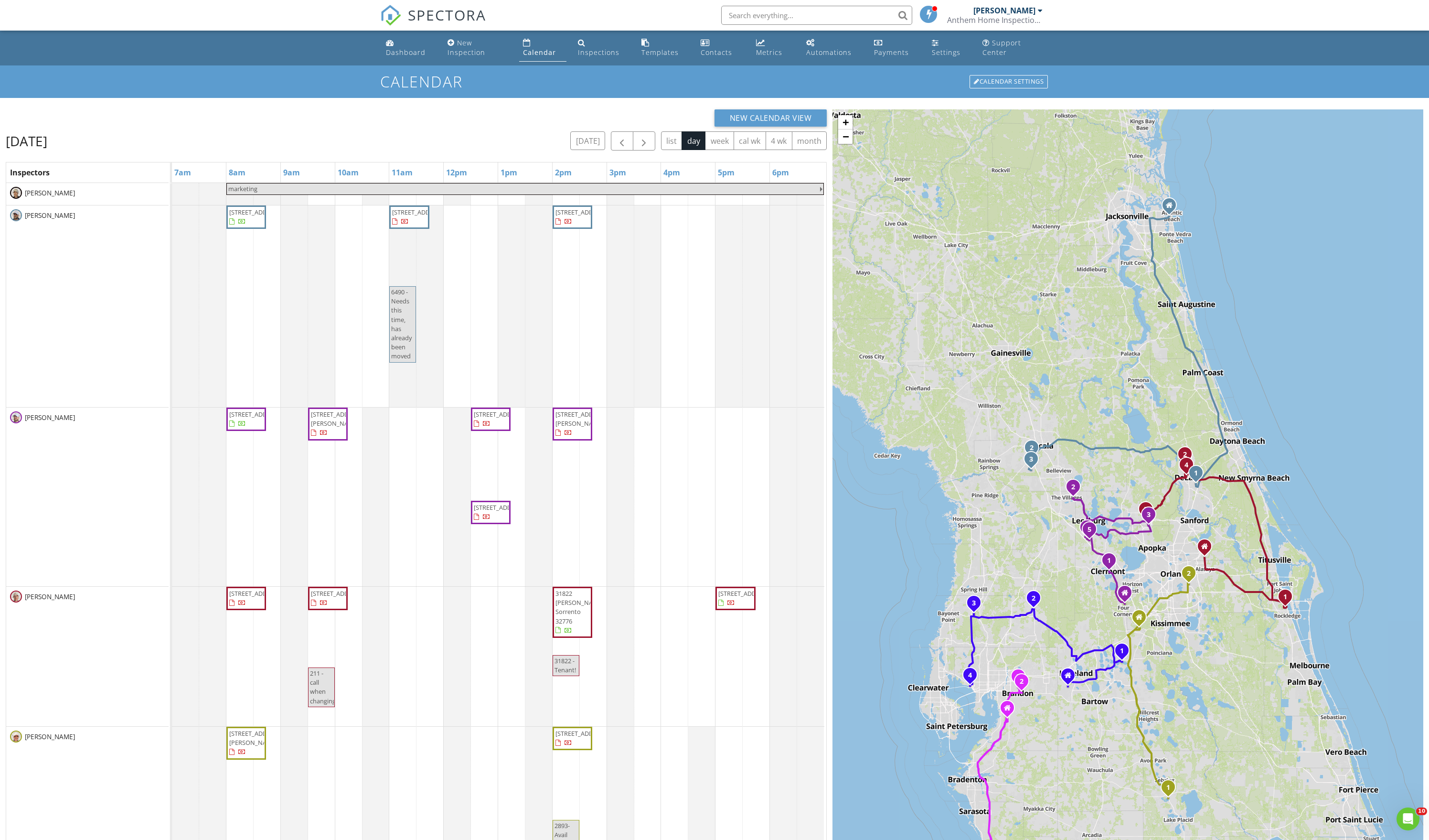
scroll to position [118, 0]
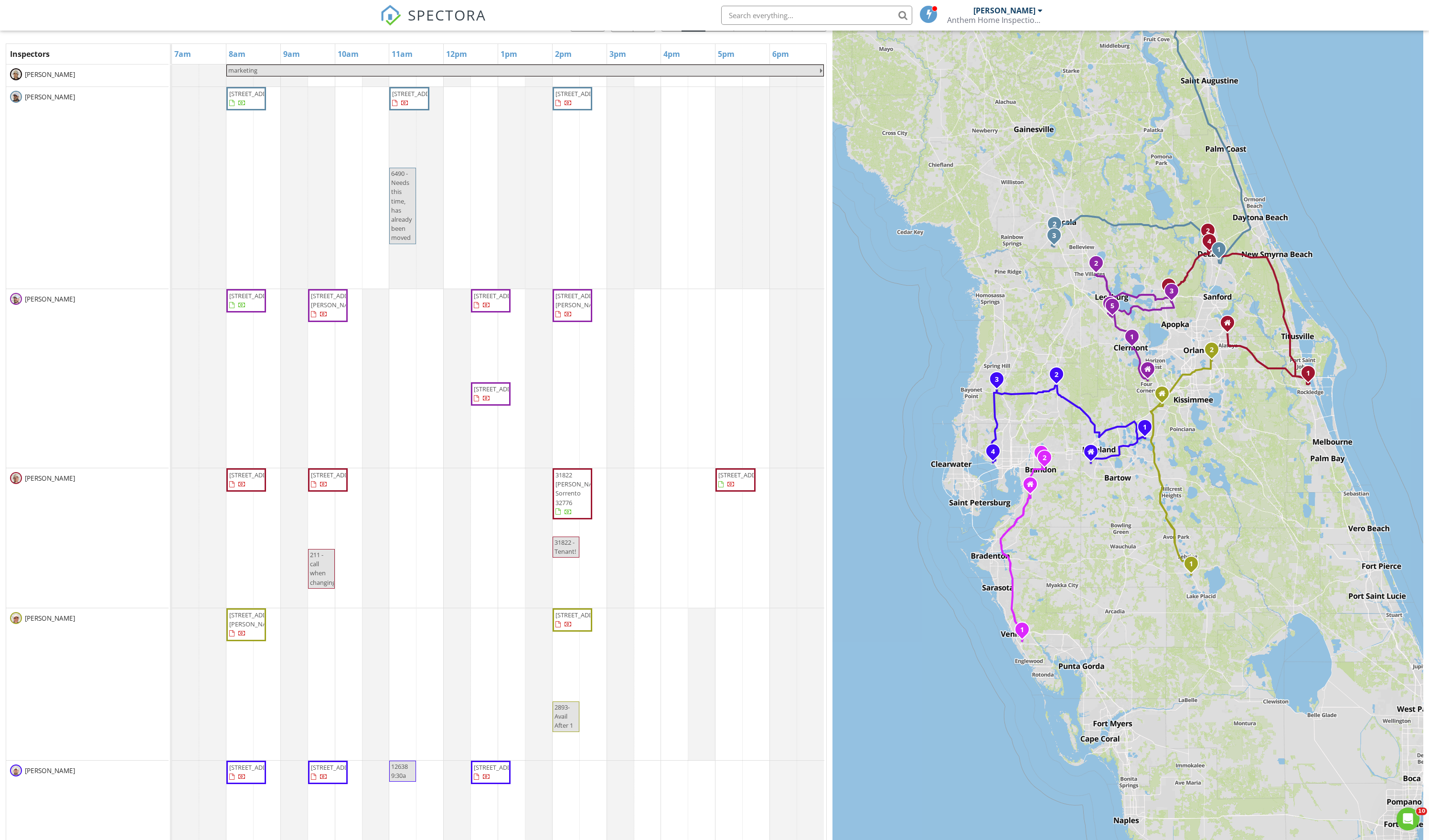
click at [1225, 602] on div "1 2 3 1 2 3 4 5 1 2 3 4 1 2 1 2 3 4 1 2 3 + − I [GEOGRAPHIC_DATA], [GEOGRAPHIC_…" at bounding box center [1128, 422] width 591 height 862
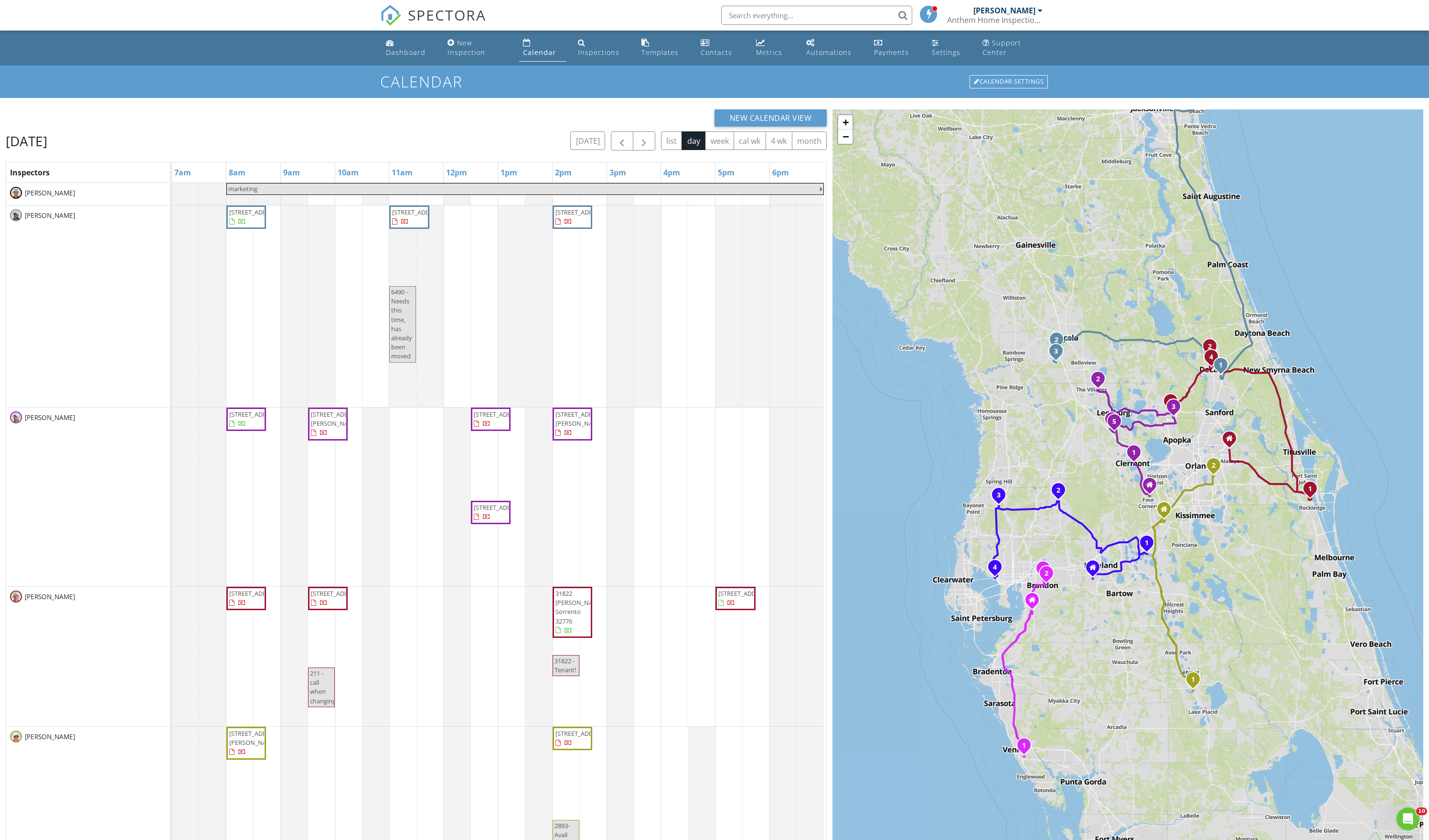
scroll to position [0, 0]
click at [571, 150] on button "[DATE]" at bounding box center [588, 140] width 35 height 18
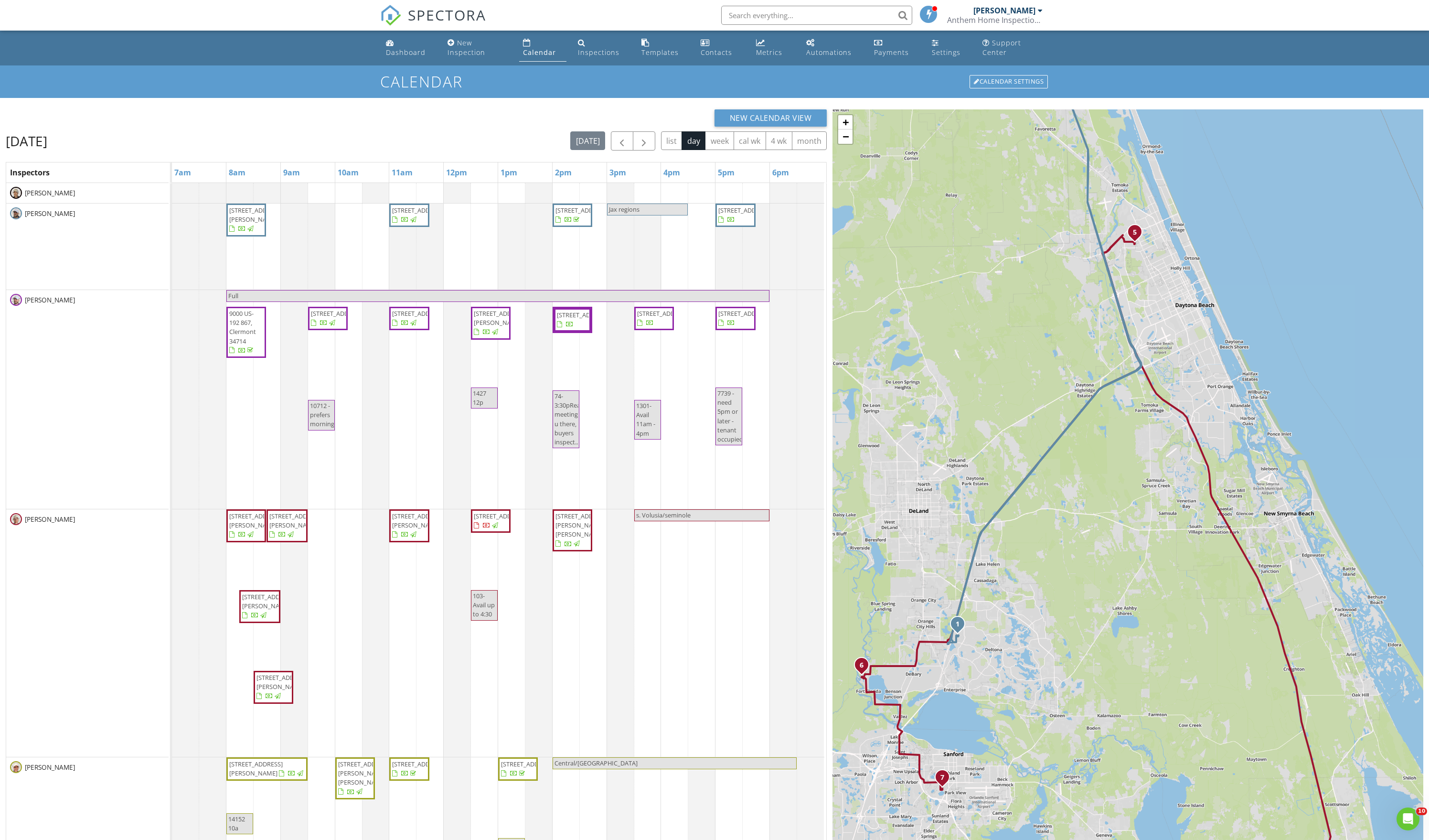
click at [530, 56] on div "Calendar" at bounding box center [539, 52] width 33 height 9
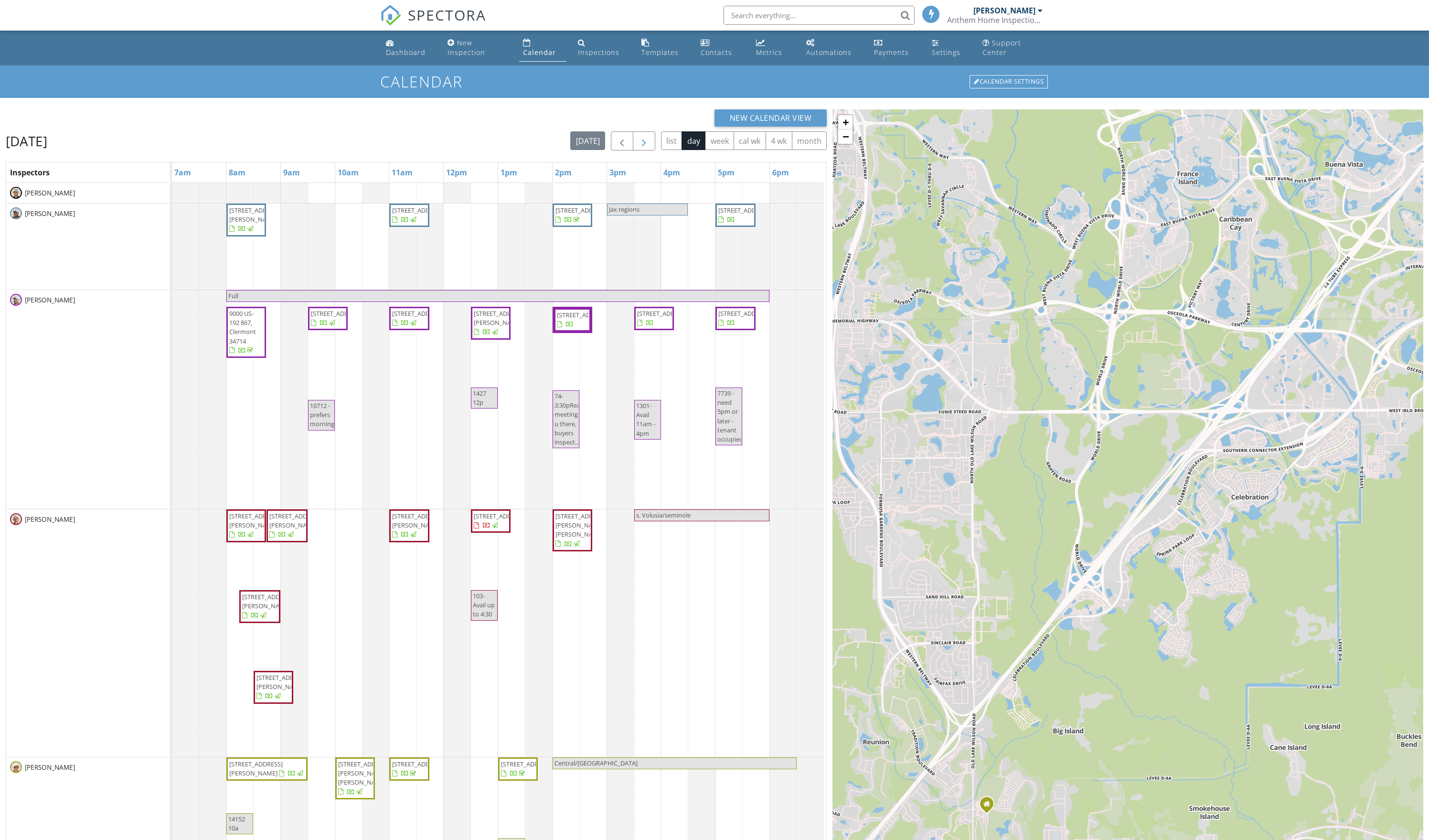
click at [638, 147] on span "button" at bounding box center [644, 141] width 11 height 11
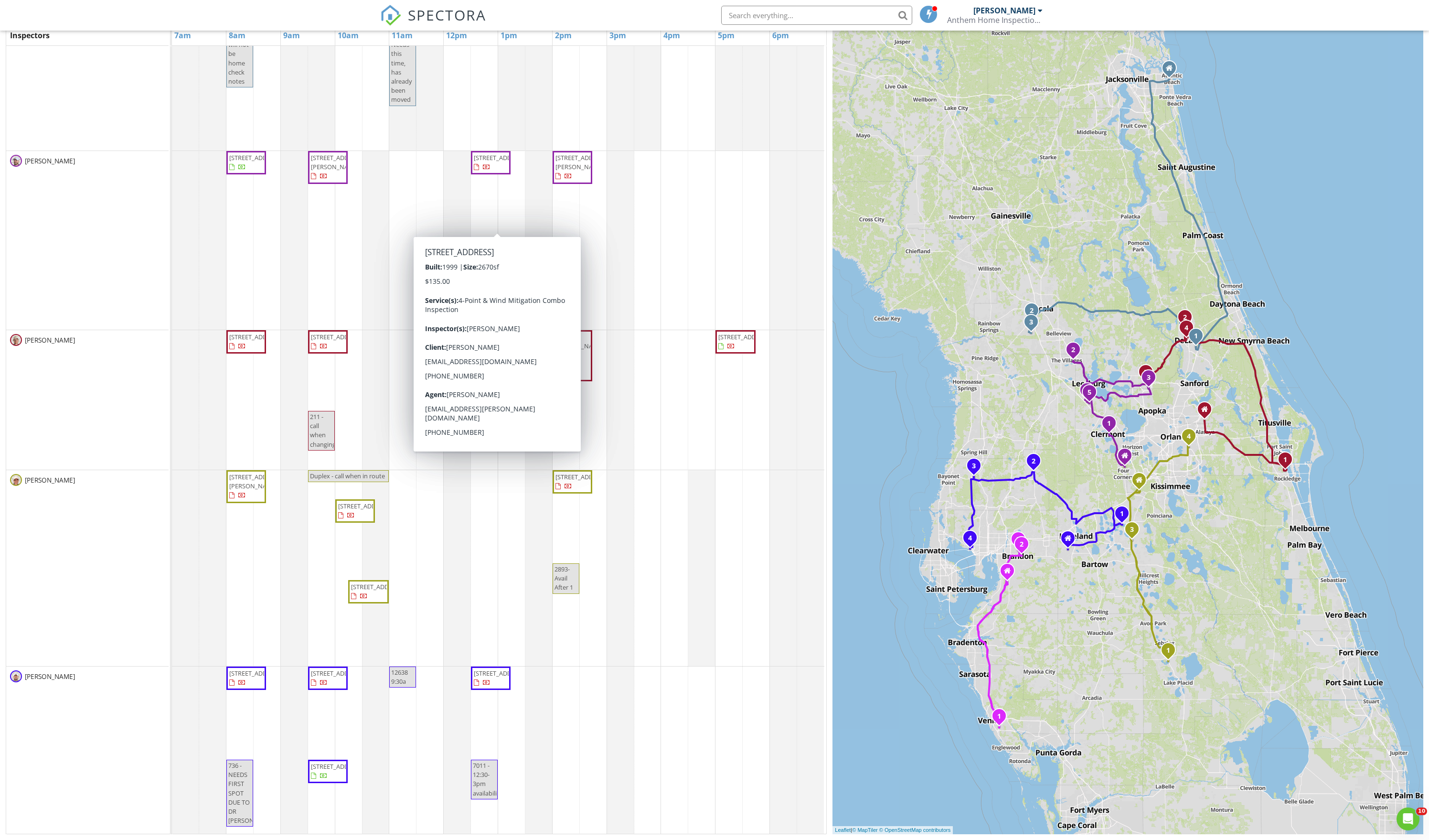
scroll to position [164, 0]
